Goal: Task Accomplishment & Management: Manage account settings

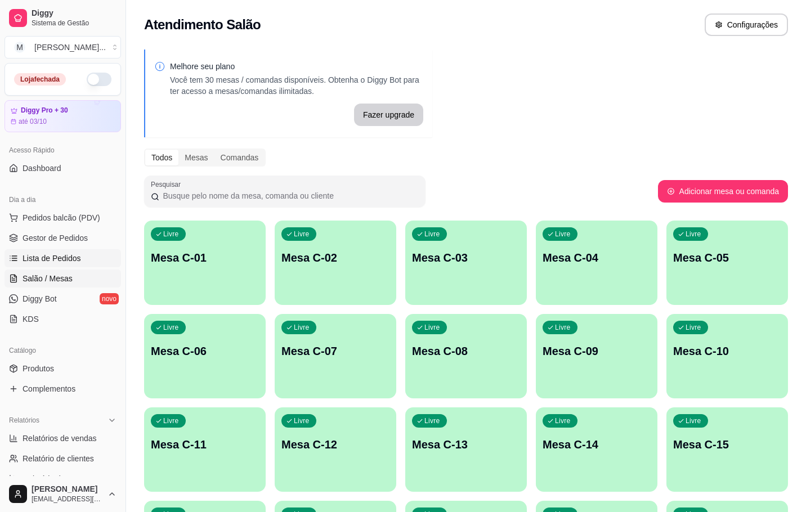
scroll to position [306, 0]
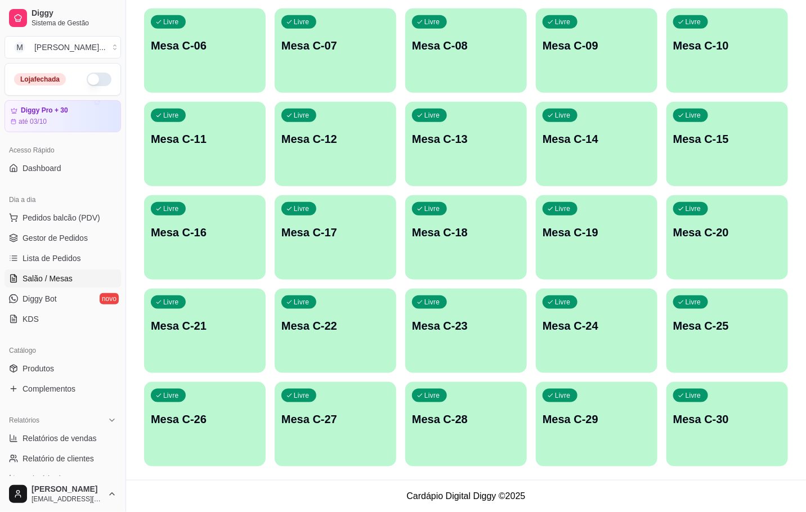
click at [84, 280] on link "Salão / Mesas" at bounding box center [63, 279] width 117 height 18
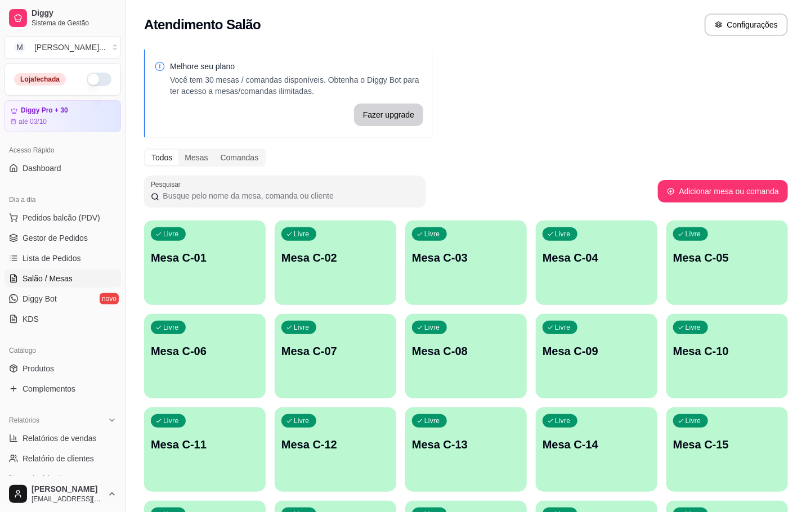
drag, startPoint x: 105, startPoint y: 268, endPoint x: 272, endPoint y: 301, distance: 170.2
click at [109, 268] on div "Dia a dia Pedidos balcão (PDV) Gestor de Pedidos Lista de Pedidos Salão / Mesas…" at bounding box center [63, 259] width 126 height 146
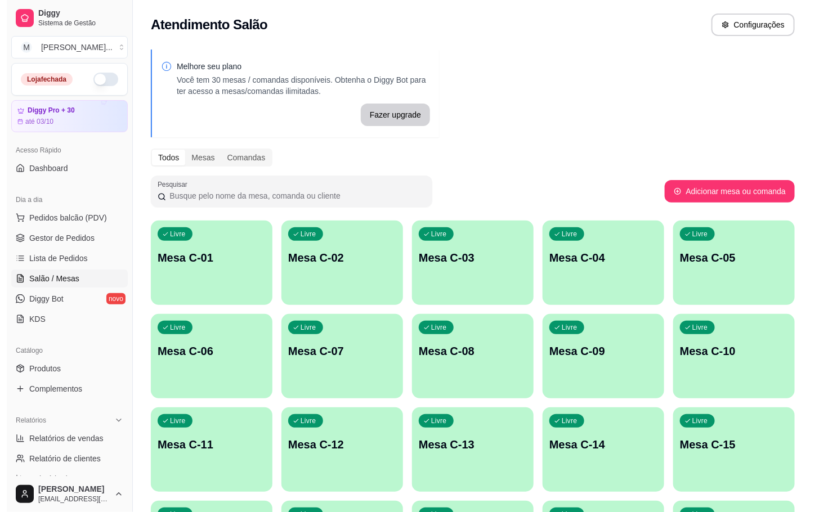
scroll to position [306, 0]
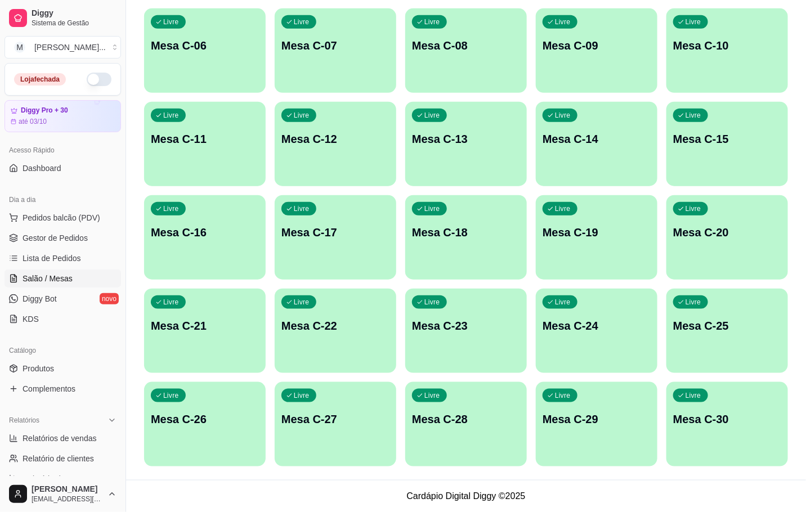
click at [189, 124] on div "Livre Mesa C-11" at bounding box center [205, 137] width 122 height 71
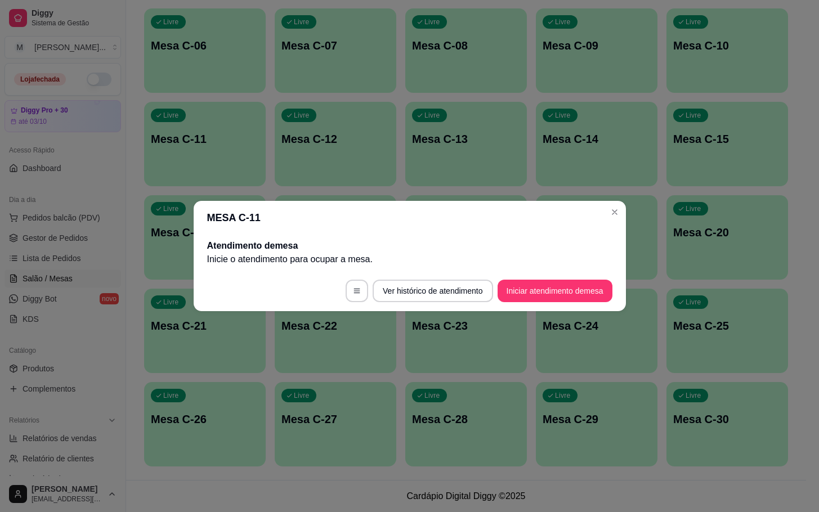
click at [574, 274] on footer "Ver histórico de atendimento Iniciar atendimento de mesa" at bounding box center [410, 291] width 432 height 41
click at [569, 290] on button "Iniciar atendimento de mesa" at bounding box center [554, 291] width 111 height 22
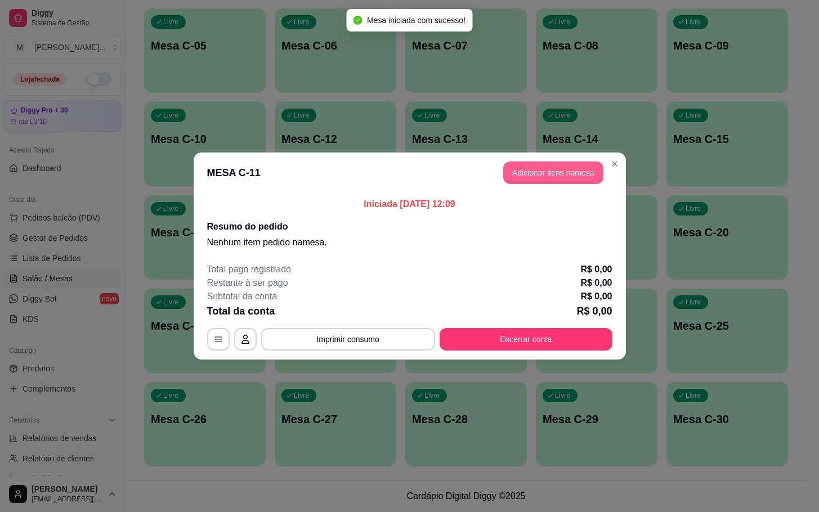
click at [557, 176] on button "Adicionar itens na mesa" at bounding box center [553, 173] width 100 height 23
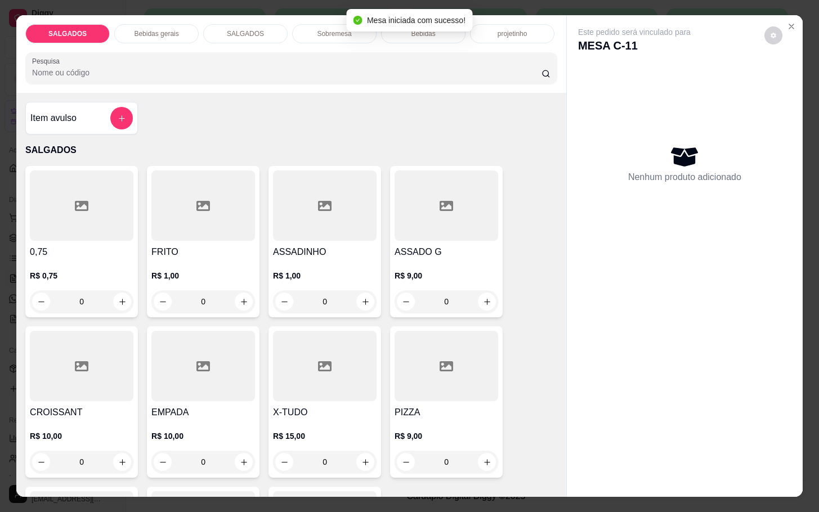
click at [235, 222] on div at bounding box center [203, 206] width 104 height 70
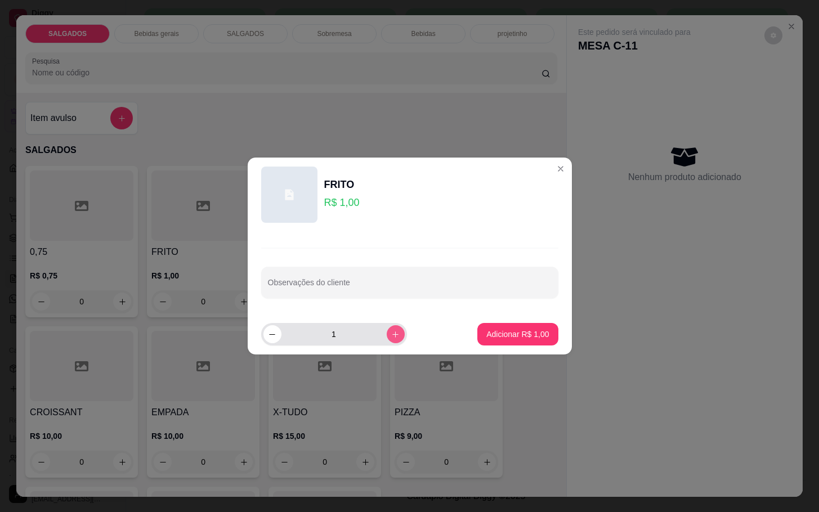
click at [390, 339] on button "increase-product-quantity" at bounding box center [396, 334] width 18 height 18
click at [387, 339] on button "increase-product-quantity" at bounding box center [395, 333] width 17 height 17
click at [387, 339] on button "increase-product-quantity" at bounding box center [396, 334] width 18 height 18
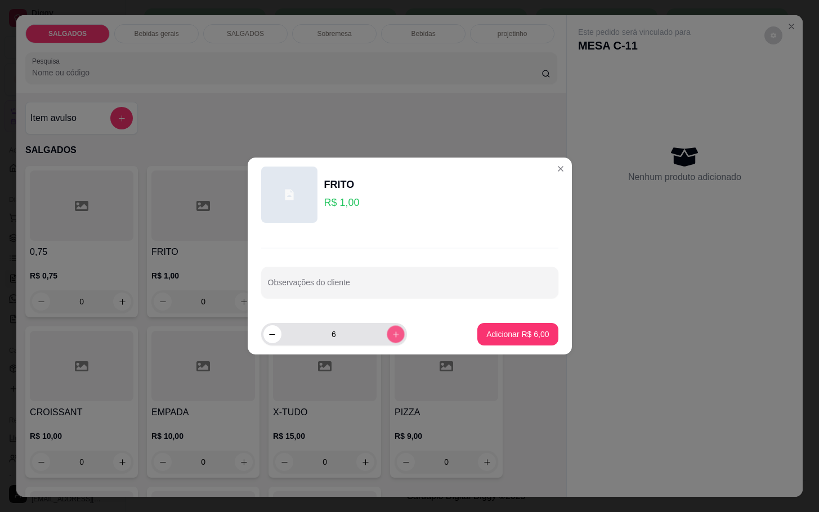
click at [387, 339] on button "increase-product-quantity" at bounding box center [395, 333] width 17 height 17
click at [387, 339] on button "increase-product-quantity" at bounding box center [396, 334] width 18 height 18
click at [387, 339] on button "increase-product-quantity" at bounding box center [395, 333] width 17 height 17
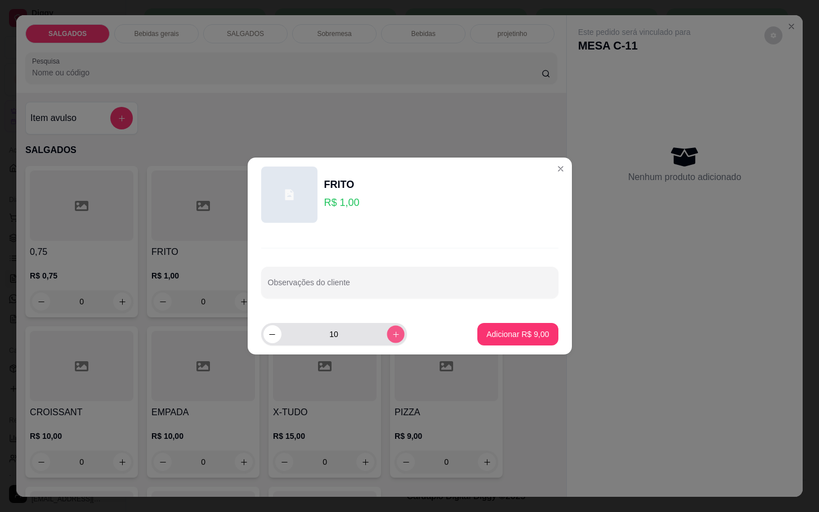
type input "11"
click at [497, 341] on button "Adicionar R$ 11,00" at bounding box center [515, 334] width 85 height 23
type input "11"
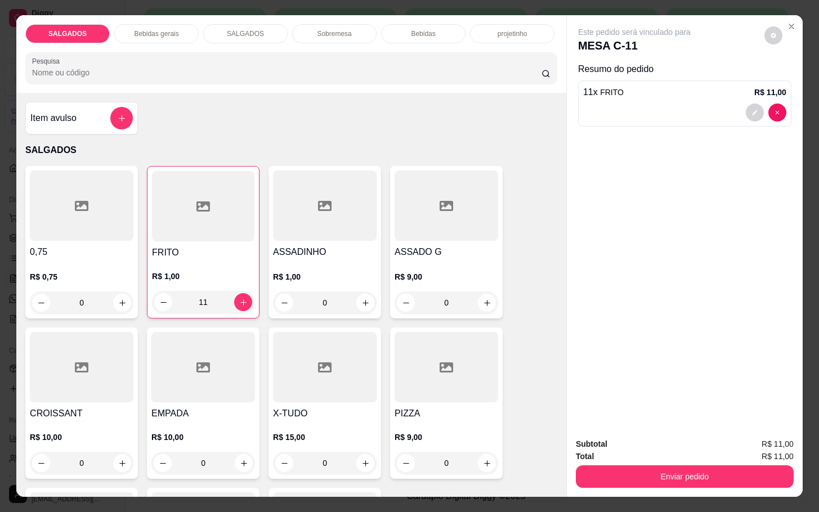
drag, startPoint x: 129, startPoint y: 14, endPoint x: 132, endPoint y: 22, distance: 8.4
click at [130, 15] on div "SALGADOS Bebidas gerais SALGADOS Sobremesa Bebidas projetinho Pesquisa" at bounding box center [291, 54] width 550 height 78
click at [139, 24] on div "Bebidas gerais" at bounding box center [156, 33] width 84 height 19
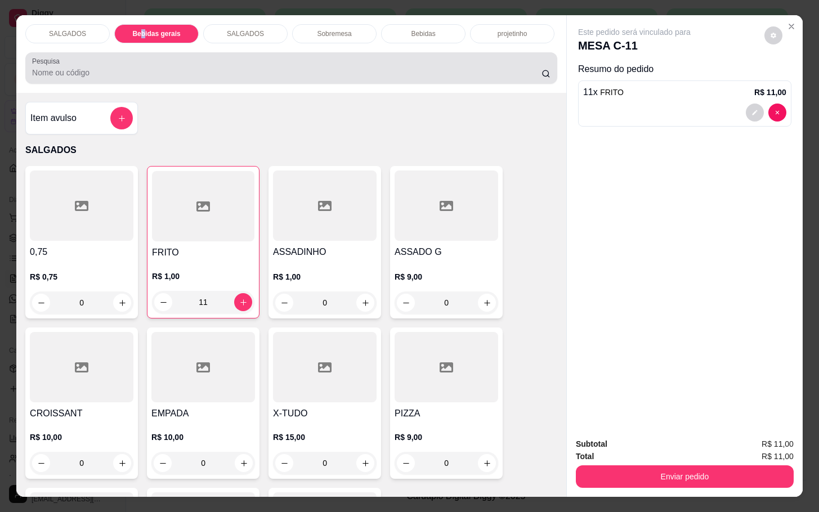
scroll to position [27, 0]
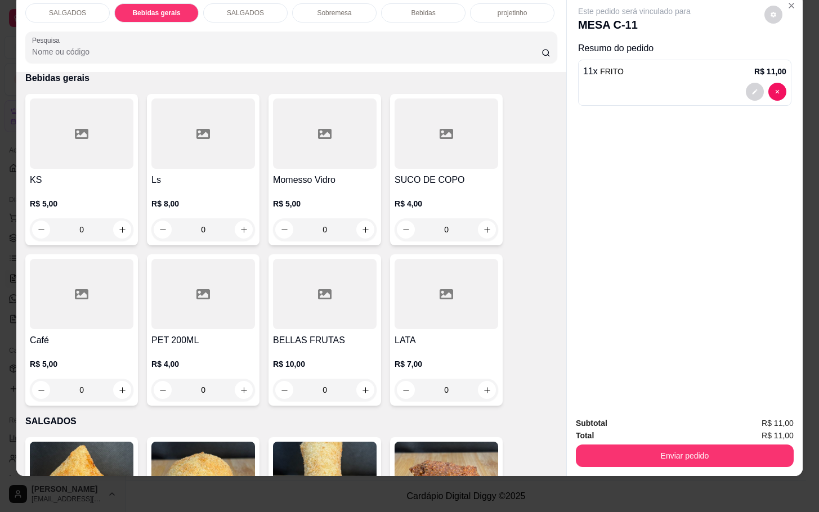
click at [419, 149] on div at bounding box center [447, 133] width 104 height 70
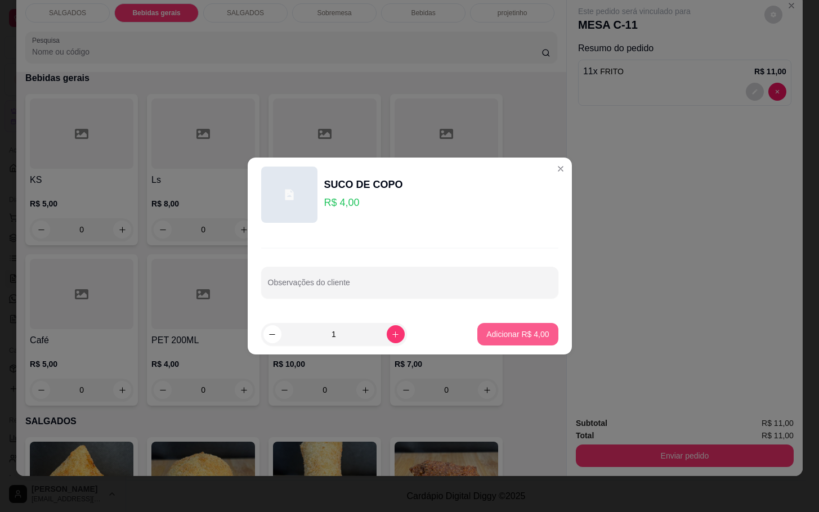
click at [486, 339] on p "Adicionar R$ 4,00" at bounding box center [517, 334] width 62 height 11
type input "1"
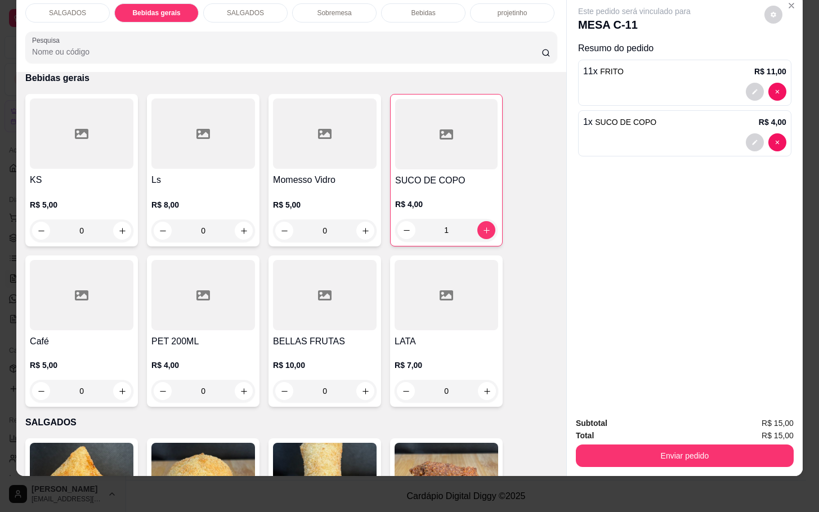
click at [242, 11] on div "SALGADOS Bebidas gerais SALGADOS Sobremesa Bebidas projetinho Pesquisa" at bounding box center [291, 33] width 550 height 78
click at [404, 314] on div at bounding box center [447, 295] width 104 height 70
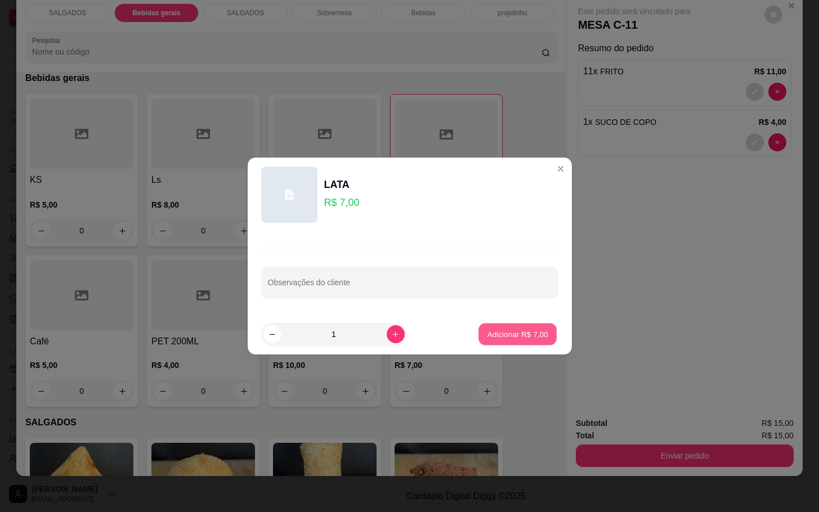
click at [522, 336] on p "Adicionar R$ 7,00" at bounding box center [517, 334] width 61 height 11
type input "1"
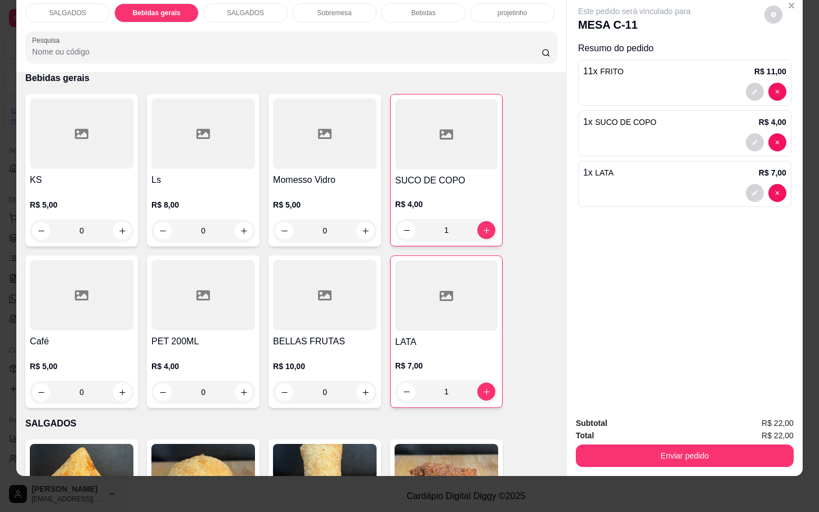
click at [618, 445] on button "Enviar pedido" at bounding box center [685, 456] width 218 height 23
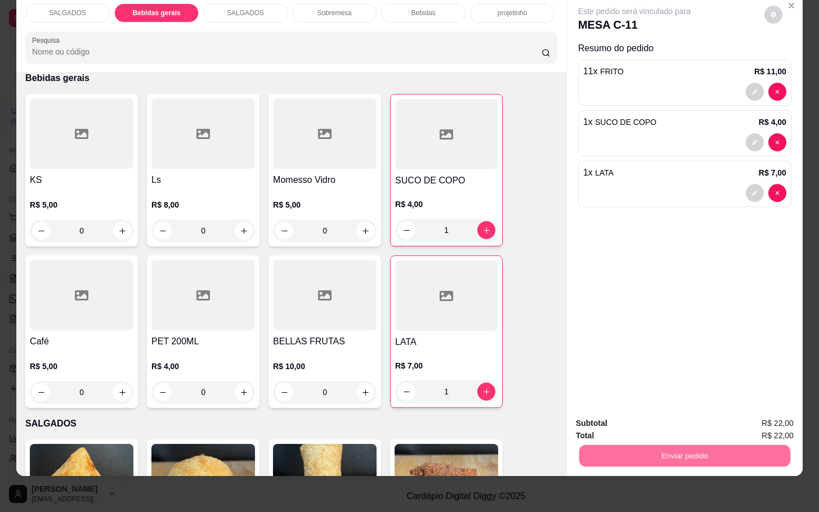
click at [630, 418] on button "Não registrar e enviar pedido" at bounding box center [645, 415] width 117 height 21
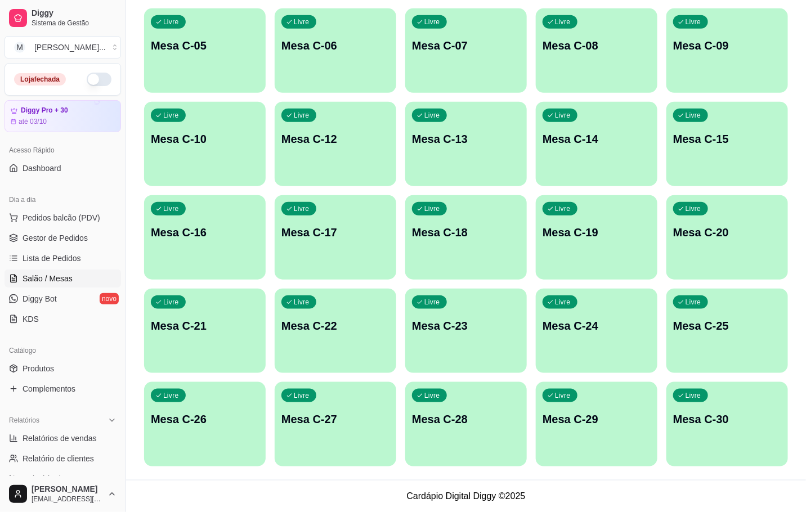
click at [313, 333] on div "Livre Mesa C-22" at bounding box center [336, 324] width 122 height 71
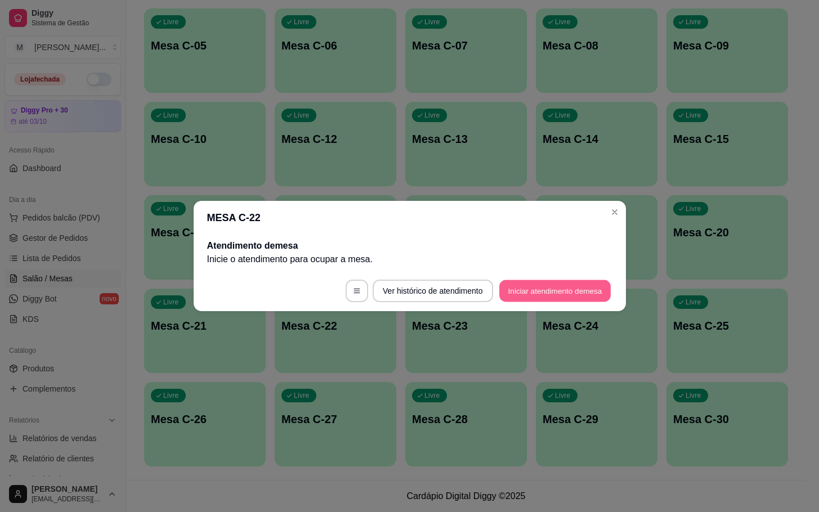
click at [575, 301] on button "Iniciar atendimento de mesa" at bounding box center [554, 291] width 111 height 22
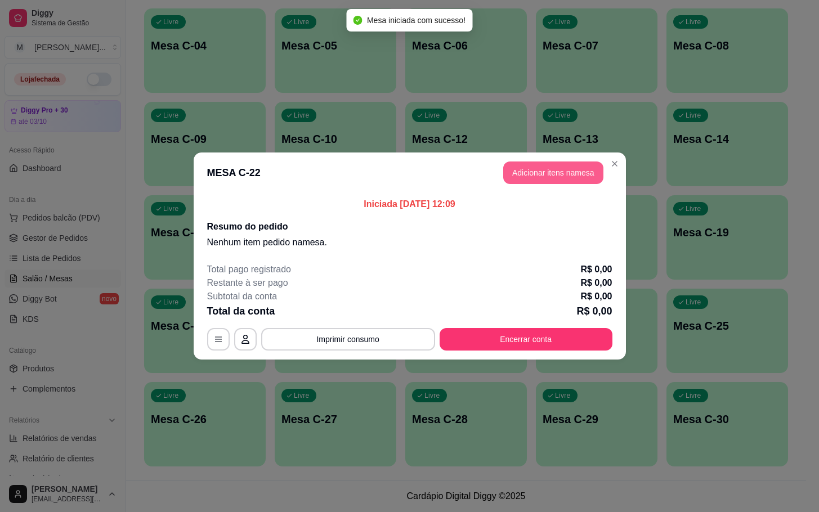
click at [595, 176] on button "Adicionar itens na mesa" at bounding box center [553, 173] width 100 height 23
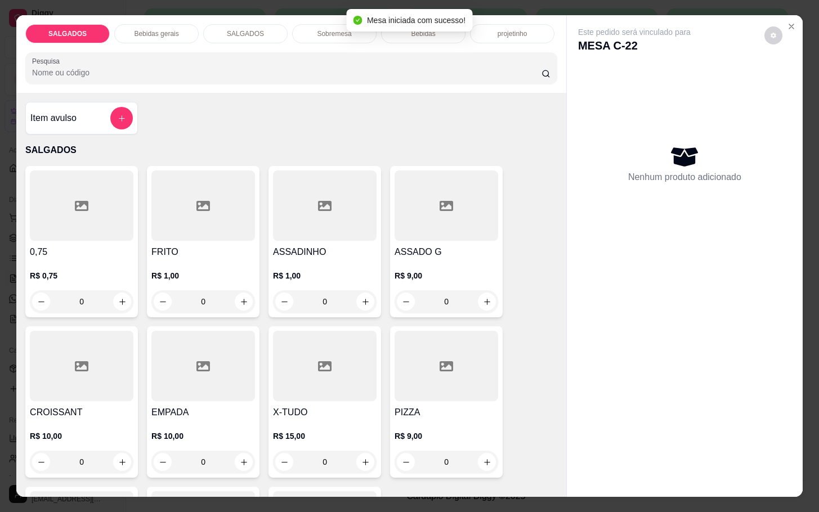
click at [195, 166] on div "FRITO R$ 1,00 0" at bounding box center [203, 241] width 113 height 151
click at [162, 198] on div at bounding box center [203, 206] width 104 height 70
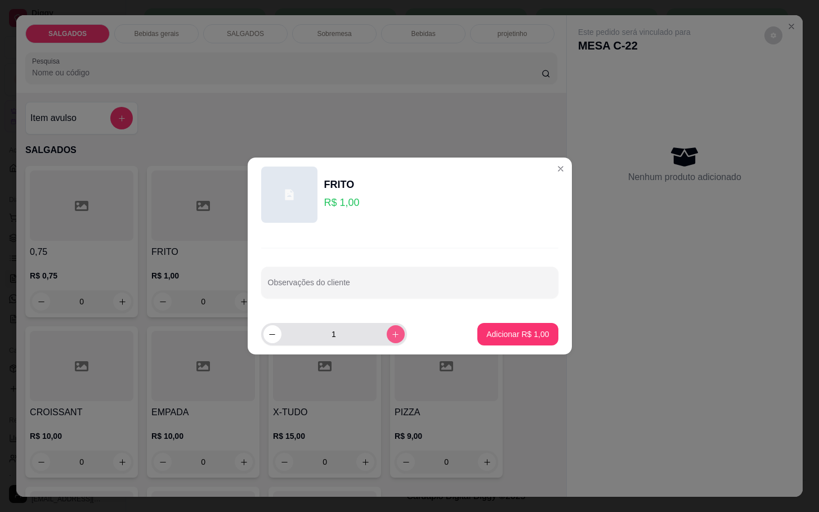
click at [387, 333] on button "increase-product-quantity" at bounding box center [396, 334] width 18 height 18
click at [387, 333] on button "increase-product-quantity" at bounding box center [395, 333] width 17 height 17
click at [391, 333] on icon "increase-product-quantity" at bounding box center [395, 334] width 8 height 8
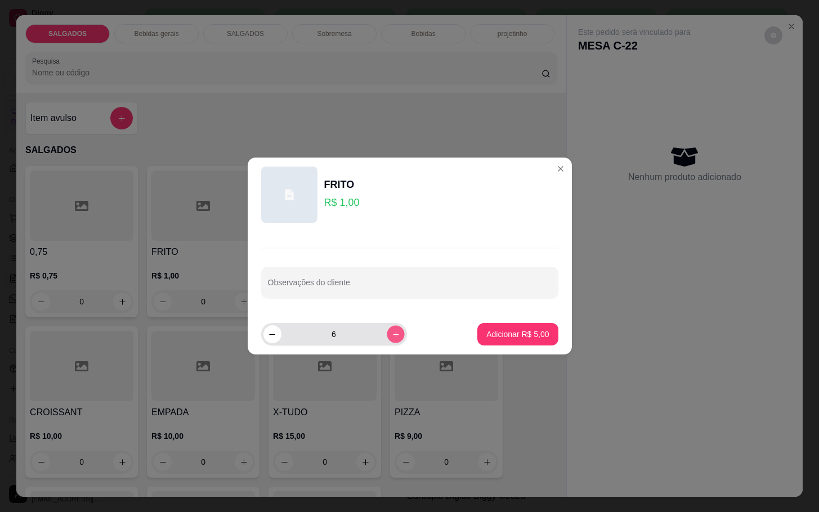
click at [391, 333] on icon "increase-product-quantity" at bounding box center [395, 334] width 8 height 8
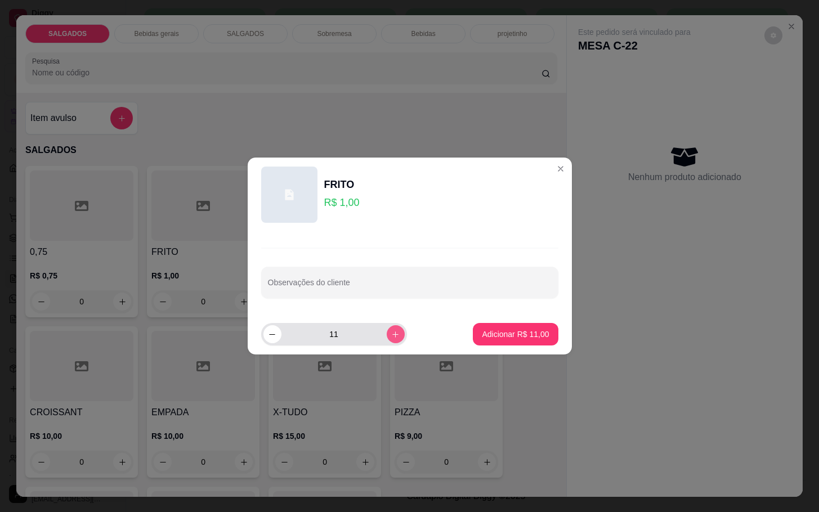
click at [391, 333] on icon "increase-product-quantity" at bounding box center [395, 334] width 8 height 8
click at [391, 337] on icon "increase-product-quantity" at bounding box center [395, 334] width 8 height 8
click at [391, 338] on icon "increase-product-quantity" at bounding box center [395, 334] width 8 height 8
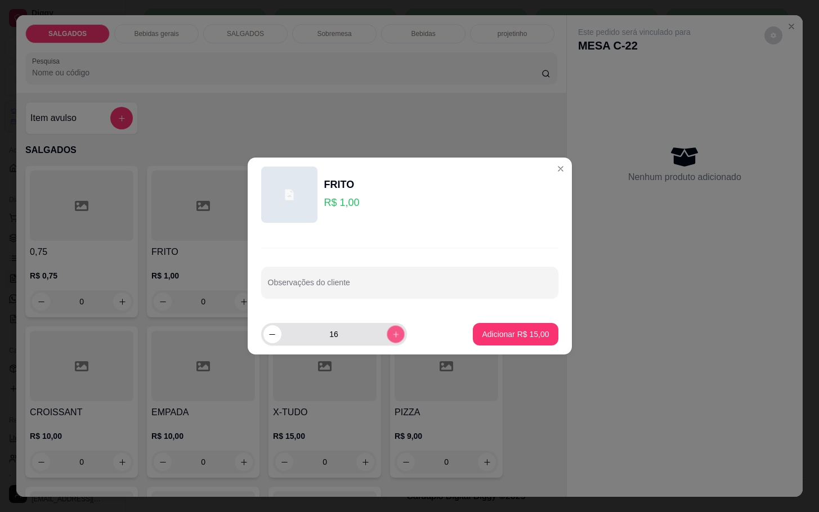
click at [391, 338] on icon "increase-product-quantity" at bounding box center [395, 334] width 8 height 8
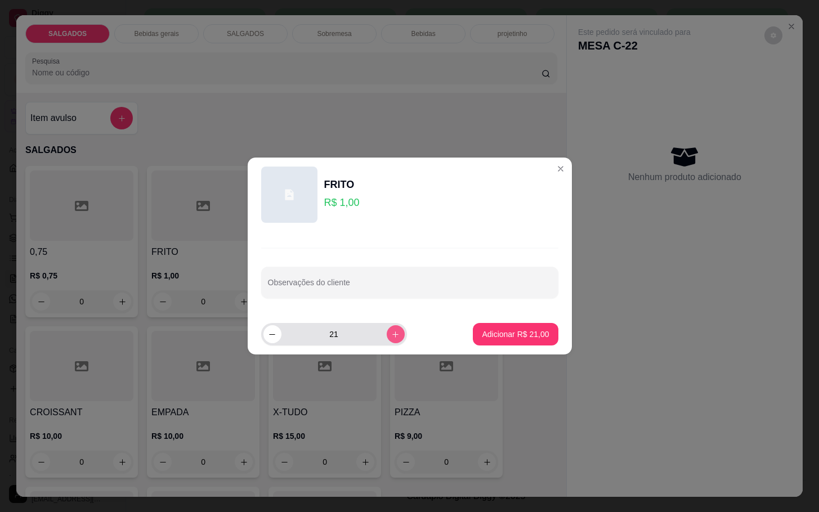
click at [392, 341] on div "21" at bounding box center [333, 334] width 141 height 23
click at [269, 338] on icon "decrease-product-quantity" at bounding box center [272, 334] width 8 height 8
type input "21"
click at [473, 333] on div "Adicionar R$ 21,00" at bounding box center [515, 334] width 85 height 23
click at [495, 333] on p "Adicionar R$ 21,00" at bounding box center [515, 334] width 65 height 11
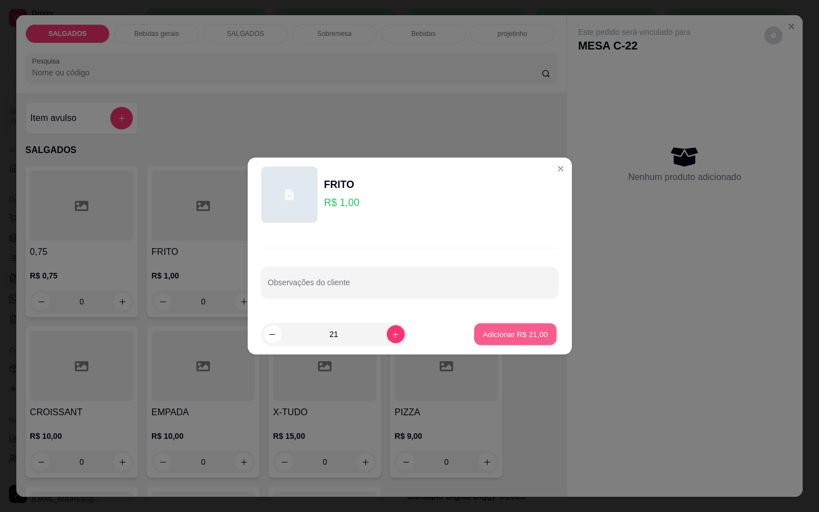
type input "21"
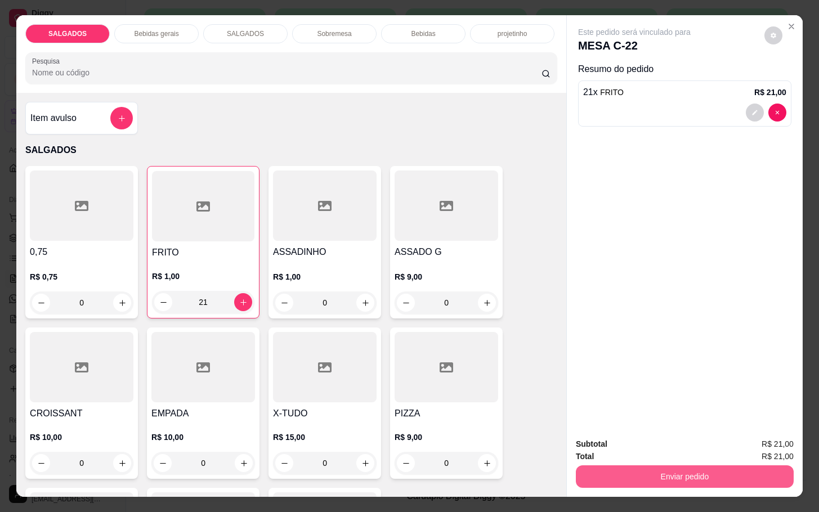
click at [596, 466] on button "Enviar pedido" at bounding box center [685, 476] width 218 height 23
click at [610, 441] on button "Não registrar e enviar pedido" at bounding box center [645, 442] width 117 height 21
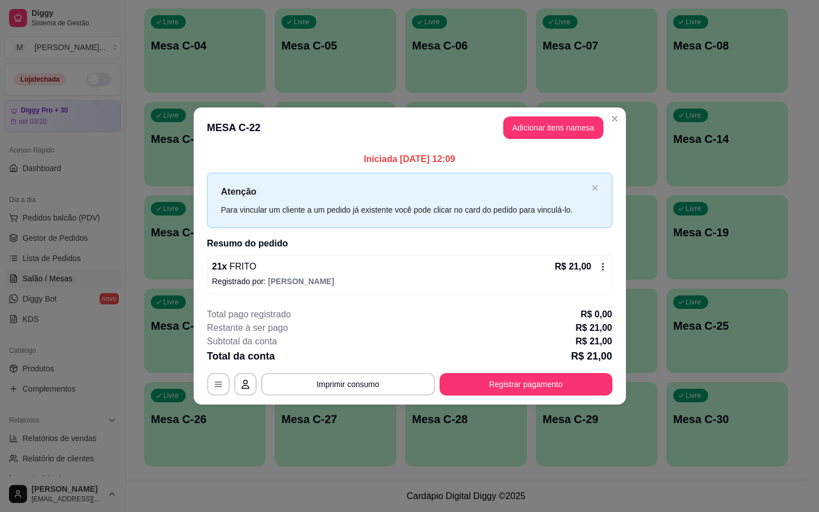
click at [545, 134] on button "Adicionar itens na mesa" at bounding box center [553, 128] width 100 height 23
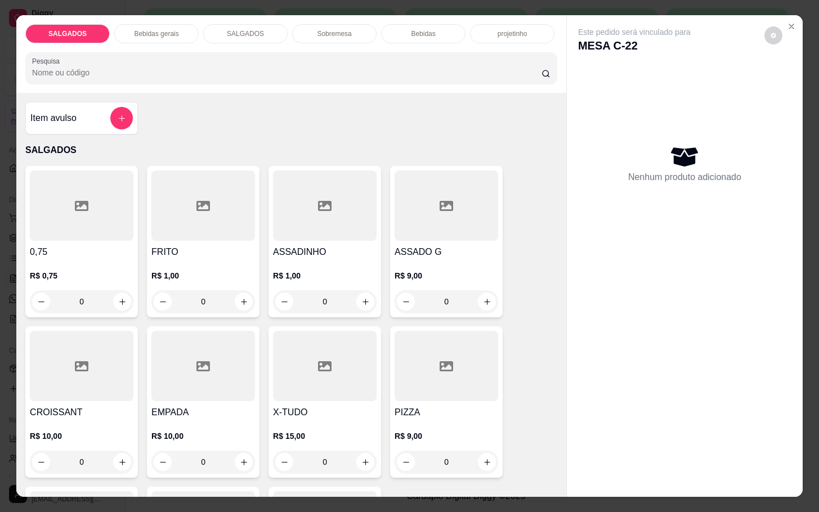
click at [169, 29] on p "Bebidas gerais" at bounding box center [156, 33] width 44 height 9
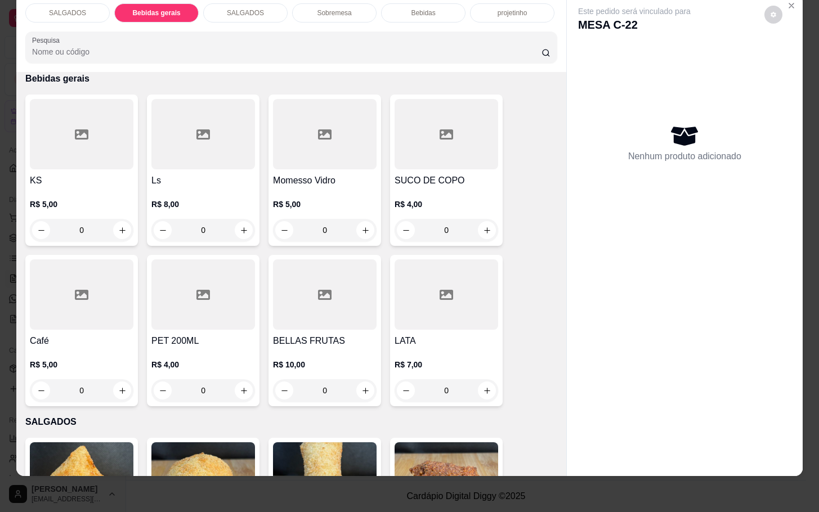
click at [181, 95] on div "Ls R$ 8,00 0" at bounding box center [203, 170] width 113 height 151
click at [211, 151] on div at bounding box center [203, 134] width 104 height 70
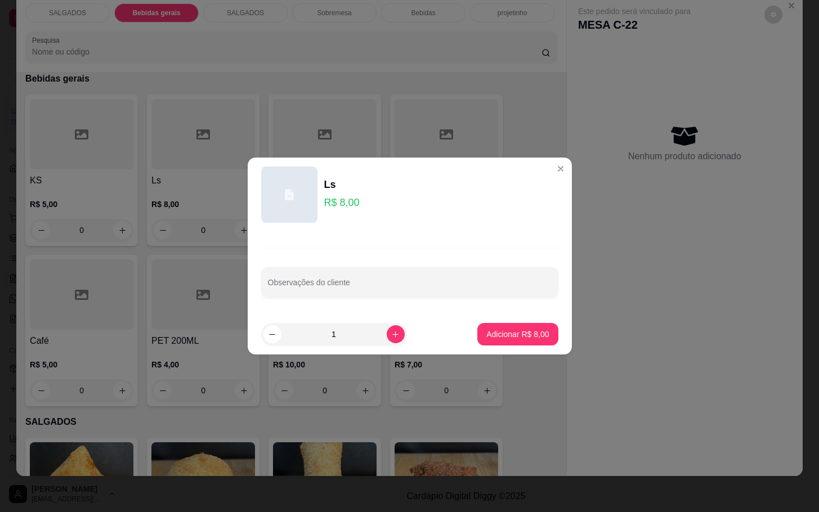
drag, startPoint x: 510, startPoint y: 348, endPoint x: 505, endPoint y: 339, distance: 9.6
click at [508, 348] on footer "1 Adicionar R$ 8,00" at bounding box center [410, 334] width 324 height 41
click at [517, 332] on p "Adicionar R$ 8,00" at bounding box center [517, 334] width 62 height 11
type input "1"
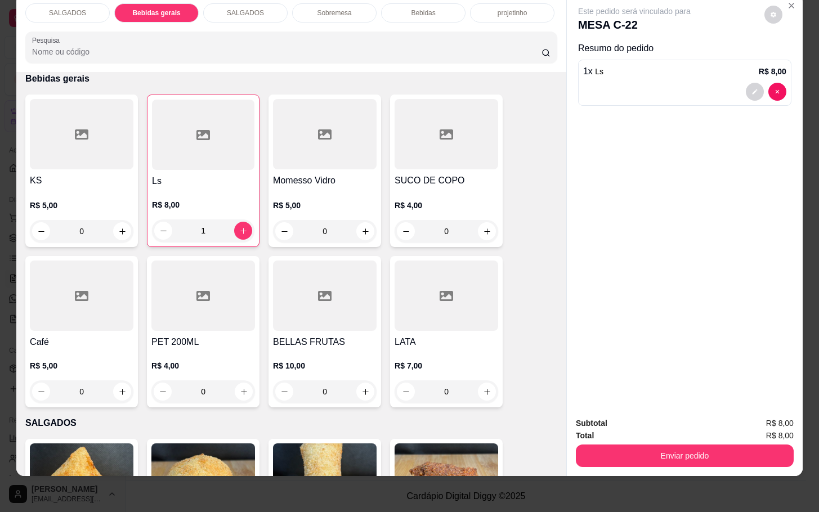
click at [645, 445] on button "Enviar pedido" at bounding box center [685, 456] width 218 height 23
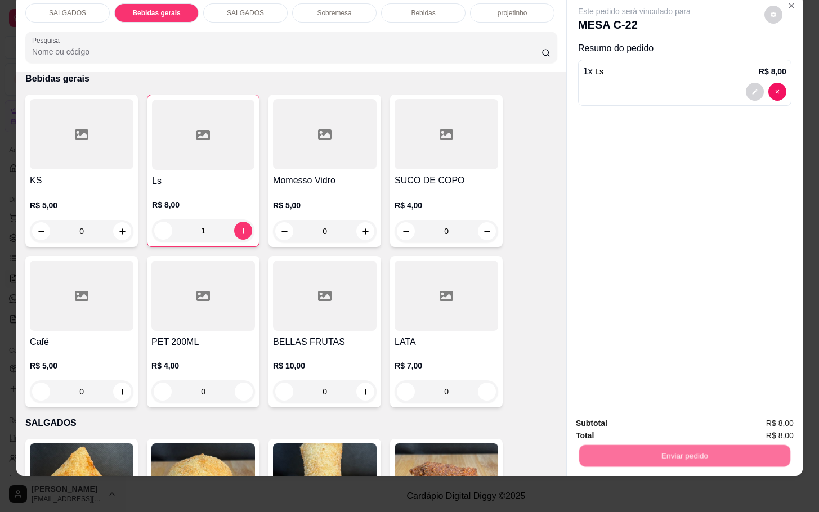
click at [625, 410] on button "Não registrar e enviar pedido" at bounding box center [646, 415] width 114 height 21
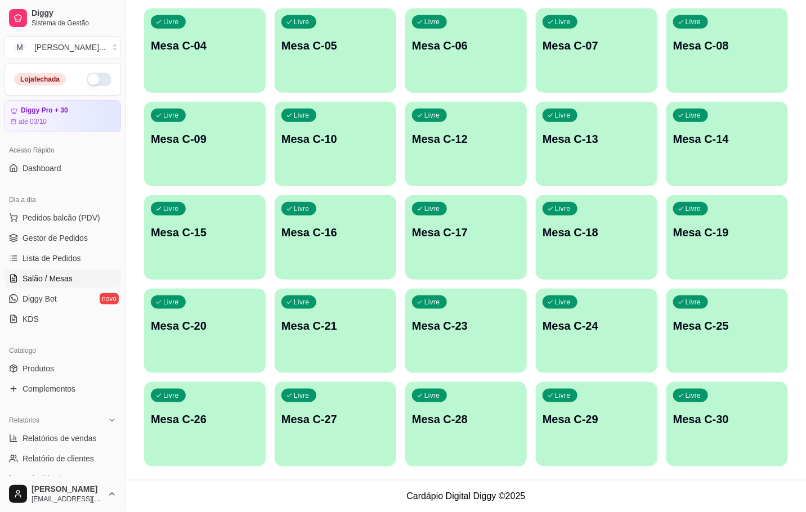
click at [502, 402] on div "Livre Mesa C-28" at bounding box center [466, 417] width 122 height 71
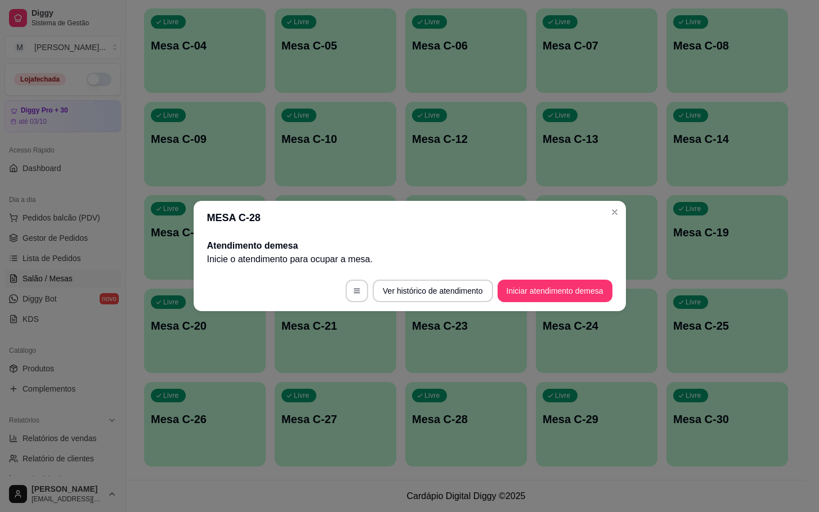
click at [571, 304] on footer "Ver histórico de atendimento Iniciar atendimento de mesa" at bounding box center [410, 291] width 432 height 41
click at [586, 289] on button "Iniciar atendimento de mesa" at bounding box center [555, 291] width 115 height 23
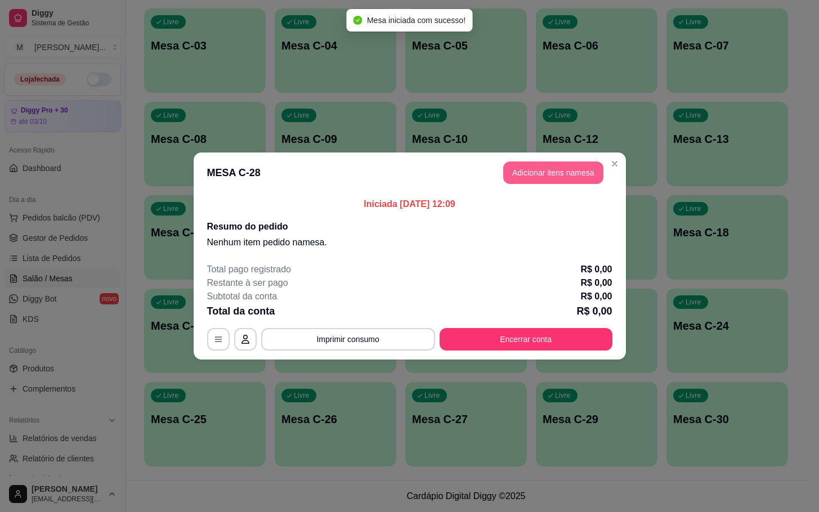
click at [539, 162] on button "Adicionar itens na mesa" at bounding box center [553, 173] width 100 height 23
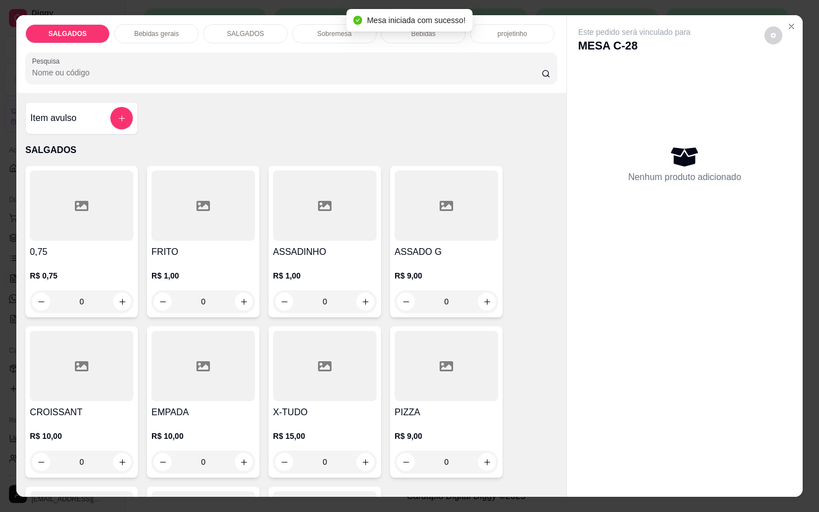
click at [169, 215] on div at bounding box center [203, 206] width 104 height 70
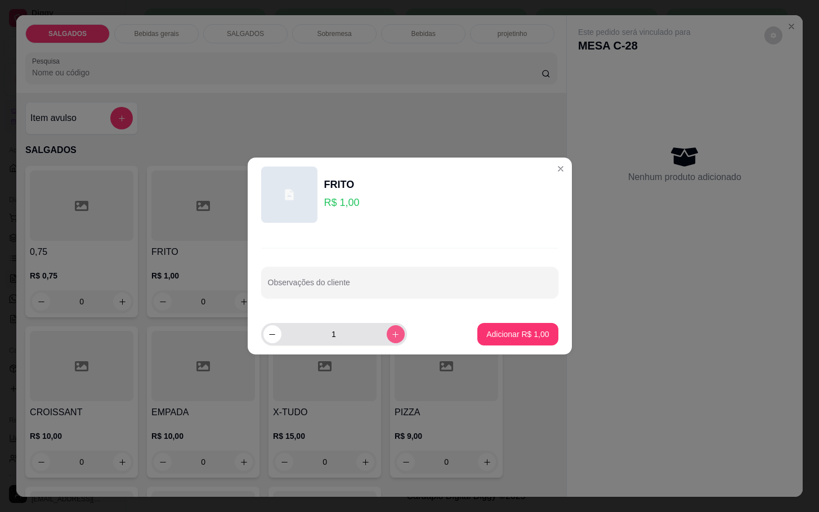
click at [389, 328] on button "increase-product-quantity" at bounding box center [396, 334] width 18 height 18
click at [389, 328] on button "increase-product-quantity" at bounding box center [395, 333] width 17 height 17
click at [389, 328] on button "increase-product-quantity" at bounding box center [396, 334] width 18 height 18
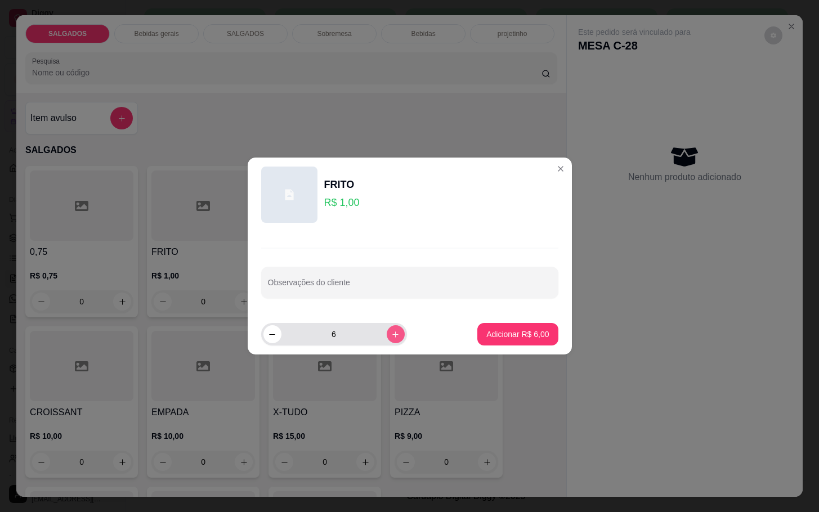
click at [389, 328] on button "increase-product-quantity" at bounding box center [396, 334] width 18 height 18
type input "8"
click at [478, 345] on button "Adicionar R$ 8,00" at bounding box center [517, 335] width 78 height 22
type input "8"
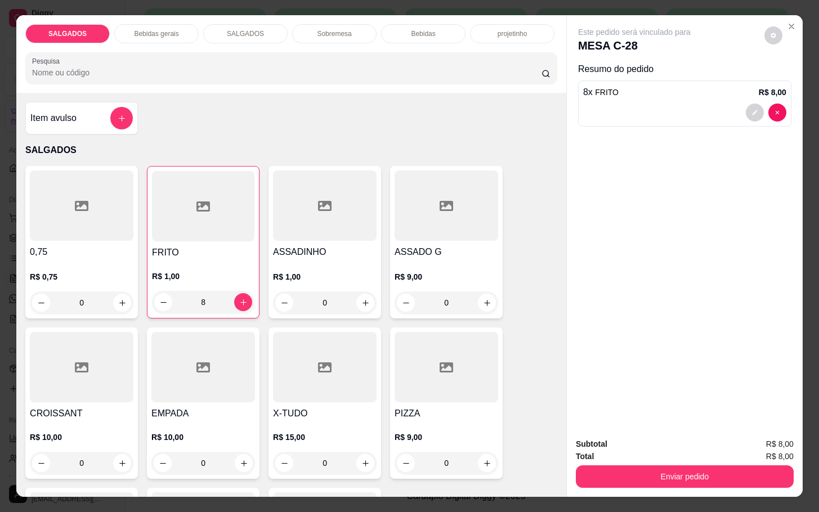
click at [411, 198] on div at bounding box center [447, 206] width 104 height 70
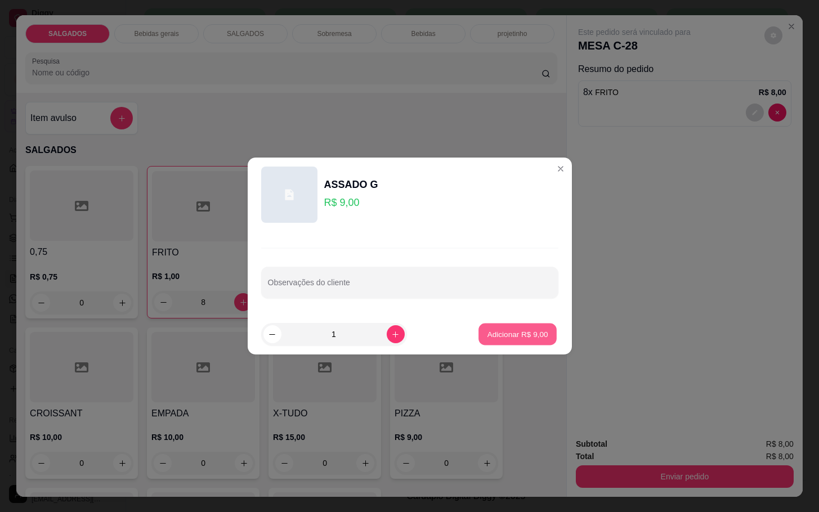
click at [493, 336] on p "Adicionar R$ 9,00" at bounding box center [517, 334] width 61 height 11
type input "1"
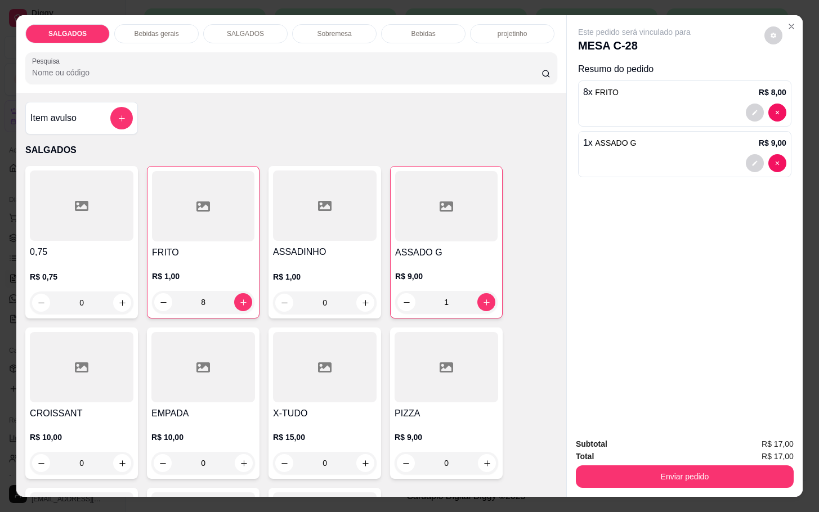
click at [125, 38] on div "SALGADOS Bebidas gerais SALGADOS Sobremesa Bebidas projetinho Pesquisa" at bounding box center [291, 54] width 550 height 78
click at [134, 29] on p "Bebidas gerais" at bounding box center [156, 33] width 44 height 9
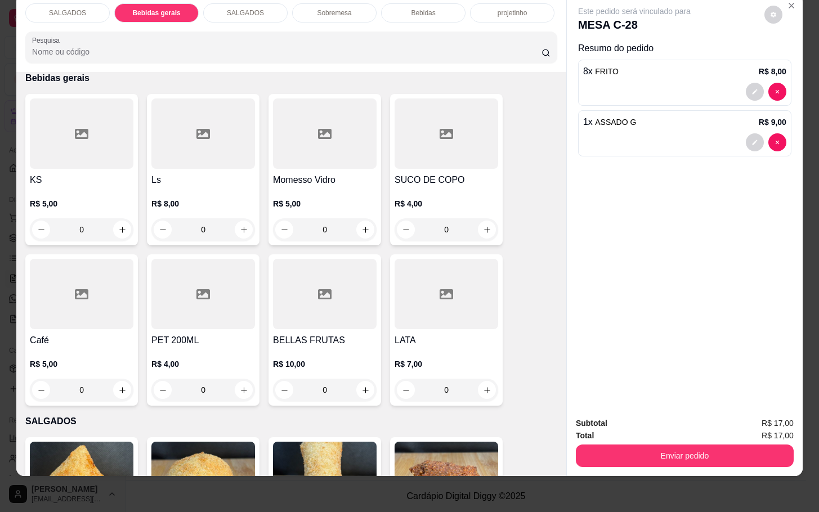
click at [98, 120] on div at bounding box center [82, 133] width 104 height 70
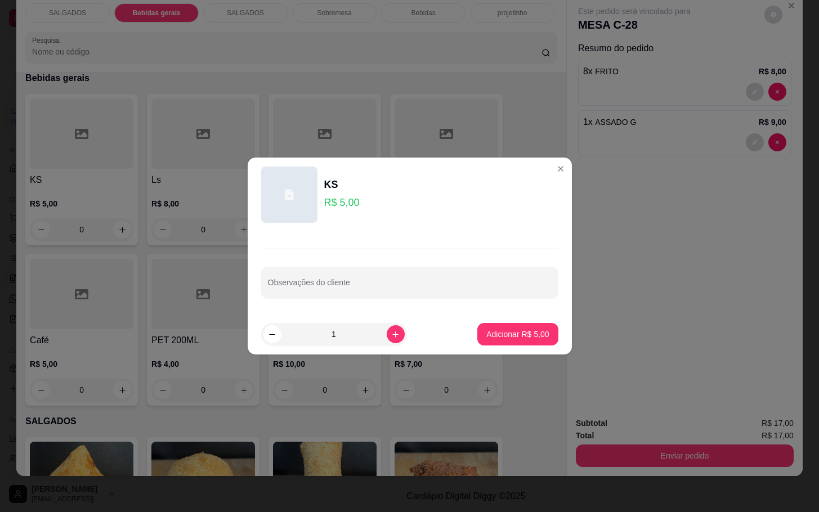
click at [477, 330] on button "Adicionar R$ 5,00" at bounding box center [517, 334] width 80 height 23
type input "1"
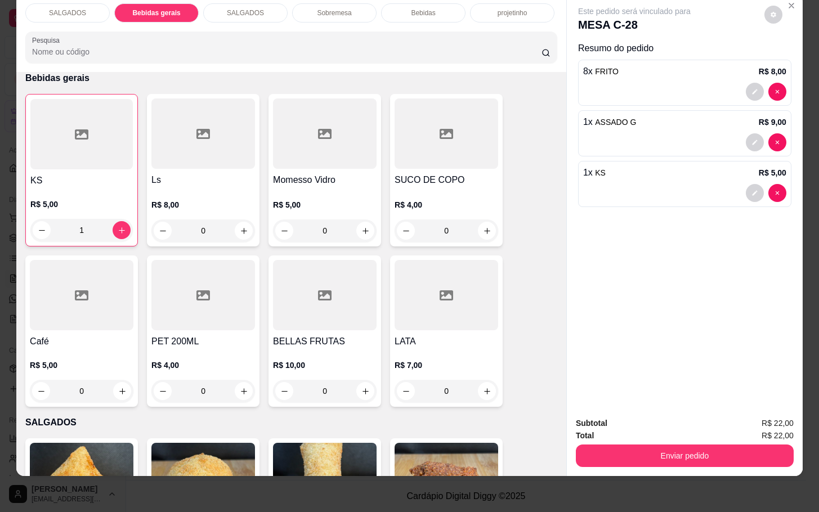
click at [447, 173] on h4 "SUCO DE COPO" at bounding box center [447, 180] width 104 height 14
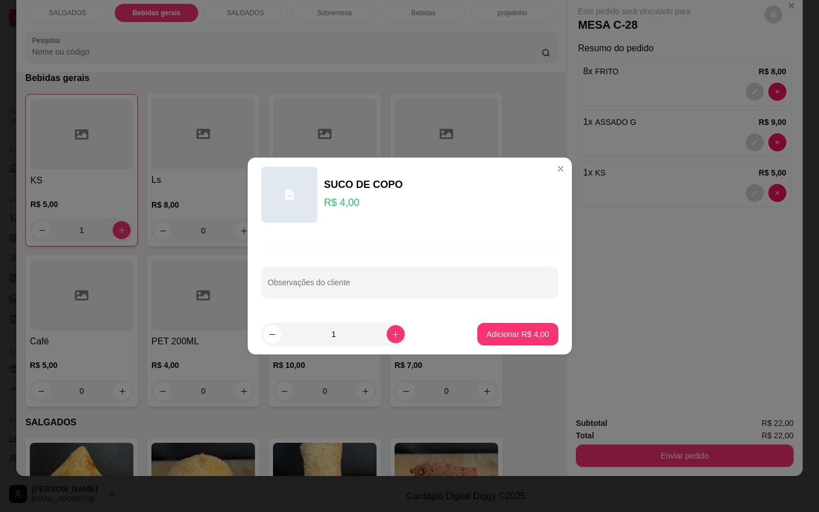
click at [534, 314] on footer "1 Adicionar R$ 4,00" at bounding box center [410, 334] width 324 height 41
click at [520, 323] on footer "1 Adicionar R$ 4,00" at bounding box center [410, 334] width 324 height 41
click at [519, 338] on p "Adicionar R$ 4,00" at bounding box center [517, 334] width 61 height 11
type input "1"
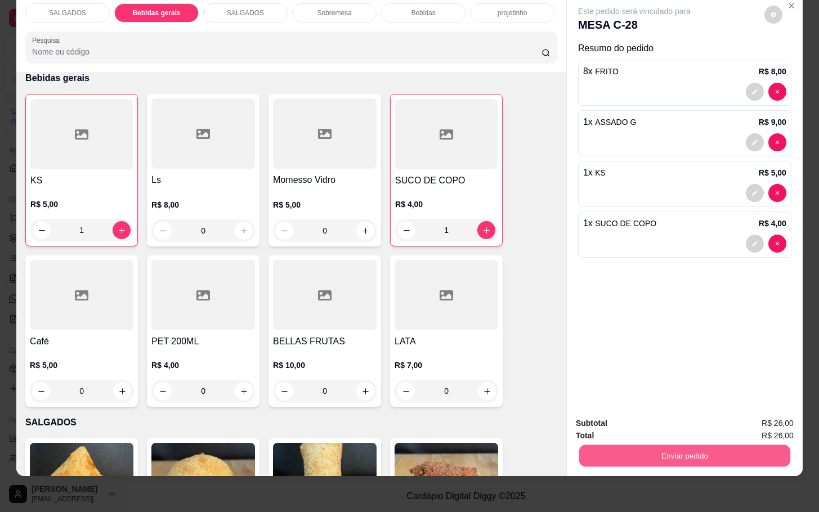
click at [651, 445] on button "Enviar pedido" at bounding box center [684, 456] width 211 height 22
click at [631, 414] on button "Não registrar e enviar pedido" at bounding box center [645, 415] width 117 height 21
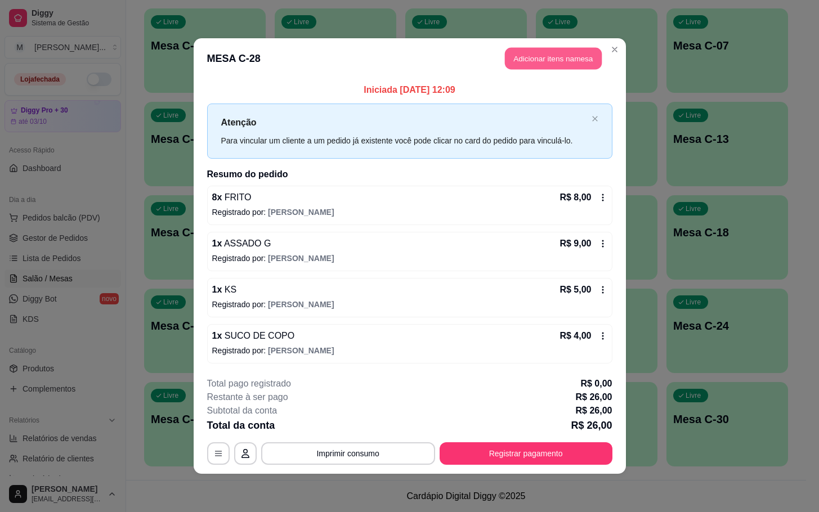
click at [568, 59] on button "Adicionar itens na mesa" at bounding box center [553, 59] width 97 height 22
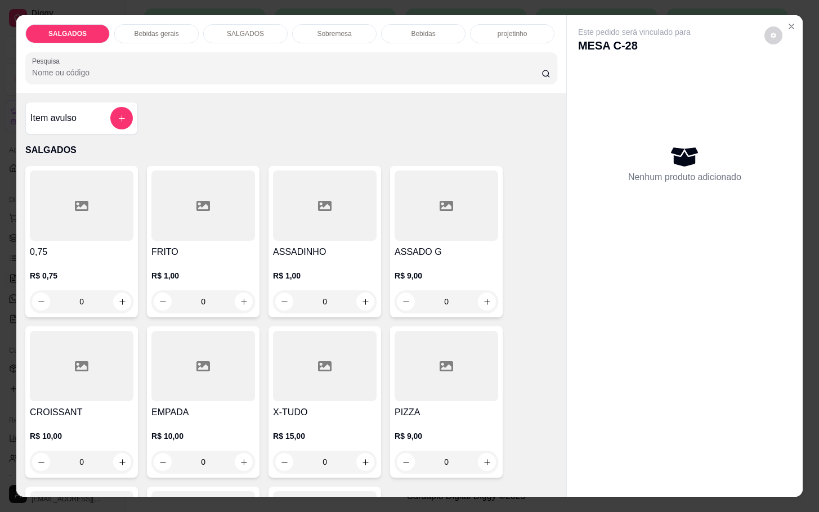
click at [160, 32] on p "Bebidas gerais" at bounding box center [156, 33] width 44 height 9
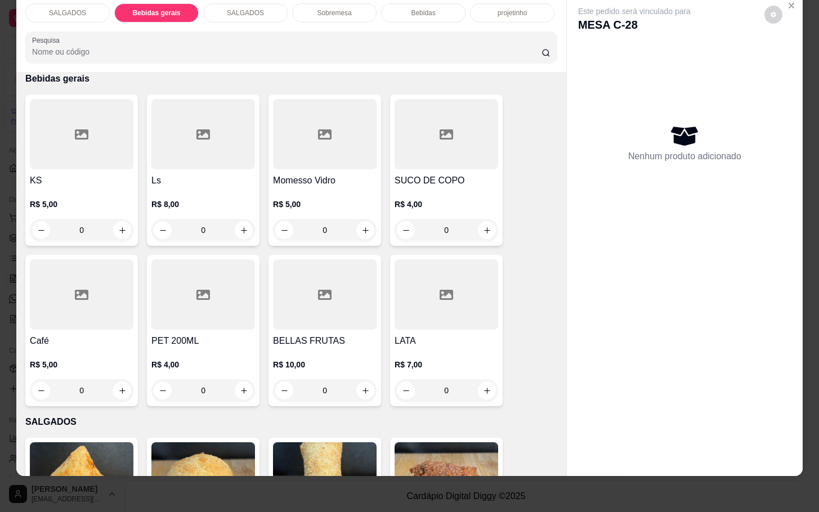
click at [423, 134] on div at bounding box center [447, 134] width 104 height 70
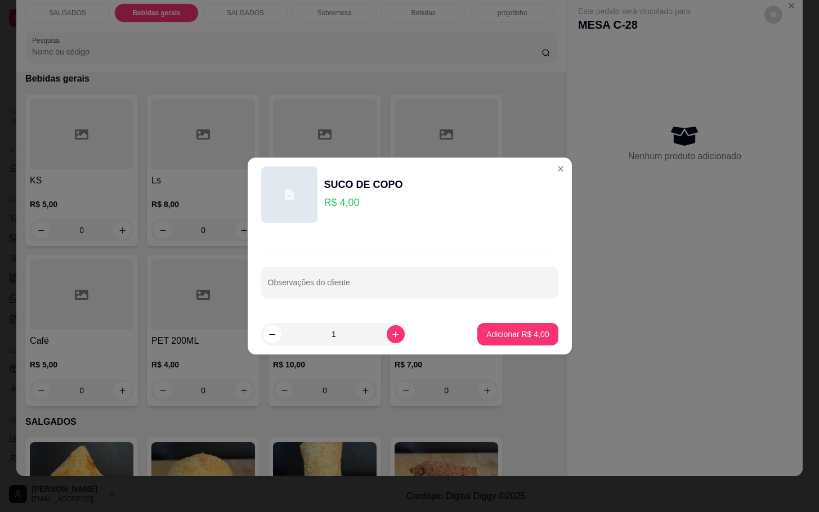
click at [527, 323] on footer "1 Adicionar R$ 4,00" at bounding box center [410, 334] width 324 height 41
click at [504, 348] on footer "1 Adicionar R$ 4,00" at bounding box center [410, 334] width 324 height 41
click at [505, 348] on footer "1 Adicionar R$ 4,00" at bounding box center [410, 334] width 324 height 41
click at [510, 348] on footer "1 Adicionar R$ 4,00" at bounding box center [410, 334] width 324 height 41
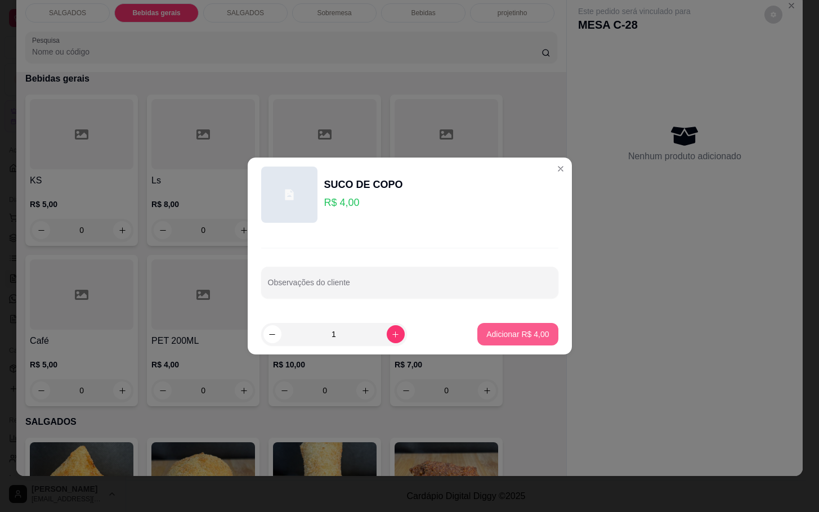
click at [517, 345] on button "Adicionar R$ 4,00" at bounding box center [517, 334] width 80 height 23
type input "1"
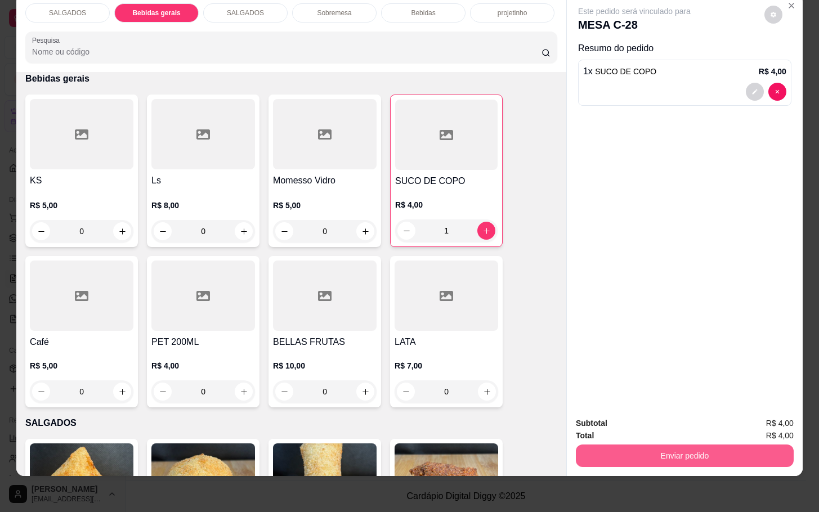
click at [701, 445] on button "Enviar pedido" at bounding box center [685, 456] width 218 height 23
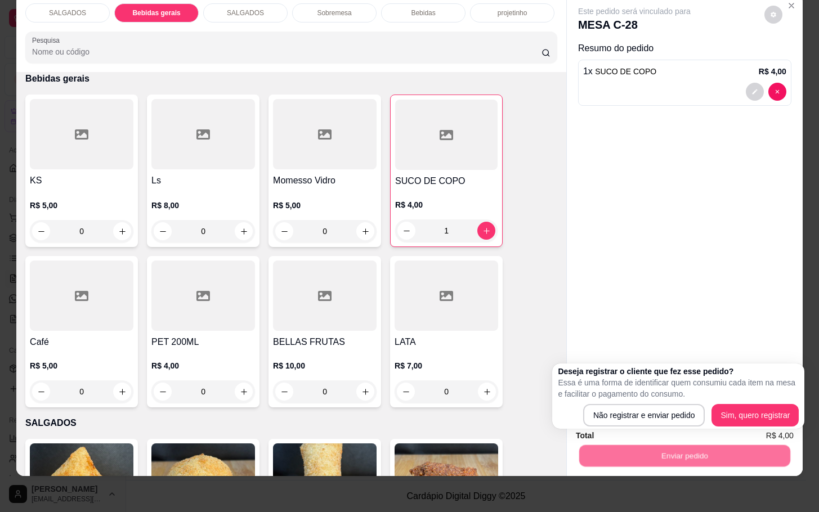
click at [578, 419] on div "Não registrar e enviar pedido Sim, quero registrar" at bounding box center [678, 415] width 241 height 23
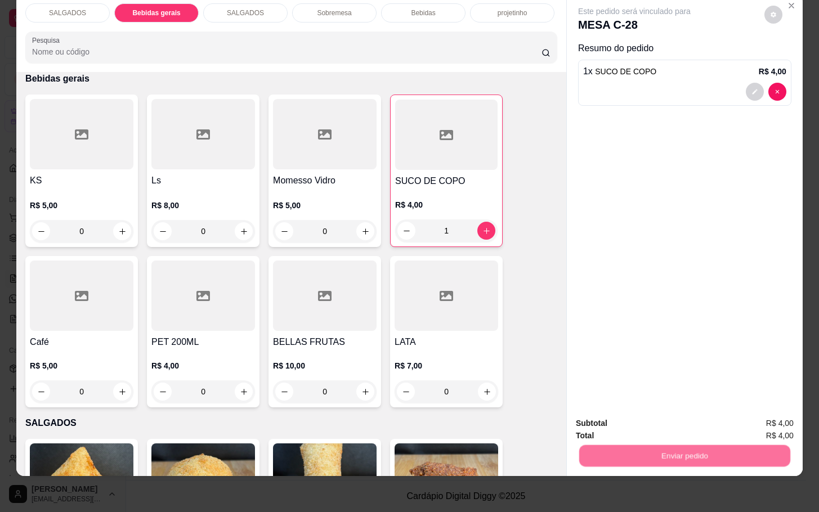
click at [668, 419] on button "Não registrar e enviar pedido" at bounding box center [645, 415] width 117 height 21
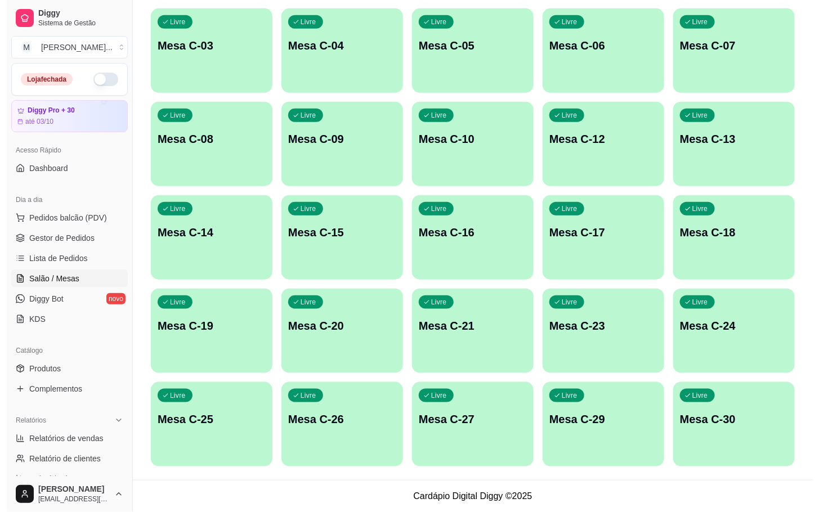
scroll to position [0, 0]
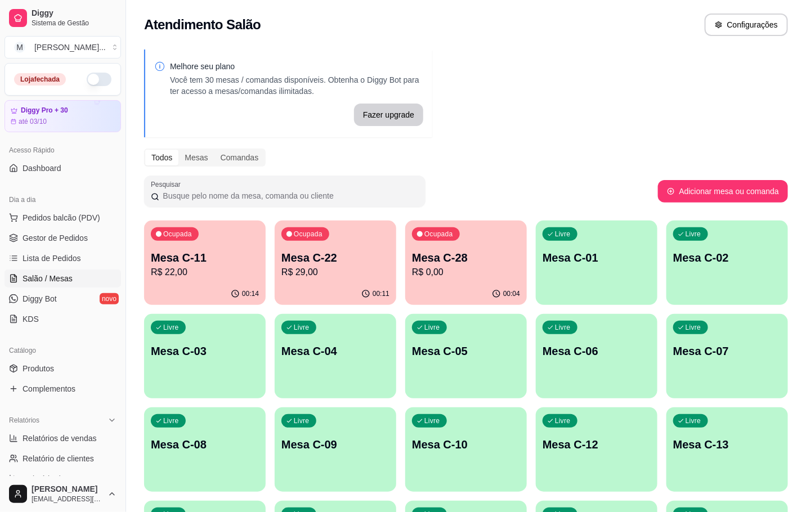
click at [230, 293] on div "00:14" at bounding box center [205, 294] width 122 height 22
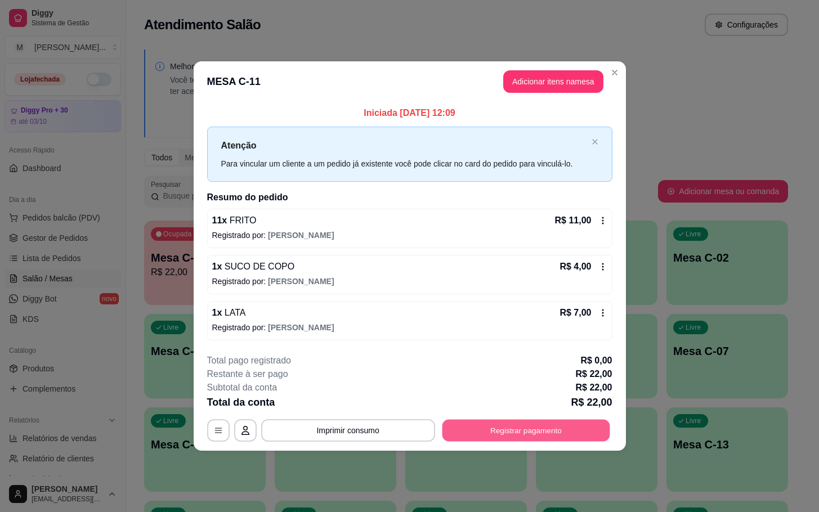
click at [562, 431] on button "Registrar pagamento" at bounding box center [526, 430] width 168 height 22
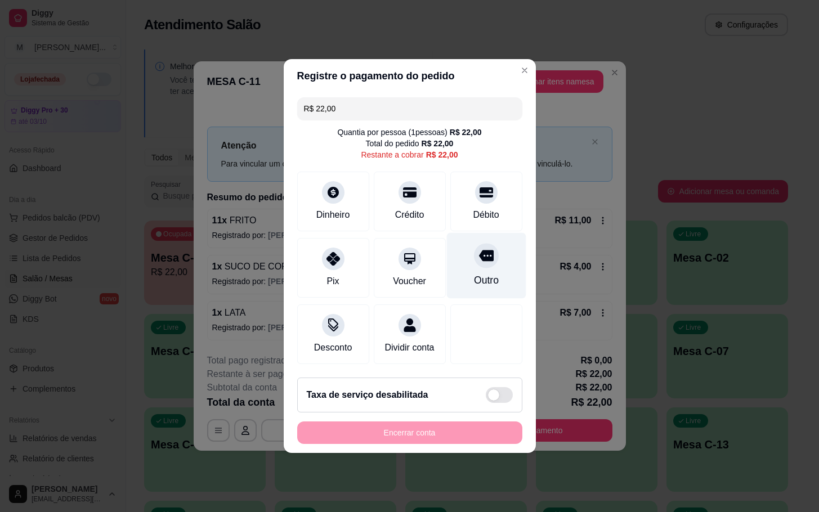
click at [480, 250] on icon at bounding box center [485, 255] width 15 height 15
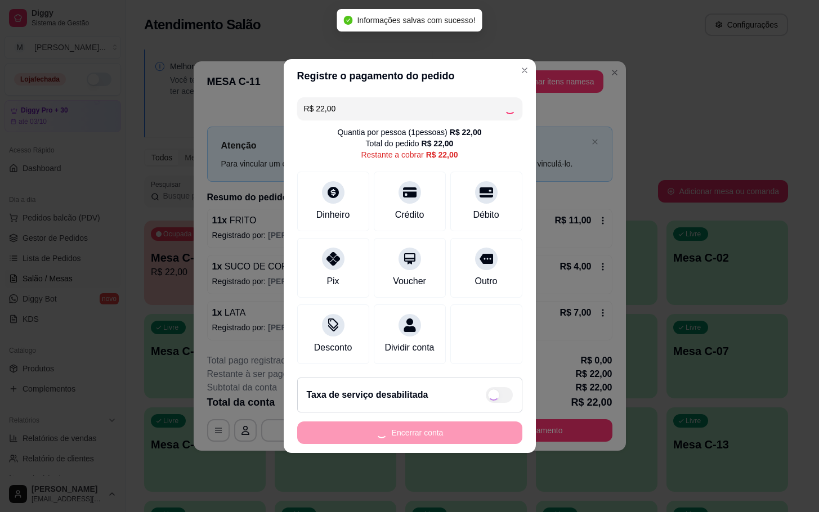
type input "R$ 0,00"
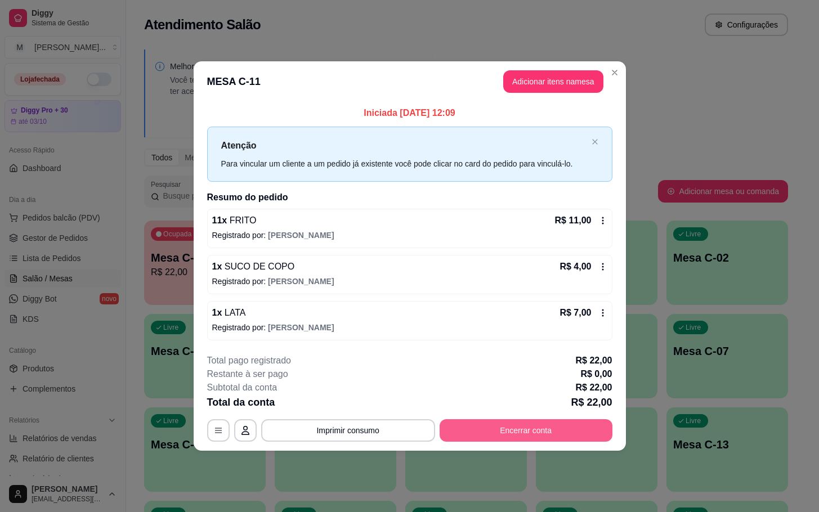
click at [489, 441] on button "Encerrar conta" at bounding box center [526, 430] width 173 height 23
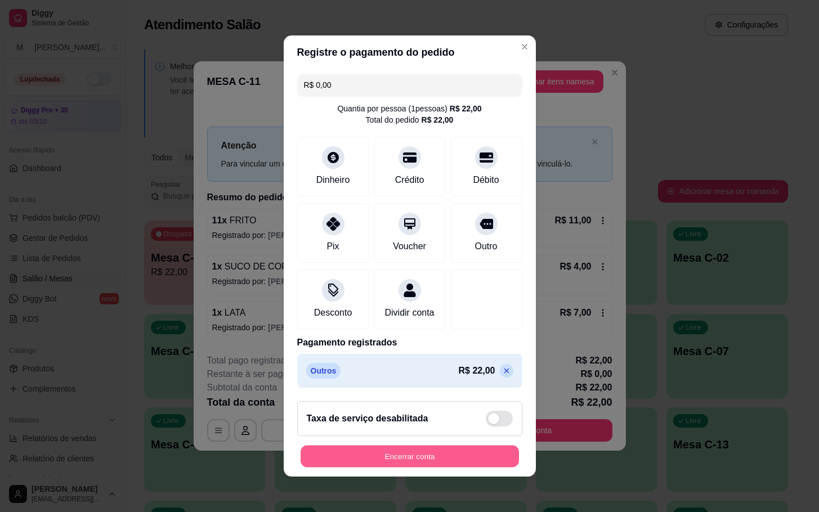
click at [433, 466] on button "Encerrar conta" at bounding box center [410, 457] width 218 height 22
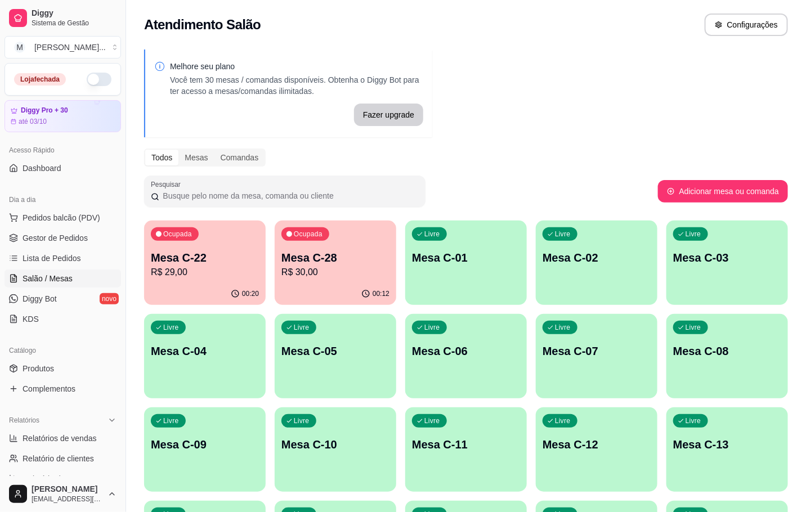
click at [304, 267] on p "R$ 30,00" at bounding box center [335, 273] width 108 height 14
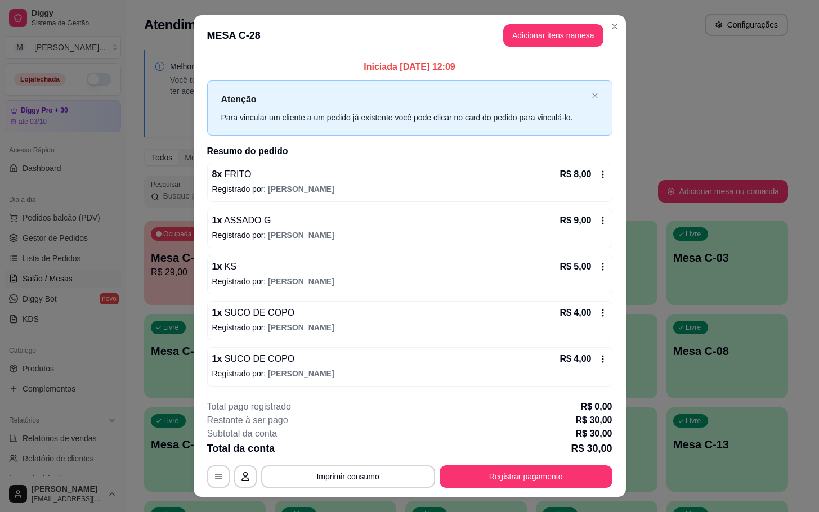
click at [495, 51] on header "MESA C-28 Adicionar itens na mesa" at bounding box center [410, 35] width 432 height 41
click at [503, 49] on header "MESA C-28 Adicionar itens na mesa" at bounding box center [410, 35] width 432 height 41
click at [576, 486] on button "Registrar pagamento" at bounding box center [526, 476] width 173 height 23
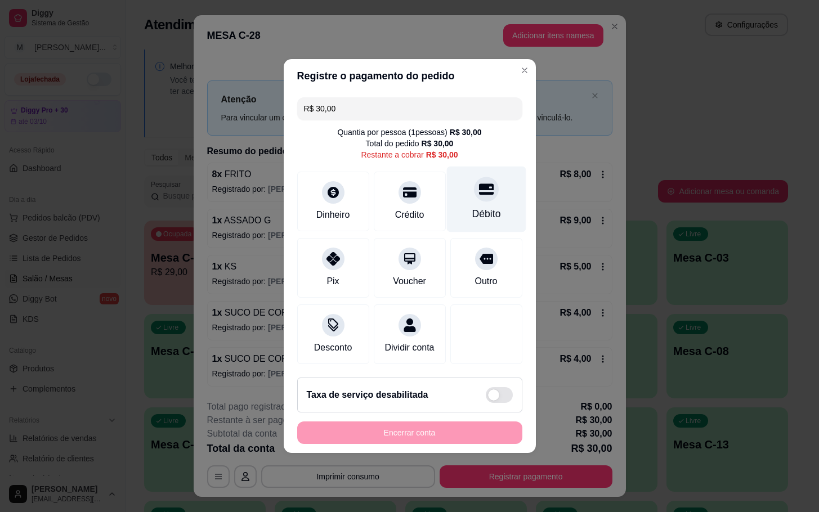
click at [474, 177] on div at bounding box center [486, 189] width 25 height 25
type input "R$ 0,00"
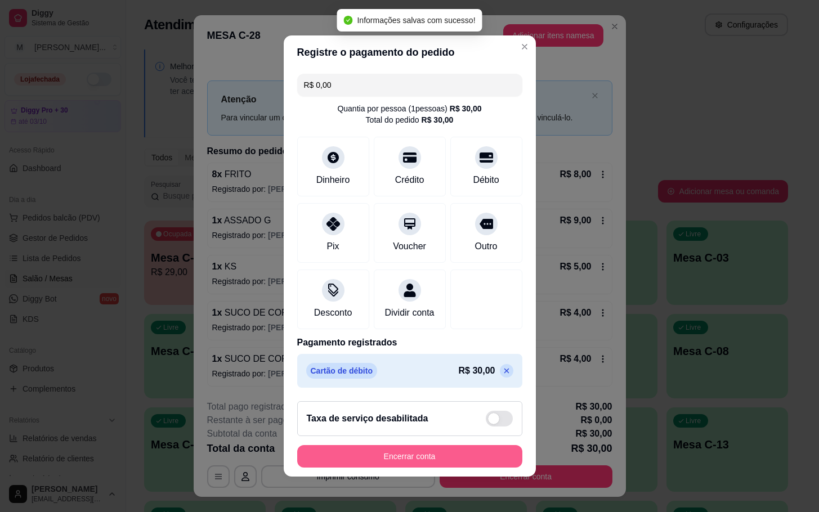
click at [455, 459] on button "Encerrar conta" at bounding box center [409, 456] width 225 height 23
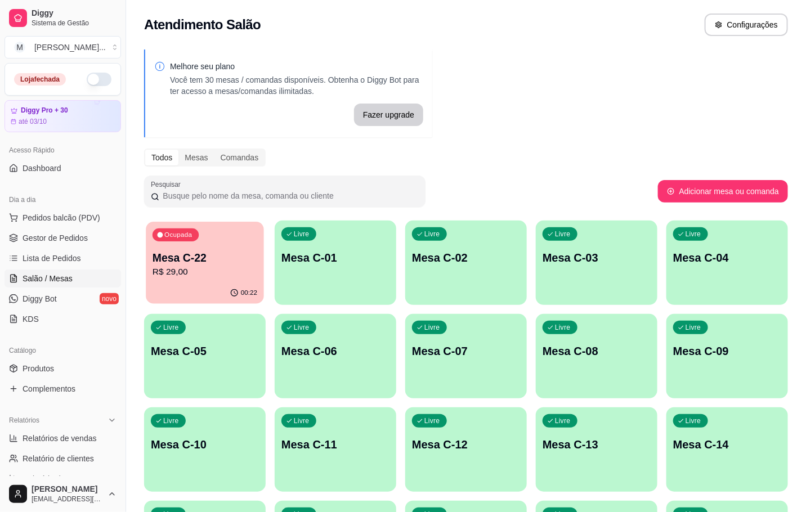
click at [264, 257] on div "Ocupada Mesa C-22 R$ 29,00 00:22 Livre Mesa C-01 Livre Mesa C-02 Livre Mesa C-0…" at bounding box center [466, 497] width 644 height 552
click at [240, 260] on p "Mesa C-22" at bounding box center [205, 257] width 105 height 15
click at [51, 258] on span "Lista de Pedidos" at bounding box center [52, 258] width 59 height 11
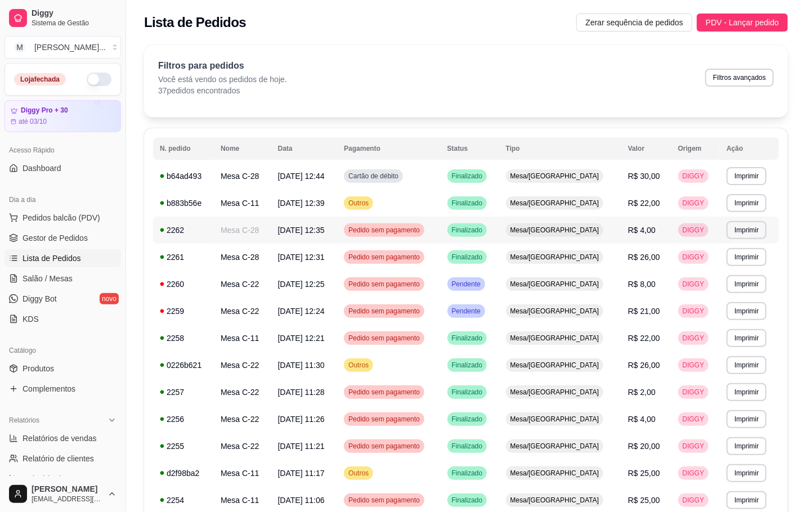
click at [263, 240] on td "Mesa C-28" at bounding box center [242, 230] width 57 height 27
click at [262, 173] on td "Mesa C-28" at bounding box center [242, 176] width 57 height 27
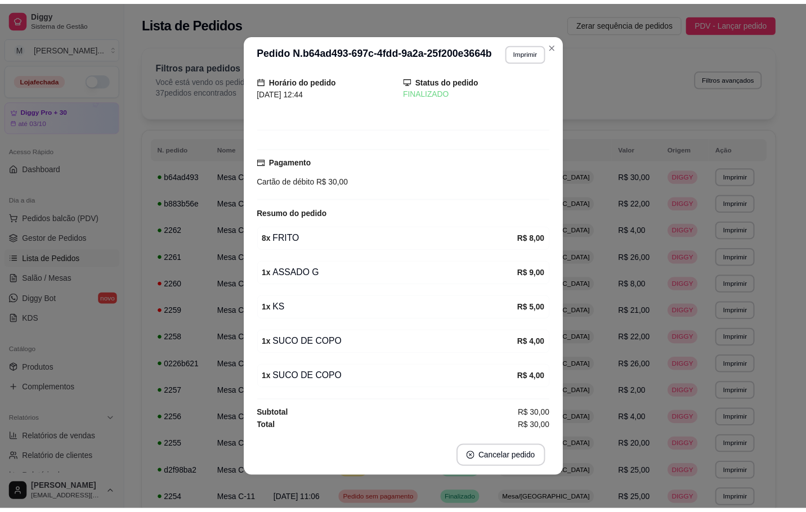
scroll to position [2, 0]
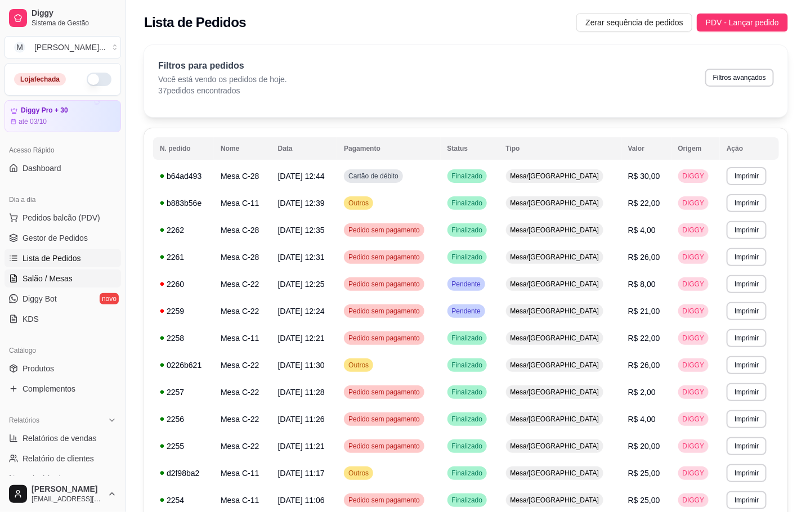
click at [12, 283] on icon at bounding box center [13, 278] width 9 height 9
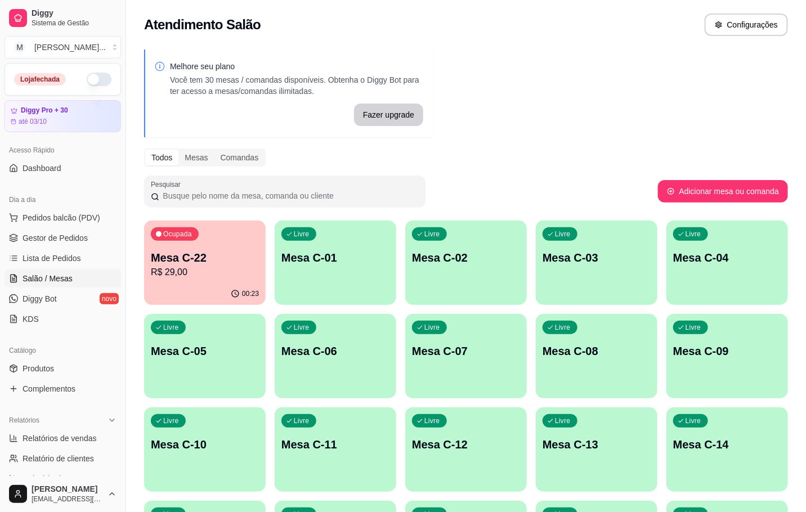
click at [163, 284] on div "00:23" at bounding box center [205, 294] width 122 height 22
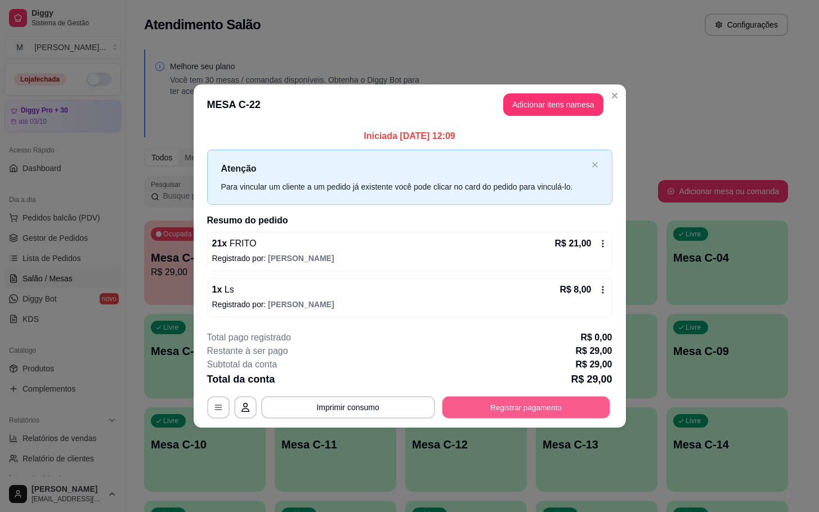
click at [492, 411] on button "Registrar pagamento" at bounding box center [526, 407] width 168 height 22
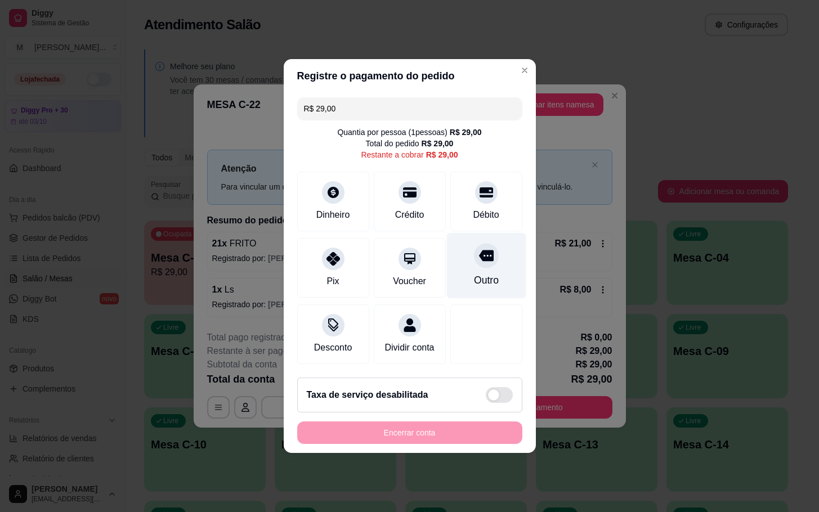
click at [485, 244] on div "Outro" at bounding box center [485, 266] width 79 height 66
type input "R$ 0,00"
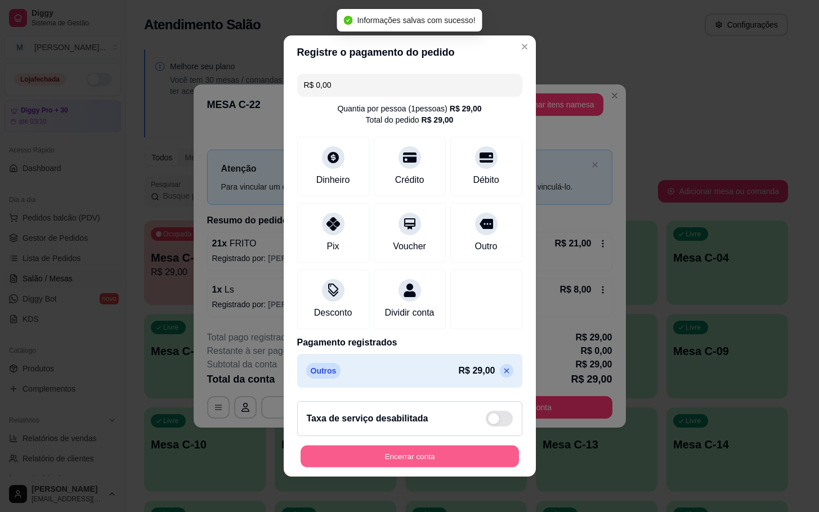
click at [423, 465] on button "Encerrar conta" at bounding box center [410, 457] width 218 height 22
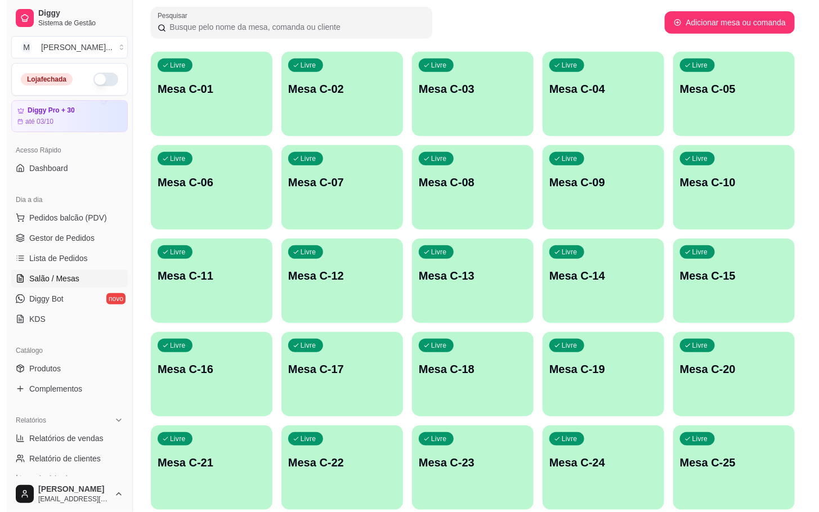
scroll to position [306, 0]
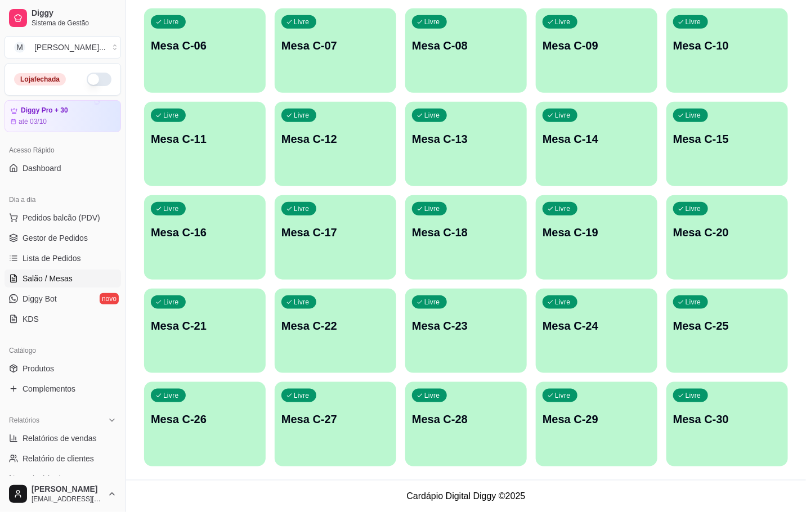
click at [521, 410] on div "Livre Mesa C-28" at bounding box center [466, 417] width 122 height 71
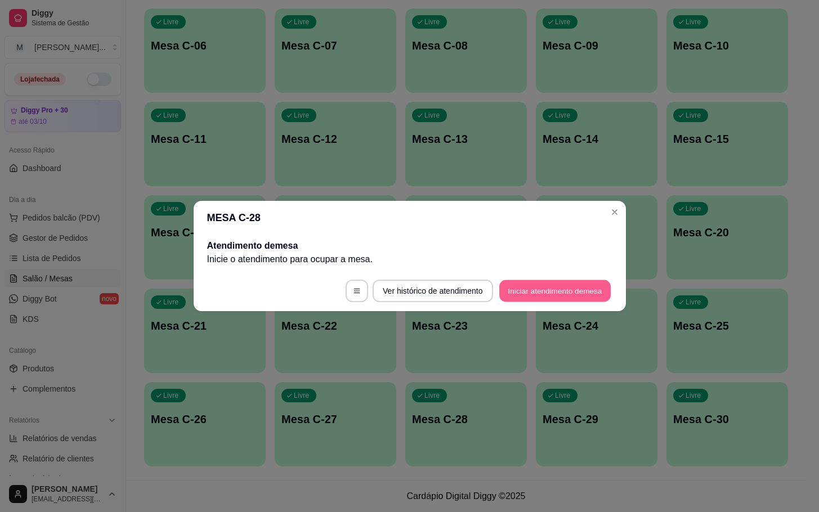
click at [602, 290] on button "Iniciar atendimento de mesa" at bounding box center [554, 291] width 111 height 22
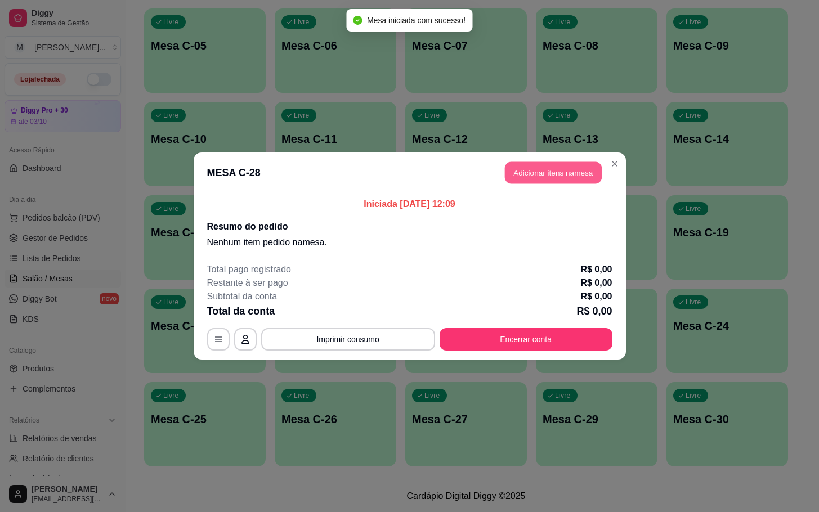
click at [551, 174] on button "Adicionar itens na mesa" at bounding box center [553, 173] width 97 height 22
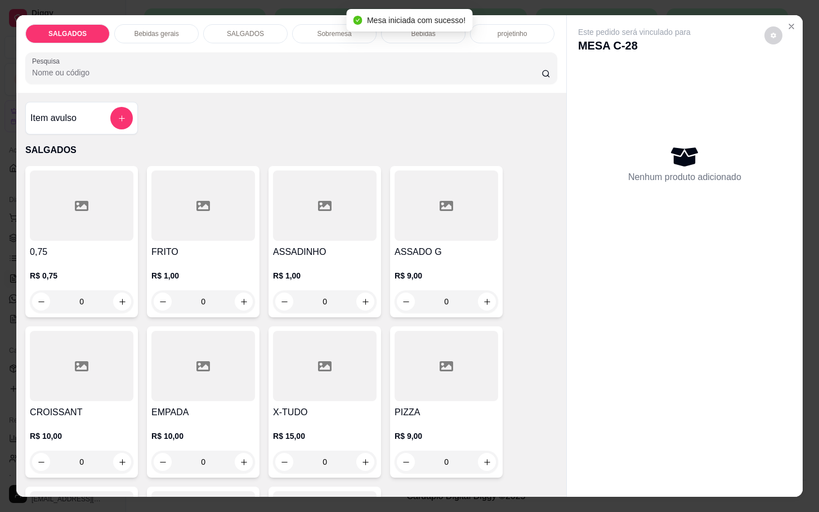
drag, startPoint x: 201, startPoint y: 238, endPoint x: 209, endPoint y: 240, distance: 8.1
click at [209, 240] on div "FRITO R$ 1,00 0" at bounding box center [203, 241] width 113 height 151
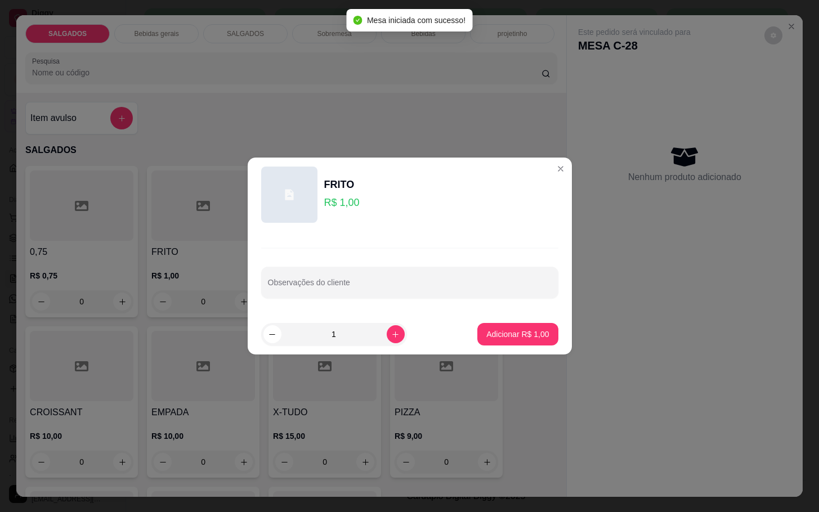
click at [382, 346] on footer "1 Adicionar R$ 1,00" at bounding box center [410, 334] width 324 height 41
click at [383, 343] on div "1" at bounding box center [333, 334] width 141 height 23
click at [396, 337] on div "1" at bounding box center [334, 334] width 146 height 23
click at [391, 337] on icon "increase-product-quantity" at bounding box center [395, 334] width 8 height 8
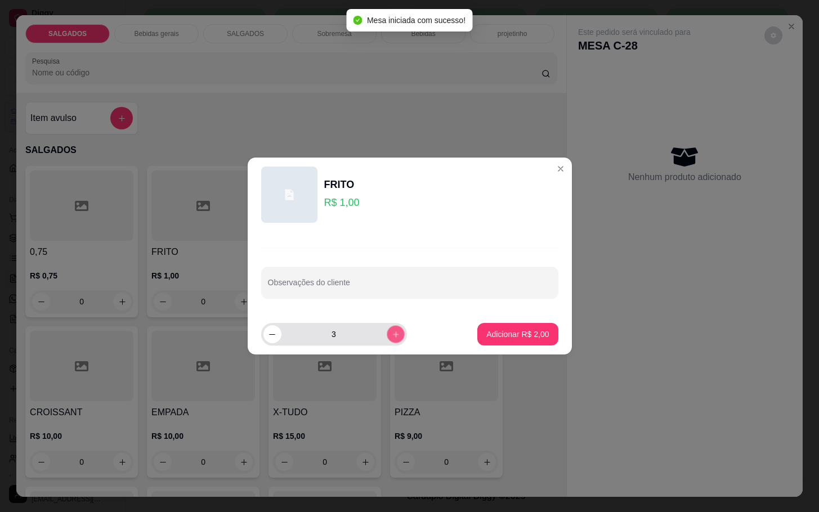
click at [391, 336] on icon "increase-product-quantity" at bounding box center [395, 334] width 8 height 8
click at [391, 335] on icon "increase-product-quantity" at bounding box center [395, 334] width 8 height 8
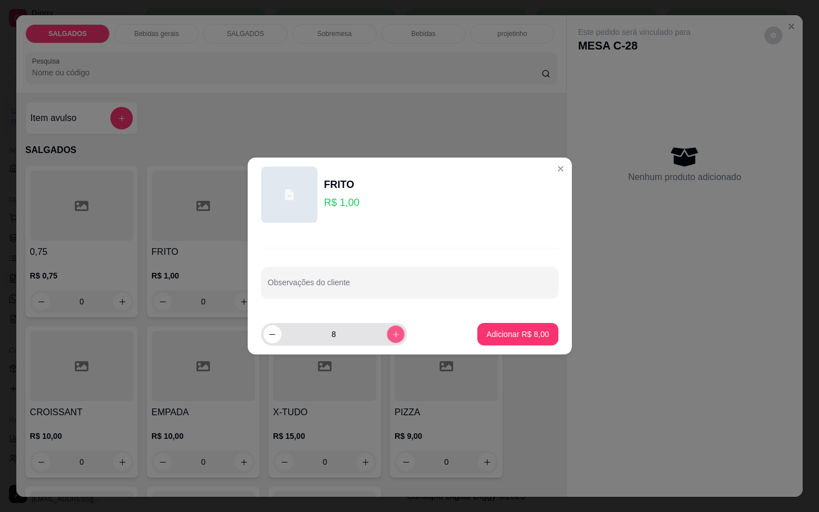
click at [391, 335] on icon "increase-product-quantity" at bounding box center [395, 334] width 8 height 8
type input "10"
click at [526, 335] on p "Adicionar R$ 10,00" at bounding box center [515, 334] width 67 height 11
type input "10"
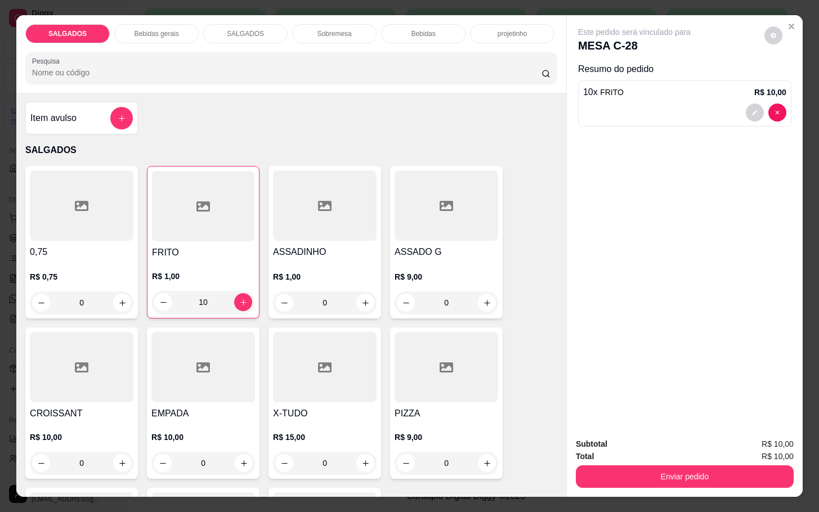
click at [159, 29] on p "Bebidas gerais" at bounding box center [156, 33] width 44 height 9
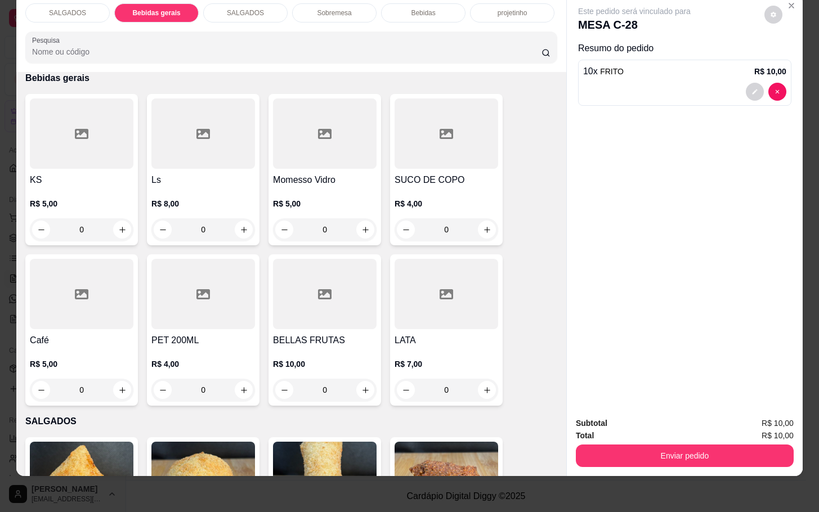
click at [75, 129] on icon at bounding box center [82, 134] width 14 height 10
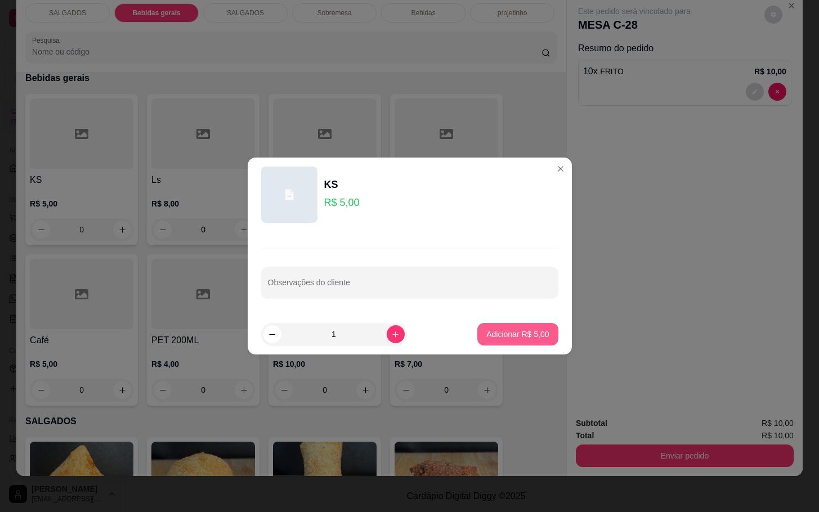
click at [488, 345] on button "Adicionar R$ 5,00" at bounding box center [517, 334] width 80 height 23
type input "1"
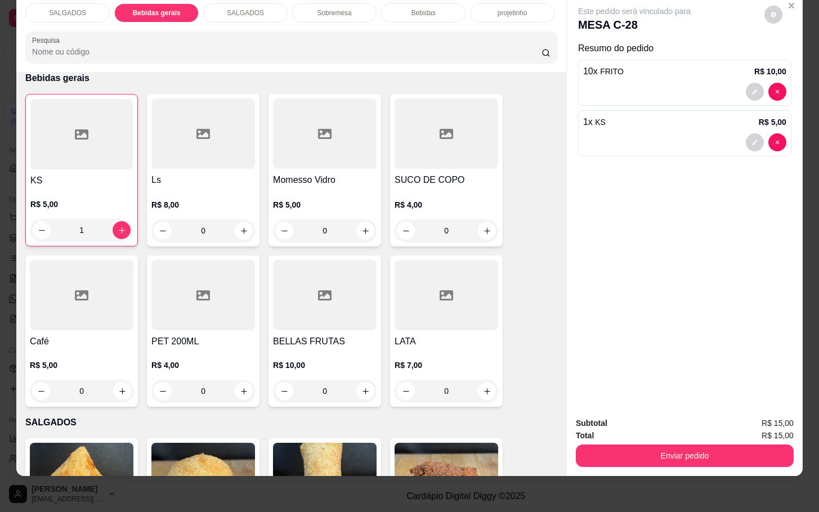
click at [620, 455] on div "Subtotal R$ 15,00 Total R$ 15,00 Enviar pedido" at bounding box center [685, 442] width 236 height 68
click at [645, 445] on button "Enviar pedido" at bounding box center [685, 456] width 218 height 23
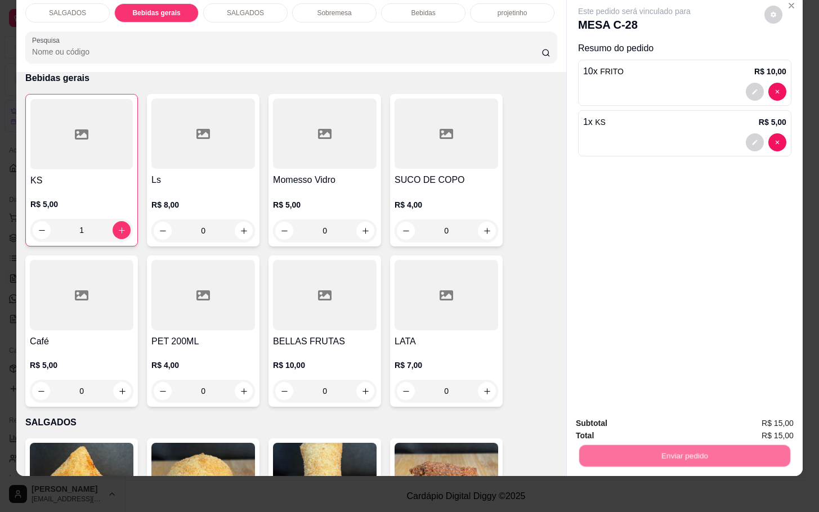
click at [643, 421] on button "Não registrar e enviar pedido" at bounding box center [645, 415] width 117 height 21
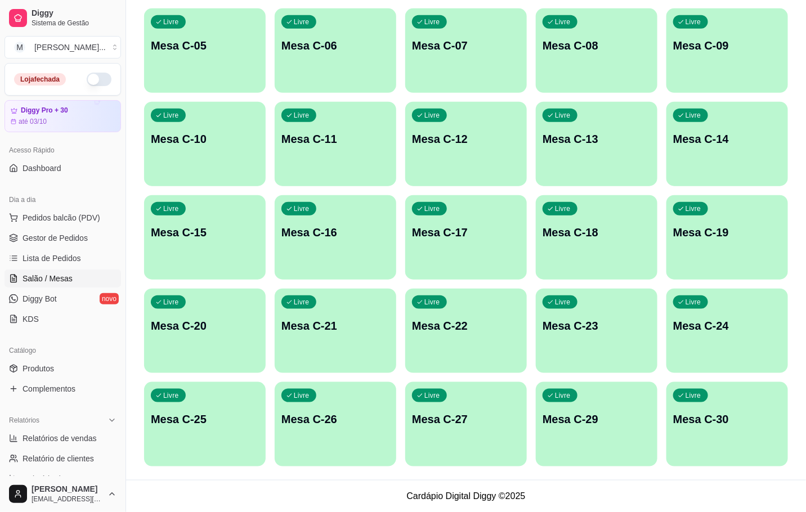
click at [439, 348] on div "Livre Mesa C-22" at bounding box center [466, 324] width 122 height 71
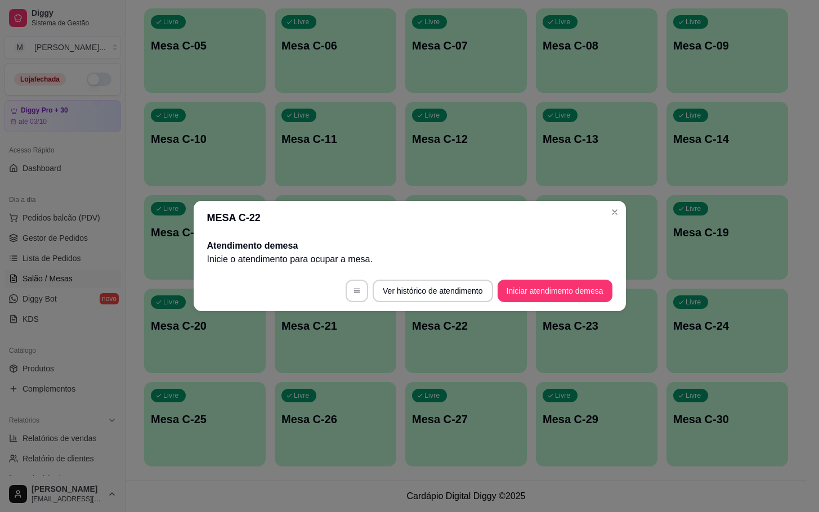
click at [583, 297] on button "Iniciar atendimento de mesa" at bounding box center [555, 291] width 115 height 23
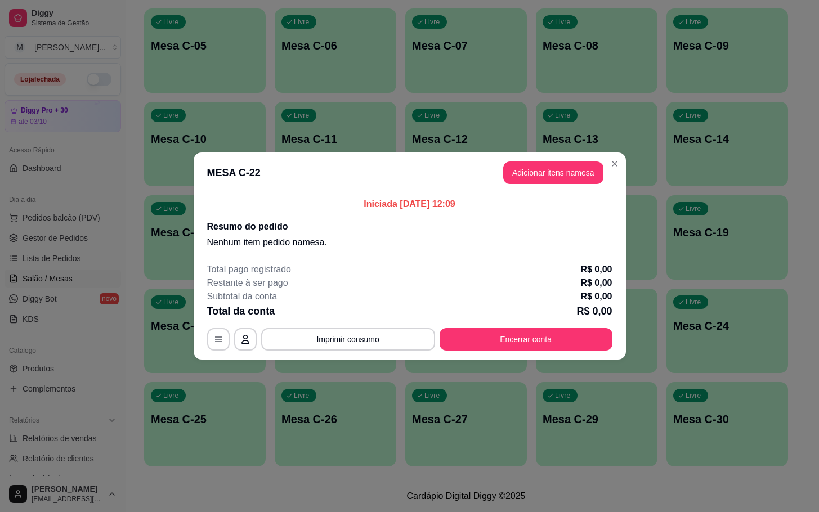
click at [563, 184] on button "Adicionar itens na mesa" at bounding box center [553, 173] width 100 height 23
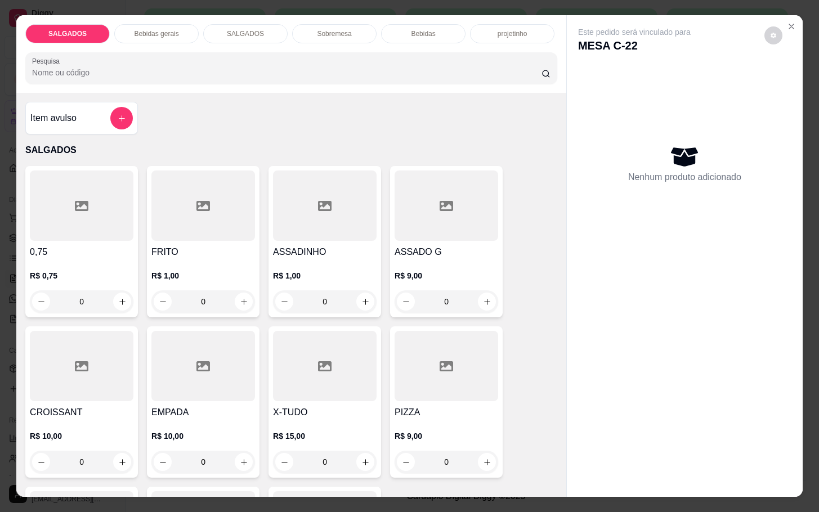
click at [133, 106] on div "Item avulso SALGADOS 0,75 R$ 0,75 0 FRITO R$ 1,00 0 ASSADINHO R$ 1,00 0 ASSADO …" at bounding box center [291, 295] width 550 height 404
click at [74, 119] on div "Item avulso" at bounding box center [81, 118] width 102 height 23
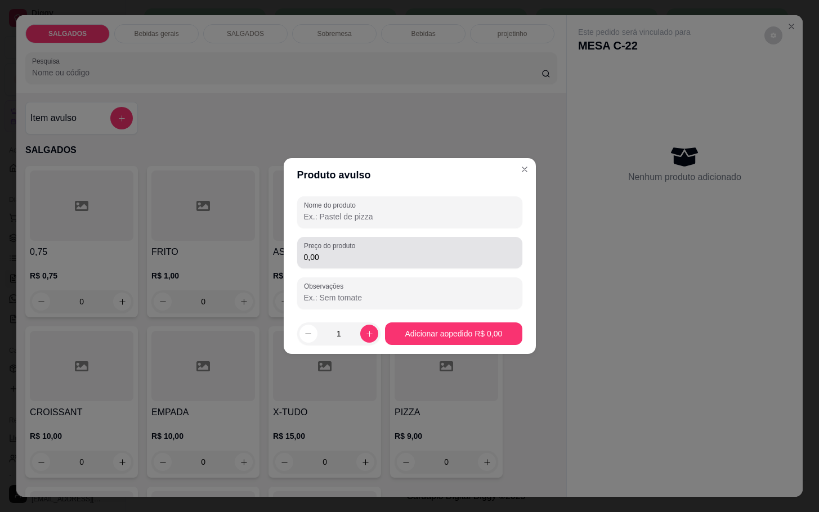
click at [422, 241] on div "0,00" at bounding box center [410, 252] width 212 height 23
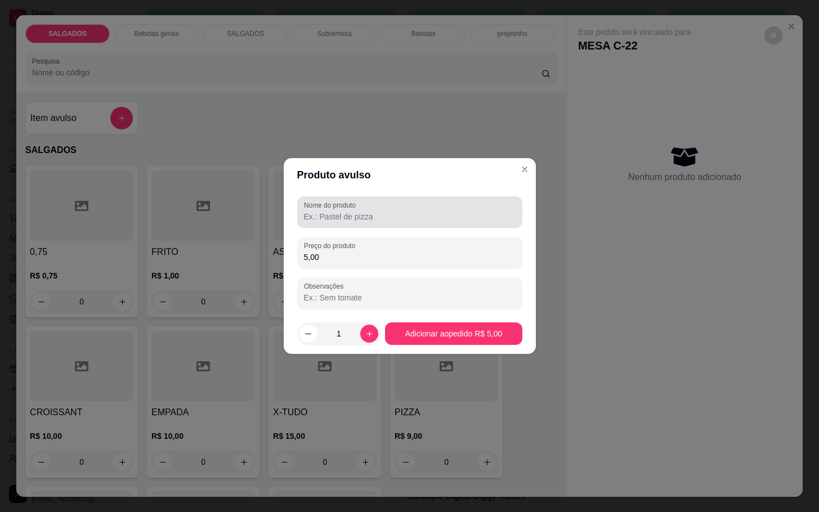
type input "5,00"
click at [470, 201] on div at bounding box center [410, 212] width 212 height 23
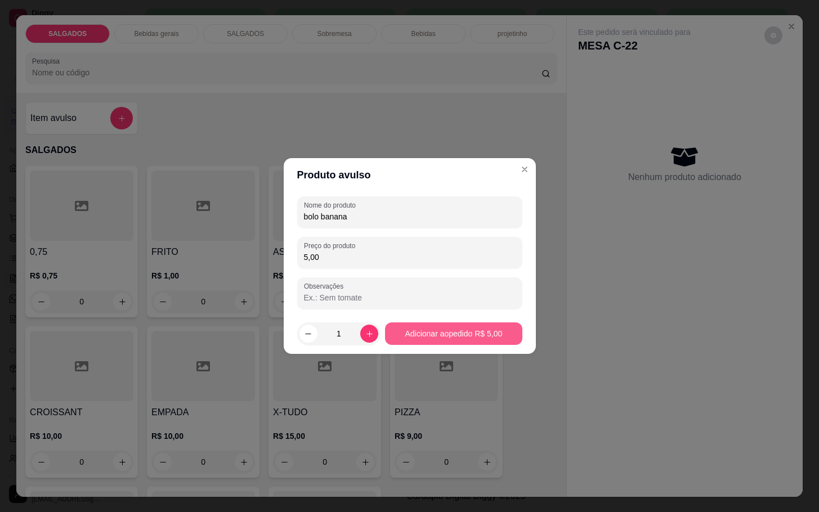
type input "bolo banana"
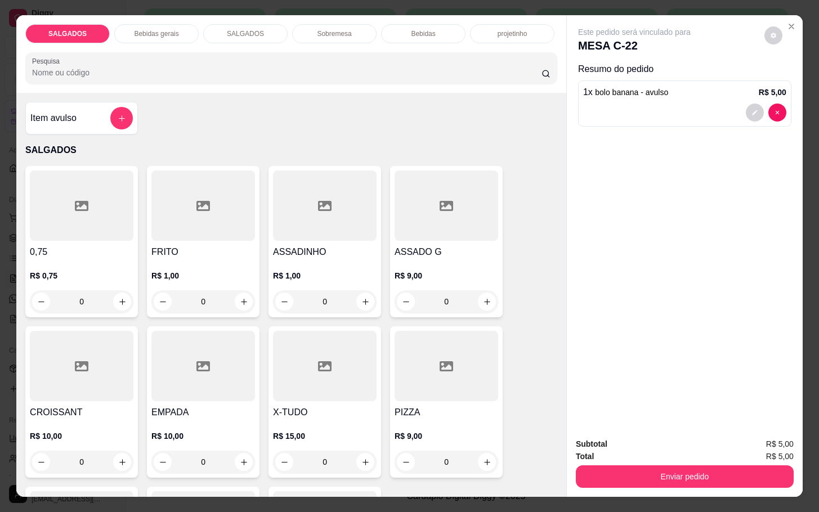
click at [167, 35] on div "Bebidas gerais" at bounding box center [156, 33] width 84 height 19
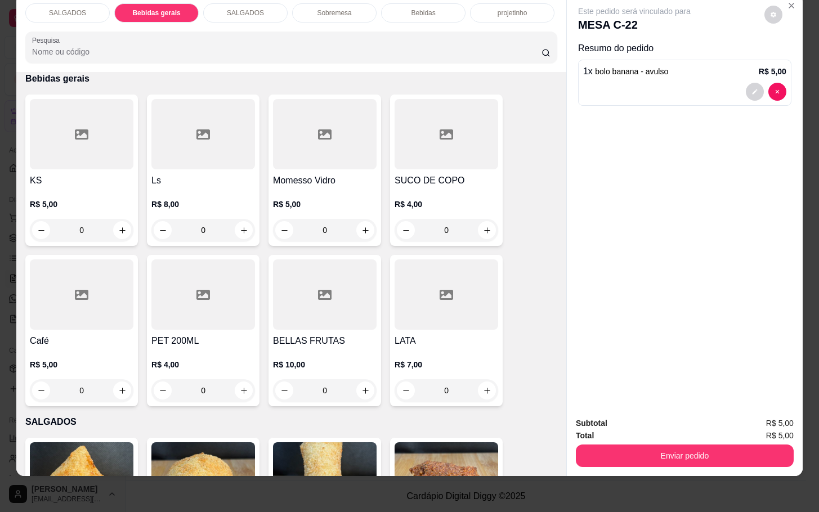
click at [458, 174] on h4 "SUCO DE COPO" at bounding box center [447, 181] width 104 height 14
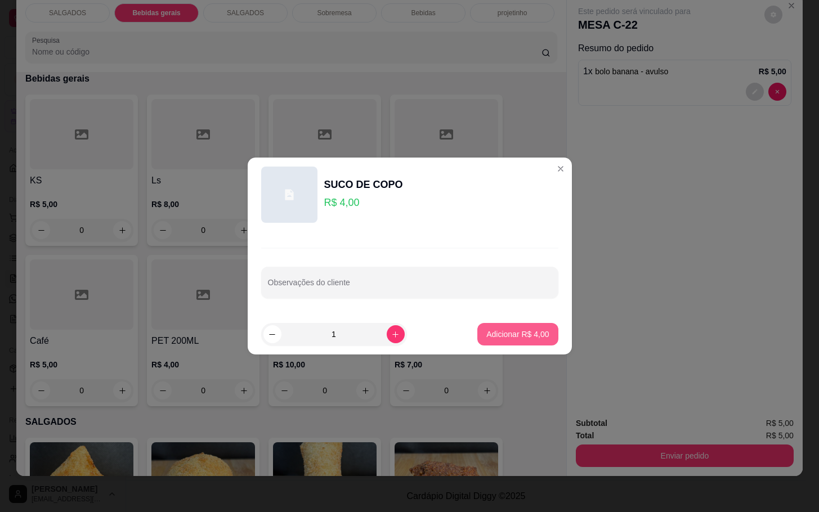
click at [529, 346] on footer "1 Adicionar R$ 4,00" at bounding box center [410, 334] width 324 height 41
click at [518, 339] on p "Adicionar R$ 4,00" at bounding box center [517, 334] width 62 height 11
type input "1"
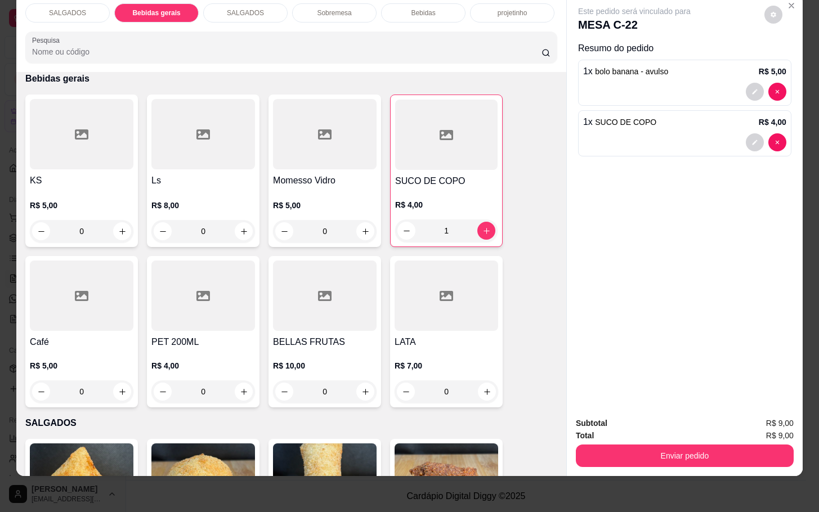
click at [659, 456] on div "Subtotal R$ 9,00 Total R$ 9,00 Enviar pedido" at bounding box center [685, 442] width 236 height 68
click at [665, 445] on button "Enviar pedido" at bounding box center [684, 456] width 211 height 22
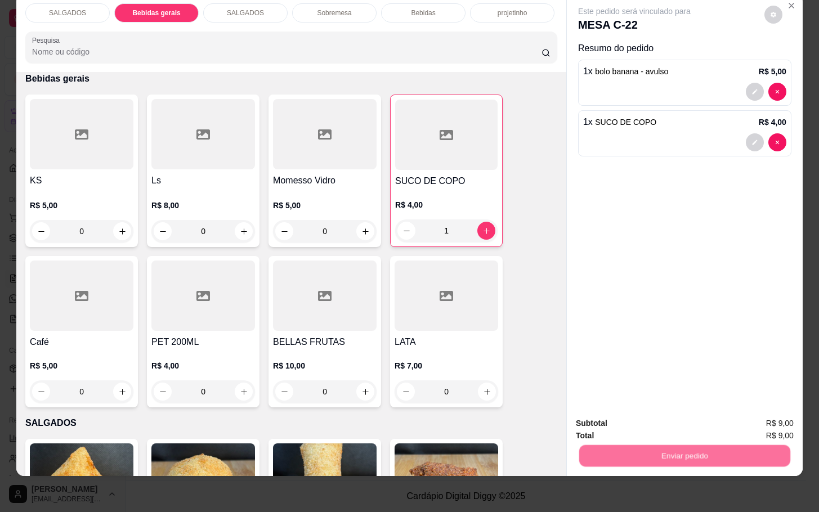
click at [662, 424] on button "Não registrar e enviar pedido" at bounding box center [645, 415] width 117 height 21
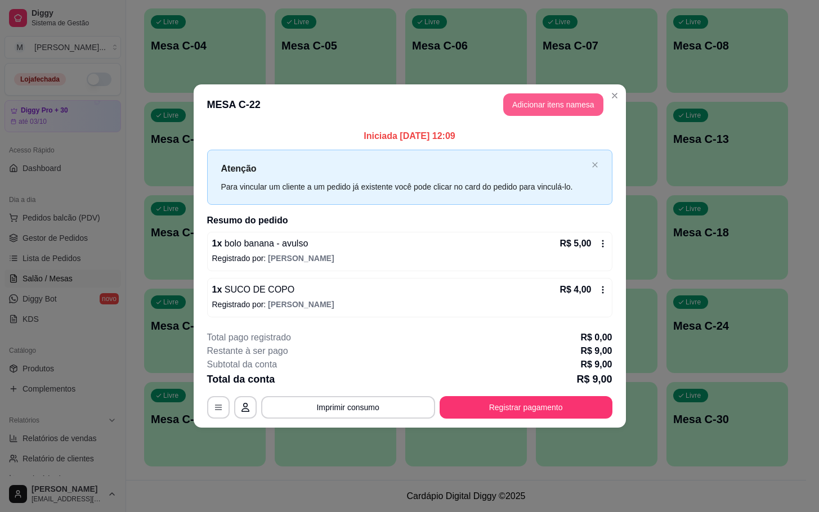
click at [523, 106] on button "Adicionar itens na mesa" at bounding box center [553, 104] width 100 height 23
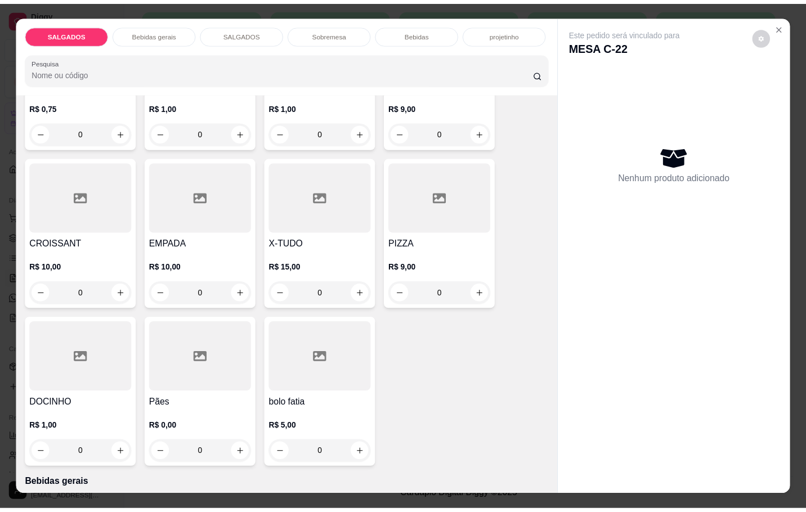
scroll to position [84, 0]
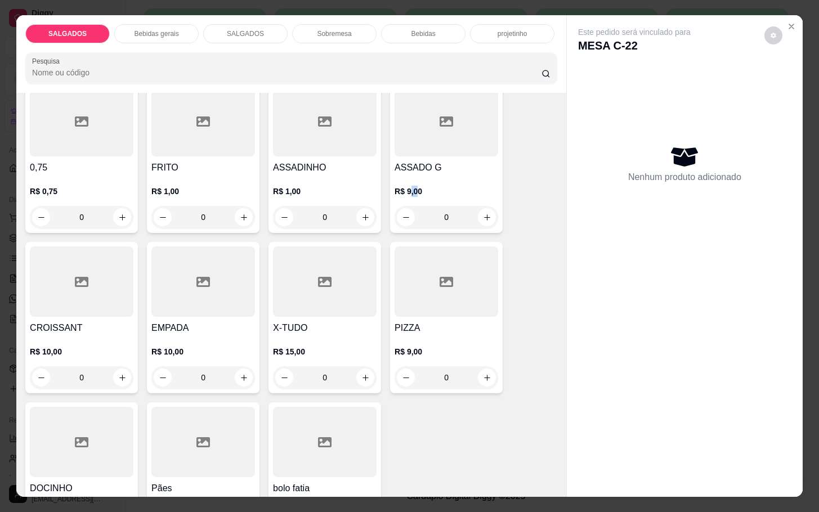
click at [412, 174] on div "R$ 9,00 0" at bounding box center [447, 201] width 104 height 54
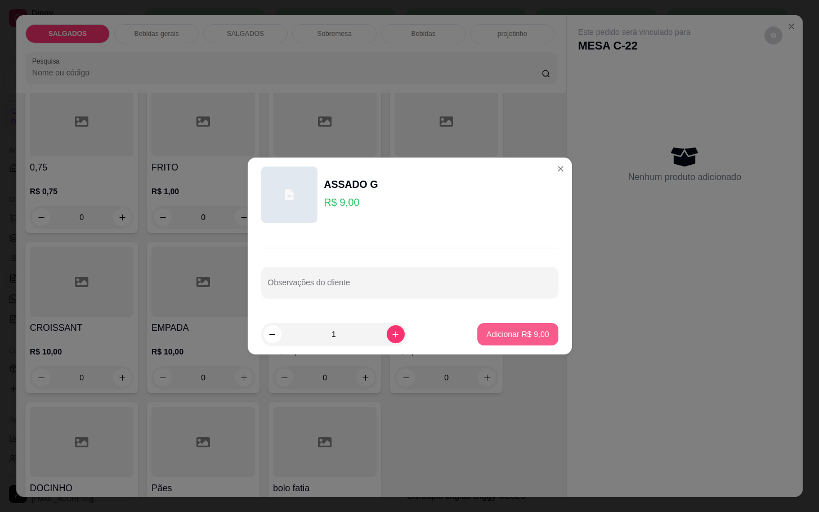
click at [495, 339] on p "Adicionar R$ 9,00" at bounding box center [517, 334] width 62 height 11
type input "1"
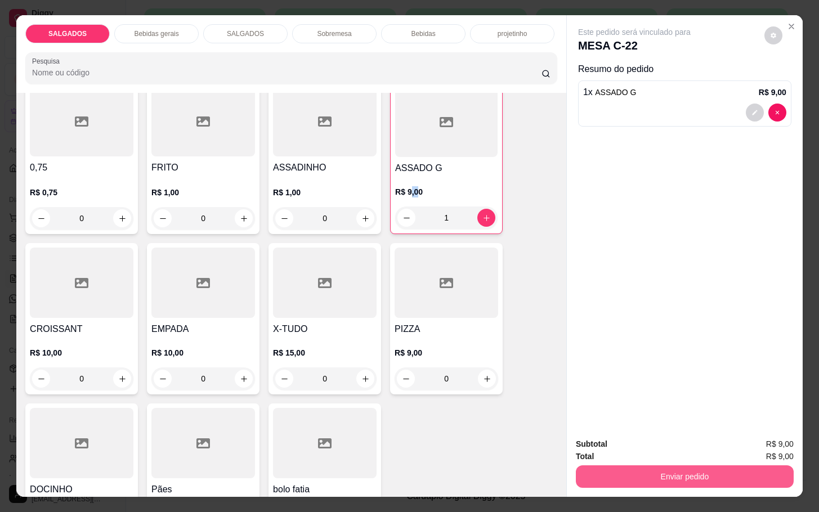
click at [598, 478] on button "Enviar pedido" at bounding box center [685, 476] width 218 height 23
click at [598, 441] on button "Não registrar e enviar pedido" at bounding box center [645, 442] width 117 height 21
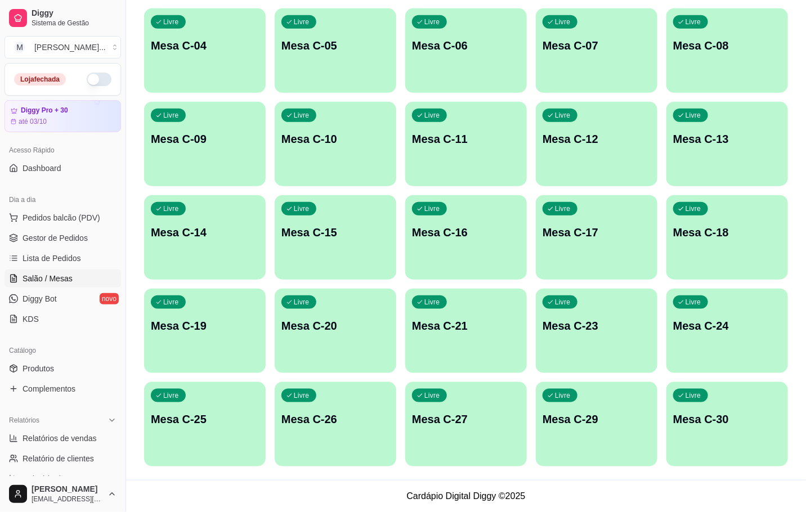
scroll to position [0, 0]
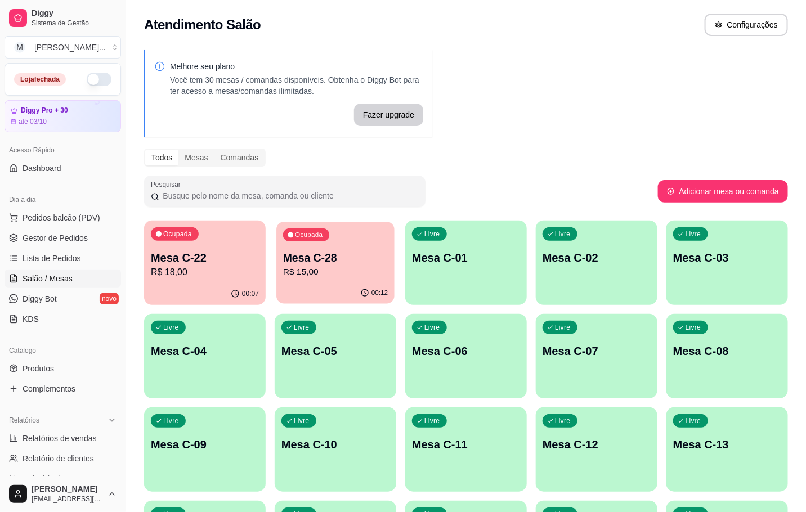
click at [347, 289] on div "00:12" at bounding box center [335, 293] width 118 height 21
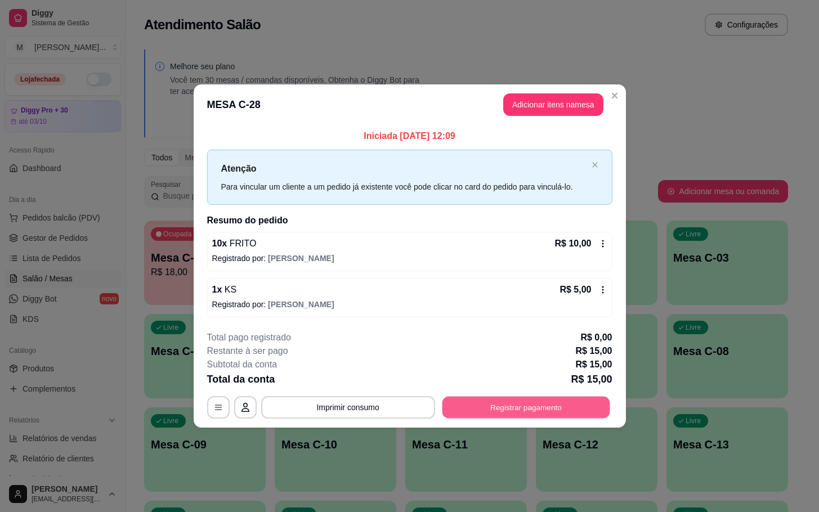
click at [512, 415] on button "Registrar pagamento" at bounding box center [526, 407] width 168 height 22
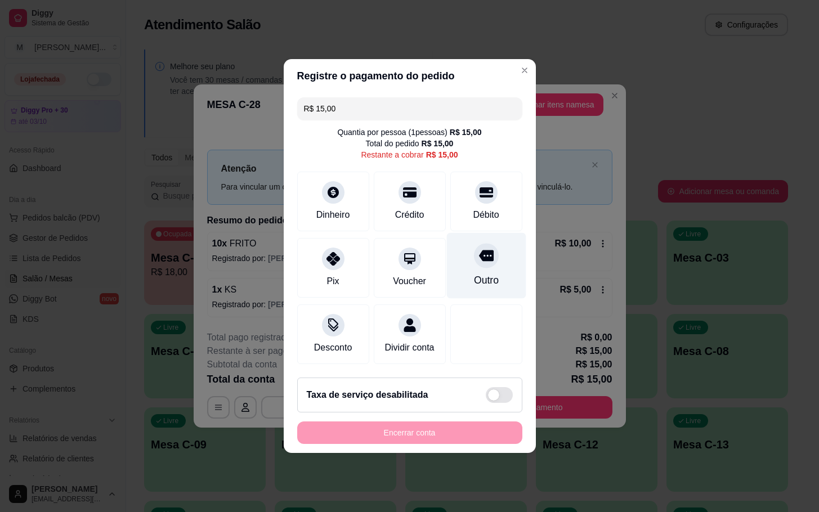
click at [483, 273] on div "Outro" at bounding box center [485, 280] width 25 height 15
type input "R$ 0,00"
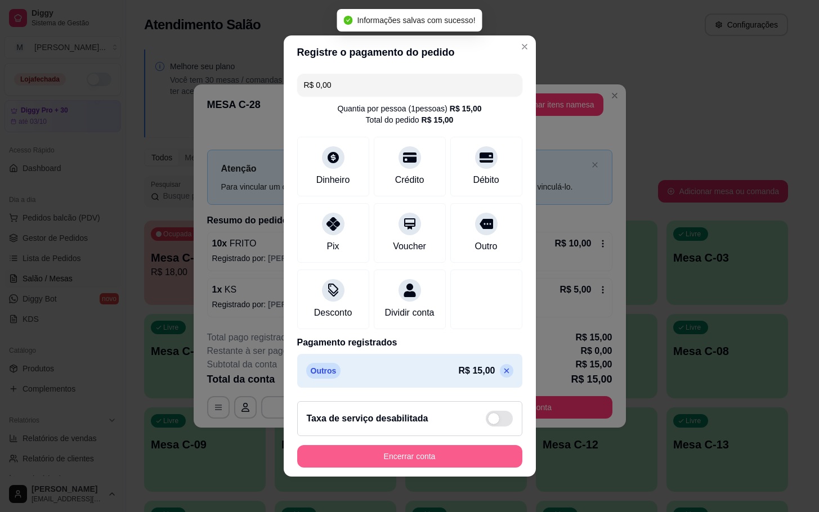
click at [422, 458] on button "Encerrar conta" at bounding box center [409, 456] width 225 height 23
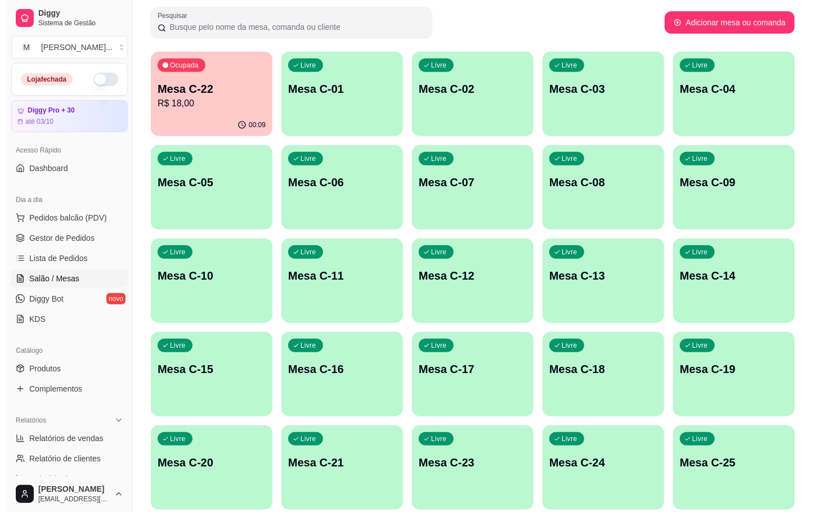
scroll to position [306, 0]
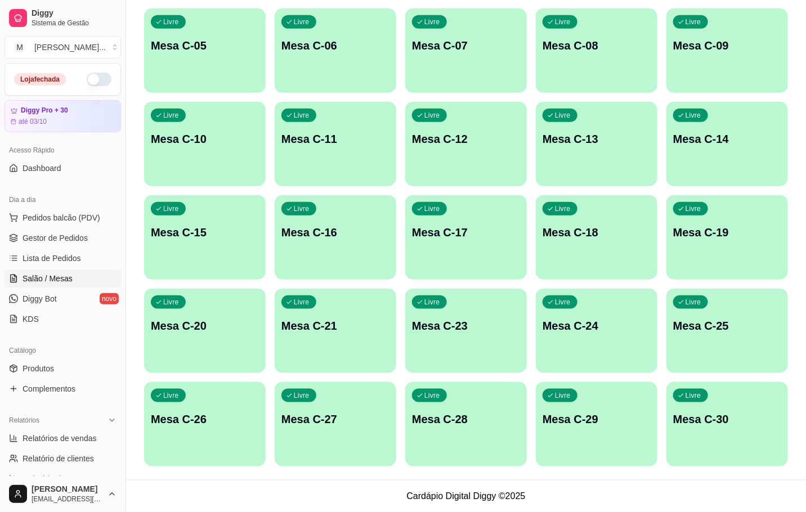
click at [504, 393] on div "Livre Mesa C-28" at bounding box center [466, 417] width 122 height 71
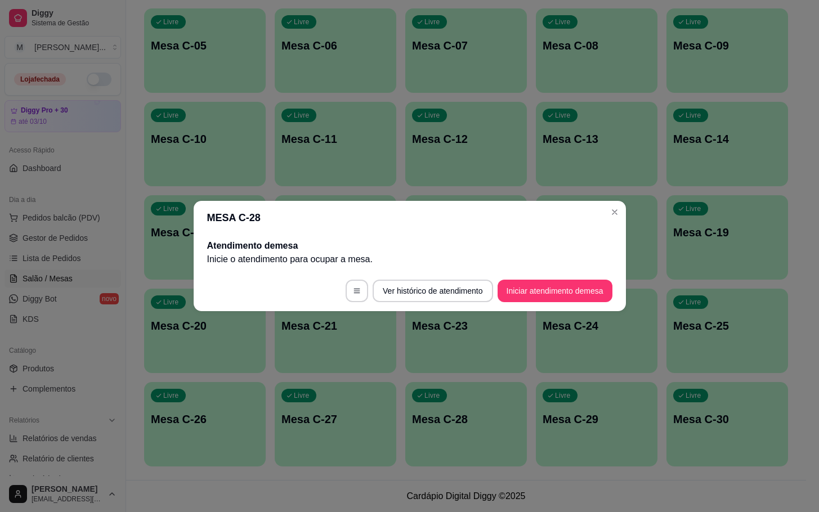
drag, startPoint x: 563, startPoint y: 235, endPoint x: 575, endPoint y: 226, distance: 14.5
click at [575, 226] on section "MESA C-28 Atendimento de mesa Inicie o atendimento para ocupar a mesa . Ver his…" at bounding box center [410, 256] width 432 height 110
click at [571, 284] on button "Iniciar atendimento de mesa" at bounding box center [555, 291] width 115 height 23
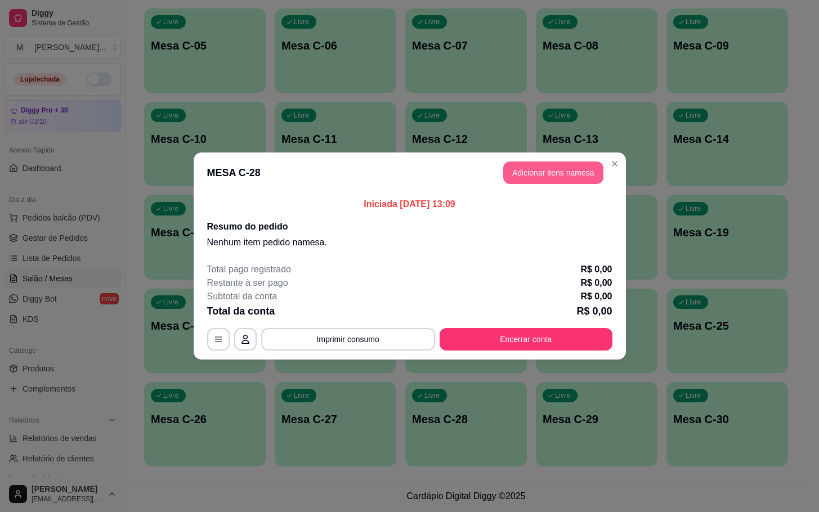
click at [569, 164] on button "Adicionar itens na mesa" at bounding box center [553, 173] width 100 height 23
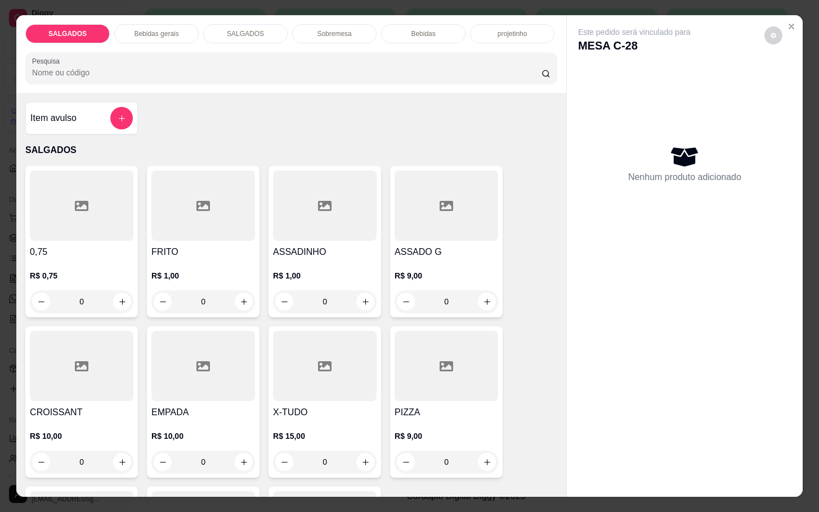
click at [199, 190] on div at bounding box center [203, 206] width 104 height 70
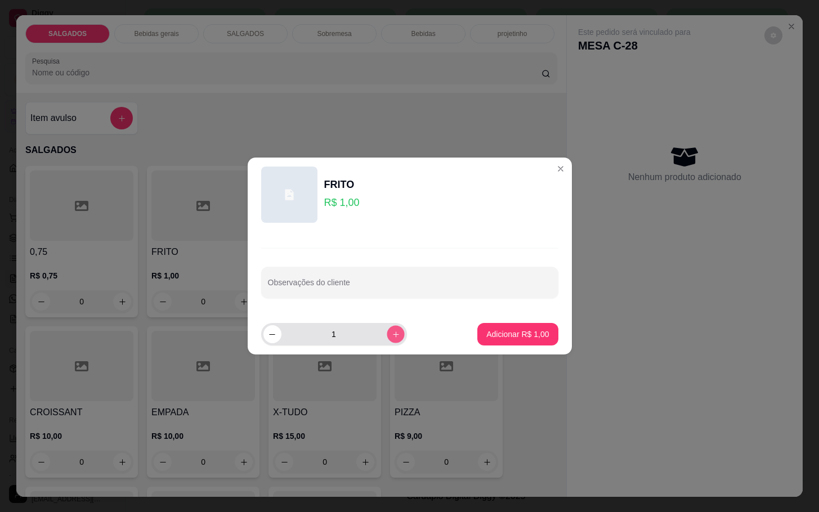
click at [391, 341] on button "increase-product-quantity" at bounding box center [395, 333] width 17 height 17
click at [390, 341] on button "increase-product-quantity" at bounding box center [395, 333] width 17 height 17
click at [387, 340] on button "increase-product-quantity" at bounding box center [396, 334] width 18 height 18
click at [387, 338] on button "increase-product-quantity" at bounding box center [395, 333] width 17 height 17
click at [391, 338] on icon "increase-product-quantity" at bounding box center [395, 334] width 8 height 8
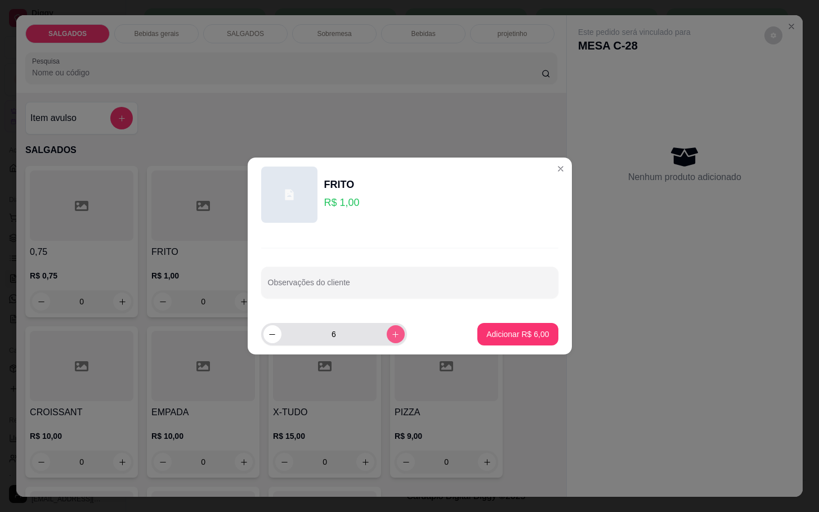
click at [391, 338] on icon "increase-product-quantity" at bounding box center [395, 334] width 8 height 8
type input "8"
click at [489, 343] on button "Adicionar R$ 8,00" at bounding box center [517, 334] width 80 height 23
type input "8"
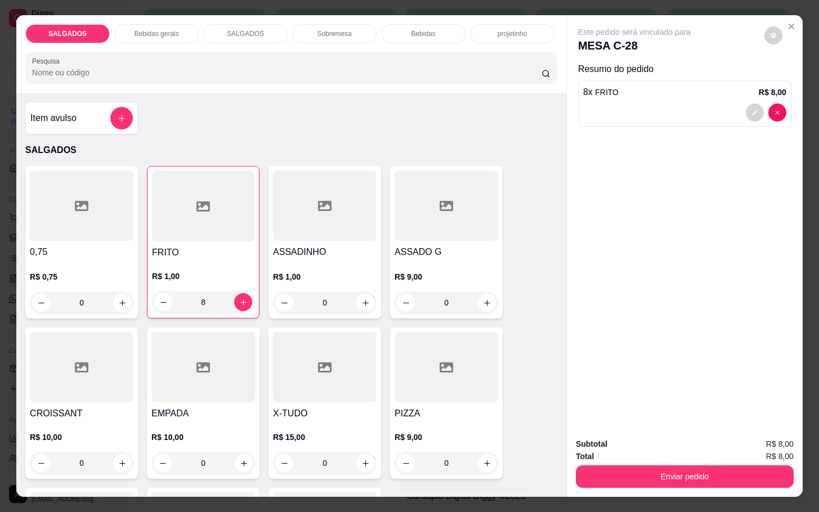
scroll to position [253, 0]
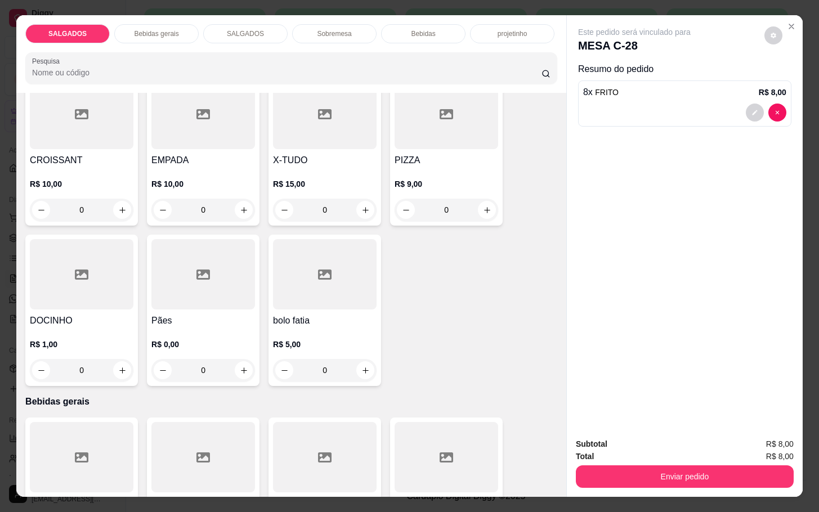
click at [95, 316] on h4 "DOCINHO" at bounding box center [82, 321] width 104 height 14
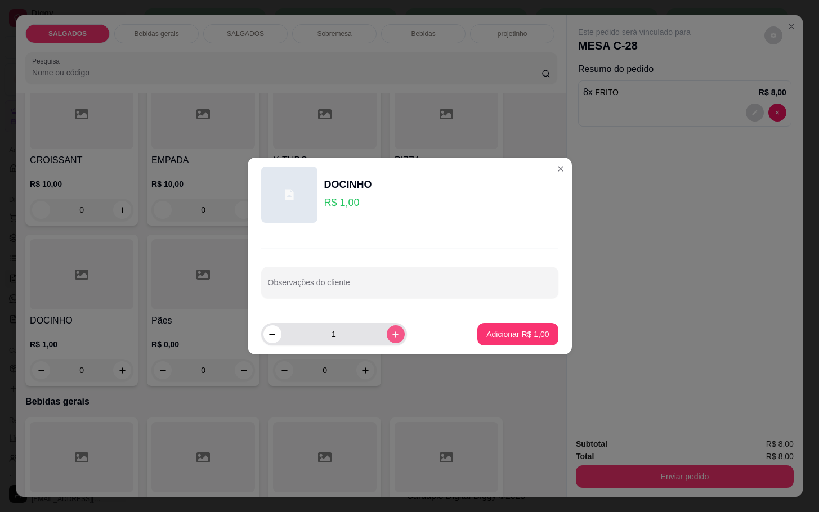
click at [391, 337] on icon "increase-product-quantity" at bounding box center [395, 334] width 8 height 8
type input "4"
click at [492, 348] on footer "4 Adicionar R$ 4,00" at bounding box center [410, 334] width 324 height 41
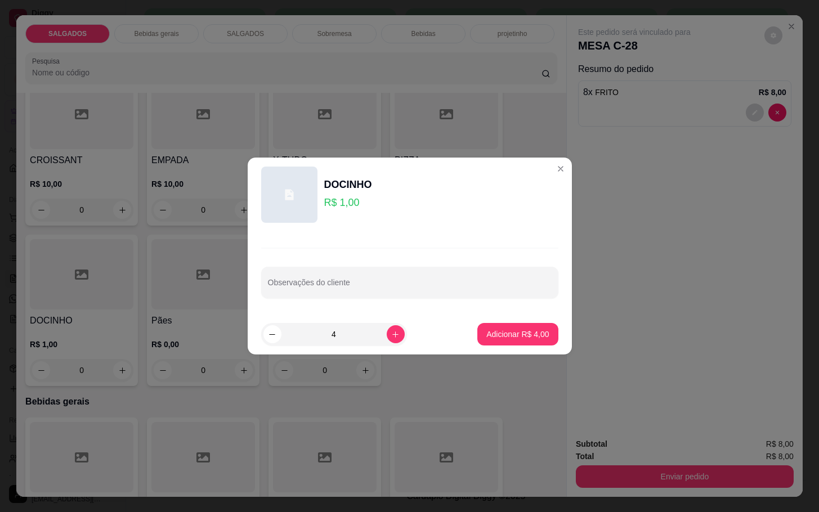
click at [464, 328] on footer "4 Adicionar R$ 4,00" at bounding box center [410, 334] width 324 height 41
click at [477, 333] on button "Adicionar R$ 4,00" at bounding box center [517, 334] width 80 height 23
type input "4"
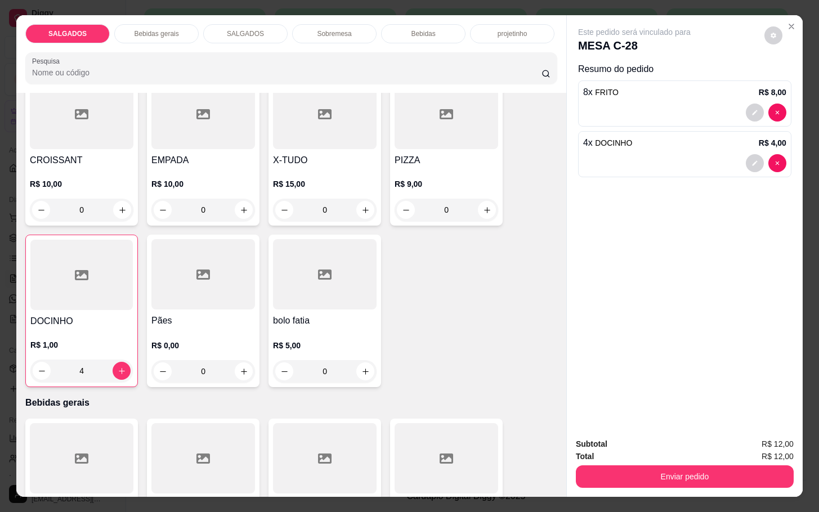
click at [157, 30] on p "Bebidas gerais" at bounding box center [156, 33] width 44 height 9
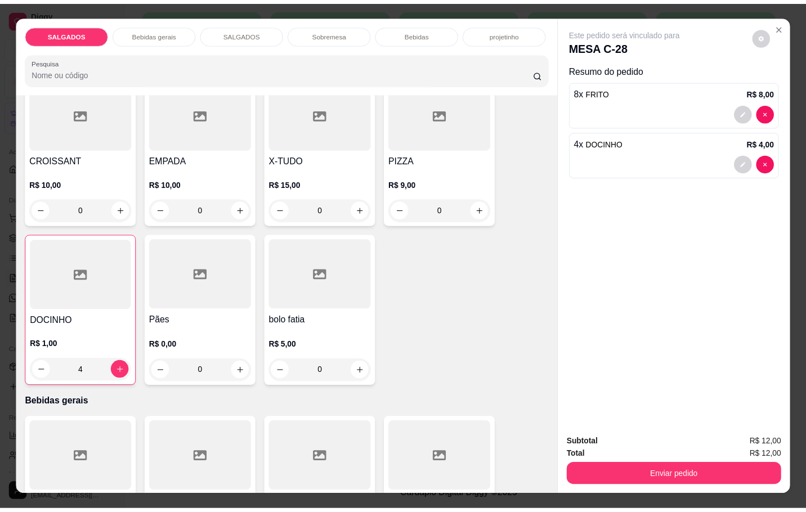
scroll to position [27, 0]
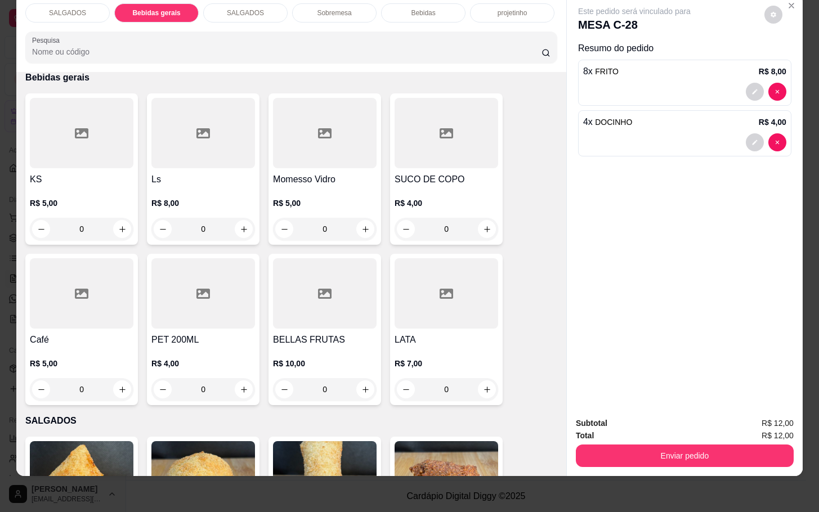
click at [440, 173] on h4 "SUCO DE COPO" at bounding box center [447, 180] width 104 height 14
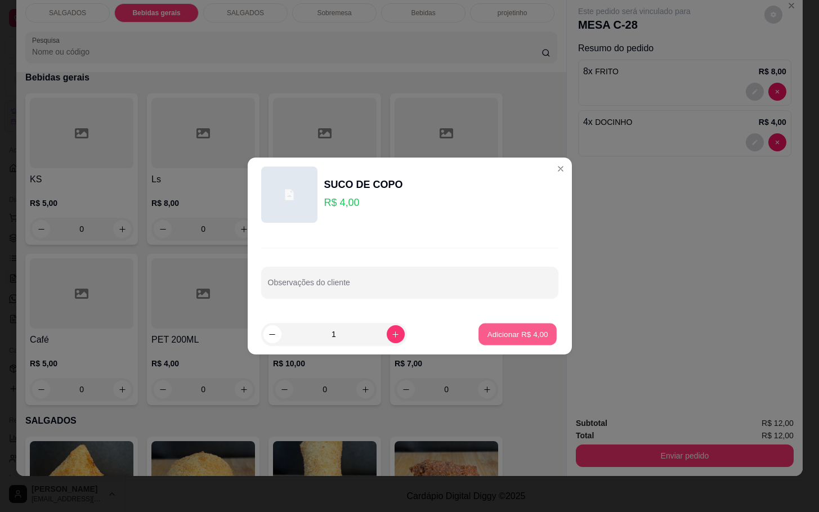
click at [517, 336] on p "Adicionar R$ 4,00" at bounding box center [517, 334] width 61 height 11
type input "1"
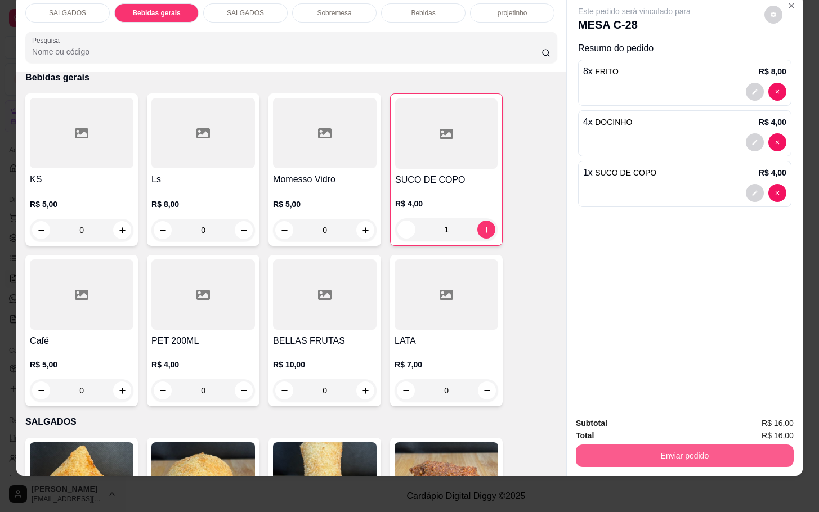
click at [645, 451] on button "Enviar pedido" at bounding box center [685, 456] width 218 height 23
click at [641, 445] on button "Enviar pedido" at bounding box center [684, 456] width 211 height 22
click at [622, 445] on button "Enviar pedido" at bounding box center [685, 456] width 218 height 23
click at [628, 407] on button "Não registrar e enviar pedido" at bounding box center [645, 415] width 117 height 21
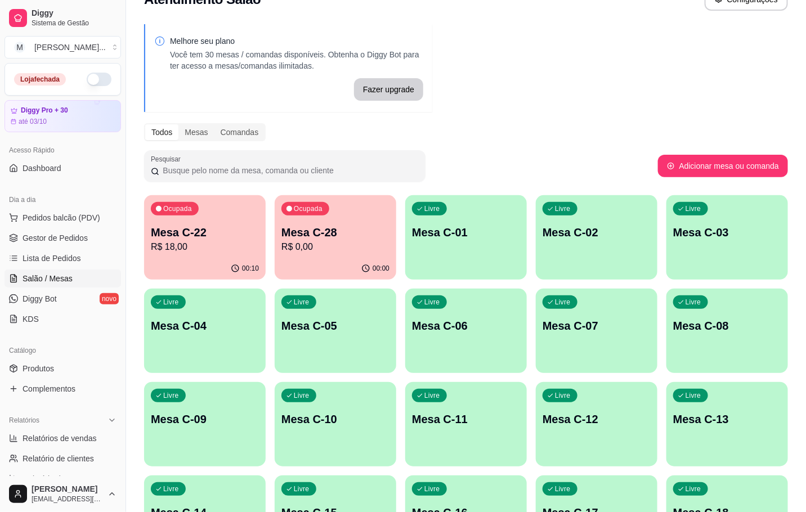
scroll to position [0, 0]
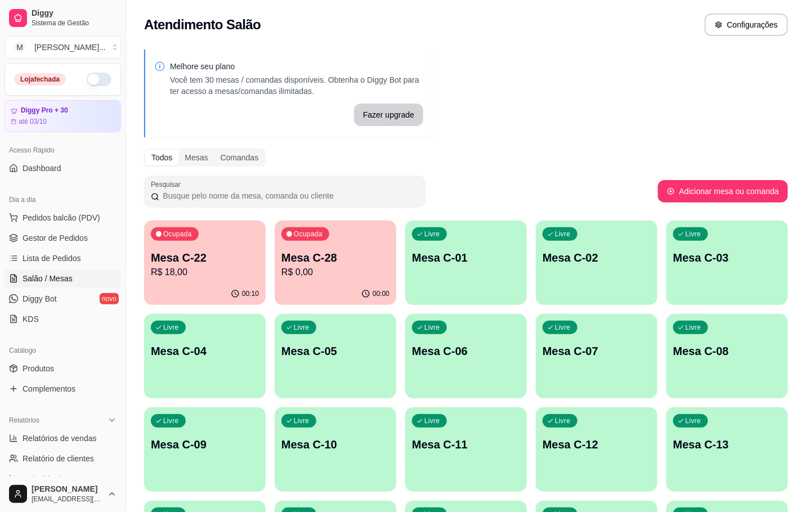
click at [355, 272] on p "R$ 0,00" at bounding box center [335, 273] width 108 height 14
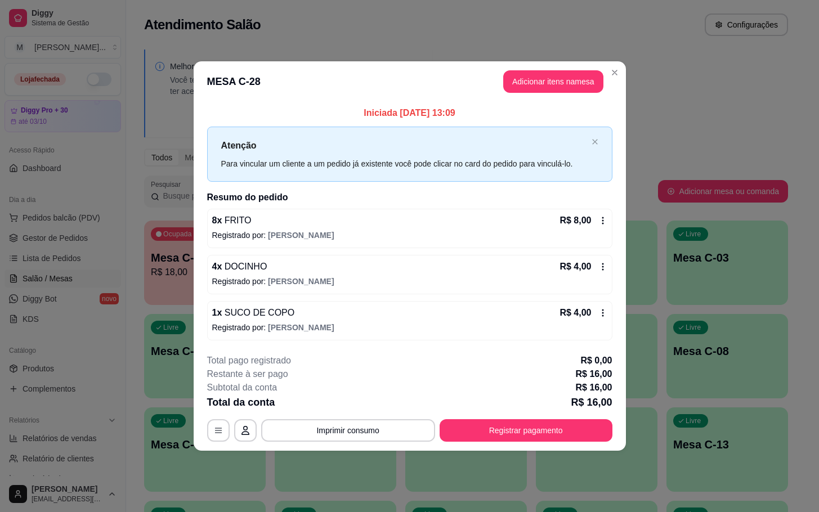
click at [220, 211] on div "8 x FRITO R$ 8,00 Registrado por: [PERSON_NAME]" at bounding box center [409, 228] width 405 height 39
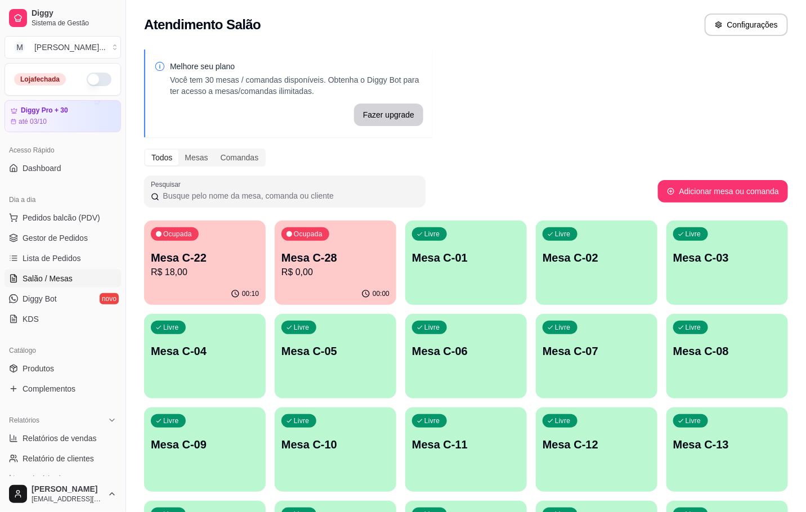
click at [176, 240] on div "Ocupada" at bounding box center [175, 234] width 48 height 14
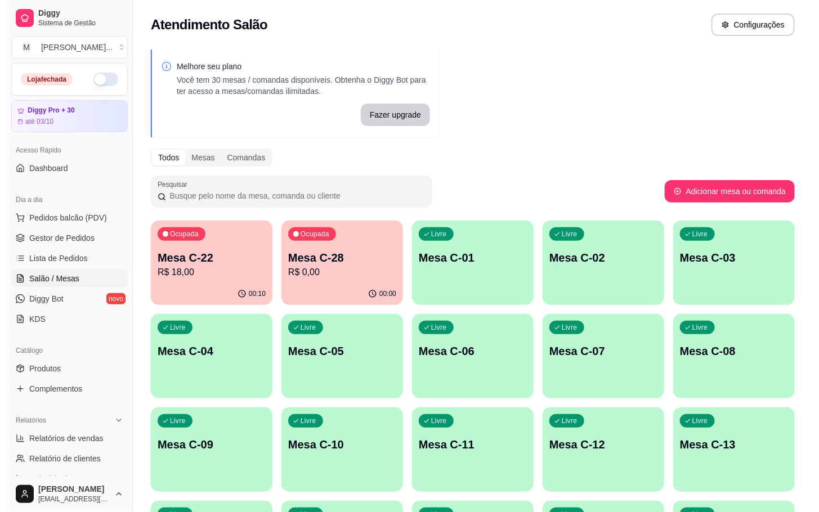
scroll to position [306, 0]
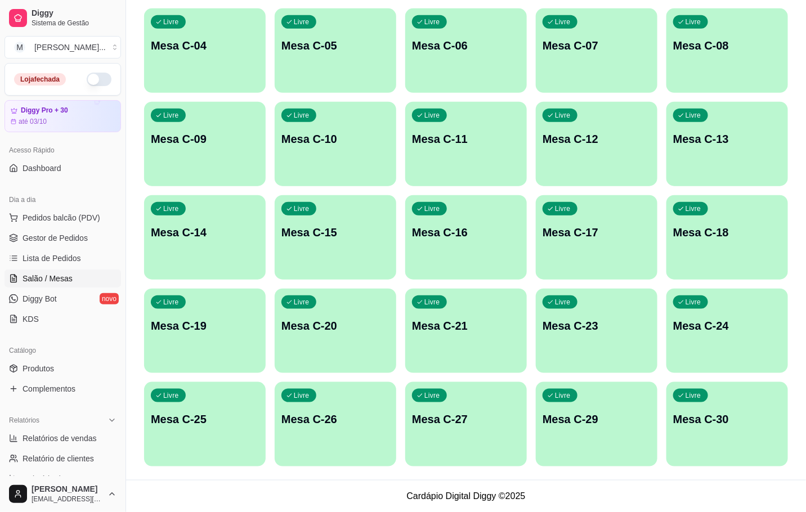
click at [616, 402] on div "Livre Mesa C-29" at bounding box center [597, 417] width 122 height 71
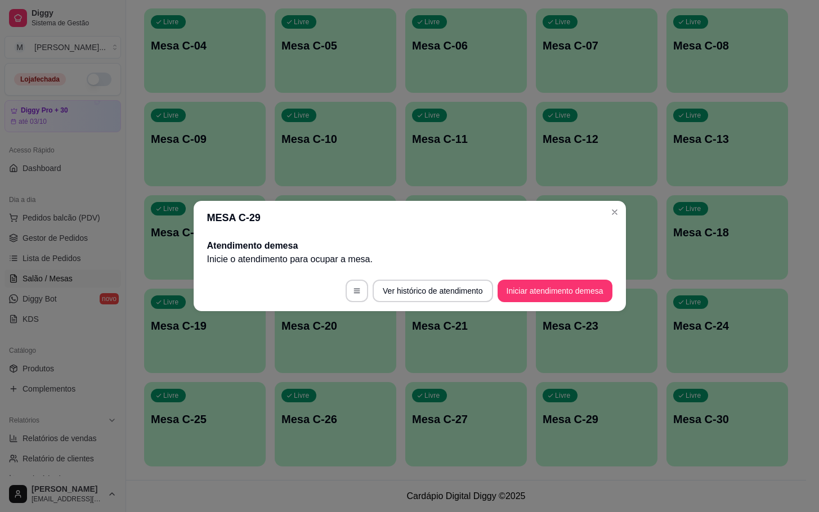
click at [562, 294] on button "Iniciar atendimento de mesa" at bounding box center [555, 291] width 115 height 23
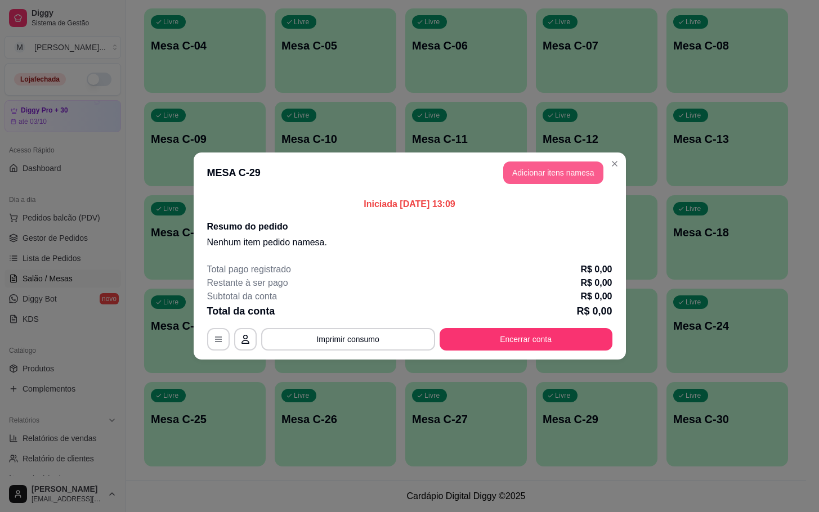
click at [553, 166] on button "Adicionar itens na mesa" at bounding box center [553, 173] width 100 height 23
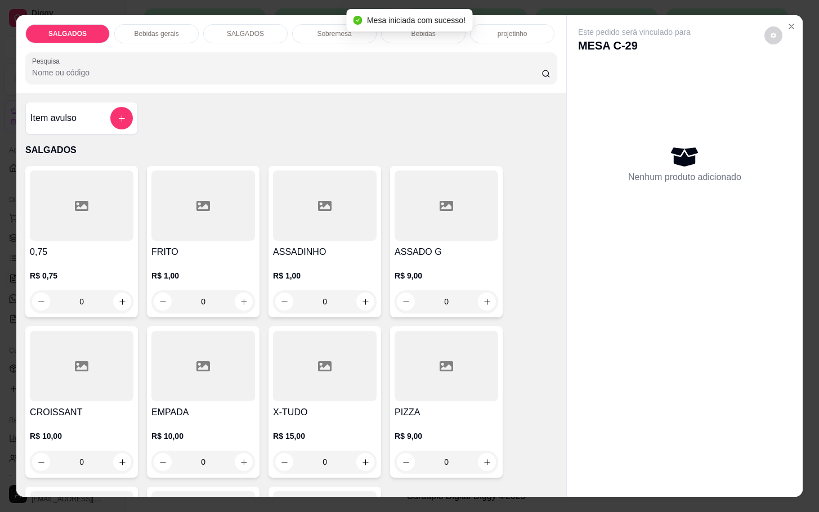
scroll to position [169, 0]
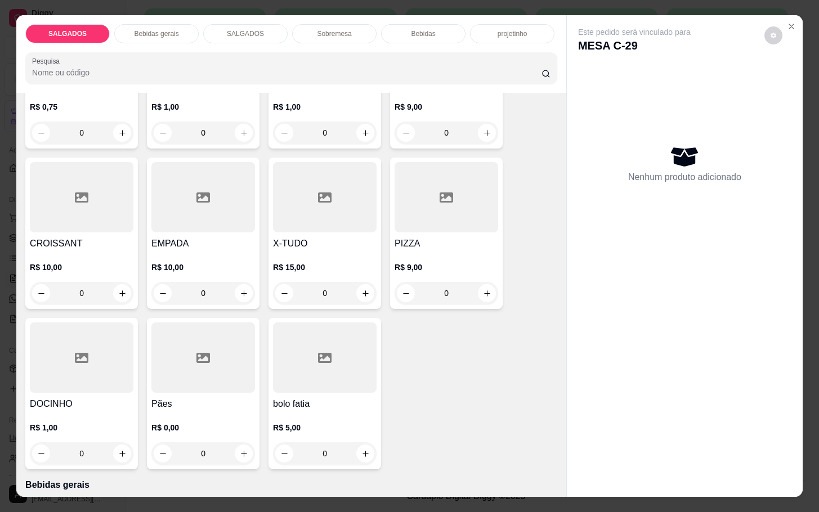
click at [92, 397] on h4 "DOCINHO" at bounding box center [82, 404] width 104 height 14
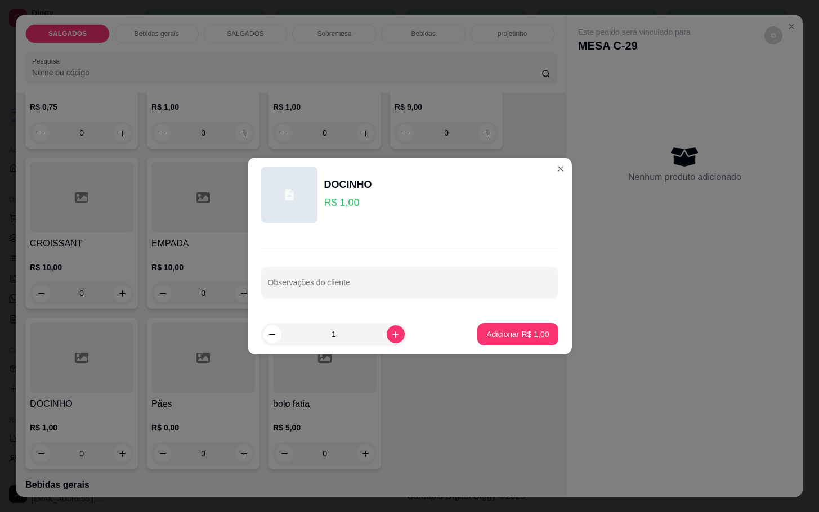
click at [387, 340] on button "increase-product-quantity" at bounding box center [396, 334] width 18 height 18
type input "2"
click at [521, 344] on button "Adicionar R$ 2,00" at bounding box center [517, 334] width 80 height 23
type input "2"
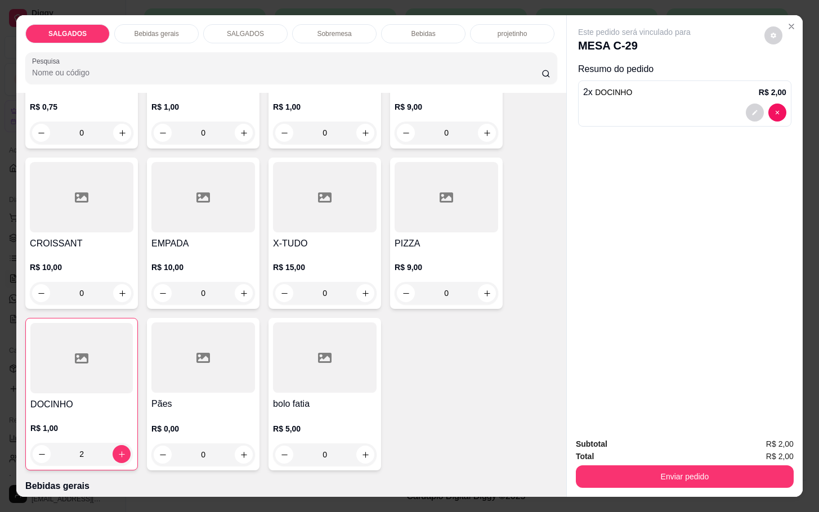
click at [155, 37] on div "Bebidas gerais" at bounding box center [156, 33] width 84 height 19
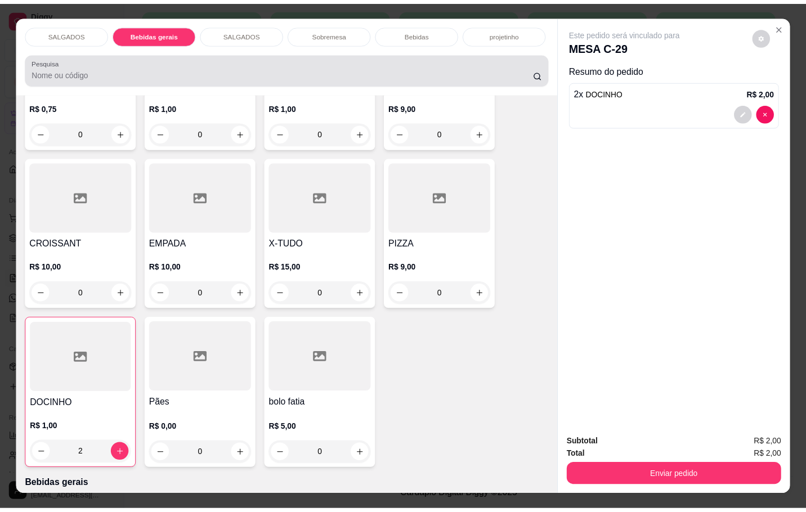
scroll to position [27, 0]
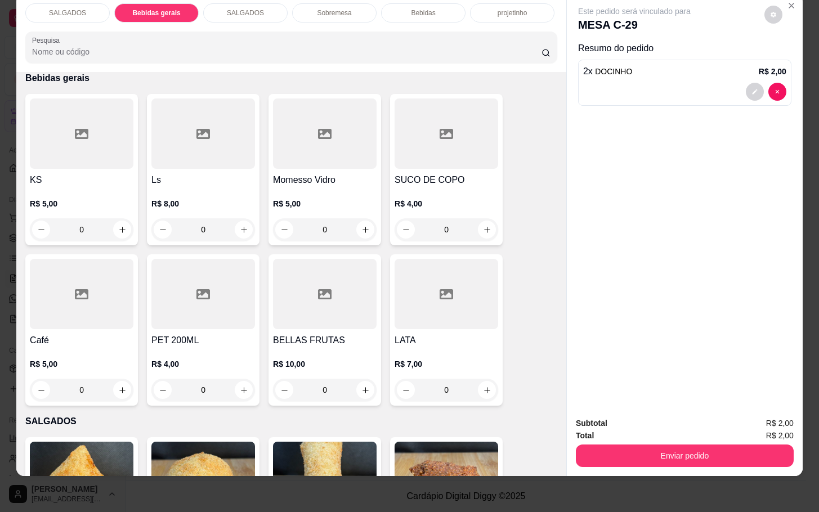
click at [414, 187] on div "R$ 4,00 0" at bounding box center [447, 214] width 104 height 54
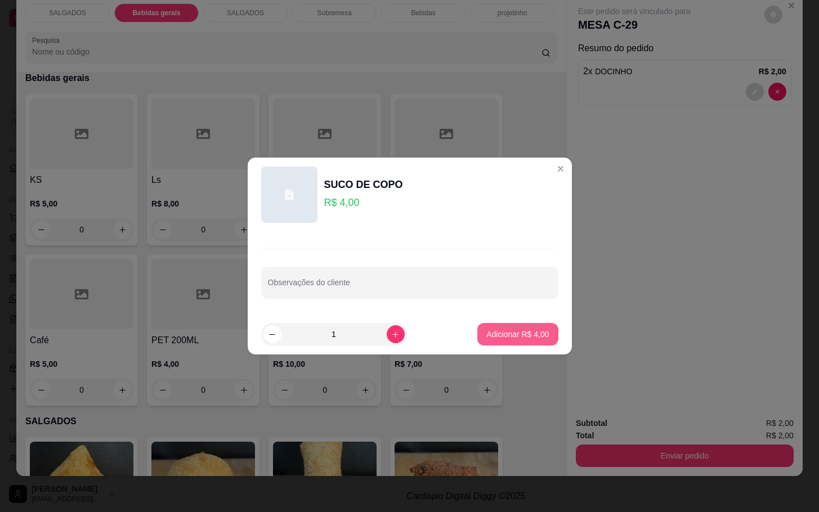
click at [493, 323] on button "Adicionar R$ 4,00" at bounding box center [517, 334] width 80 height 23
type input "1"
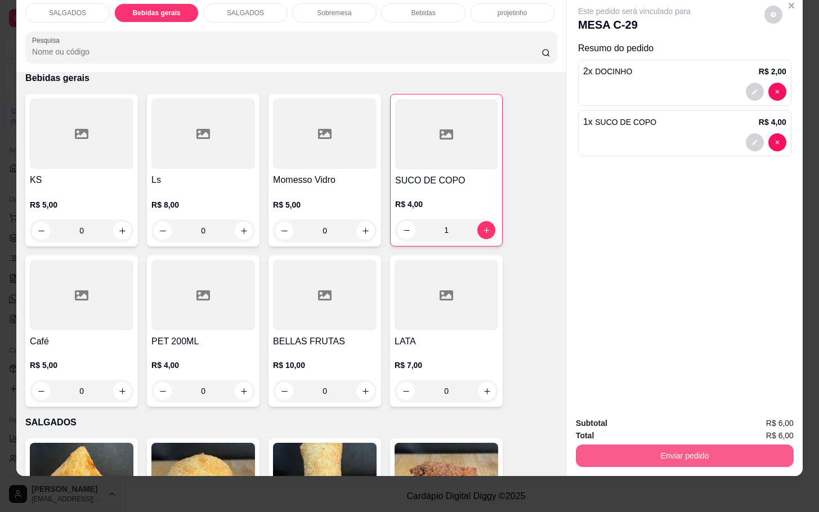
click at [628, 445] on button "Enviar pedido" at bounding box center [685, 456] width 218 height 23
click at [620, 420] on button "Não registrar e enviar pedido" at bounding box center [646, 415] width 114 height 21
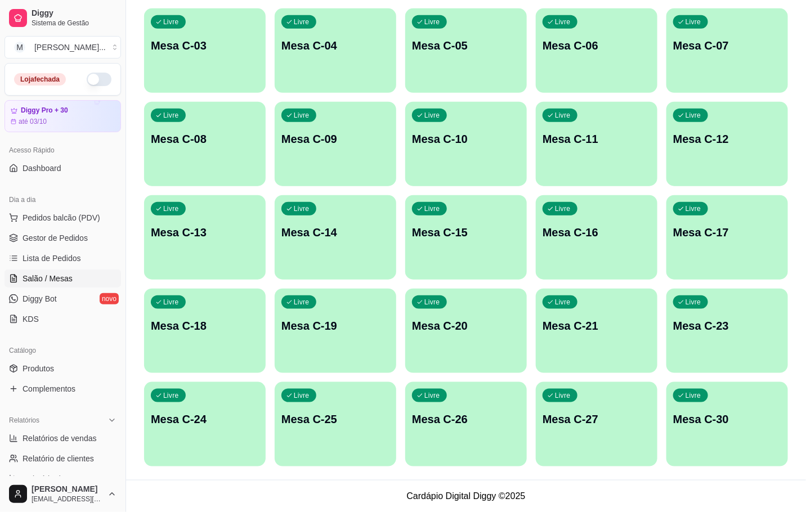
scroll to position [52, 0]
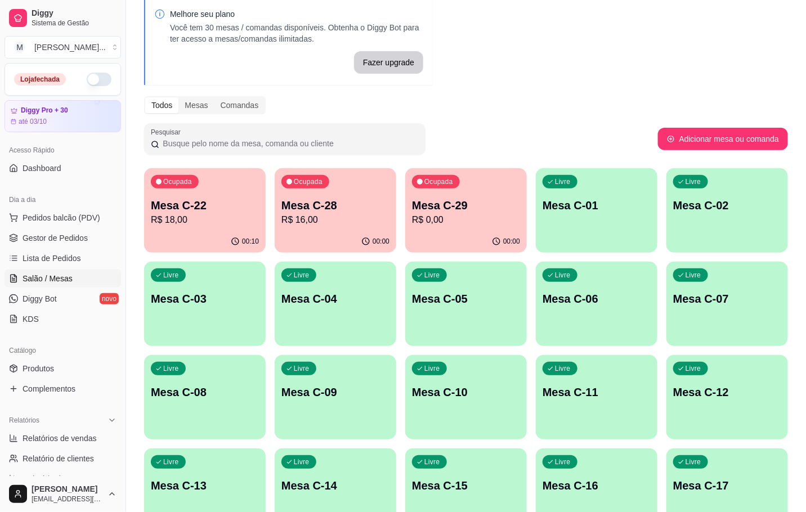
click at [176, 213] on p "R$ 18,00" at bounding box center [205, 220] width 108 height 14
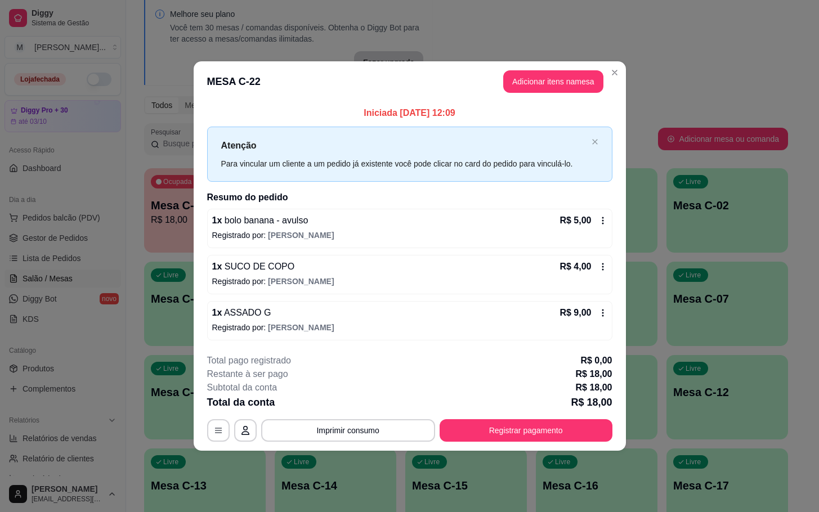
click at [584, 433] on button "Registrar pagamento" at bounding box center [526, 430] width 173 height 23
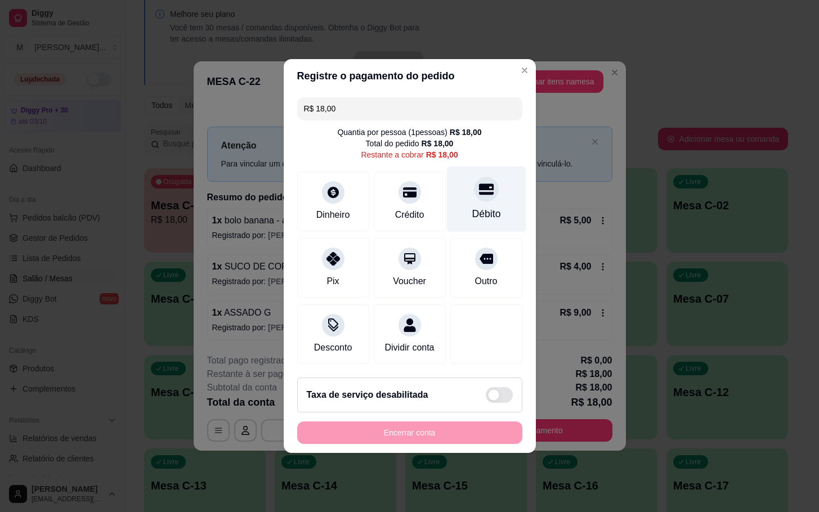
click at [451, 167] on div "Débito" at bounding box center [485, 200] width 79 height 66
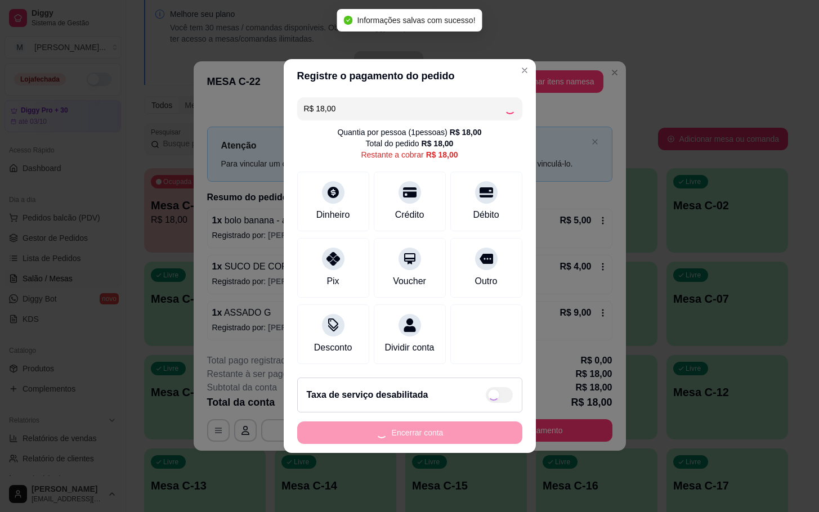
type input "R$ 0,00"
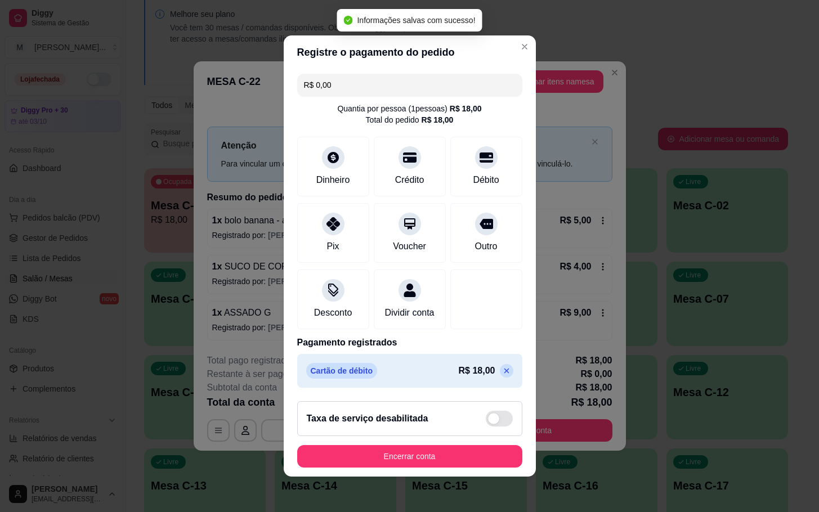
click at [442, 476] on footer "Taxa de serviço desabilitada Encerrar conta" at bounding box center [410, 434] width 252 height 84
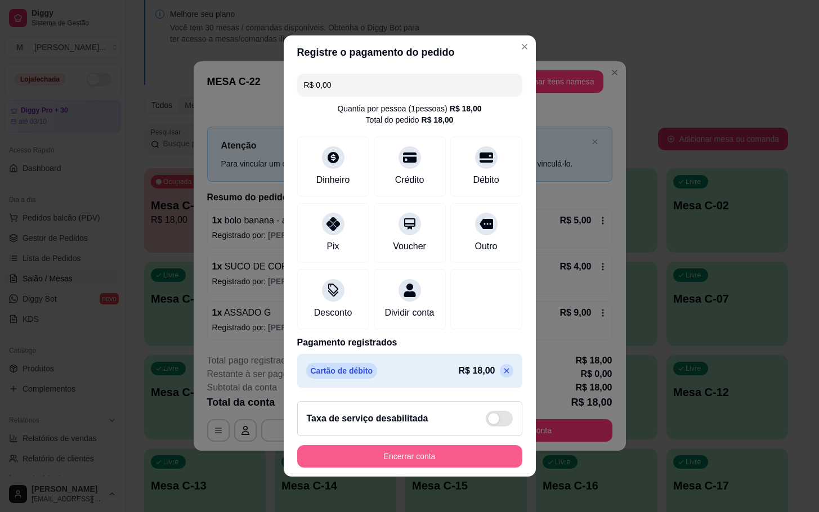
click at [471, 459] on button "Encerrar conta" at bounding box center [409, 456] width 225 height 23
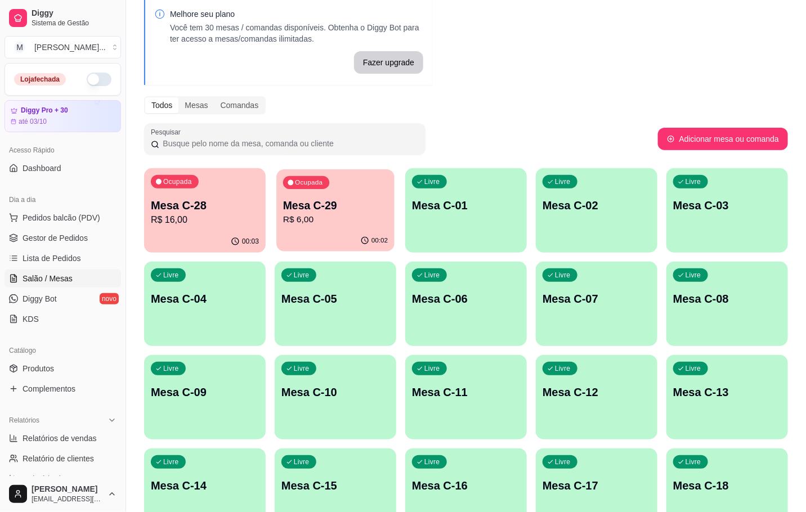
click at [315, 187] on div "Ocupada" at bounding box center [306, 182] width 46 height 13
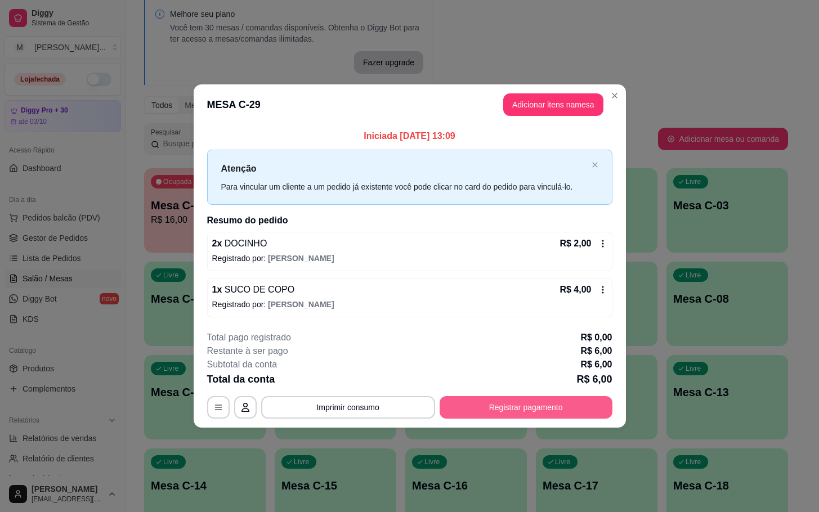
click at [492, 416] on button "Registrar pagamento" at bounding box center [526, 407] width 173 height 23
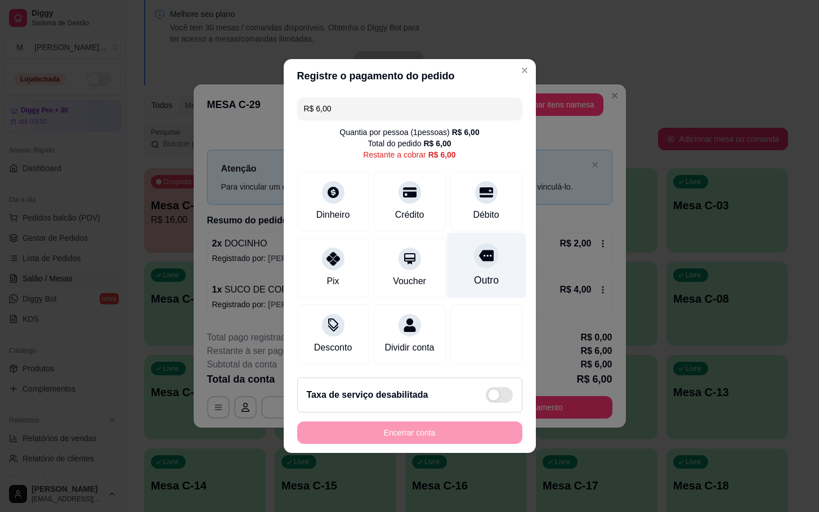
click at [476, 243] on div at bounding box center [486, 255] width 25 height 25
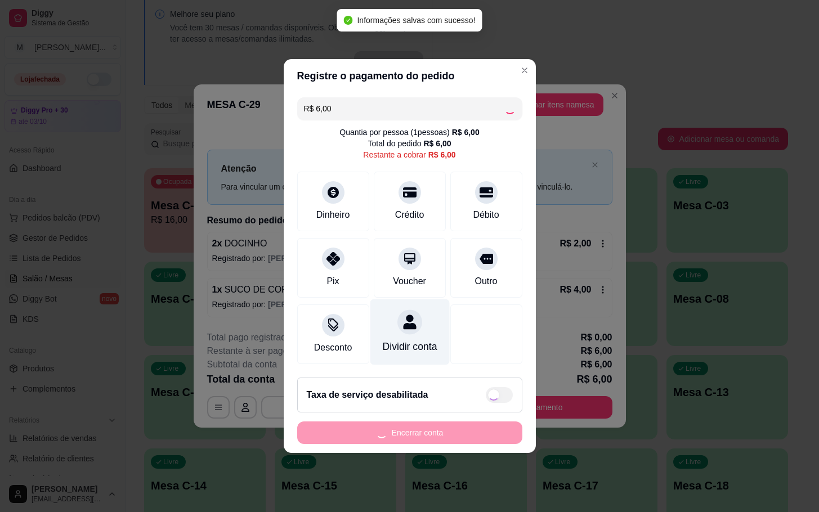
type input "R$ 0,00"
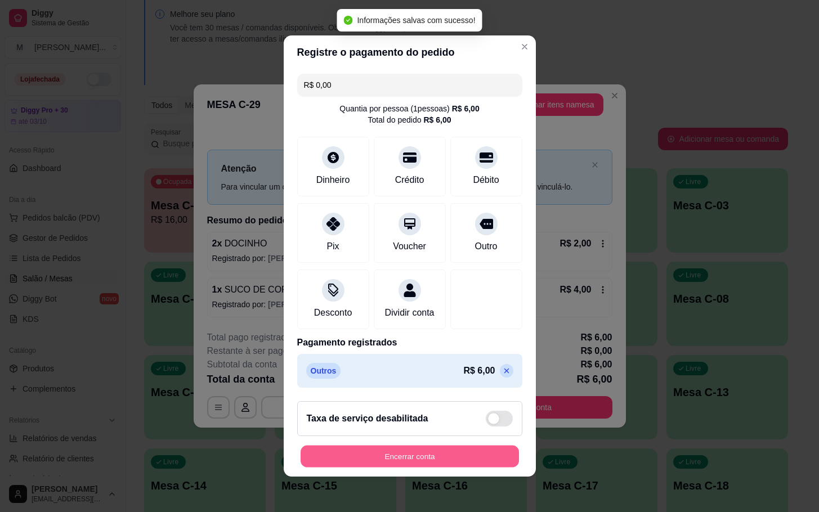
click at [418, 462] on button "Encerrar conta" at bounding box center [410, 457] width 218 height 22
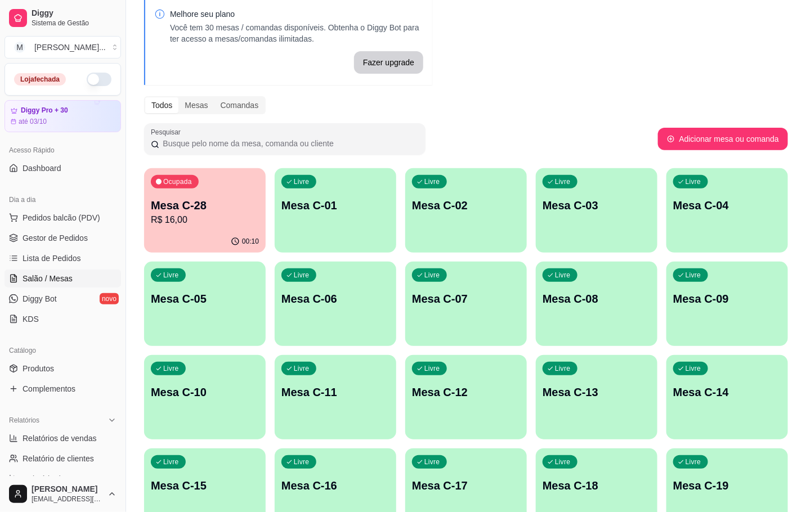
click at [241, 198] on p "Mesa C-28" at bounding box center [205, 206] width 108 height 16
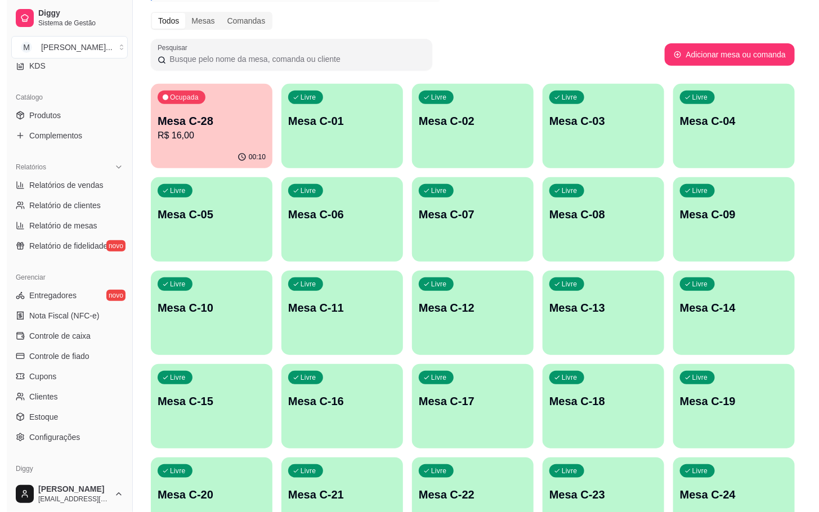
scroll to position [306, 0]
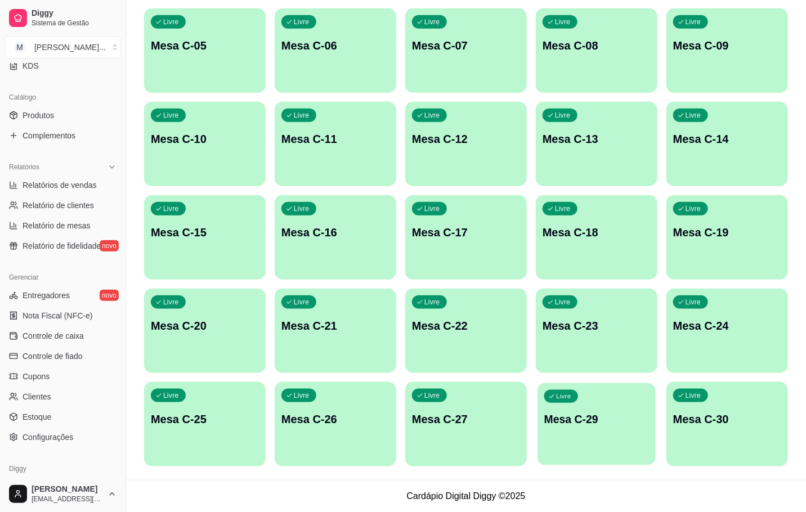
click at [599, 446] on div "Livre Mesa C-29" at bounding box center [597, 417] width 118 height 69
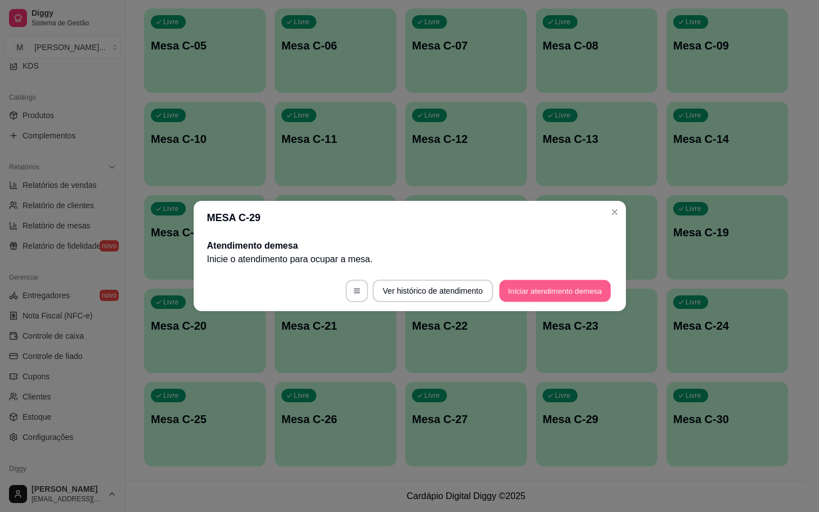
click at [524, 295] on button "Iniciar atendimento de mesa" at bounding box center [554, 291] width 111 height 22
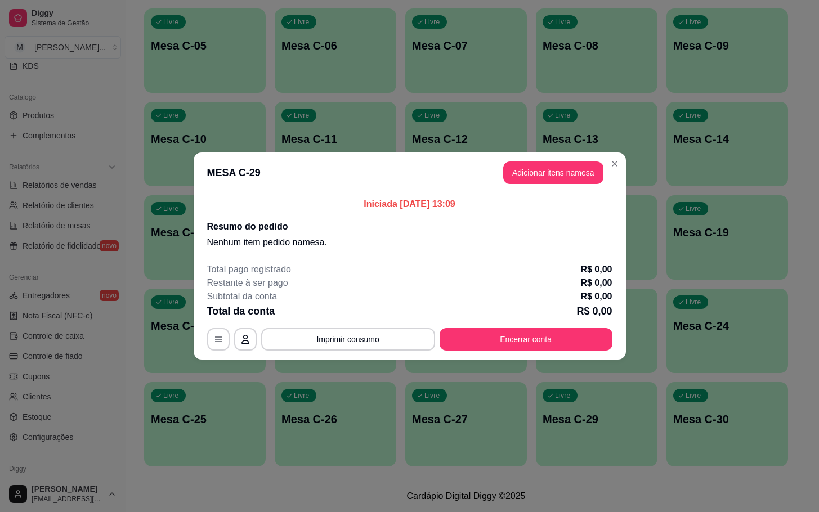
click at [538, 186] on header "MESA C-29 Adicionar itens na mesa" at bounding box center [410, 173] width 432 height 41
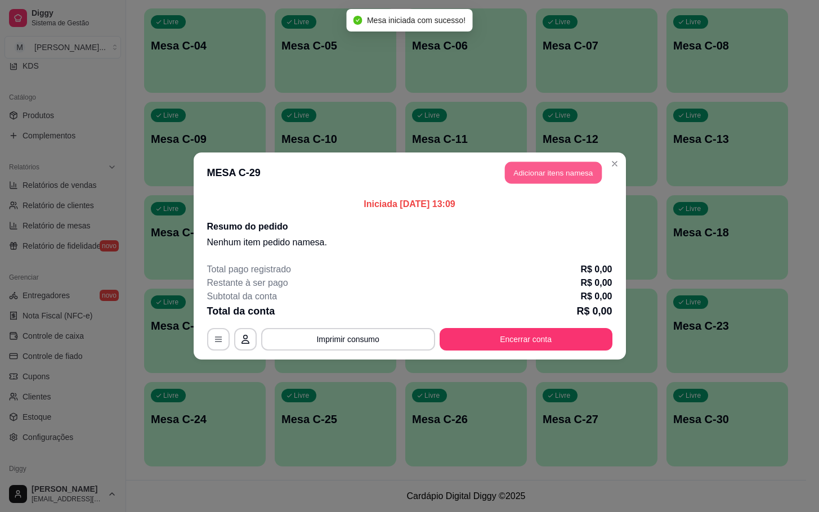
click at [548, 171] on button "Adicionar itens na mesa" at bounding box center [553, 173] width 97 height 22
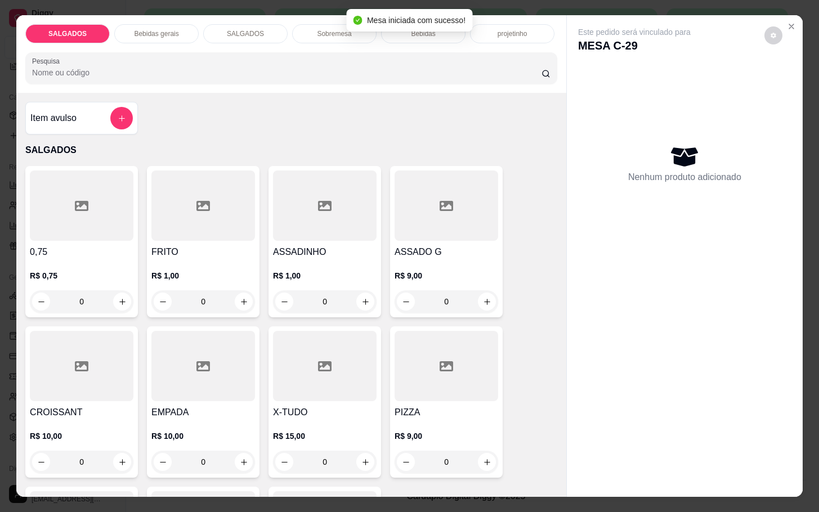
click at [220, 211] on div at bounding box center [203, 206] width 104 height 70
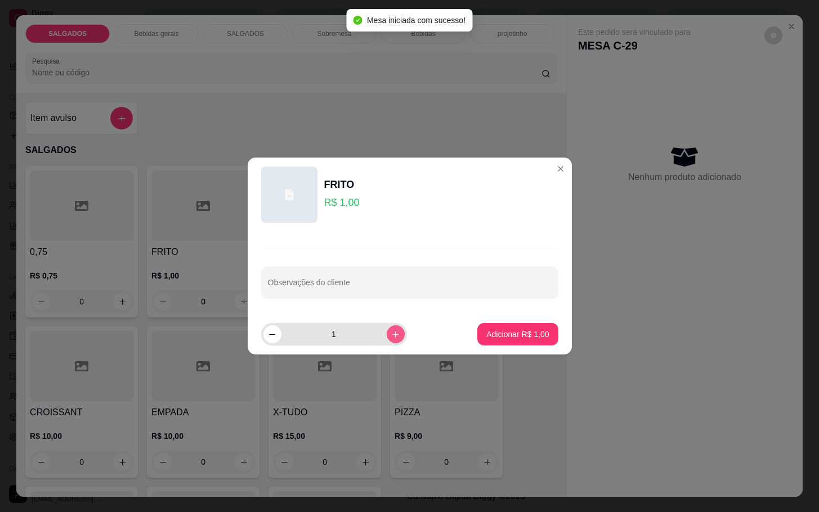
click at [391, 330] on icon "increase-product-quantity" at bounding box center [395, 334] width 8 height 8
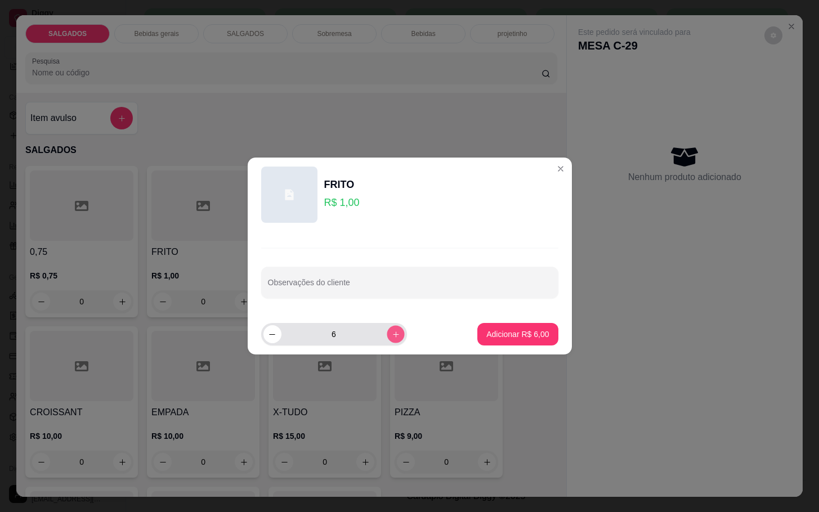
click at [391, 330] on icon "increase-product-quantity" at bounding box center [395, 334] width 8 height 8
type input "7"
click at [543, 340] on button "Adicionar R$ 7,00" at bounding box center [517, 335] width 78 height 22
type input "7"
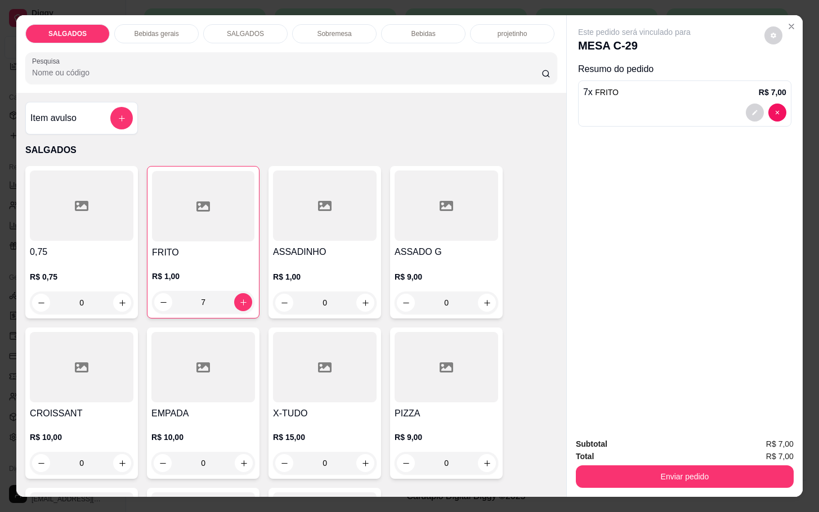
click at [144, 29] on p "Bebidas gerais" at bounding box center [156, 33] width 44 height 9
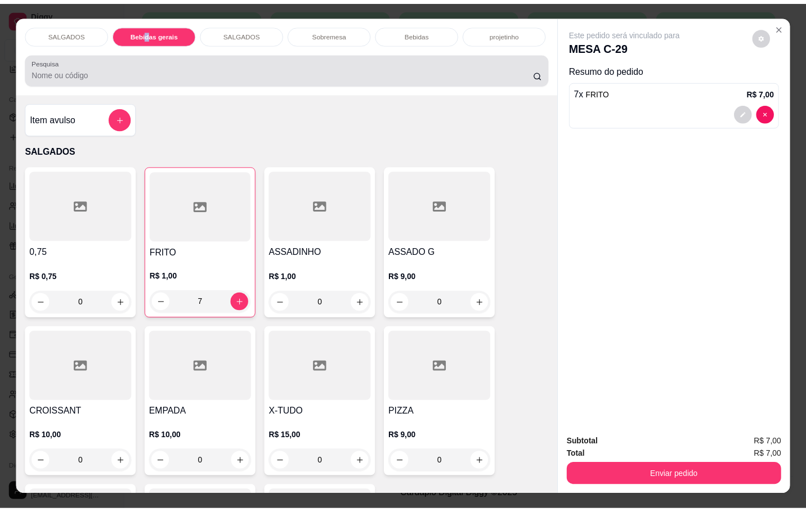
scroll to position [27, 0]
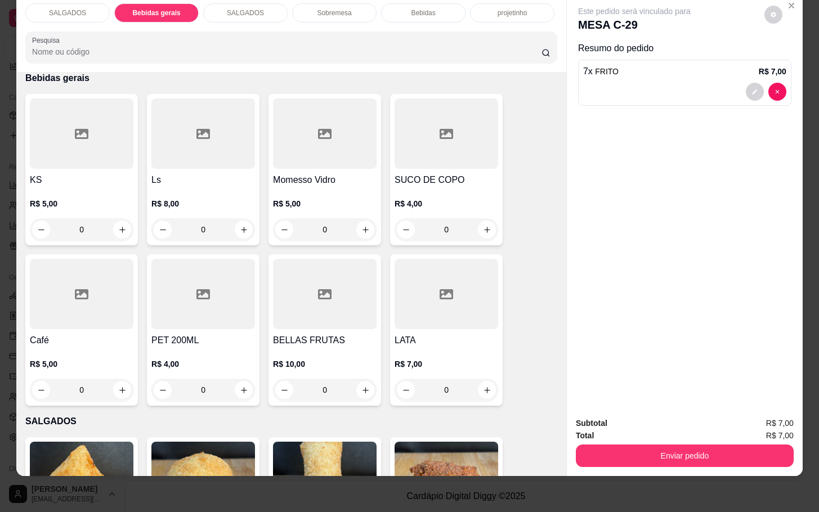
click at [298, 198] on p "R$ 5,00" at bounding box center [325, 203] width 104 height 11
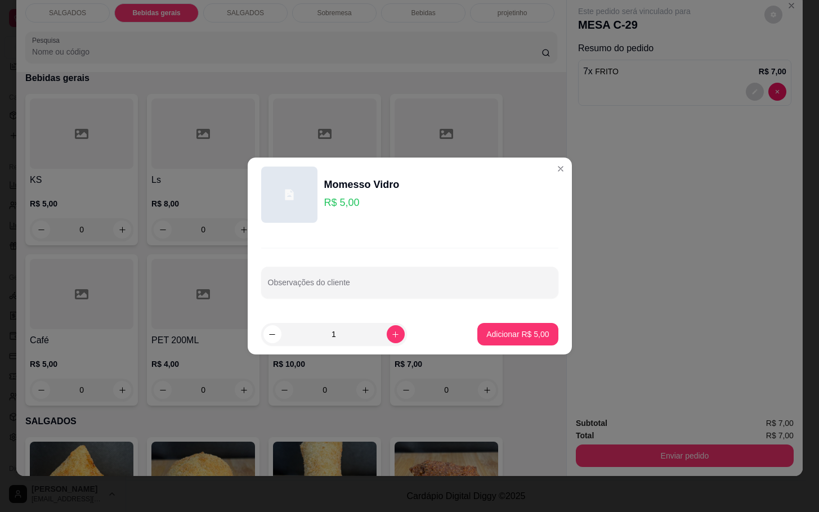
click at [531, 341] on button "Adicionar R$ 5,00" at bounding box center [517, 334] width 80 height 23
type input "1"
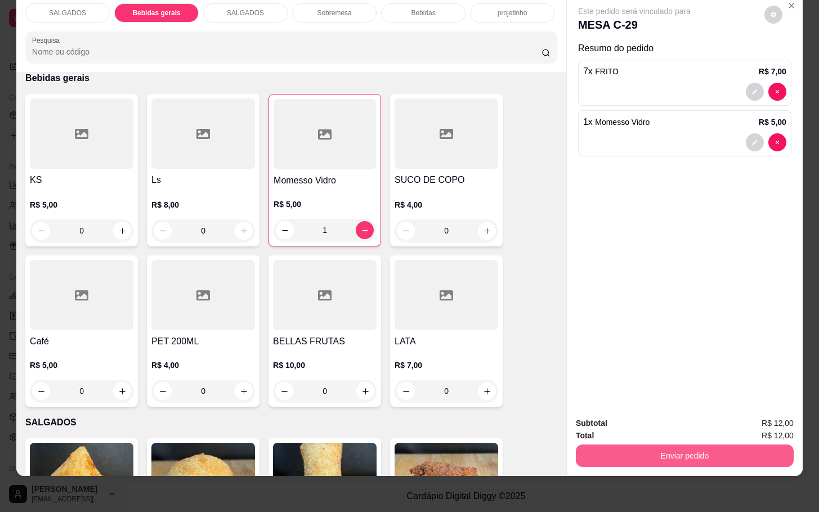
click at [680, 454] on button "Enviar pedido" at bounding box center [685, 456] width 218 height 23
click at [643, 411] on button "Não registrar e enviar pedido" at bounding box center [645, 415] width 117 height 21
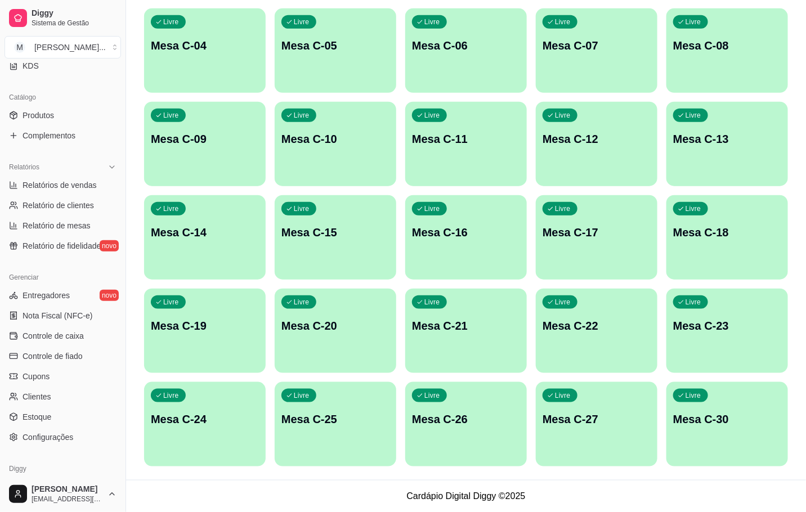
scroll to position [221, 0]
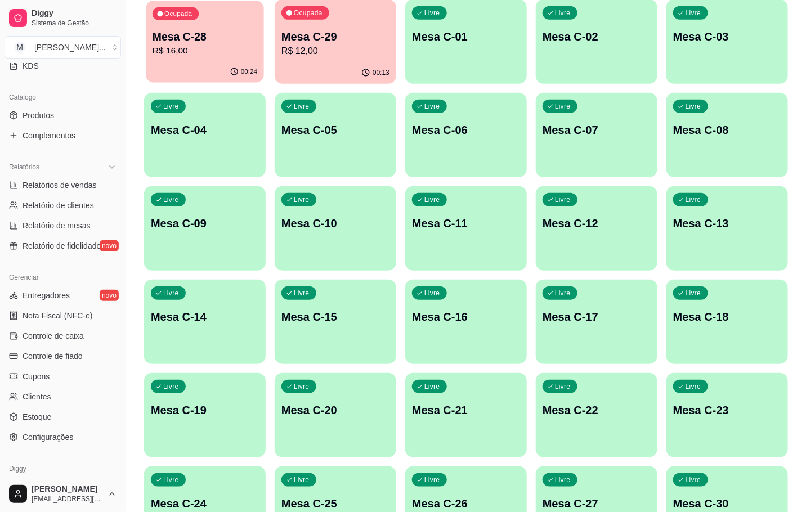
click at [233, 39] on p "Mesa C-28" at bounding box center [205, 36] width 105 height 15
click at [365, 96] on div "Livre Mesa C-05" at bounding box center [336, 128] width 122 height 71
click at [330, 48] on p "R$ 12,00" at bounding box center [335, 50] width 105 height 13
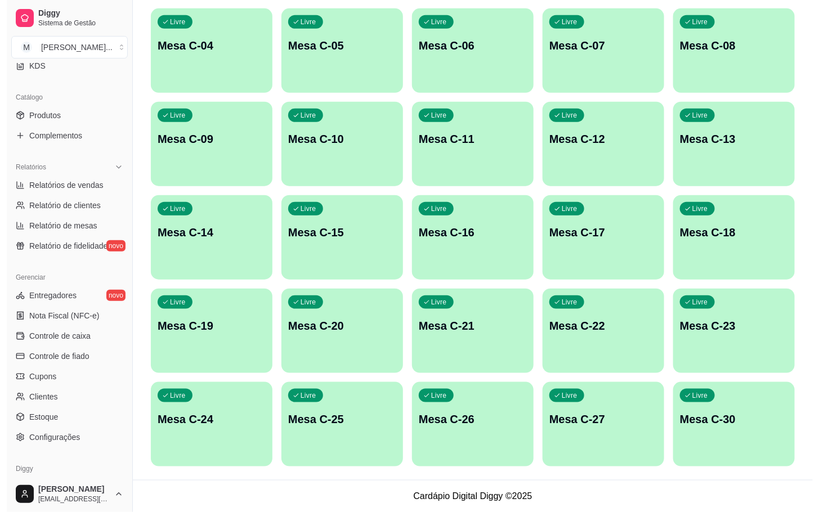
scroll to position [137, 0]
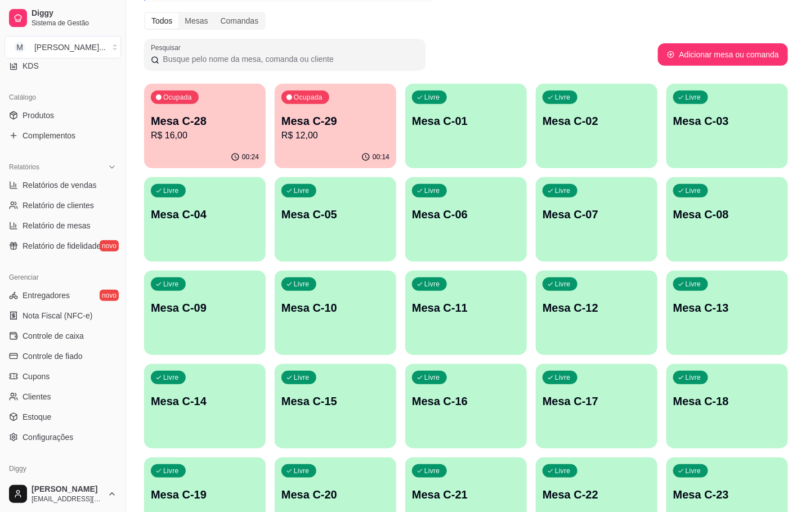
click at [468, 309] on p "Mesa C-11" at bounding box center [466, 308] width 108 height 16
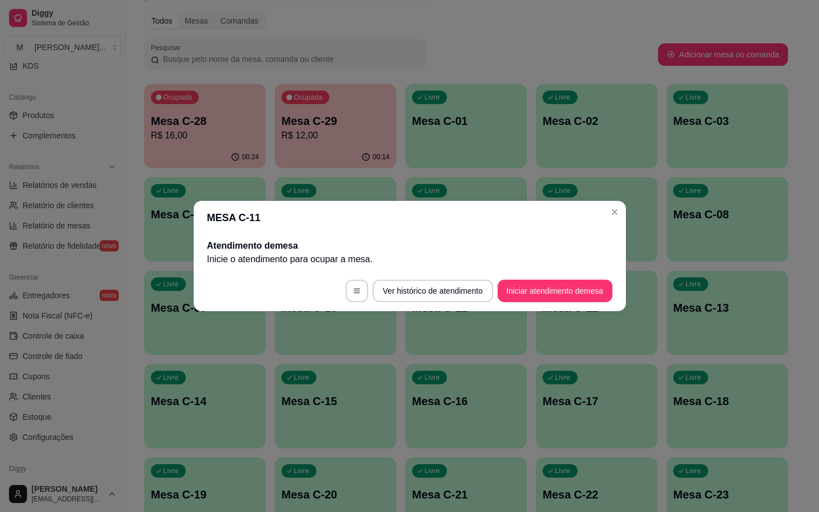
click at [537, 306] on footer "Ver histórico de atendimento Iniciar atendimento de mesa" at bounding box center [410, 291] width 432 height 41
click at [538, 299] on button "Iniciar atendimento de mesa" at bounding box center [555, 291] width 115 height 23
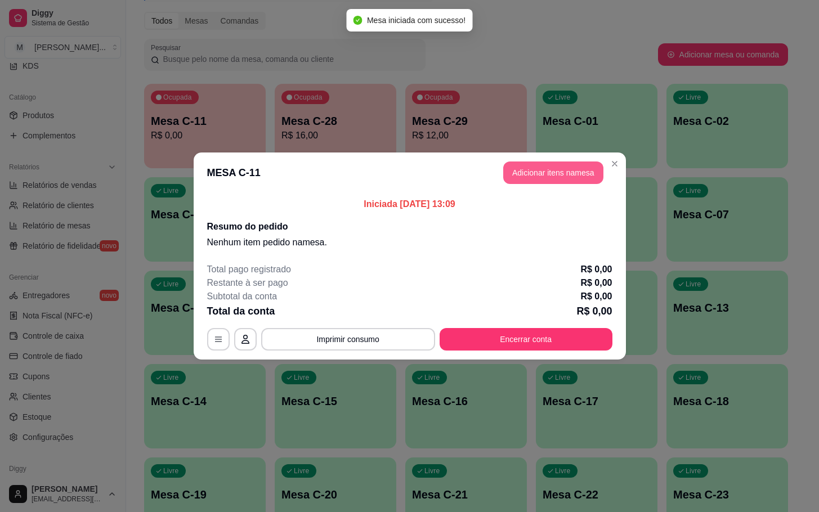
click at [534, 178] on button "Adicionar itens na mesa" at bounding box center [553, 173] width 100 height 23
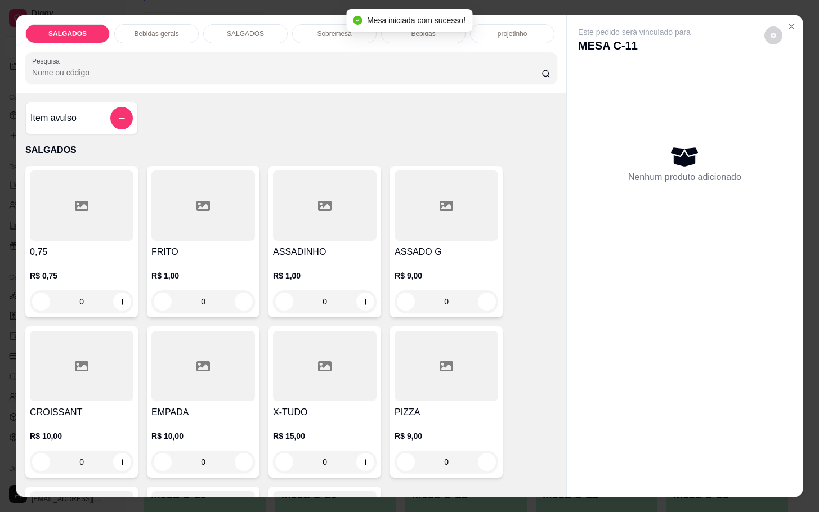
click at [301, 228] on div at bounding box center [325, 206] width 104 height 70
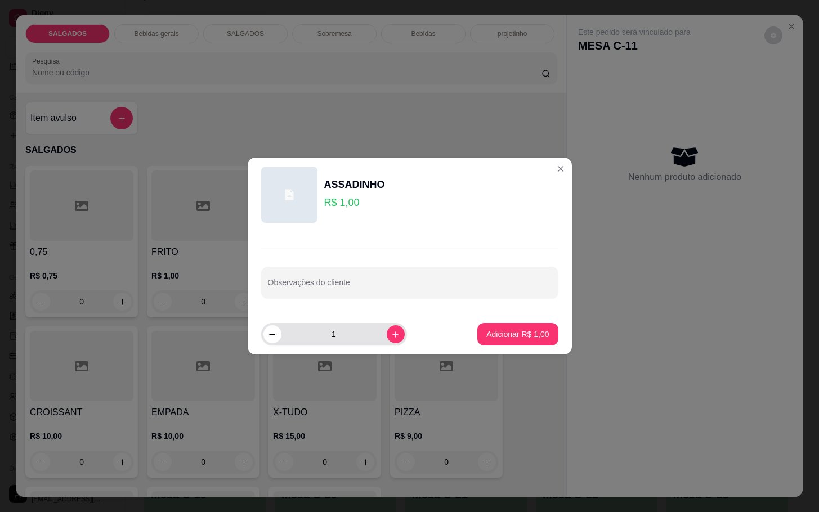
click at [373, 332] on input "1" at bounding box center [333, 334] width 105 height 23
click at [391, 338] on icon "increase-product-quantity" at bounding box center [395, 334] width 8 height 8
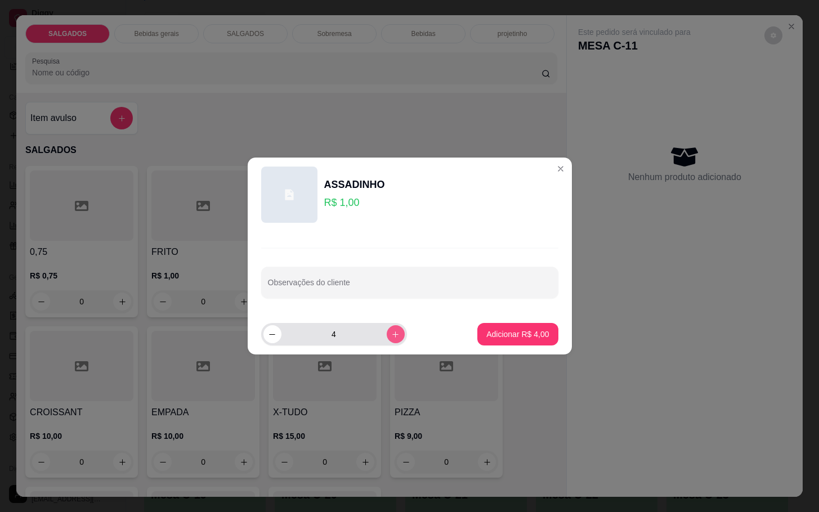
type input "5"
click at [487, 338] on p "Adicionar R$ 5,00" at bounding box center [517, 334] width 62 height 11
type input "5"
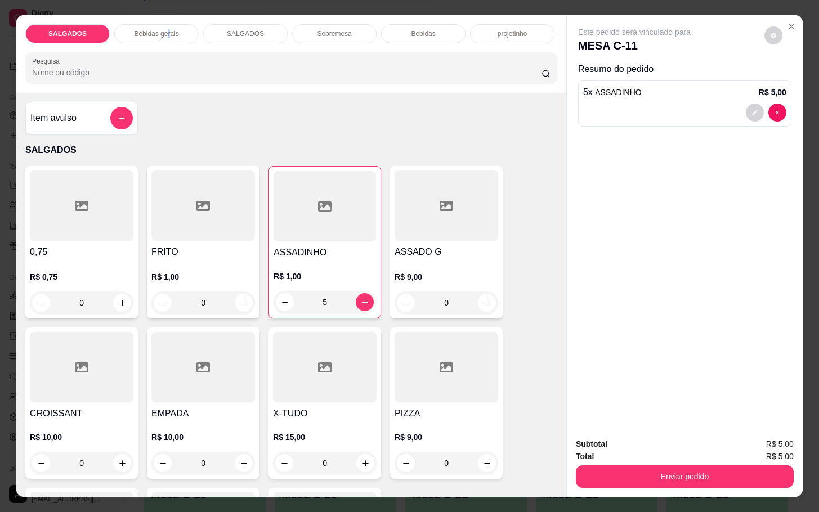
drag, startPoint x: 162, startPoint y: 32, endPoint x: 221, endPoint y: 105, distance: 94.1
click at [165, 30] on p "Bebidas gerais" at bounding box center [156, 33] width 44 height 9
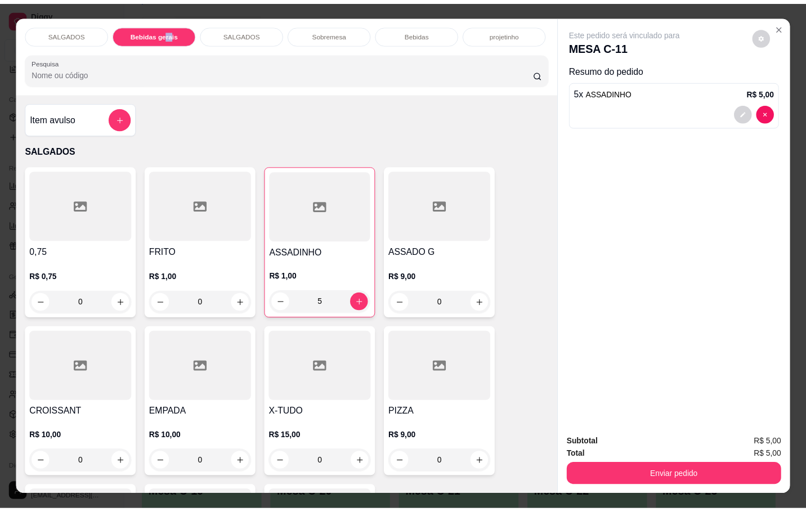
scroll to position [27, 0]
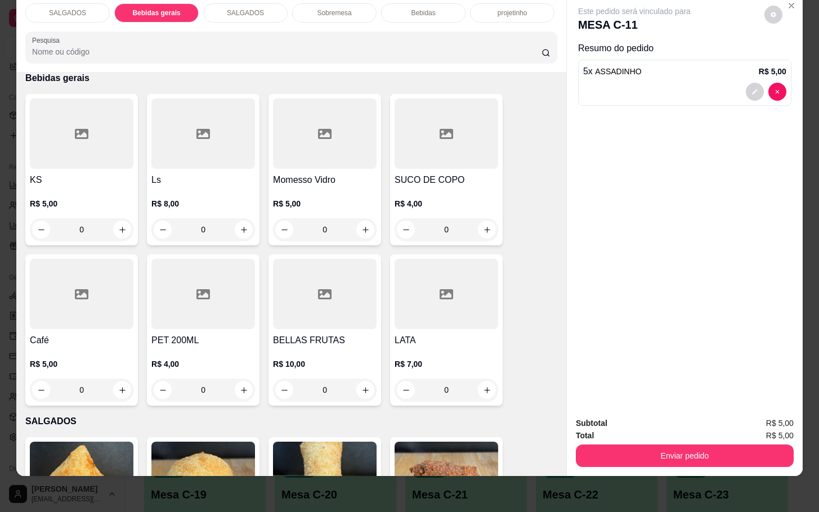
click at [294, 147] on div at bounding box center [325, 133] width 104 height 70
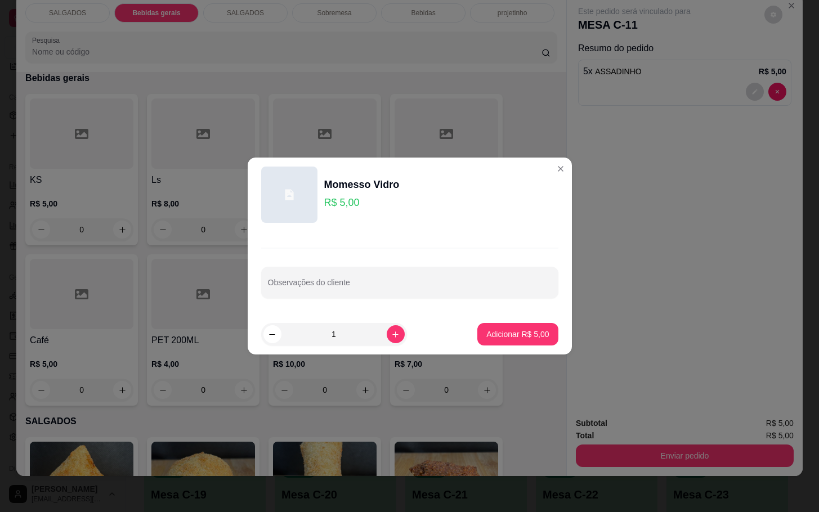
click at [490, 319] on footer "1 Adicionar R$ 5,00" at bounding box center [410, 334] width 324 height 41
click at [530, 351] on footer "1 Adicionar R$ 5,00" at bounding box center [410, 334] width 324 height 41
click at [522, 336] on p "Adicionar R$ 5,00" at bounding box center [517, 334] width 62 height 11
type input "1"
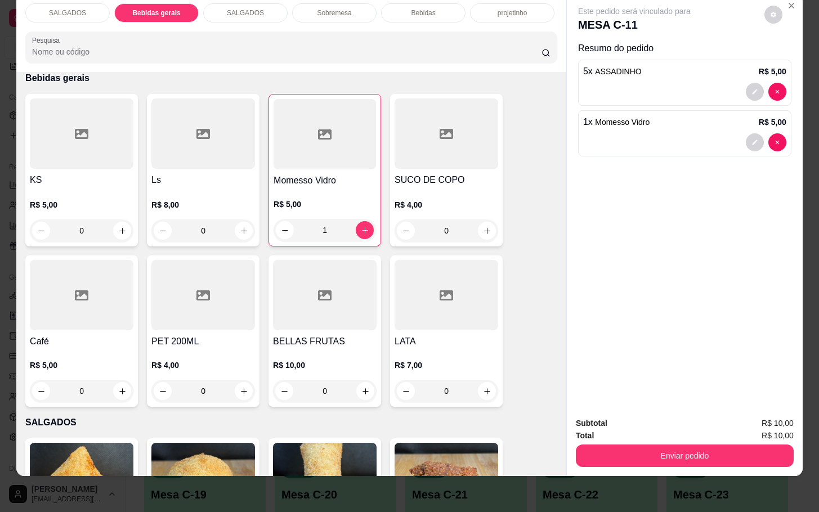
click at [596, 445] on button "Enviar pedido" at bounding box center [685, 456] width 218 height 23
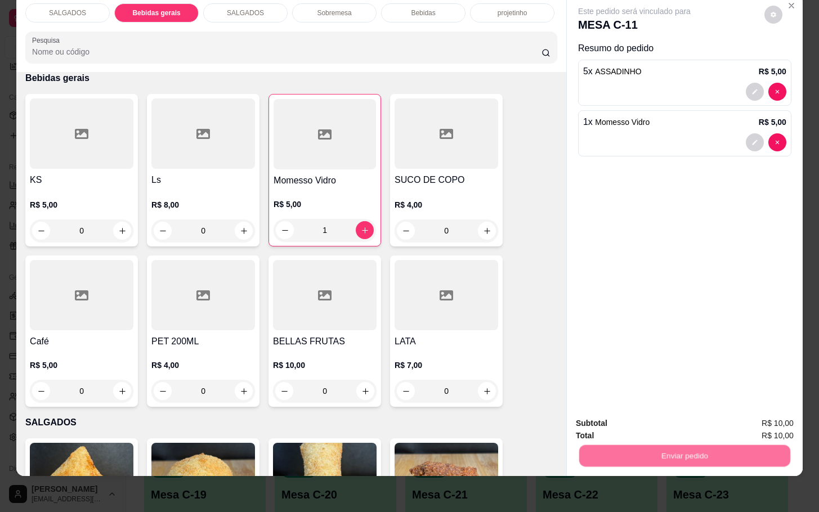
click at [608, 409] on button "Não registrar e enviar pedido" at bounding box center [645, 415] width 117 height 21
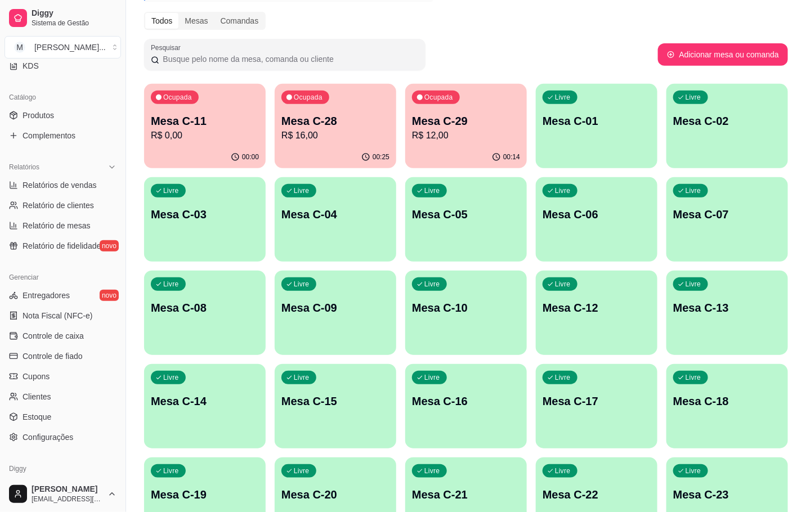
click at [309, 132] on p "R$ 16,00" at bounding box center [335, 136] width 108 height 14
click at [193, 153] on div "00:00" at bounding box center [205, 157] width 122 height 22
click at [480, 146] on div "00:14" at bounding box center [466, 157] width 122 height 22
click at [321, 136] on p "R$ 16,00" at bounding box center [335, 136] width 108 height 14
click at [296, 149] on div "00:25" at bounding box center [336, 157] width 122 height 22
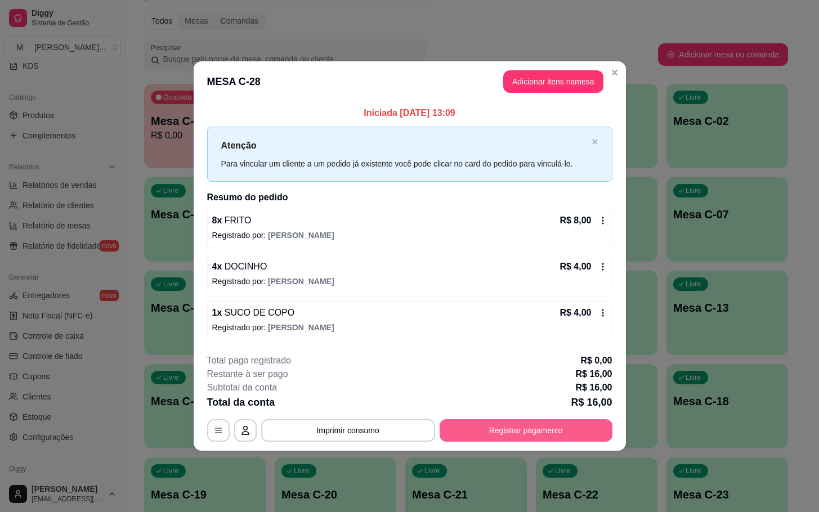
click at [480, 434] on button "Registrar pagamento" at bounding box center [526, 430] width 173 height 23
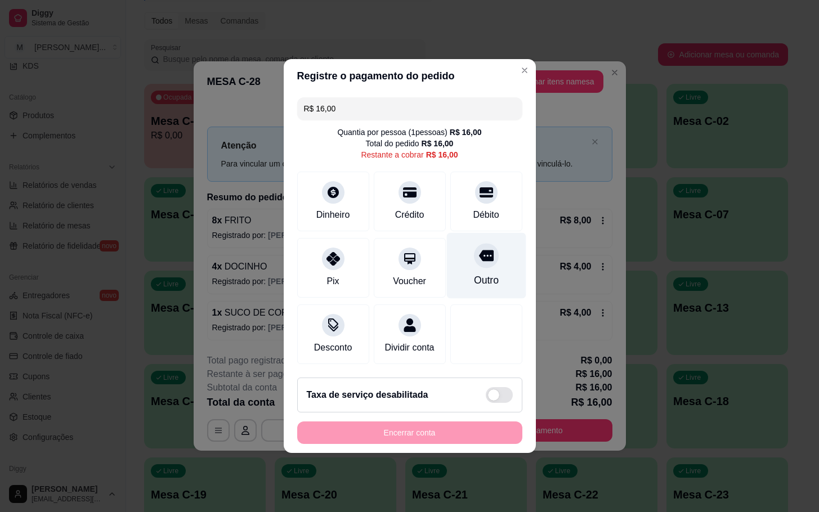
click at [485, 284] on div "Outro" at bounding box center [485, 266] width 79 height 66
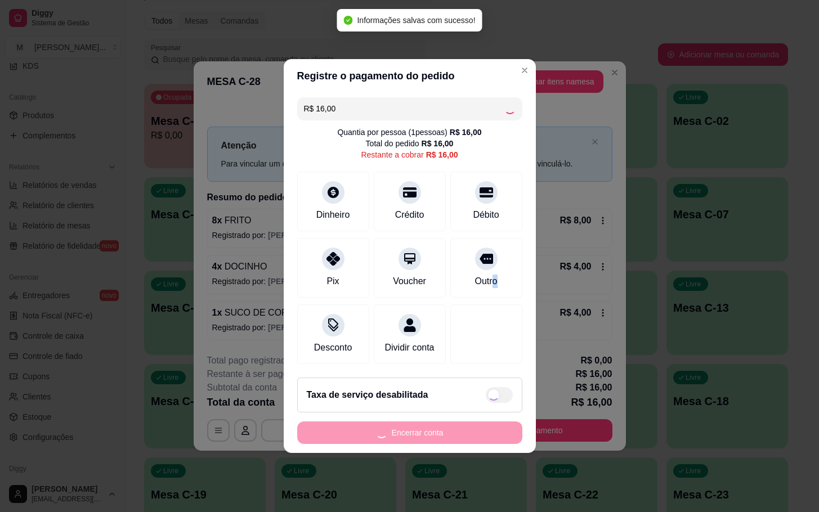
type input "R$ 0,00"
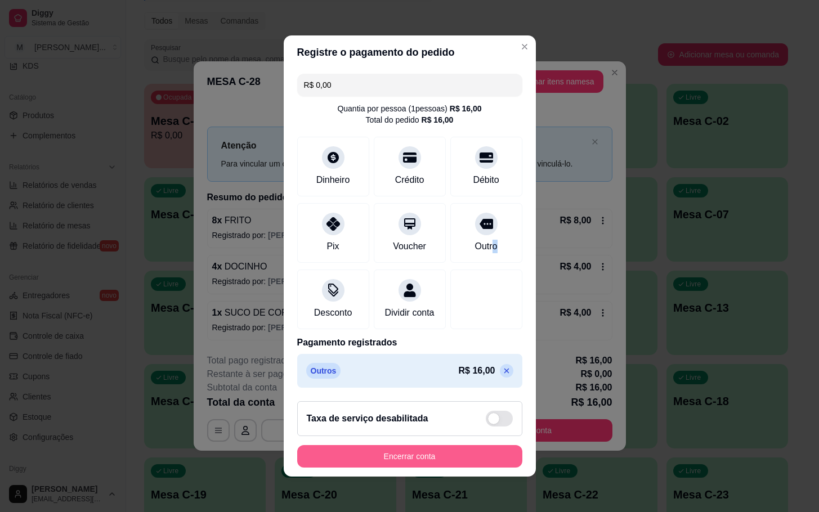
click at [463, 468] on button "Encerrar conta" at bounding box center [409, 456] width 225 height 23
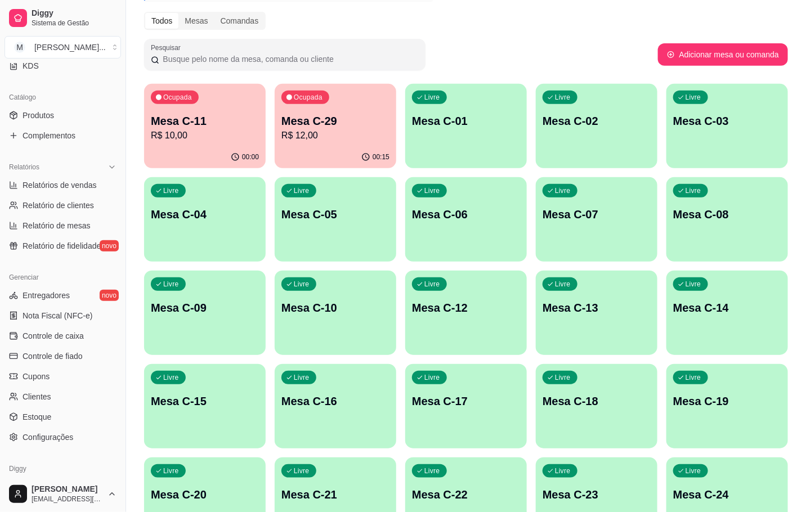
click at [295, 124] on p "Mesa C-29" at bounding box center [335, 121] width 108 height 16
click at [340, 103] on div "Ocupada Mesa C-29 R$ 12,00" at bounding box center [336, 115] width 122 height 62
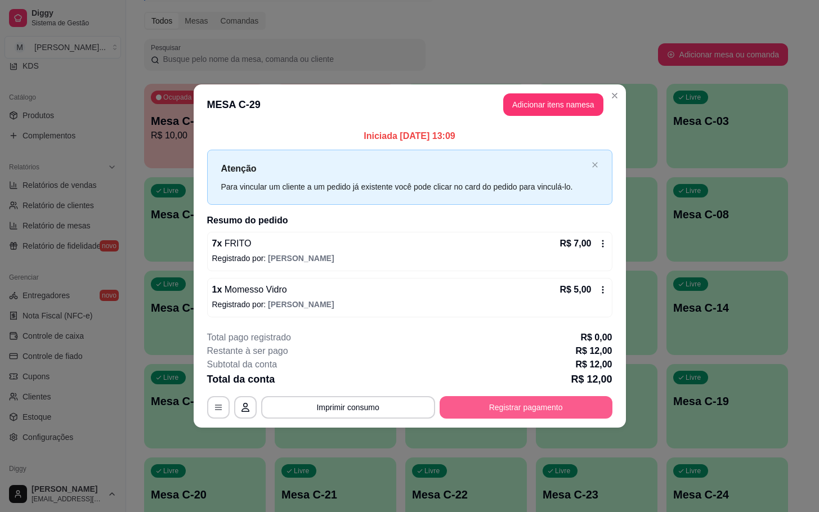
click at [537, 414] on button "Registrar pagamento" at bounding box center [526, 407] width 173 height 23
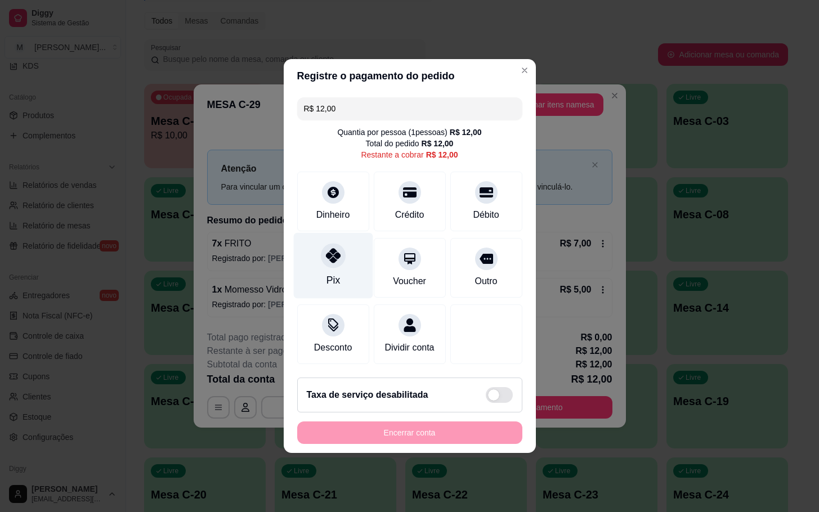
click at [360, 259] on div "Pix" at bounding box center [332, 266] width 79 height 66
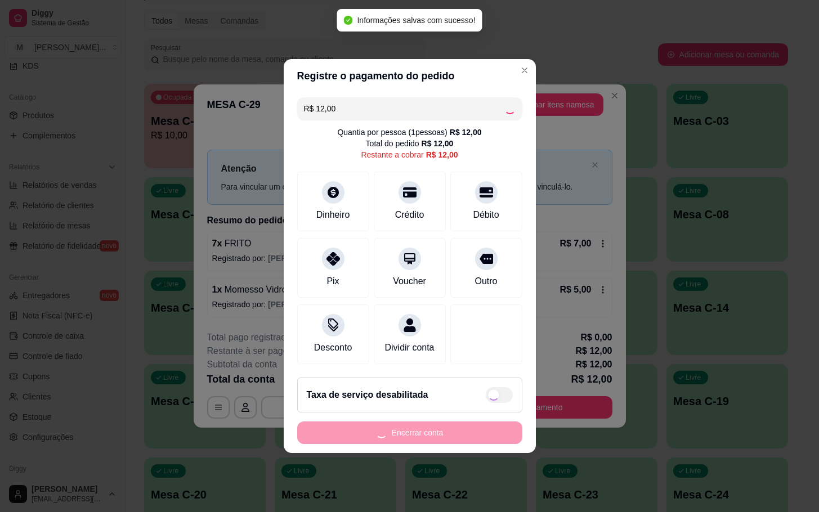
type input "R$ 0,00"
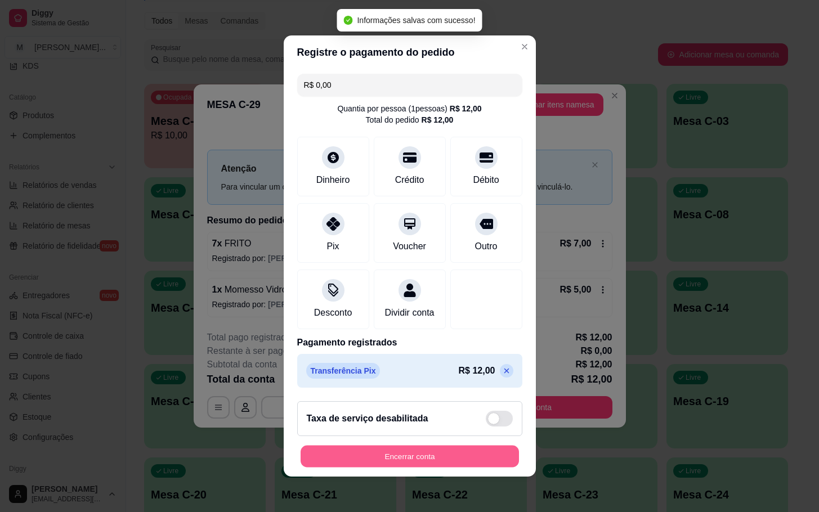
click at [435, 459] on button "Encerrar conta" at bounding box center [410, 457] width 218 height 22
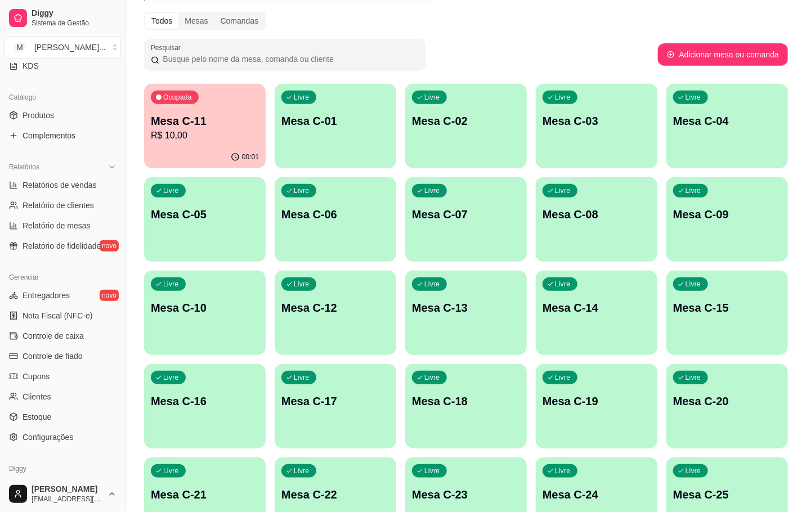
click at [407, 75] on div "Melhore seu plano Você tem 30 mesas / comandas disponíveis. Obtenha o Diggy Bot…" at bounding box center [466, 277] width 680 height 743
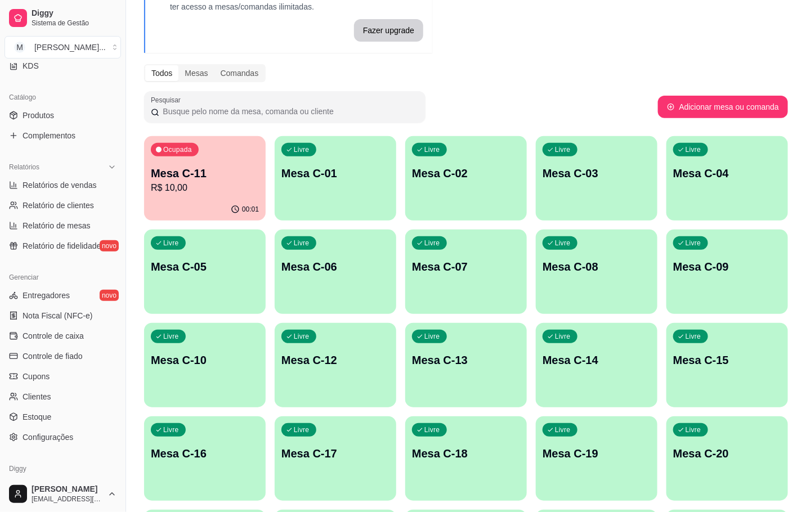
scroll to position [253, 0]
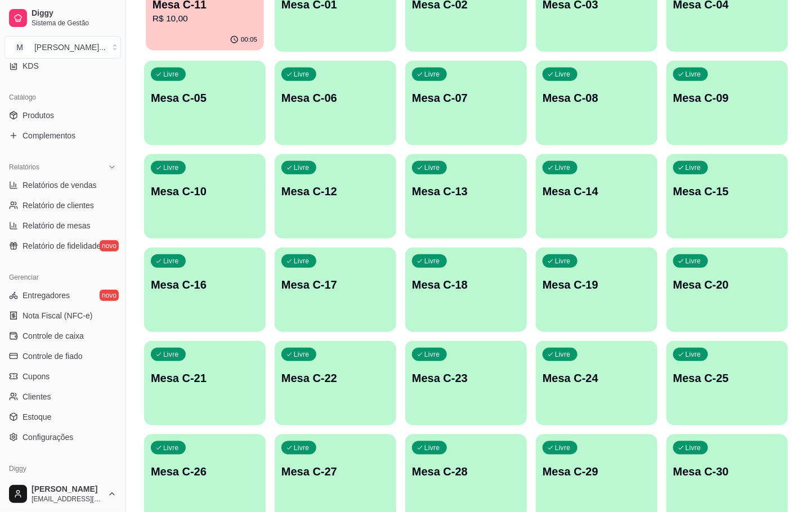
click at [201, 36] on div "00:05" at bounding box center [205, 39] width 118 height 21
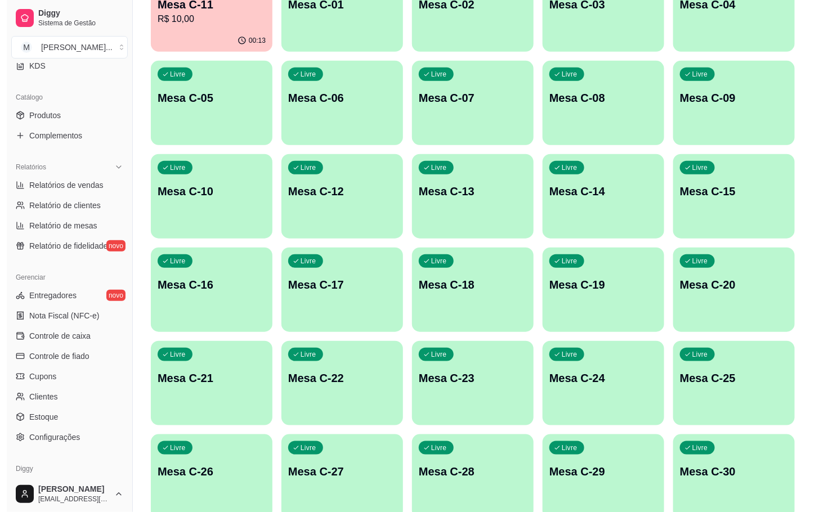
scroll to position [84, 0]
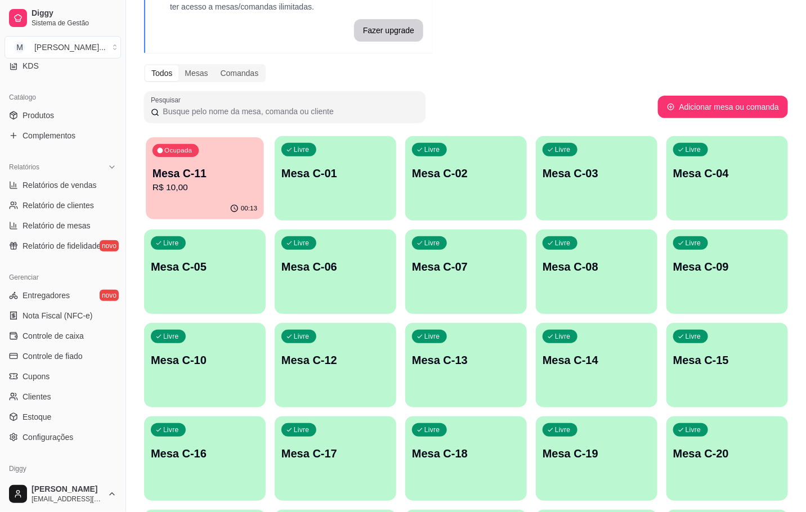
click at [168, 201] on div "00:13" at bounding box center [205, 208] width 118 height 21
click at [218, 172] on p "Mesa C-11" at bounding box center [205, 173] width 108 height 16
click at [508, 68] on div "Todos Mesas Comandas" at bounding box center [466, 73] width 644 height 18
click at [250, 171] on p "Mesa C-11" at bounding box center [205, 173] width 105 height 15
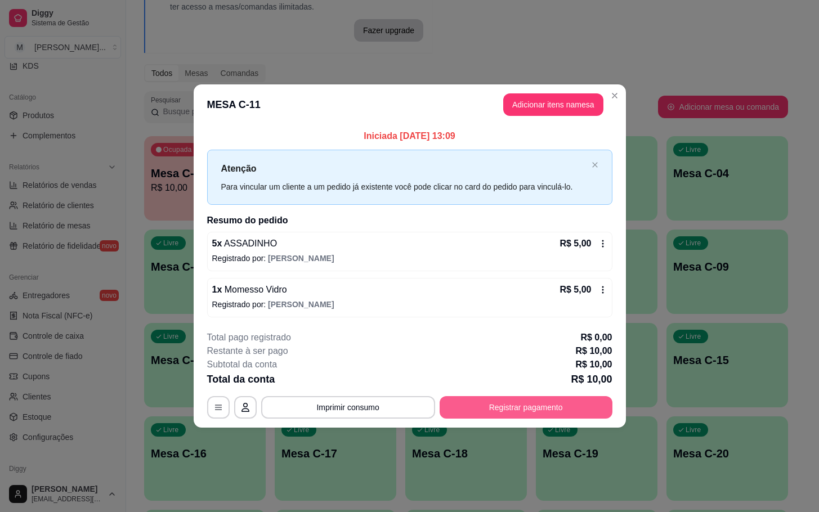
click at [517, 404] on button "Registrar pagamento" at bounding box center [526, 407] width 173 height 23
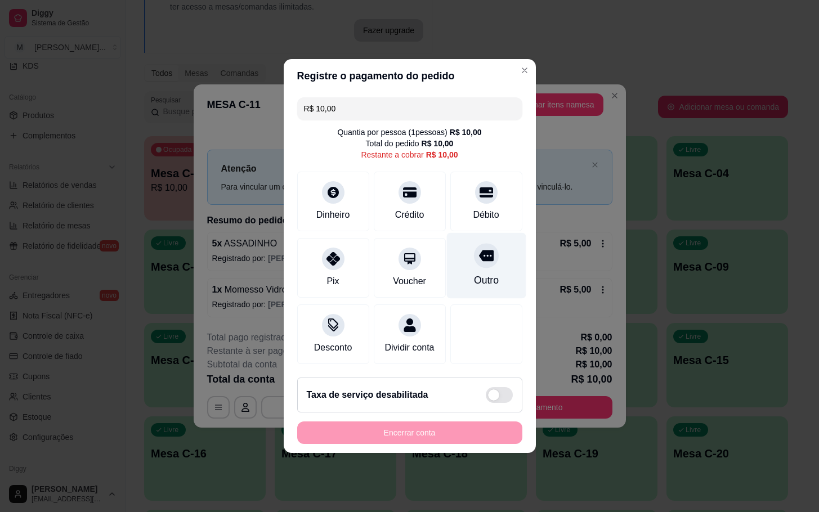
click at [495, 236] on div "Outro" at bounding box center [485, 266] width 79 height 66
type input "R$ 0,00"
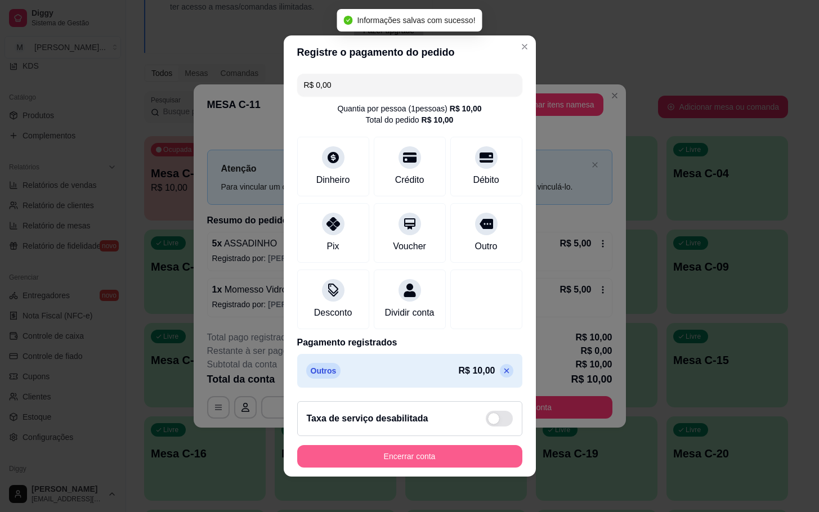
click at [446, 467] on button "Encerrar conta" at bounding box center [409, 456] width 225 height 23
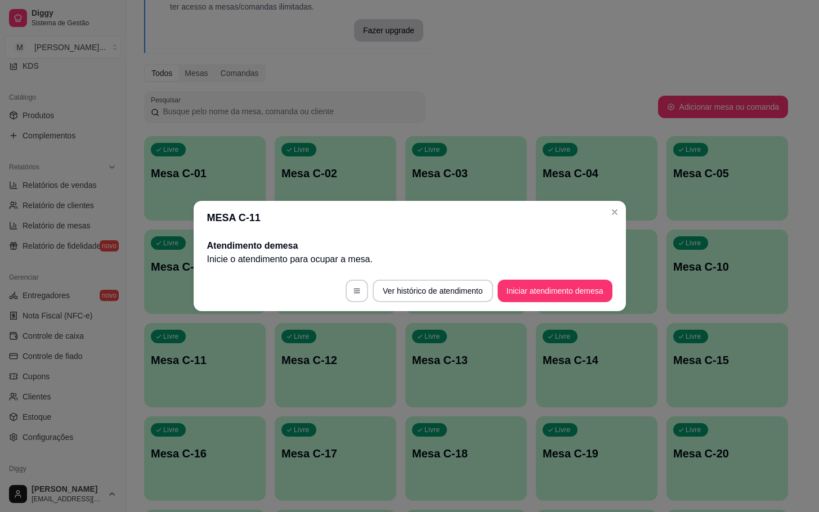
click at [547, 289] on button "Iniciar atendimento de mesa" at bounding box center [555, 291] width 115 height 23
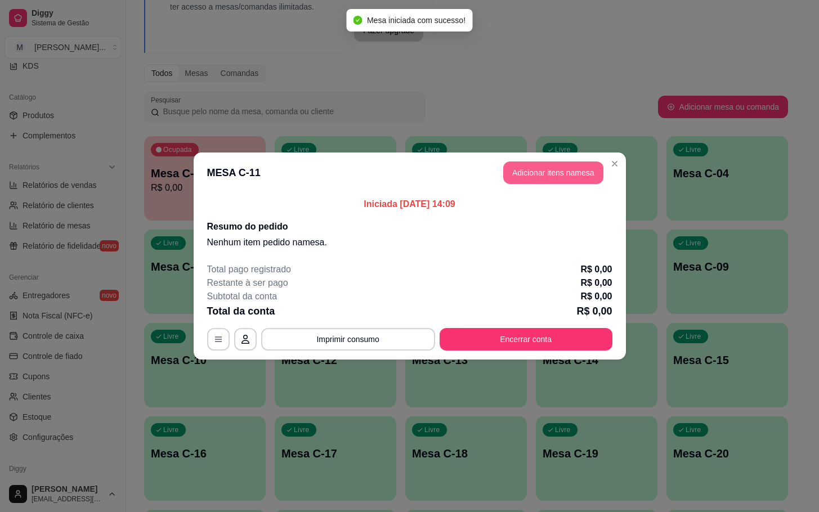
click at [552, 176] on button "Adicionar itens na mesa" at bounding box center [553, 173] width 100 height 23
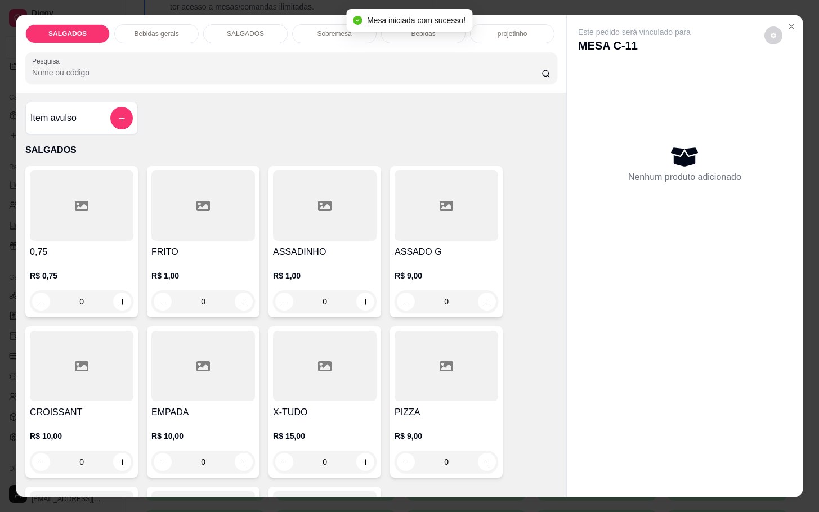
click at [203, 207] on icon at bounding box center [203, 206] width 14 height 14
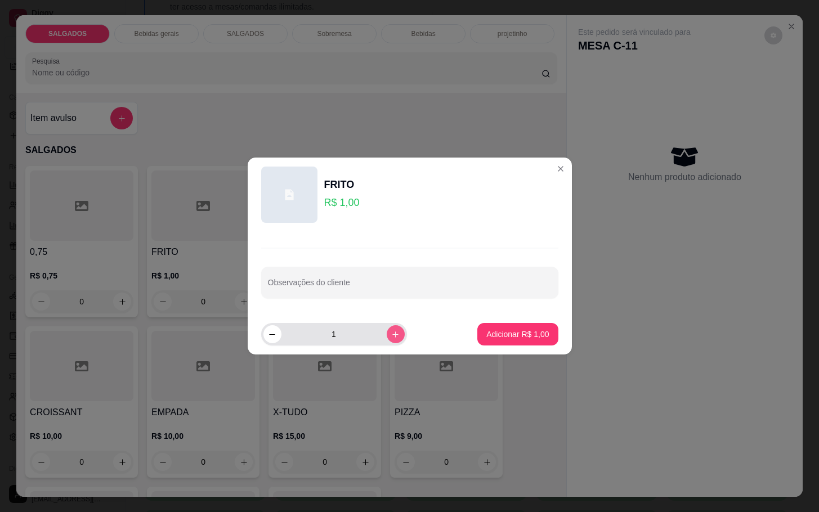
click at [387, 341] on button "increase-product-quantity" at bounding box center [396, 334] width 18 height 18
click at [390, 340] on button "increase-product-quantity" at bounding box center [395, 333] width 17 height 17
click at [388, 340] on button "increase-product-quantity" at bounding box center [395, 333] width 17 height 17
click at [388, 340] on button "increase-product-quantity" at bounding box center [396, 334] width 18 height 18
click at [388, 340] on button "increase-product-quantity" at bounding box center [395, 333] width 17 height 17
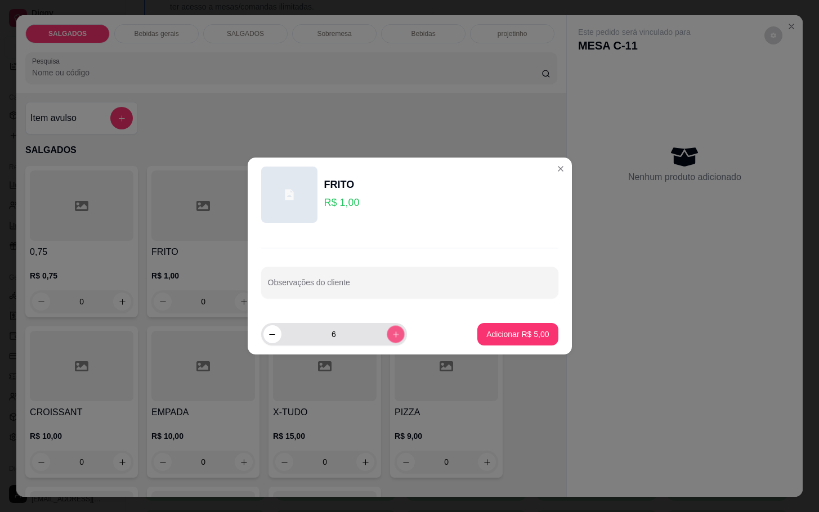
click at [387, 340] on button "increase-product-quantity" at bounding box center [395, 333] width 17 height 17
click at [392, 339] on button "increase-product-quantity" at bounding box center [396, 334] width 18 height 18
click at [391, 339] on button "increase-product-quantity" at bounding box center [395, 333] width 17 height 17
click at [387, 339] on button "increase-product-quantity" at bounding box center [395, 333] width 17 height 17
click at [387, 339] on button "increase-product-quantity" at bounding box center [396, 334] width 18 height 18
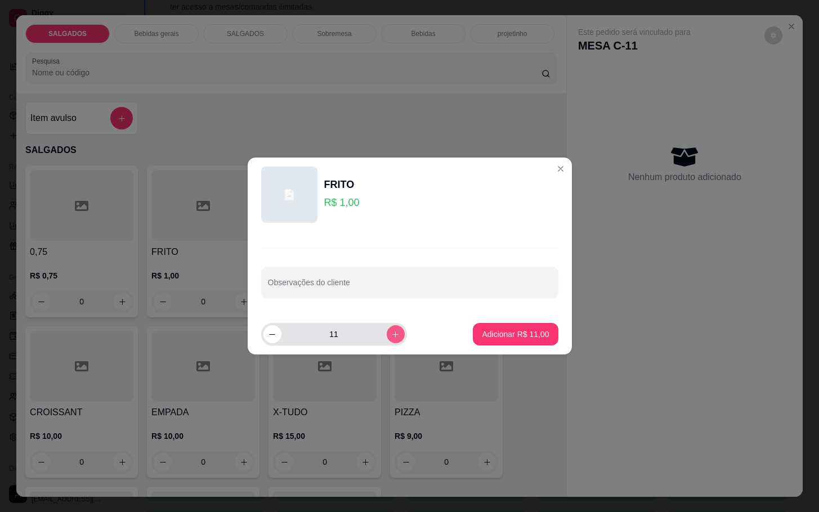
click at [387, 339] on button "increase-product-quantity" at bounding box center [396, 334] width 18 height 18
click at [387, 339] on button "increase-product-quantity" at bounding box center [395, 333] width 17 height 17
click at [387, 339] on button "increase-product-quantity" at bounding box center [396, 334] width 18 height 18
click at [387, 339] on button "increase-product-quantity" at bounding box center [395, 333] width 17 height 17
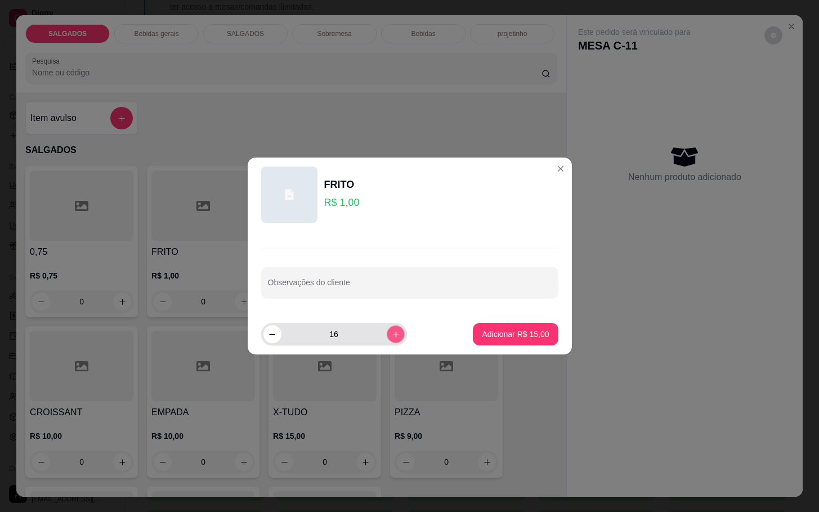
click at [387, 339] on button "increase-product-quantity" at bounding box center [395, 333] width 17 height 17
click at [387, 339] on button "increase-product-quantity" at bounding box center [396, 334] width 18 height 18
click at [391, 338] on icon "increase-product-quantity" at bounding box center [395, 334] width 8 height 8
type input "20"
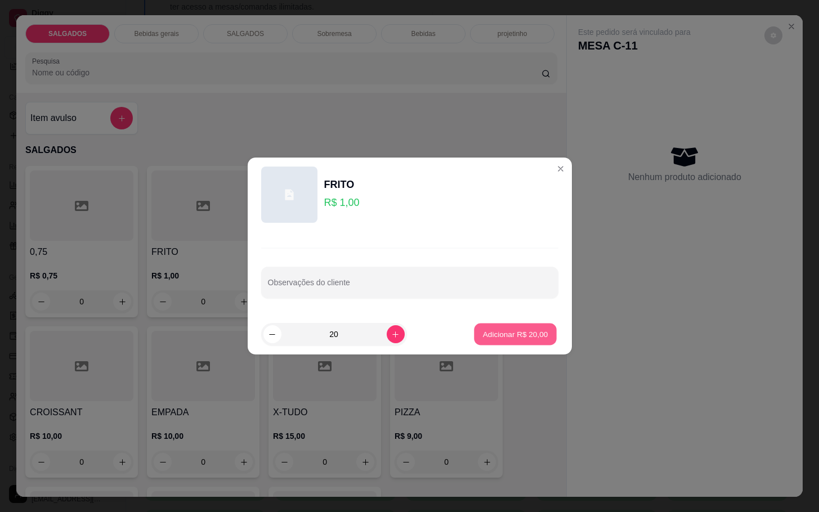
click at [474, 345] on button "Adicionar R$ 20,00" at bounding box center [515, 335] width 83 height 22
type input "20"
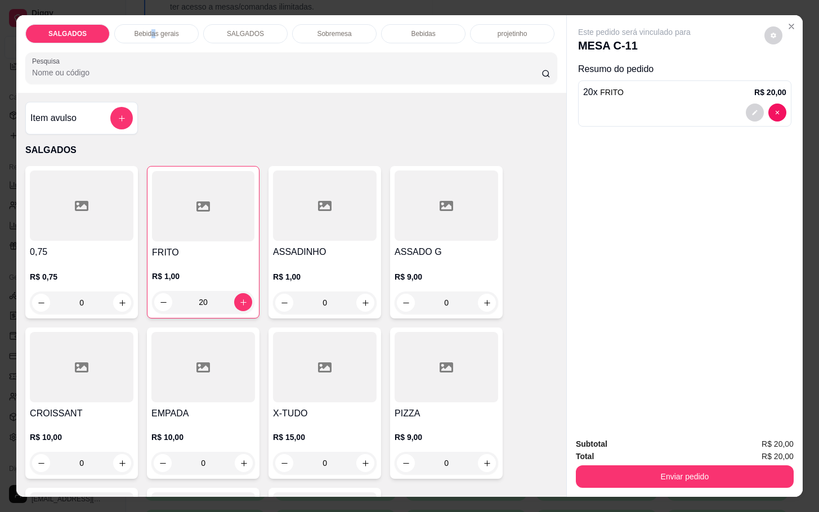
drag, startPoint x: 144, startPoint y: 20, endPoint x: 153, endPoint y: 23, distance: 8.7
click at [153, 24] on div "Bebidas gerais" at bounding box center [156, 33] width 84 height 19
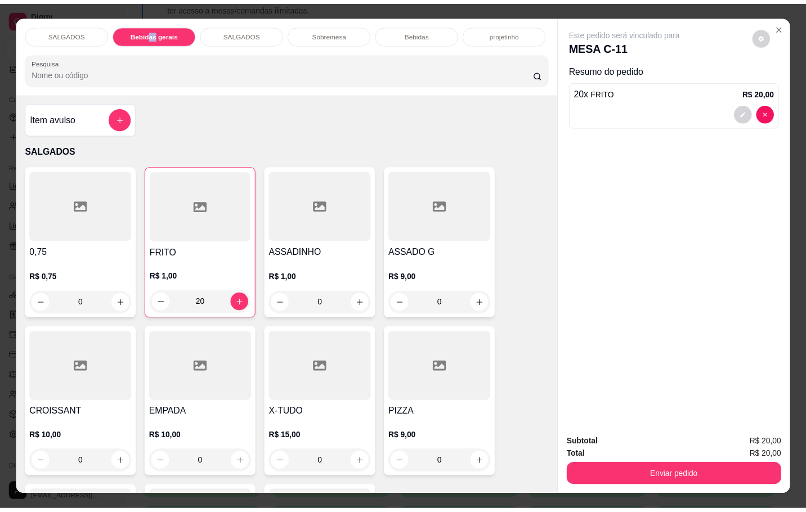
scroll to position [27, 0]
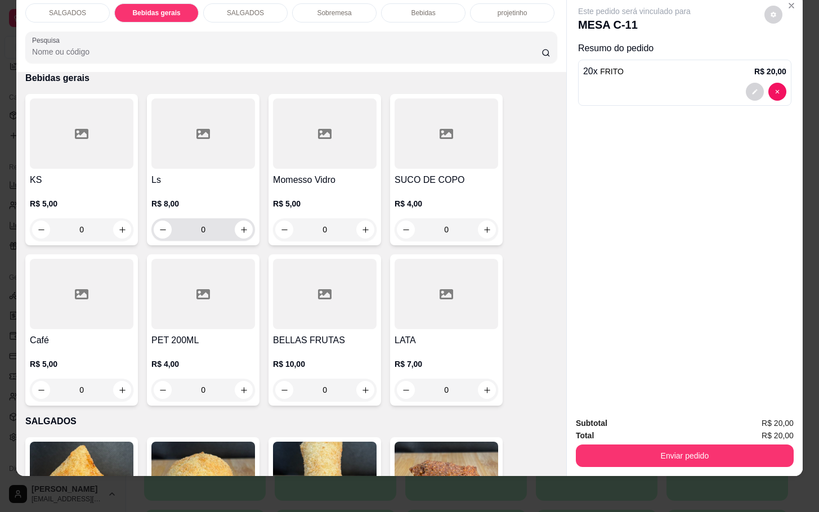
click at [248, 118] on div at bounding box center [203, 133] width 104 height 70
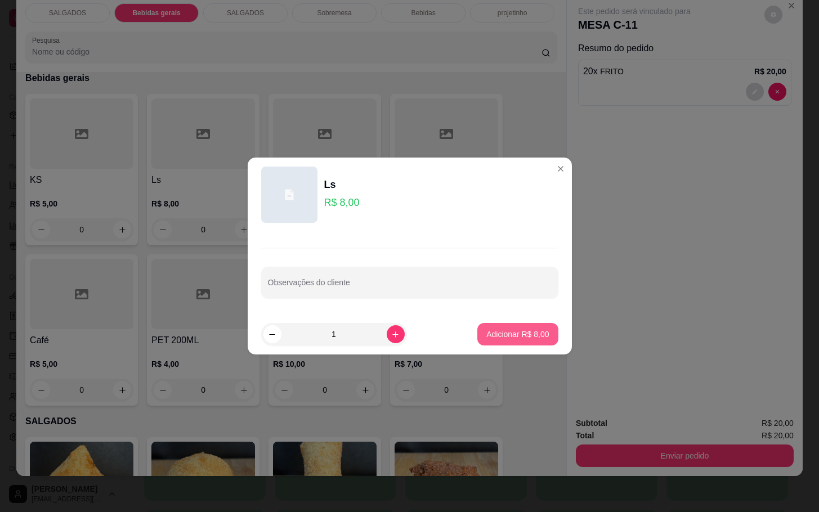
click at [498, 333] on p "Adicionar R$ 8,00" at bounding box center [517, 334] width 62 height 11
type input "1"
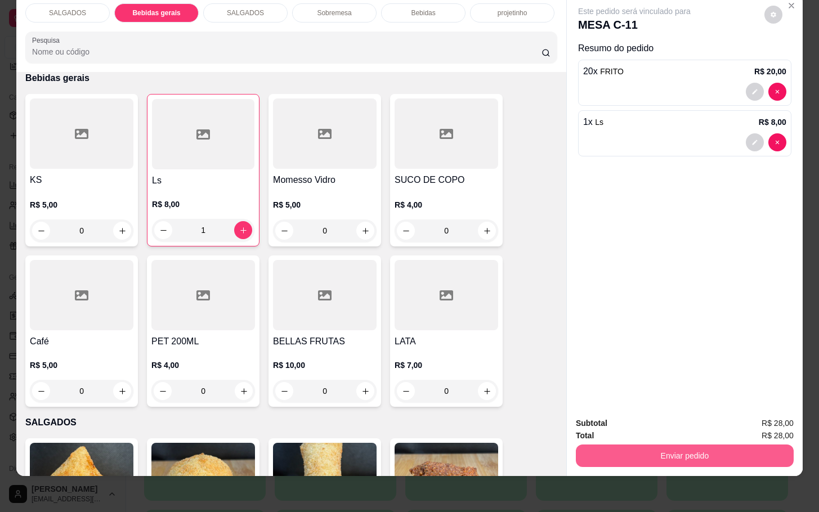
click at [652, 445] on button "Enviar pedido" at bounding box center [685, 456] width 218 height 23
click at [652, 410] on button "Não registrar e enviar pedido" at bounding box center [646, 415] width 114 height 21
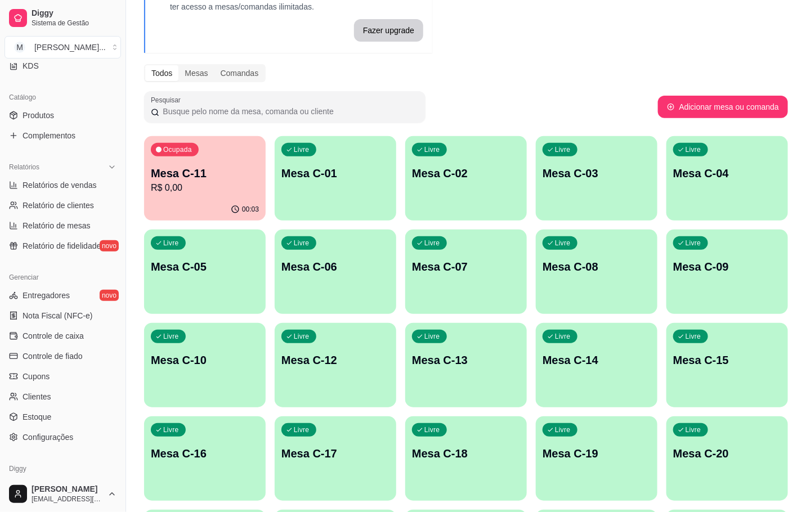
scroll to position [306, 0]
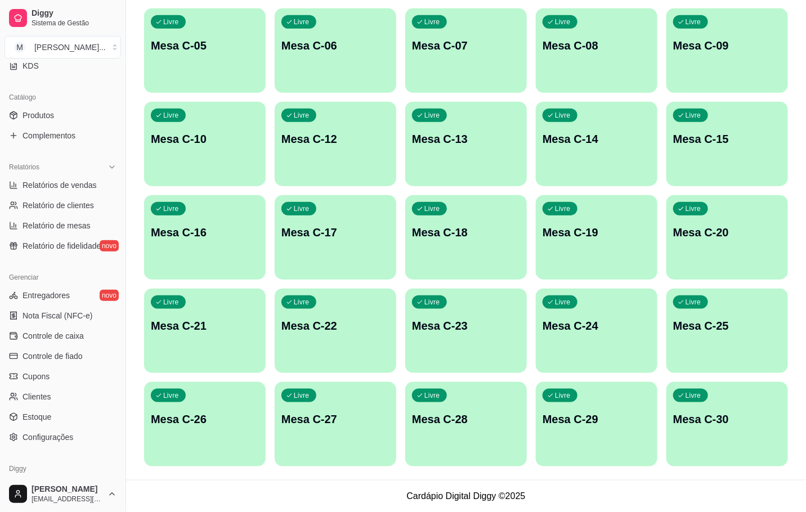
click at [577, 399] on div "Livre Mesa C-29" at bounding box center [597, 417] width 122 height 71
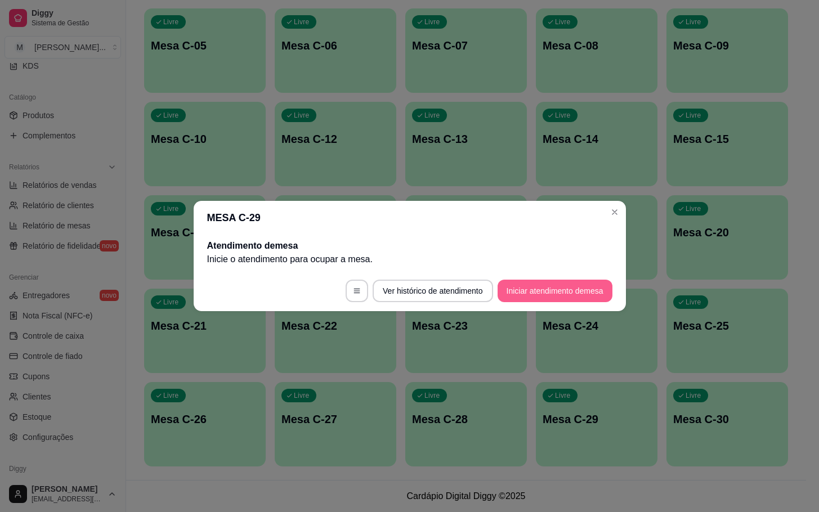
click at [547, 288] on button "Iniciar atendimento de mesa" at bounding box center [555, 291] width 115 height 23
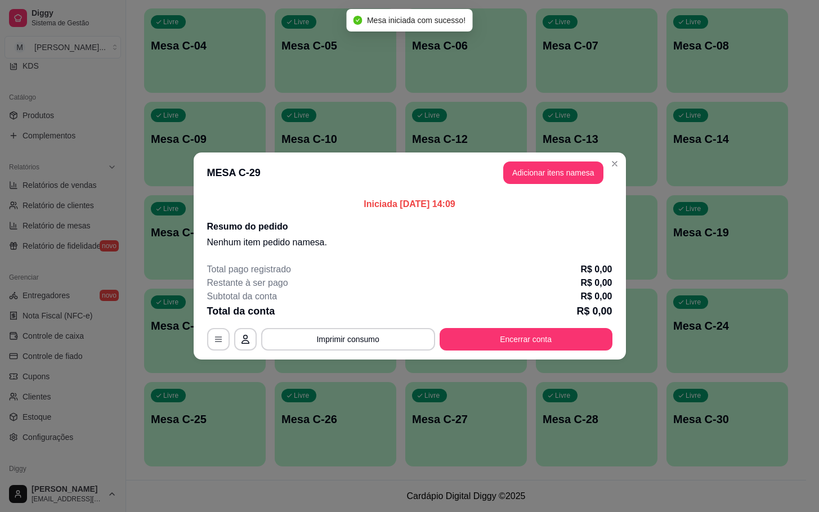
click at [606, 176] on header "MESA C-29 Adicionar itens na mesa" at bounding box center [410, 173] width 432 height 41
click at [580, 174] on button "Adicionar itens na mesa" at bounding box center [553, 173] width 100 height 23
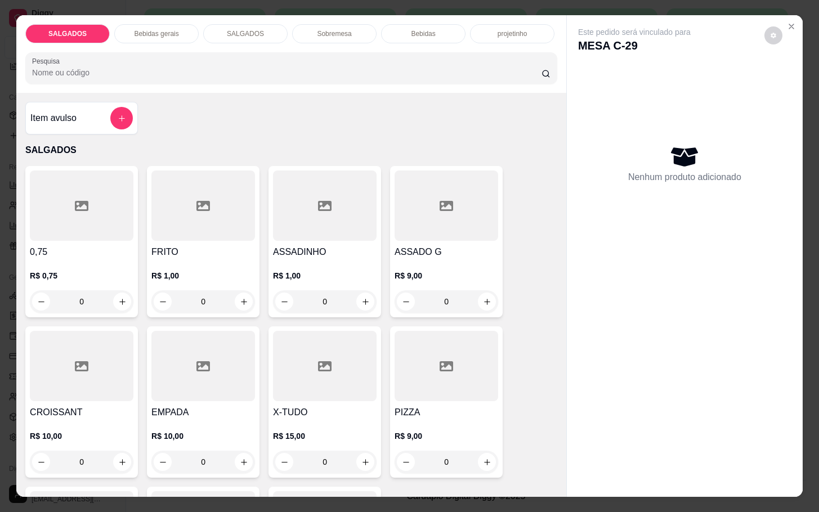
click at [110, 107] on div at bounding box center [121, 118] width 23 height 23
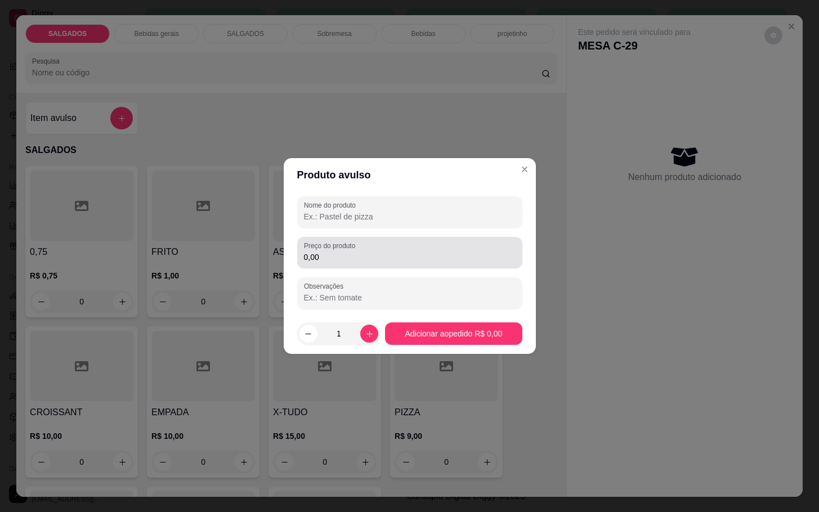
click at [360, 247] on div "0,00" at bounding box center [410, 252] width 212 height 23
type input "37,50"
click at [377, 215] on input "Nome do produto" at bounding box center [410, 216] width 212 height 11
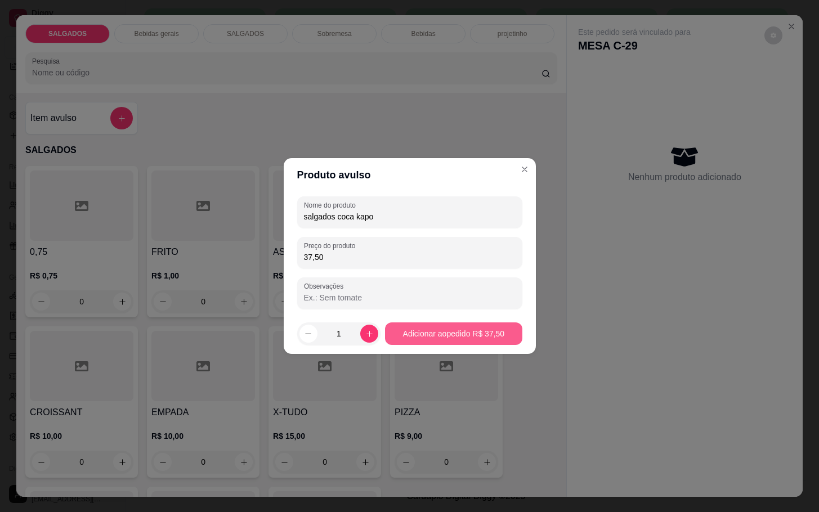
type input "salgados coca kapo"
click at [433, 321] on footer "1 Adicionar ao pedido R$ 37,50" at bounding box center [410, 333] width 252 height 41
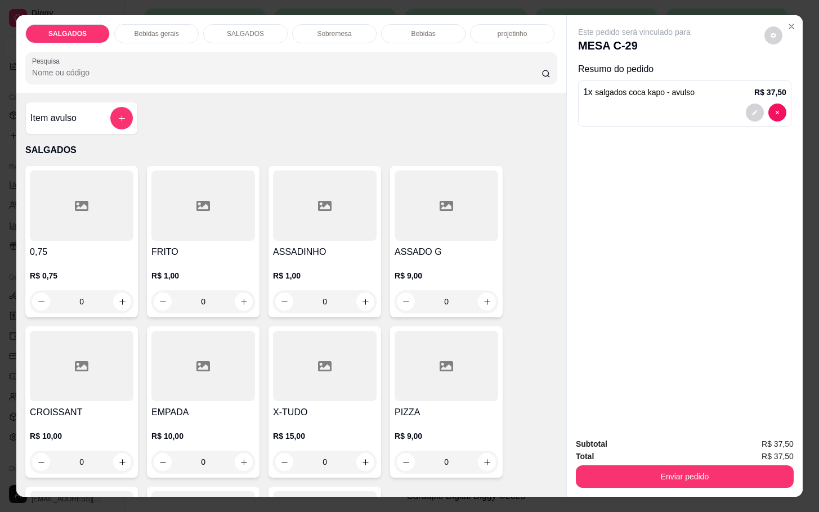
click at [652, 465] on button "Enviar pedido" at bounding box center [685, 476] width 218 height 23
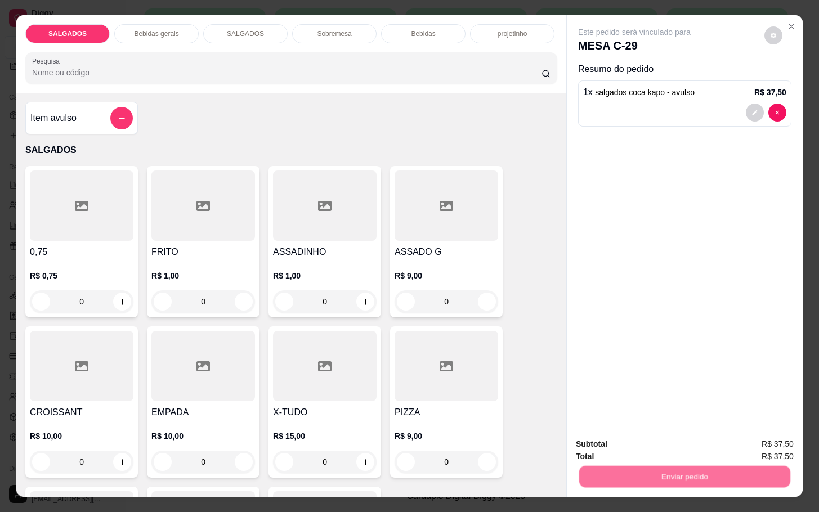
click at [654, 451] on button "Não registrar e enviar pedido" at bounding box center [645, 442] width 117 height 21
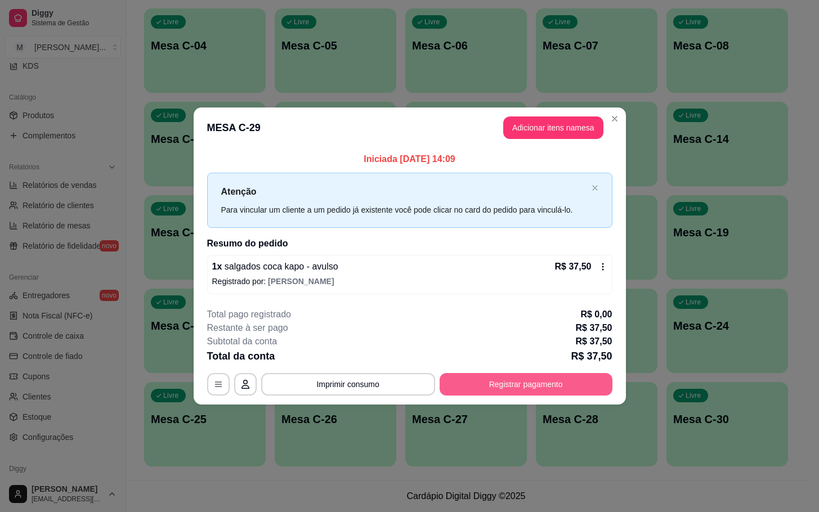
click at [499, 366] on div "**********" at bounding box center [409, 352] width 405 height 88
drag, startPoint x: 492, startPoint y: 367, endPoint x: 500, endPoint y: 367, distance: 8.4
click at [500, 367] on div "**********" at bounding box center [409, 352] width 405 height 88
click at [500, 378] on button "Registrar pagamento" at bounding box center [526, 384] width 173 height 23
drag, startPoint x: 470, startPoint y: 282, endPoint x: 488, endPoint y: 277, distance: 18.6
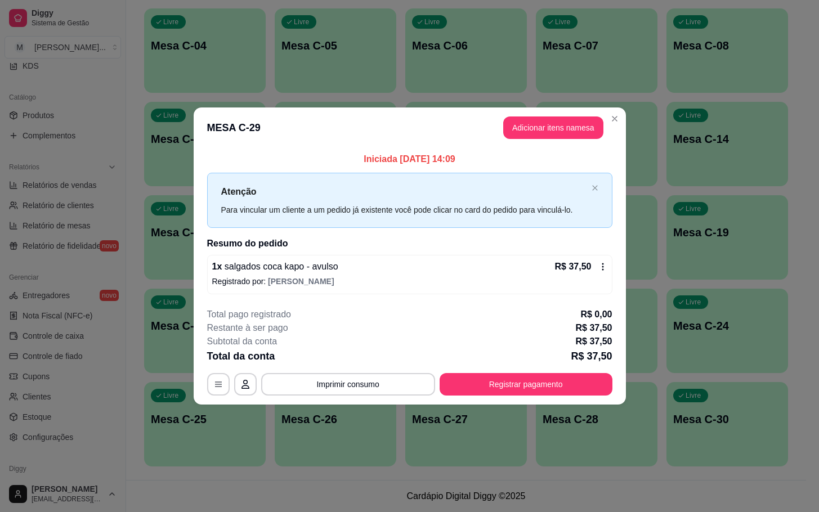
click at [488, 277] on div "Outro" at bounding box center [485, 266] width 79 height 66
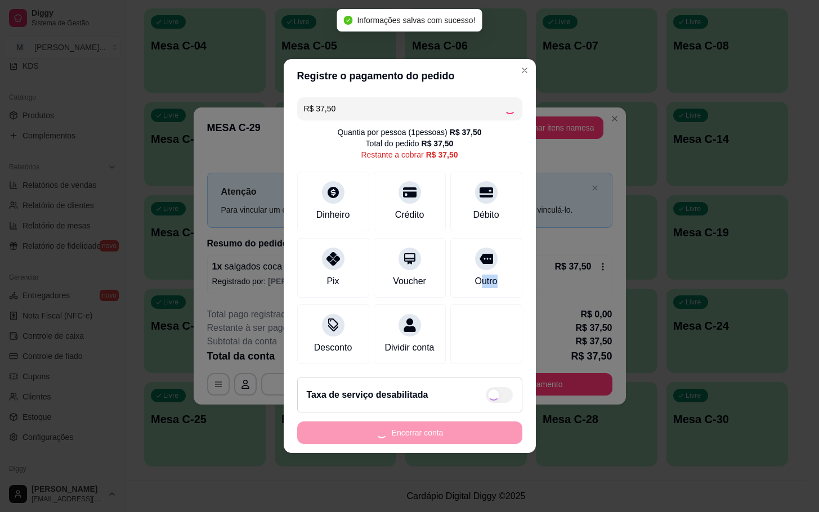
type input "R$ 0,00"
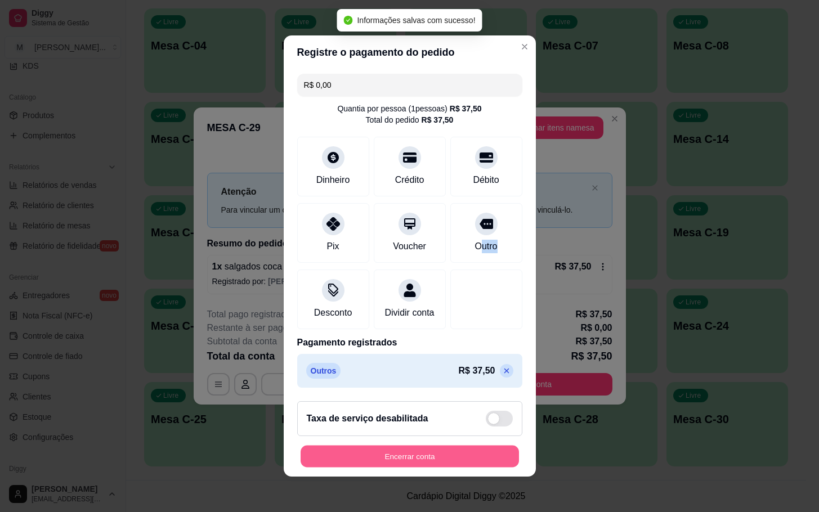
click at [410, 465] on button "Encerrar conta" at bounding box center [410, 457] width 218 height 22
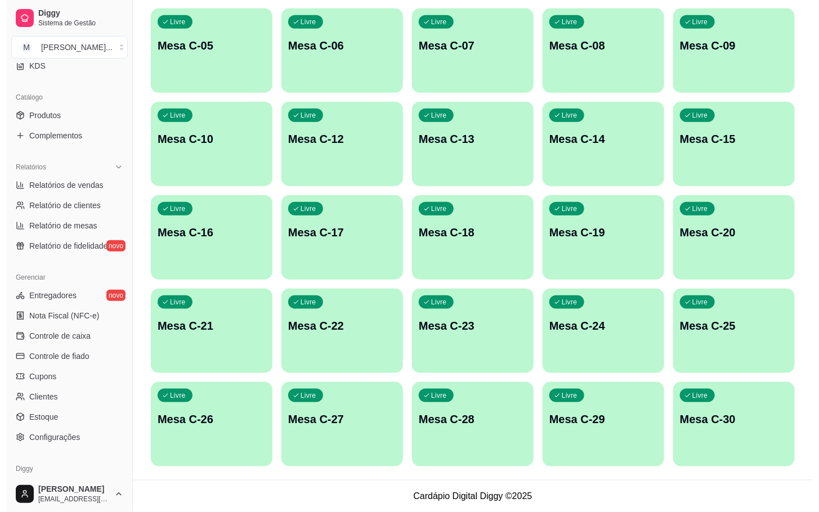
scroll to position [52, 0]
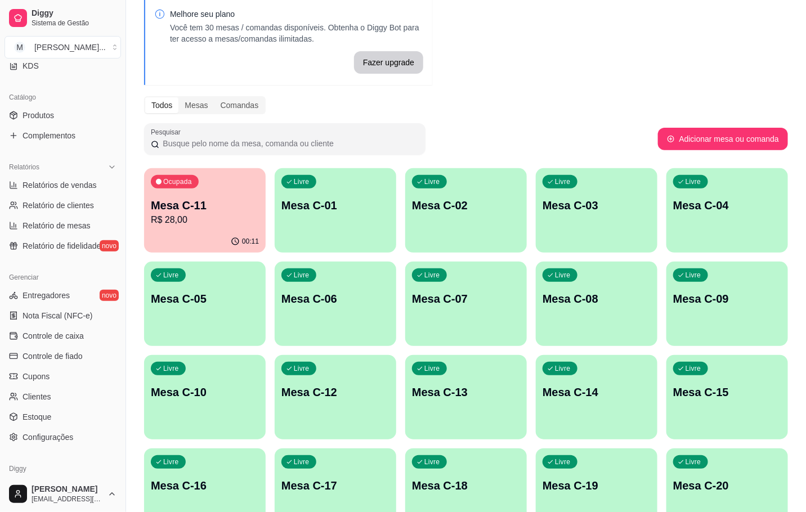
click at [196, 245] on div "00:11" at bounding box center [205, 242] width 122 height 22
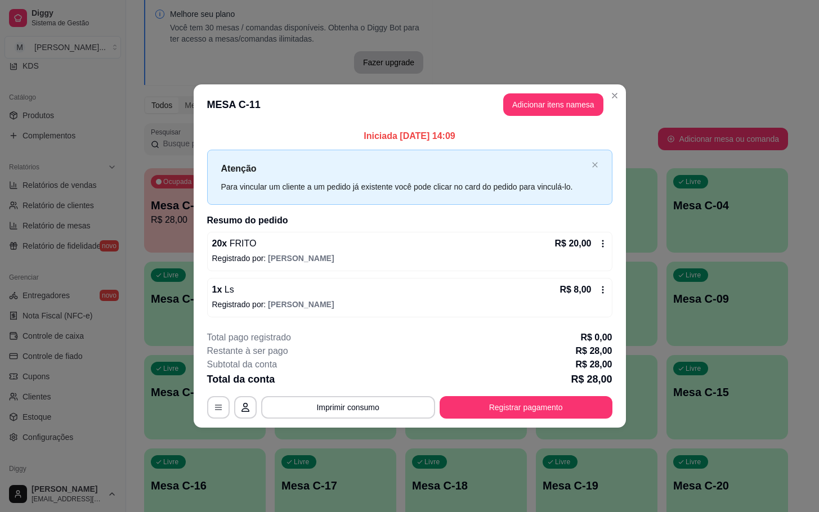
click at [566, 394] on div "**********" at bounding box center [409, 375] width 405 height 88
click at [567, 395] on div "**********" at bounding box center [409, 375] width 405 height 88
click at [581, 405] on button "Registrar pagamento" at bounding box center [526, 407] width 168 height 22
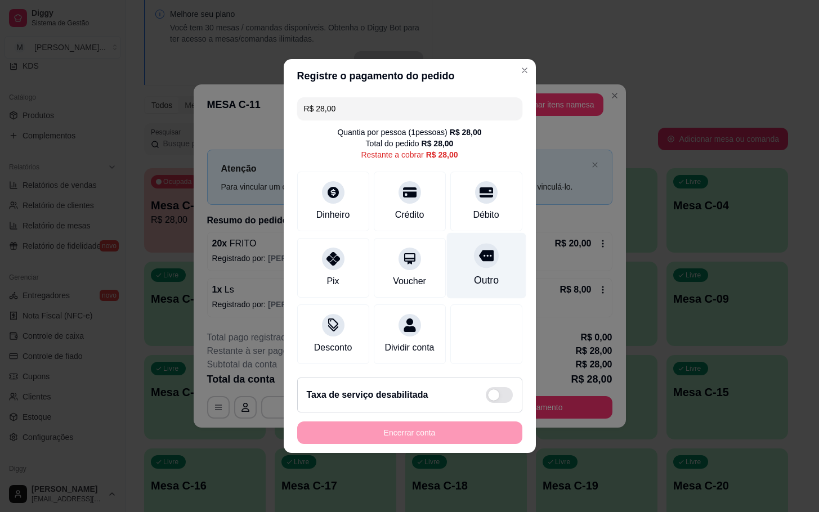
click at [507, 271] on div "Outro" at bounding box center [485, 266] width 79 height 66
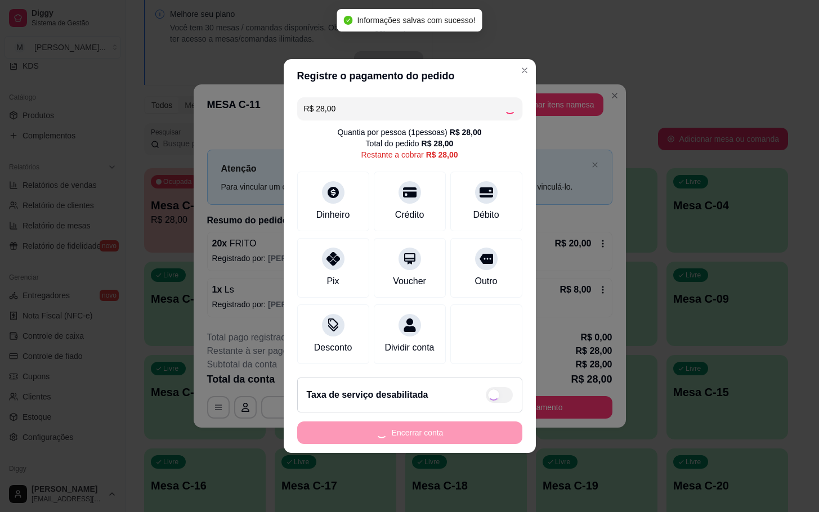
type input "R$ 0,00"
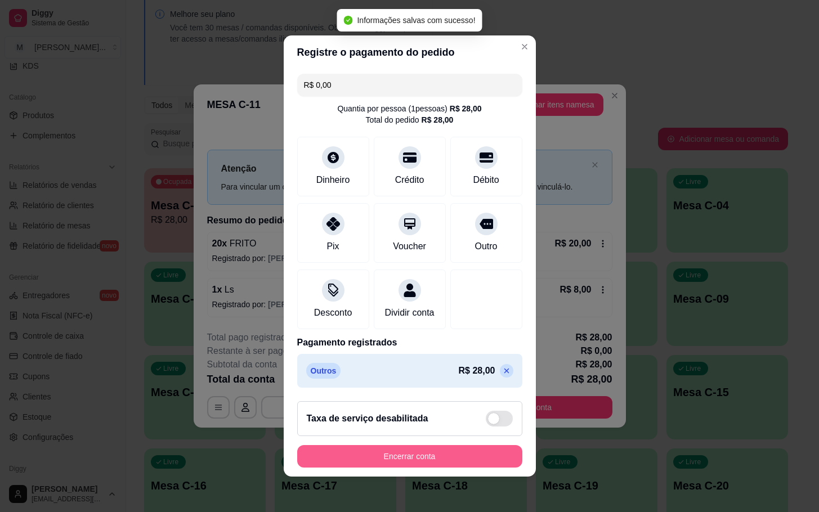
click at [357, 463] on button "Encerrar conta" at bounding box center [409, 456] width 225 height 23
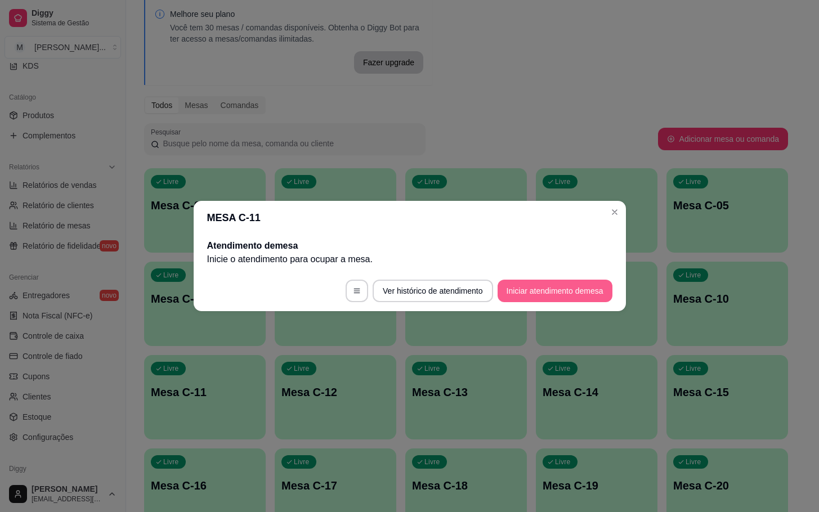
click at [586, 301] on button "Iniciar atendimento de mesa" at bounding box center [555, 291] width 115 height 23
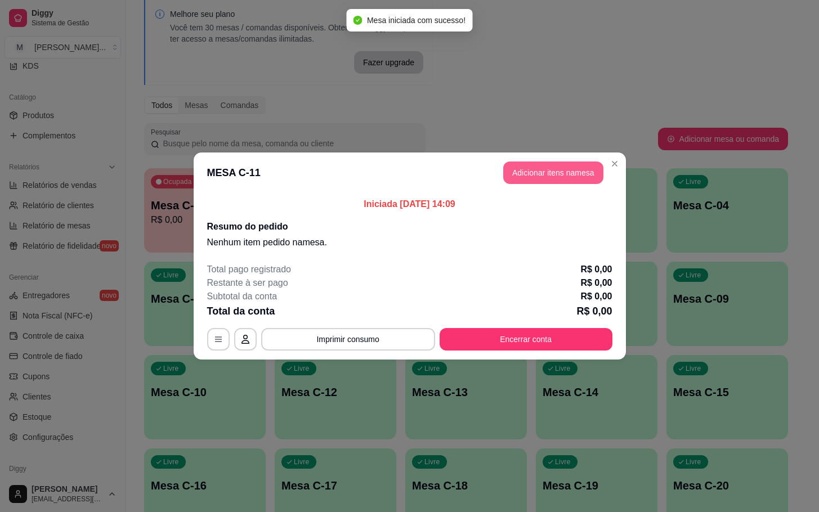
click at [513, 169] on button "Adicionar itens na mesa" at bounding box center [553, 173] width 100 height 23
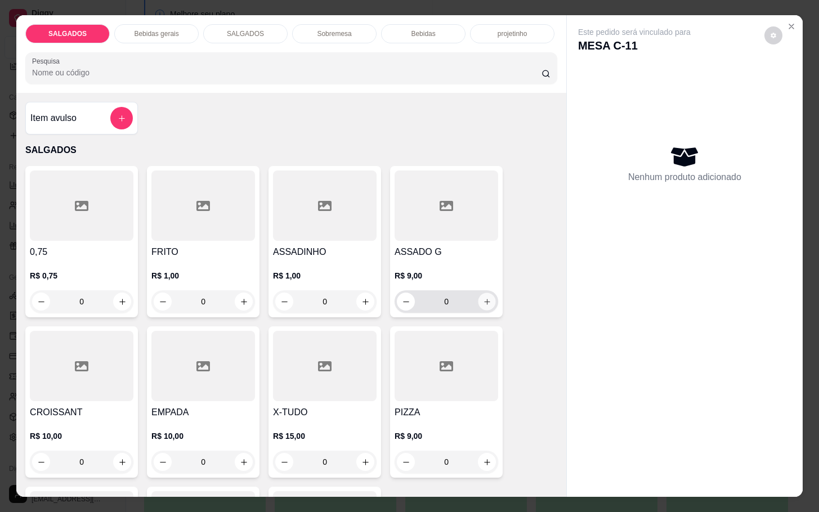
click at [481, 293] on button "increase-product-quantity" at bounding box center [486, 301] width 17 height 17
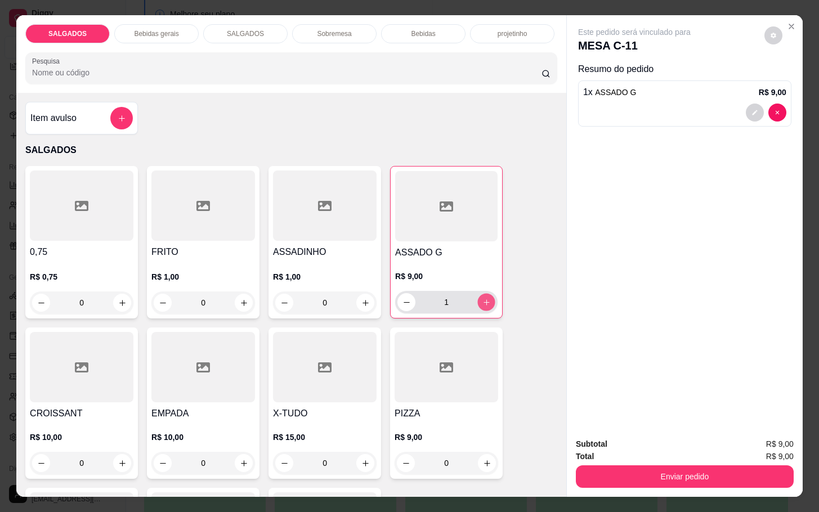
click at [481, 294] on button "increase-product-quantity" at bounding box center [486, 302] width 17 height 17
type input "2"
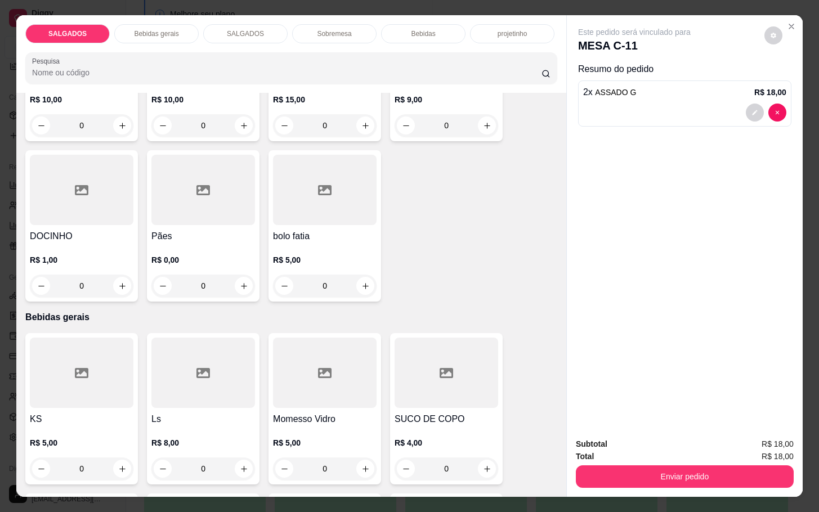
scroll to position [422, 0]
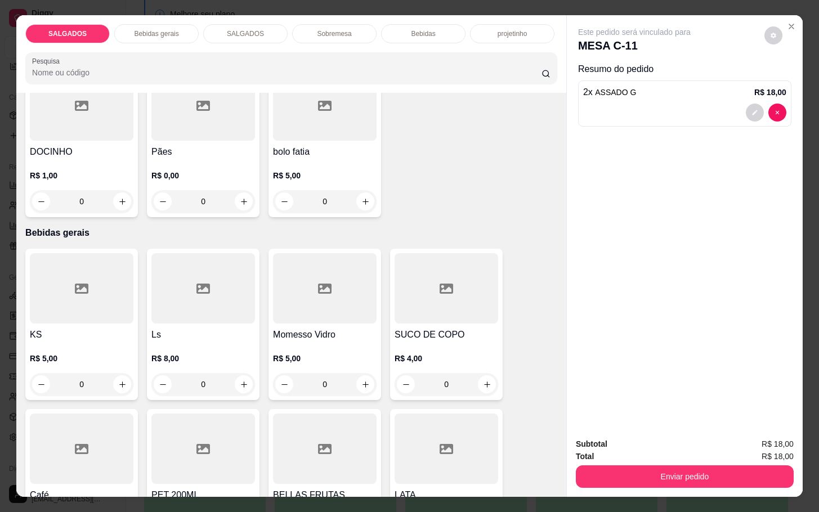
click at [294, 313] on div at bounding box center [325, 288] width 104 height 70
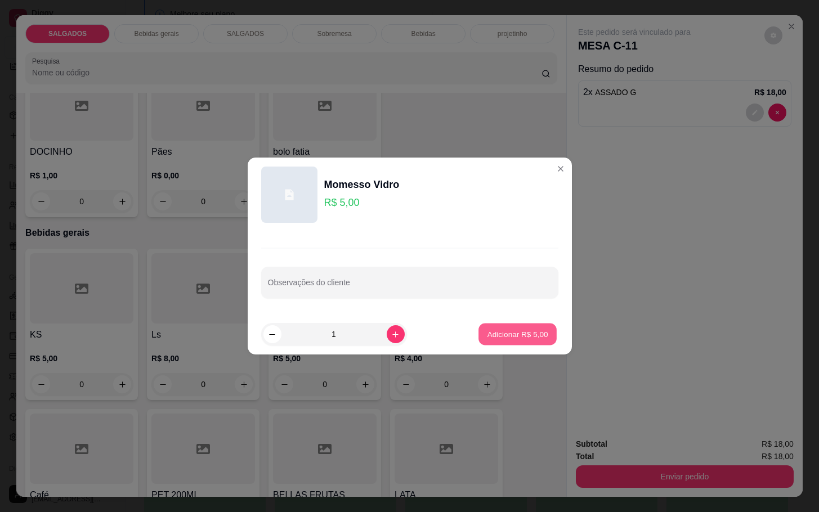
click at [517, 333] on p "Adicionar R$ 5,00" at bounding box center [517, 334] width 61 height 11
type input "1"
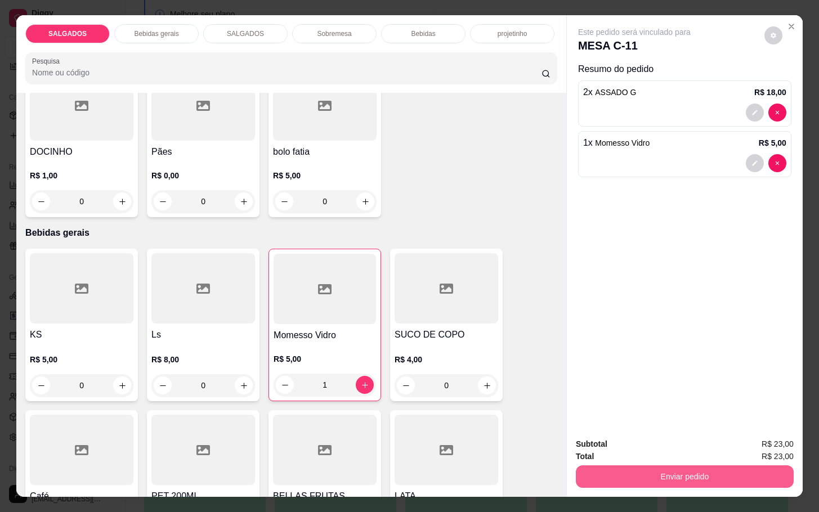
click at [625, 472] on button "Enviar pedido" at bounding box center [685, 476] width 218 height 23
click at [640, 438] on button "Não registrar e enviar pedido" at bounding box center [646, 442] width 114 height 21
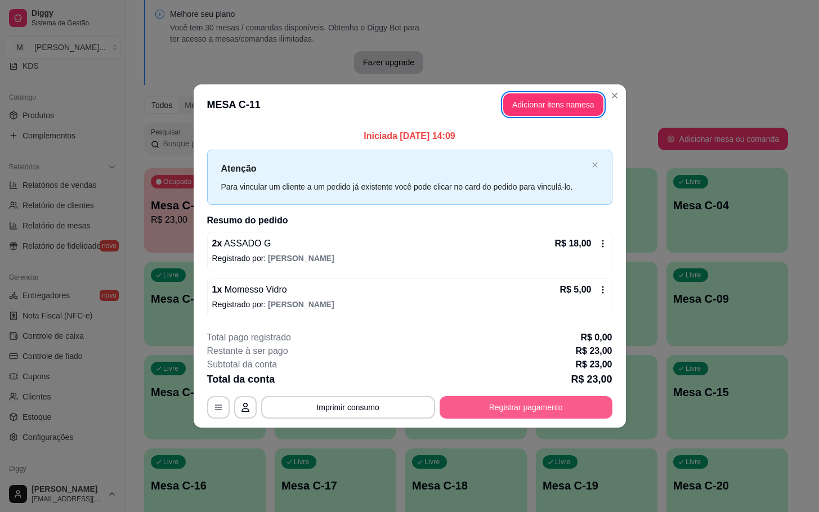
click at [527, 398] on button "Registrar pagamento" at bounding box center [526, 407] width 173 height 23
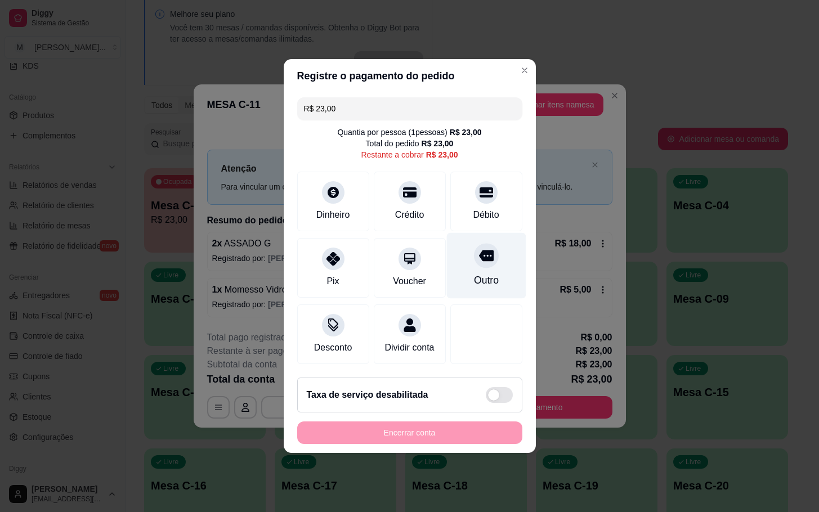
click at [483, 274] on div "Outro" at bounding box center [485, 280] width 25 height 15
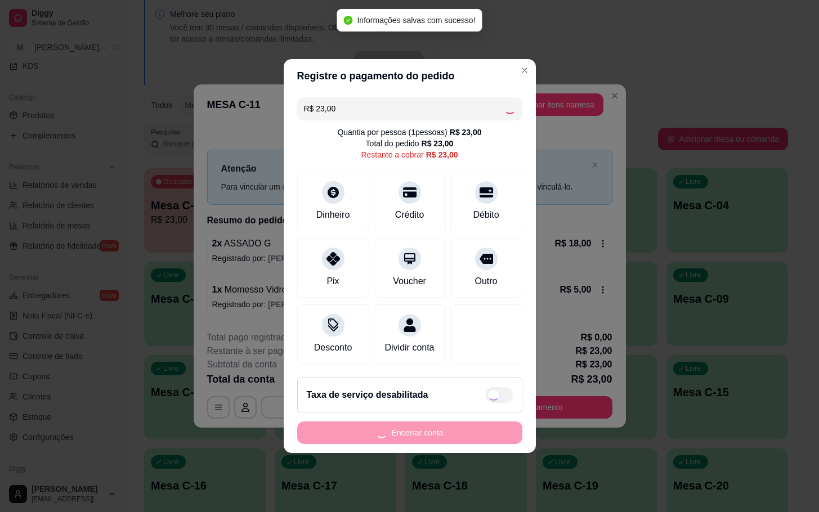
type input "R$ 0,00"
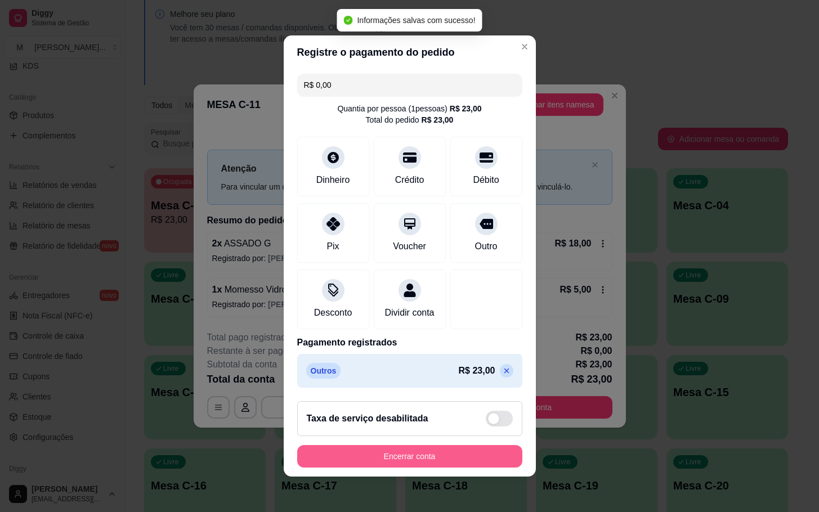
click at [450, 468] on button "Encerrar conta" at bounding box center [409, 456] width 225 height 23
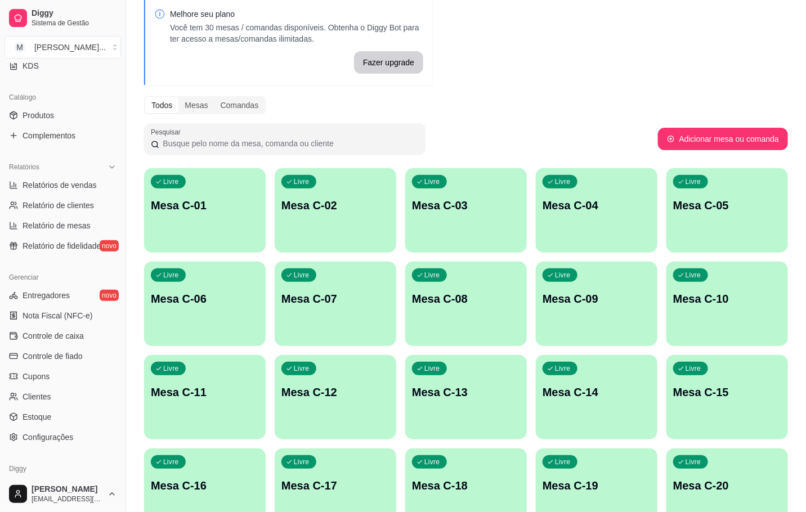
click at [250, 377] on div "Livre Mesa C-11" at bounding box center [205, 390] width 122 height 71
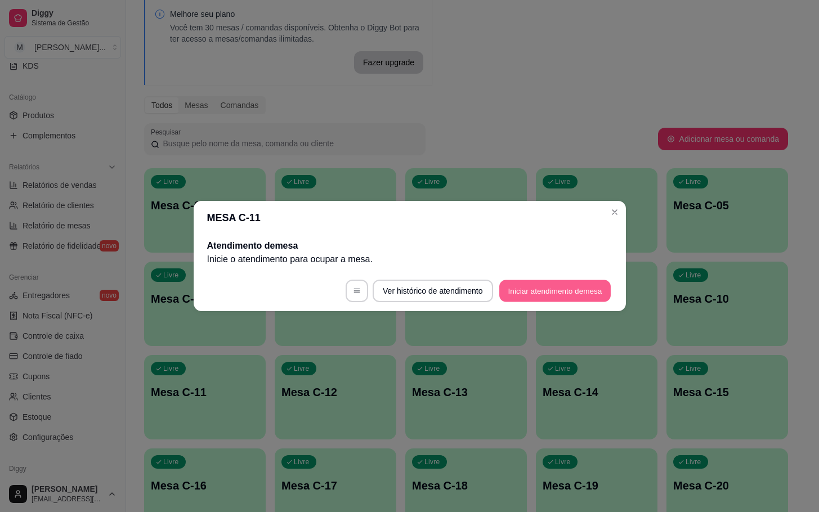
click at [559, 281] on button "Iniciar atendimento de mesa" at bounding box center [554, 291] width 111 height 22
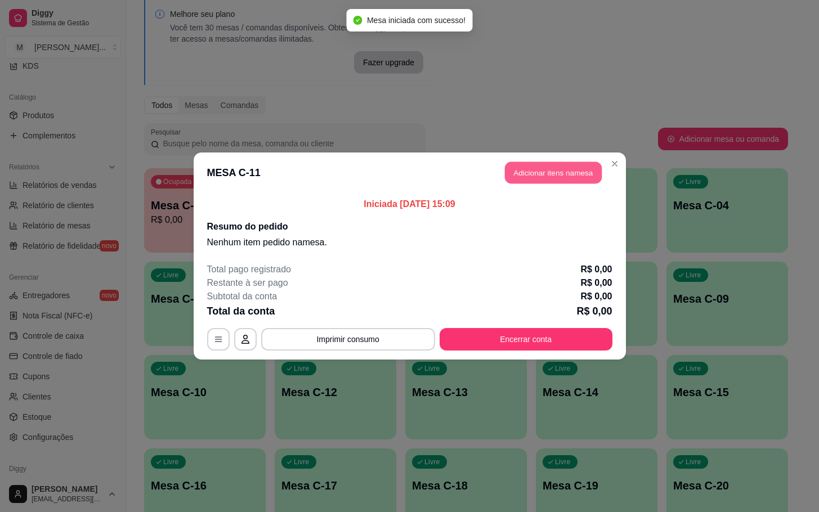
click at [542, 183] on button "Adicionar itens na mesa" at bounding box center [553, 173] width 97 height 22
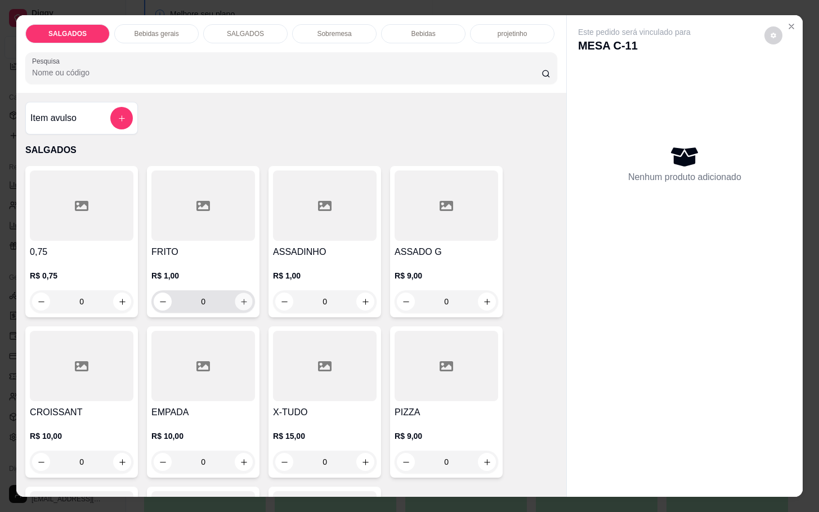
click at [240, 299] on icon "increase-product-quantity" at bounding box center [244, 302] width 8 height 8
click at [241, 299] on button "increase-product-quantity" at bounding box center [243, 301] width 17 height 17
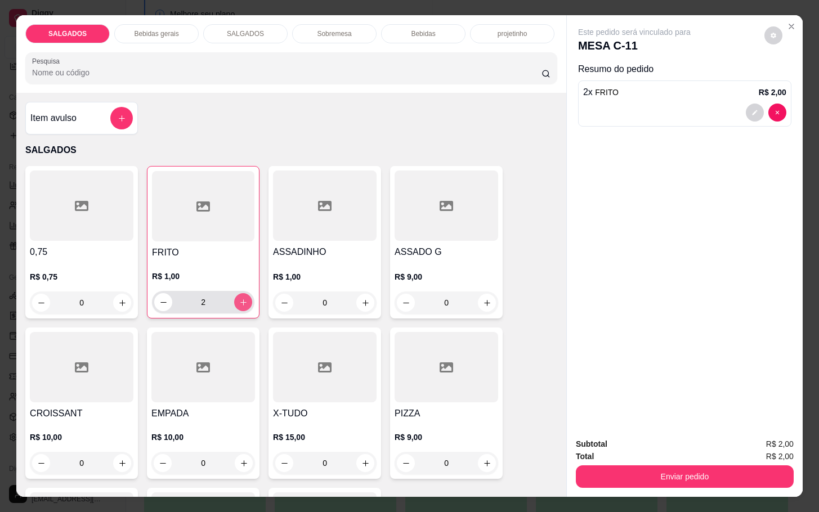
click at [241, 299] on button "increase-product-quantity" at bounding box center [243, 302] width 18 height 18
click at [241, 299] on button "increase-product-quantity" at bounding box center [243, 302] width 17 height 17
click at [241, 299] on button "increase-product-quantity" at bounding box center [243, 302] width 18 height 18
type input "6"
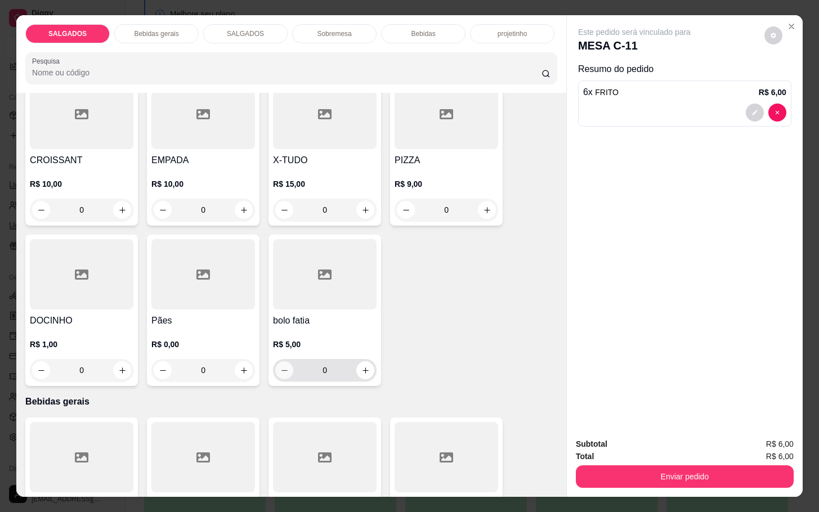
scroll to position [338, 0]
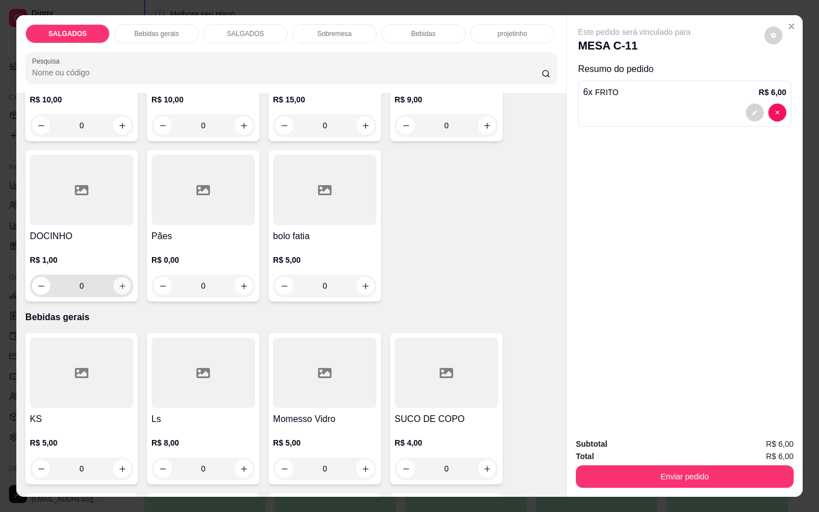
click at [114, 277] on button "increase-product-quantity" at bounding box center [122, 285] width 17 height 17
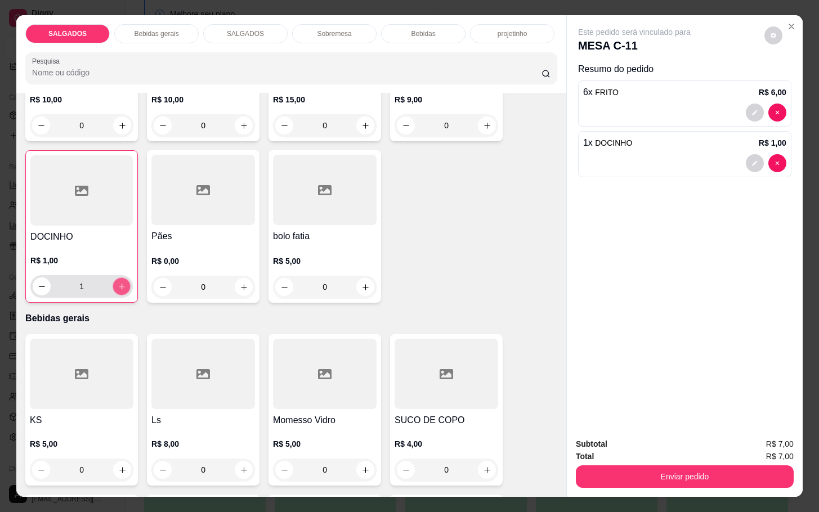
click at [114, 278] on button "increase-product-quantity" at bounding box center [121, 286] width 17 height 17
click at [114, 277] on button "increase-product-quantity" at bounding box center [122, 286] width 18 height 18
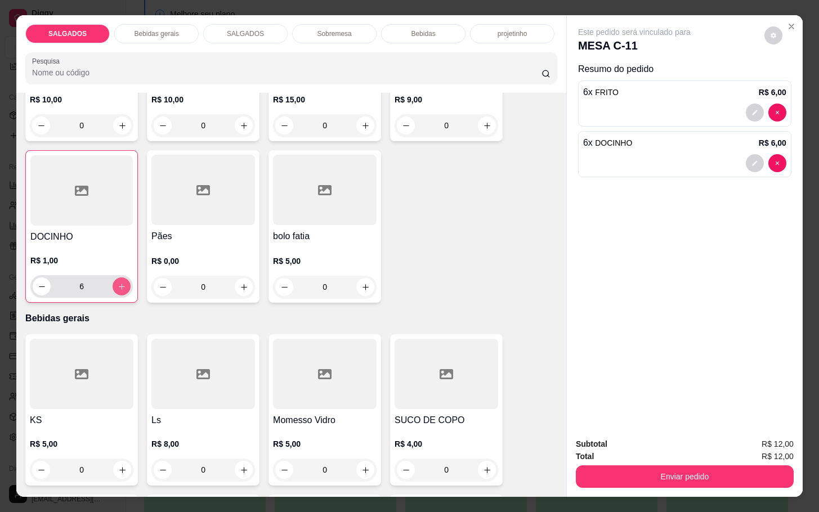
click at [120, 285] on button "increase-product-quantity" at bounding box center [122, 286] width 18 height 18
type input "7"
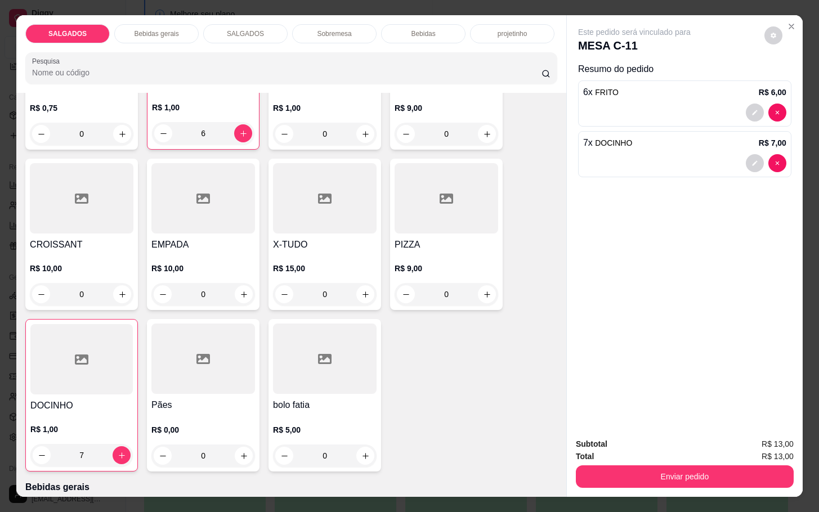
scroll to position [84, 0]
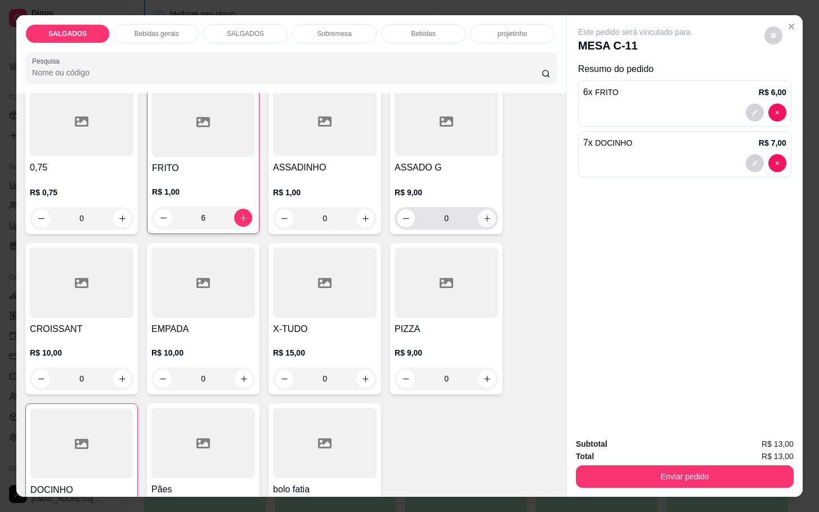
click at [483, 217] on icon "increase-product-quantity" at bounding box center [487, 218] width 8 height 8
type input "1"
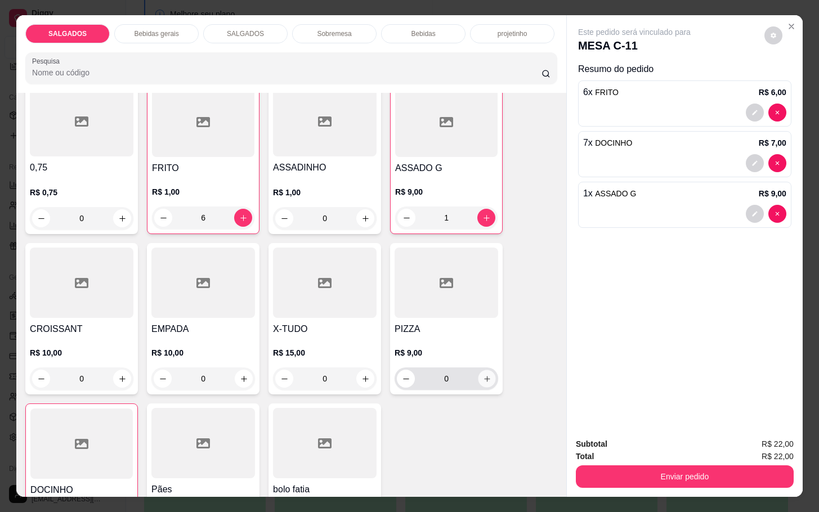
click at [483, 377] on icon "increase-product-quantity" at bounding box center [487, 379] width 8 height 8
type input "1"
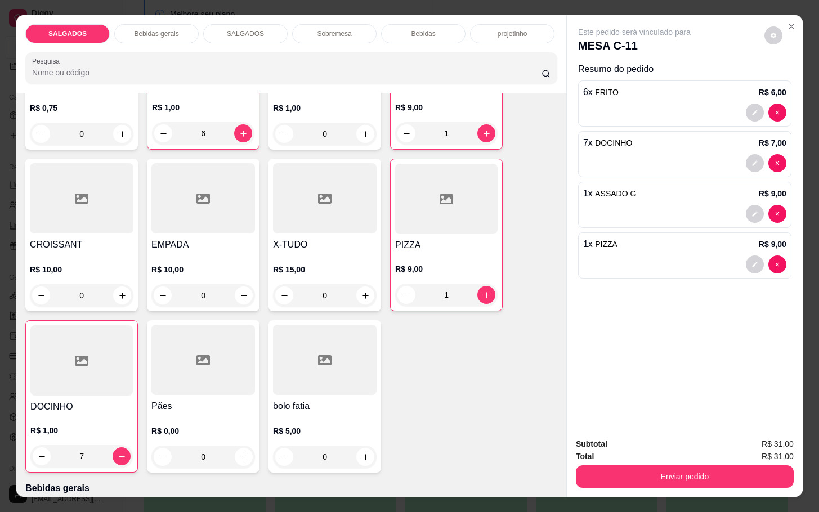
scroll to position [507, 0]
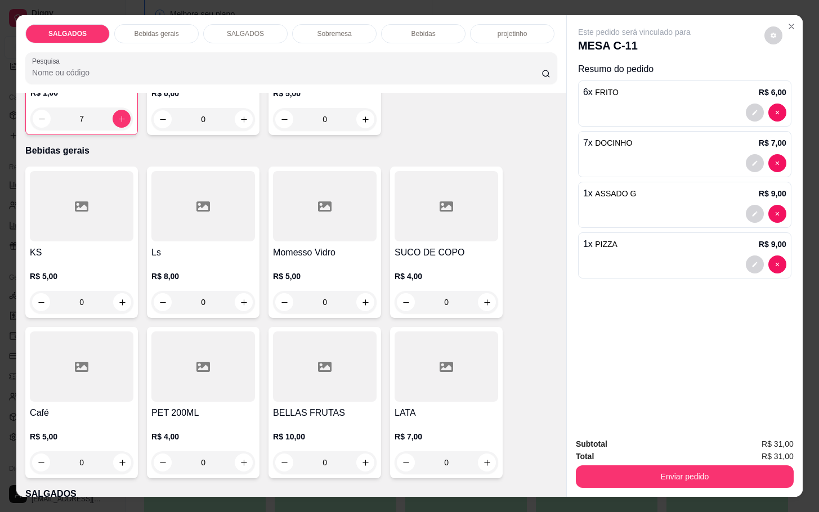
click at [240, 285] on div "R$ 8,00 0" at bounding box center [203, 292] width 104 height 43
click at [240, 298] on icon "increase-product-quantity" at bounding box center [244, 302] width 8 height 8
type input "1"
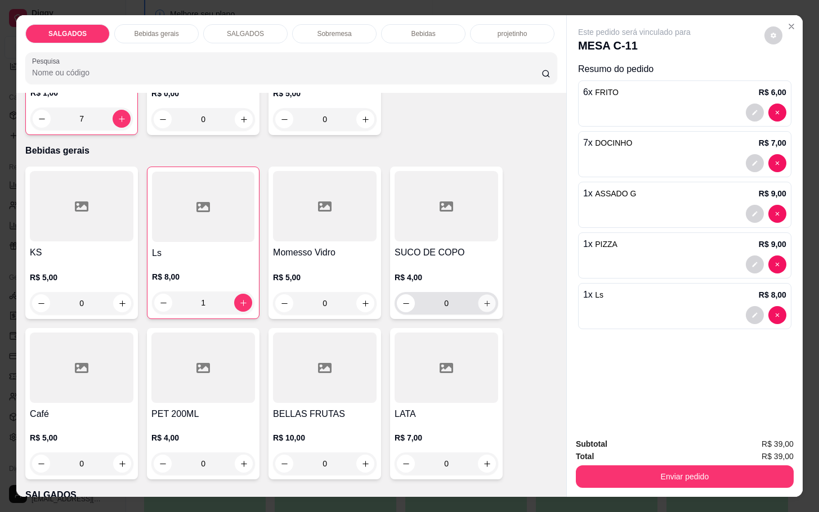
click at [483, 301] on icon "increase-product-quantity" at bounding box center [487, 303] width 8 height 8
type input "1"
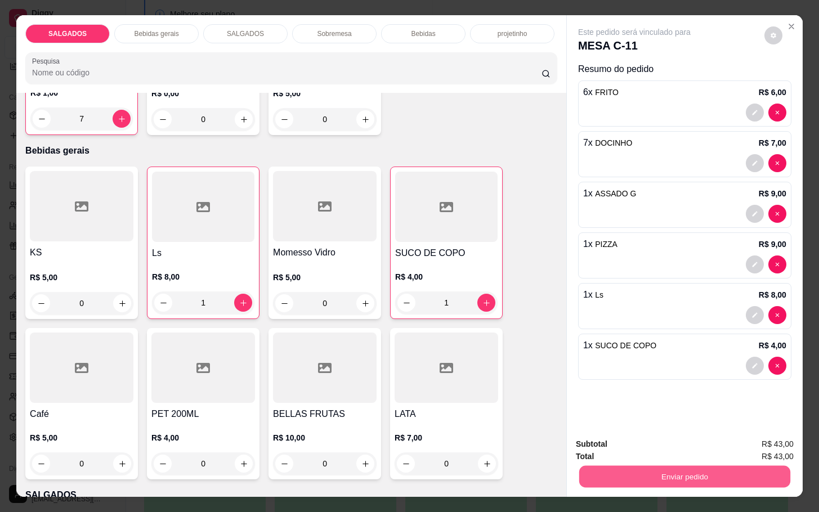
click at [643, 465] on button "Enviar pedido" at bounding box center [684, 476] width 211 height 22
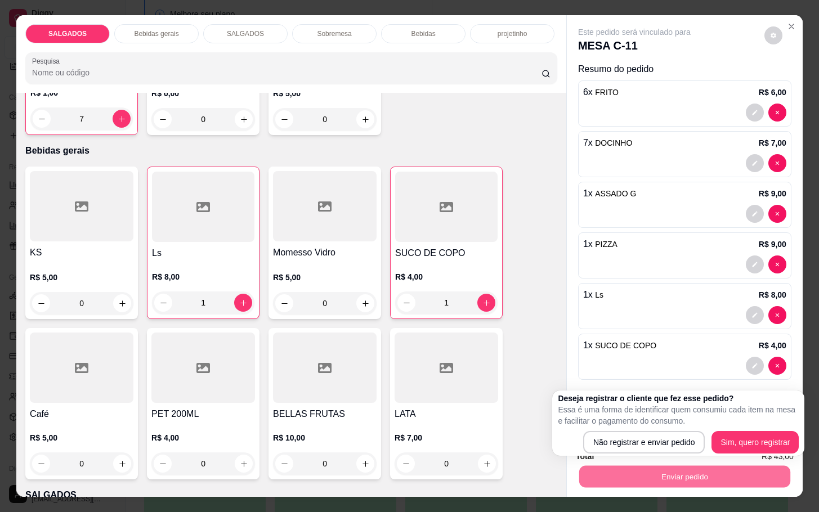
click at [537, 357] on div "KS R$ 5,00 0 Ls R$ 8,00 1 Momesso Vidro R$ 5,00 0 SUCO DE COPO R$ 4,00 1 Café R…" at bounding box center [291, 323] width 532 height 313
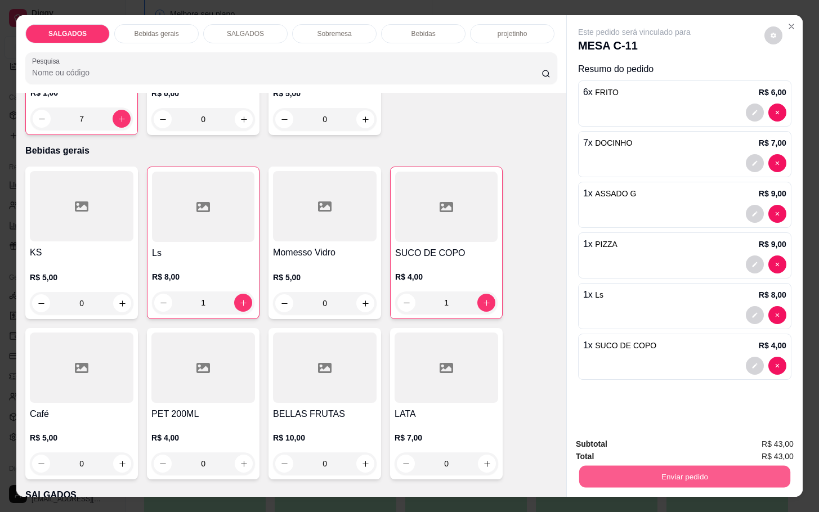
click at [593, 478] on button "Enviar pedido" at bounding box center [684, 476] width 211 height 22
click at [622, 445] on button "Não registrar e enviar pedido" at bounding box center [646, 442] width 114 height 21
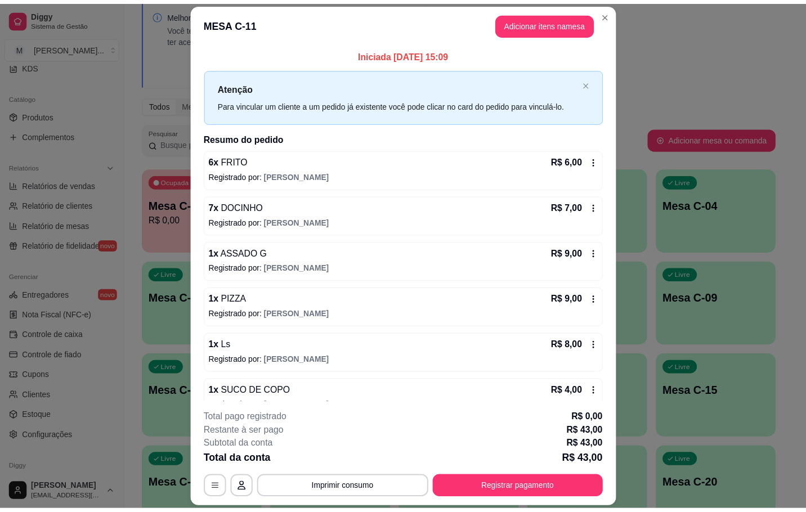
scroll to position [34, 0]
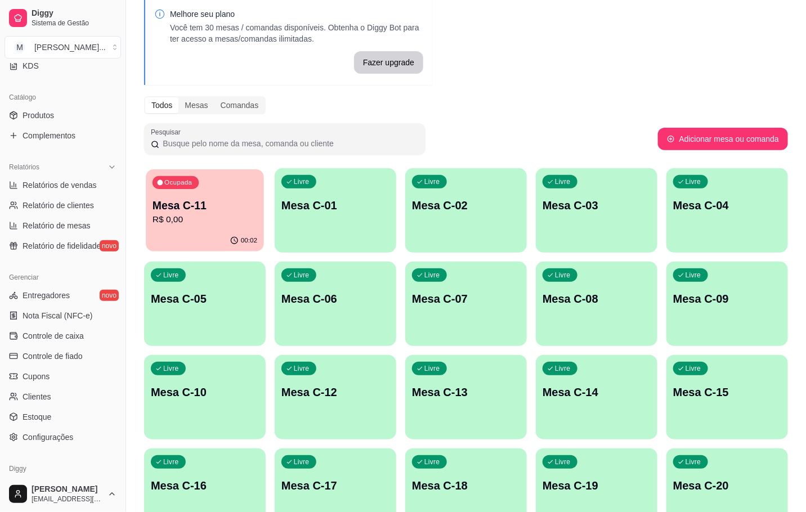
click at [218, 211] on p "Mesa C-11" at bounding box center [205, 205] width 105 height 15
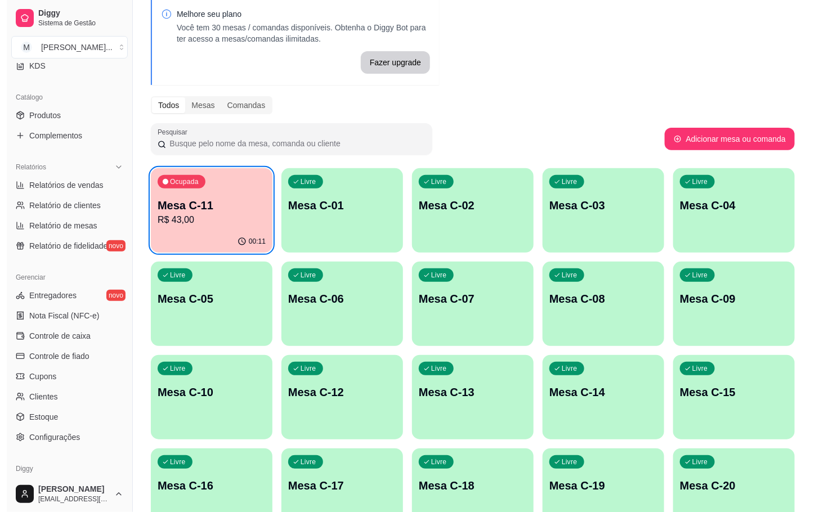
scroll to position [306, 0]
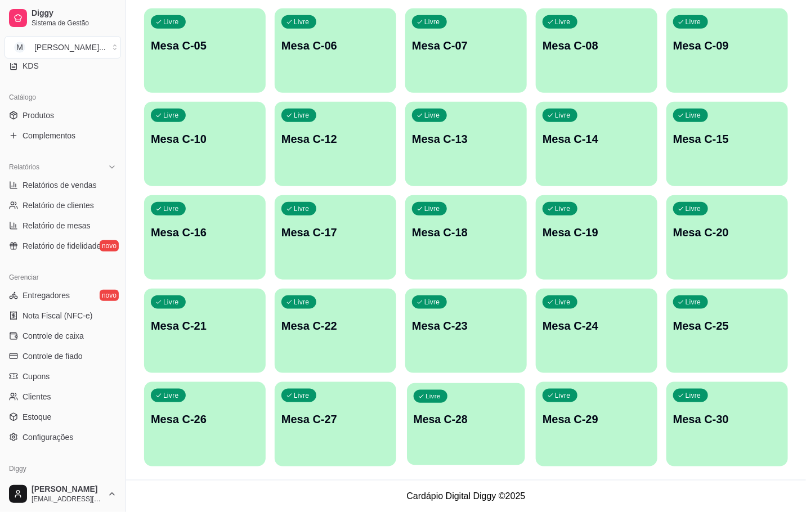
click at [473, 410] on div "Livre Mesa C-28" at bounding box center [466, 417] width 118 height 69
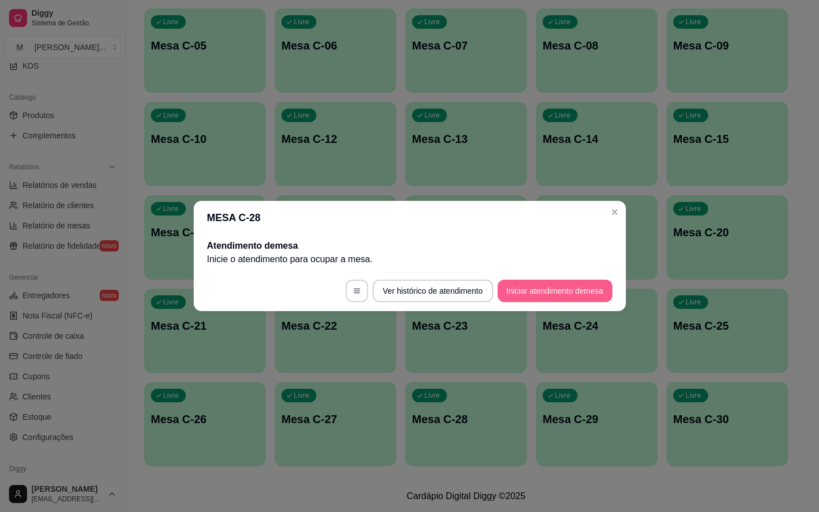
click at [529, 292] on button "Iniciar atendimento de mesa" at bounding box center [555, 291] width 115 height 23
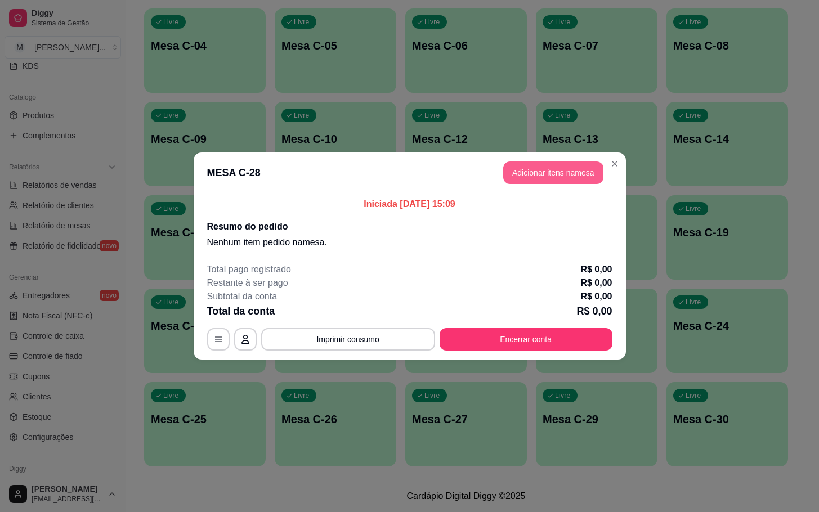
click at [546, 164] on button "Adicionar itens na mesa" at bounding box center [553, 173] width 100 height 23
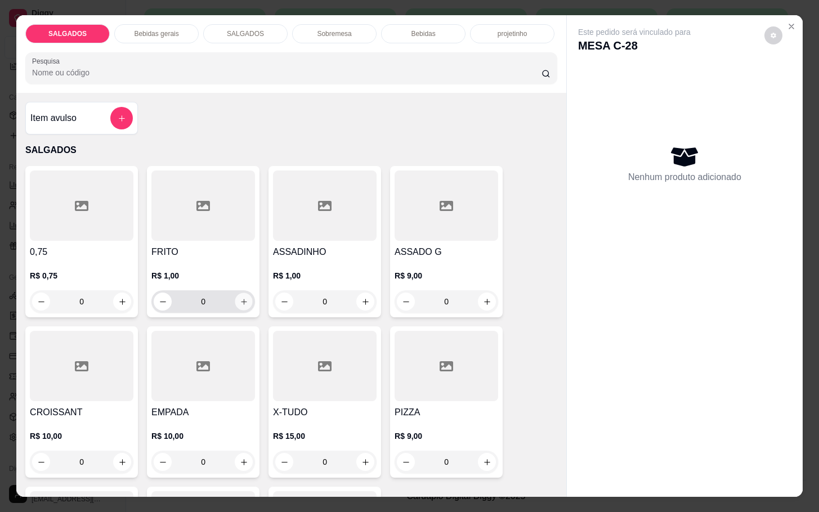
click at [239, 293] on button "increase-product-quantity" at bounding box center [243, 301] width 17 height 17
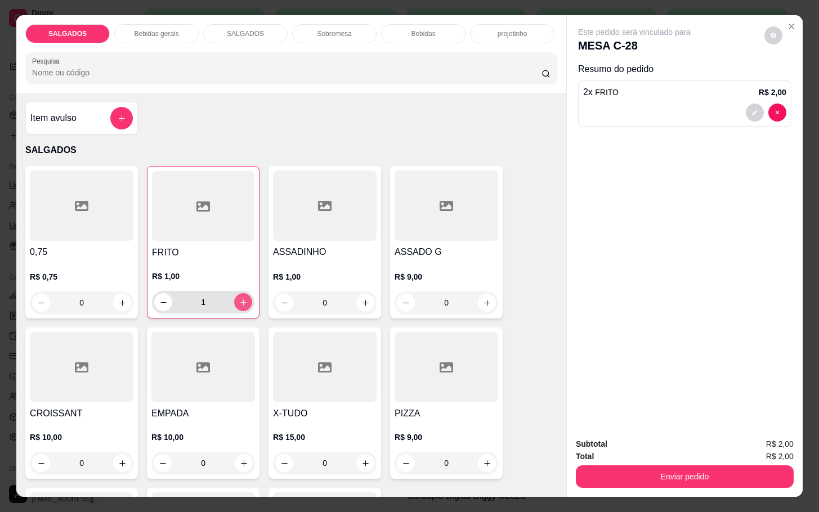
click at [239, 293] on button "increase-product-quantity" at bounding box center [243, 302] width 18 height 18
click at [239, 294] on button "increase-product-quantity" at bounding box center [243, 302] width 17 height 17
click at [239, 293] on button "increase-product-quantity" at bounding box center [243, 302] width 18 height 18
click at [239, 294] on button "increase-product-quantity" at bounding box center [243, 302] width 17 height 17
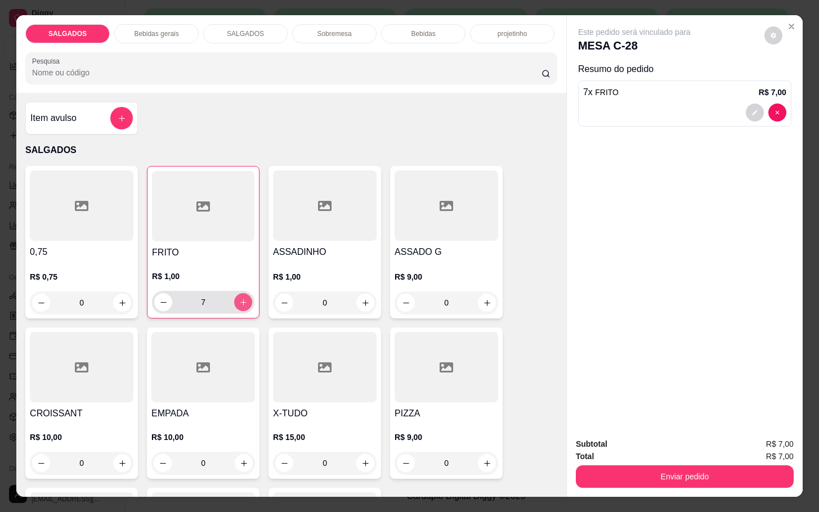
click at [239, 293] on button "increase-product-quantity" at bounding box center [243, 302] width 18 height 18
click at [239, 294] on button "increase-product-quantity" at bounding box center [243, 302] width 17 height 17
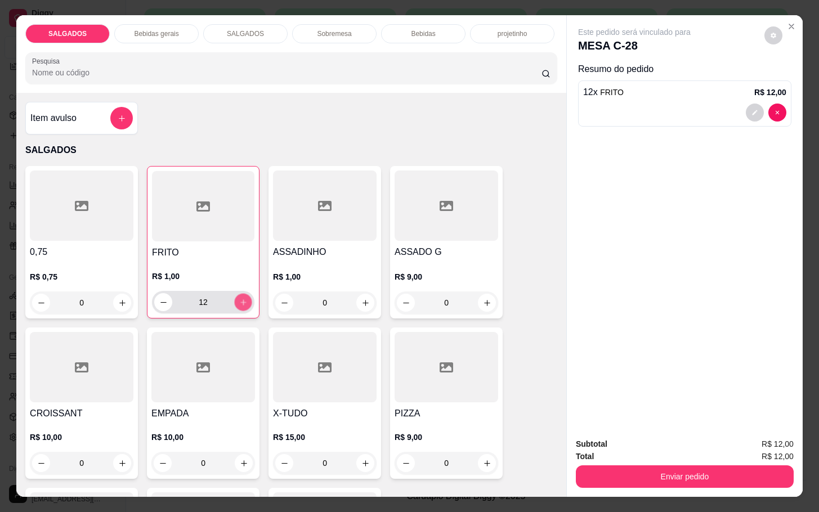
click at [239, 294] on button "increase-product-quantity" at bounding box center [243, 302] width 17 height 17
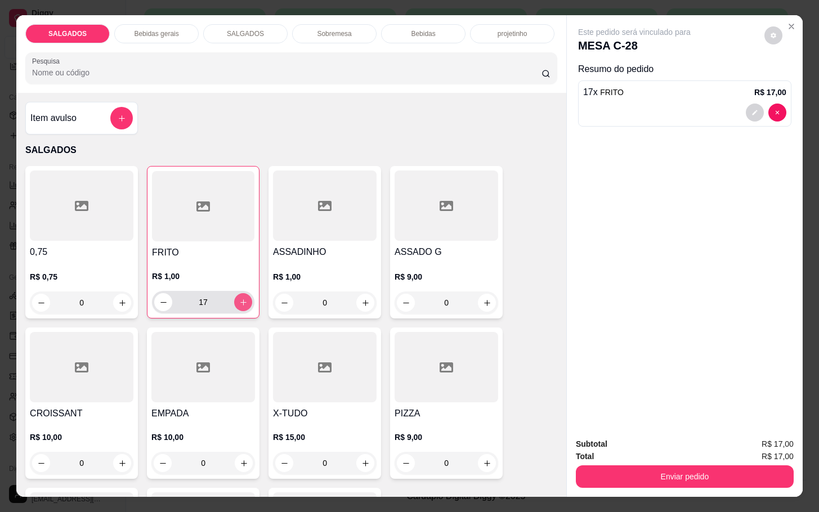
click at [239, 293] on button "increase-product-quantity" at bounding box center [243, 302] width 18 height 18
click at [239, 294] on button "increase-product-quantity" at bounding box center [243, 302] width 17 height 17
click at [239, 293] on button "increase-product-quantity" at bounding box center [243, 302] width 18 height 18
type input "20"
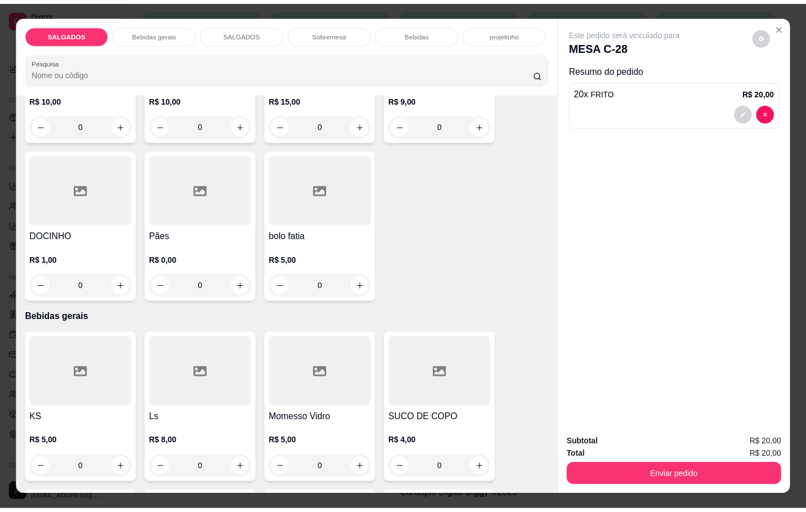
scroll to position [422, 0]
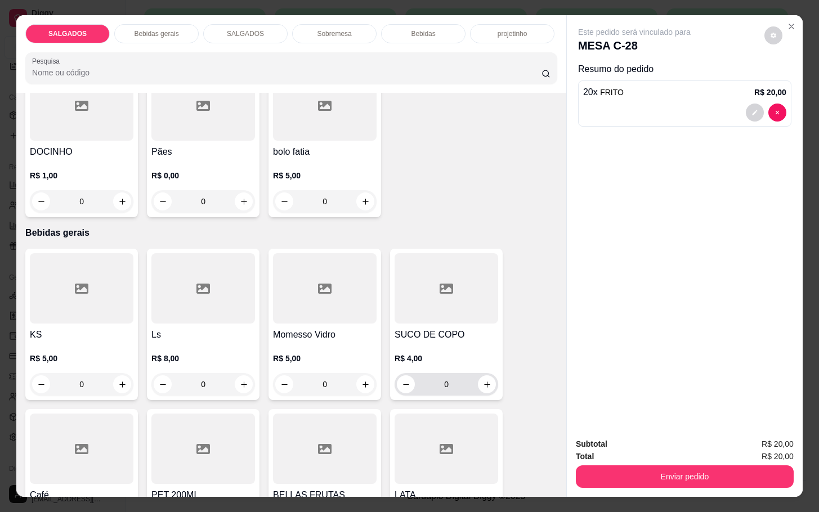
click at [480, 391] on div "0" at bounding box center [446, 384] width 99 height 23
click at [483, 380] on icon "increase-product-quantity" at bounding box center [487, 384] width 8 height 8
type input "1"
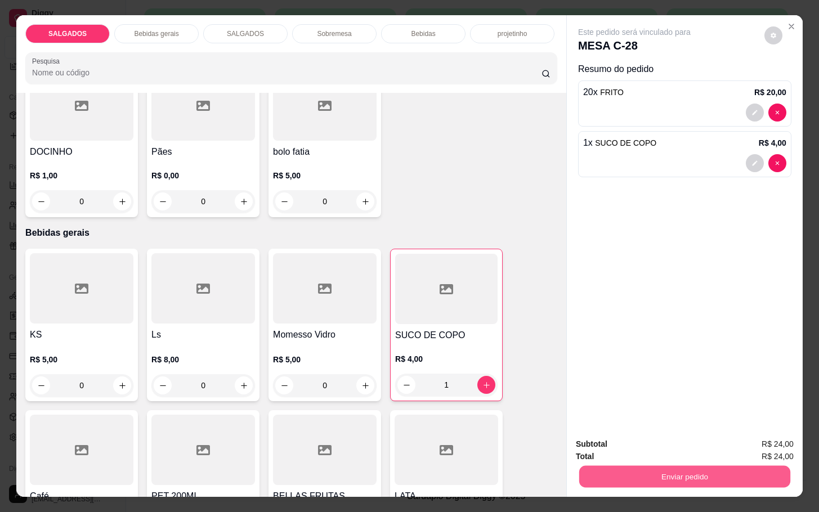
click at [588, 465] on button "Enviar pedido" at bounding box center [684, 476] width 211 height 22
click at [590, 441] on button "Não registrar e enviar pedido" at bounding box center [646, 442] width 114 height 21
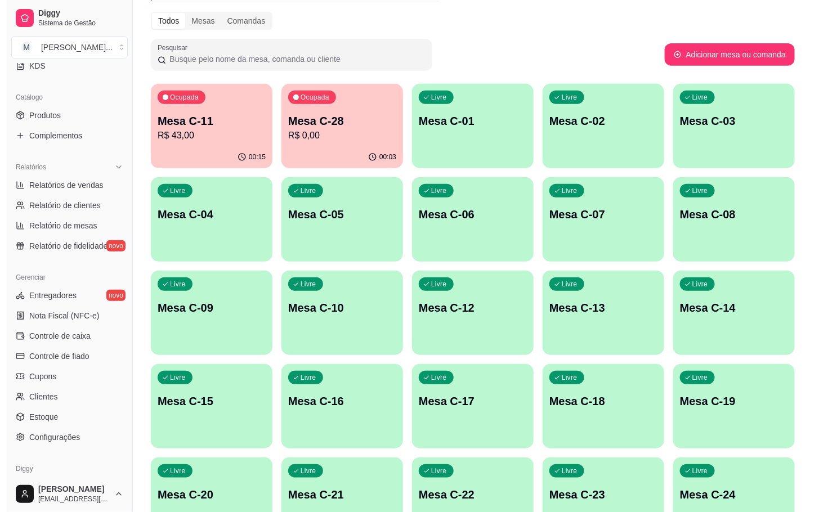
scroll to position [0, 0]
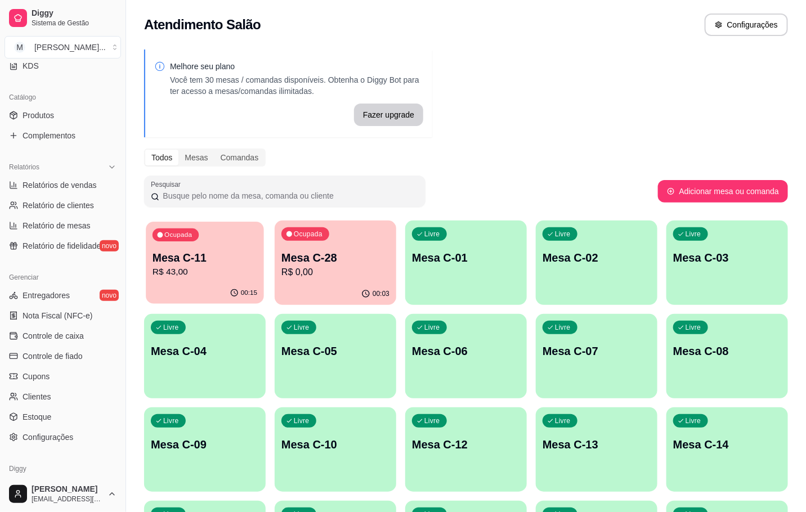
click at [190, 267] on p "R$ 43,00" at bounding box center [205, 272] width 105 height 13
click at [311, 272] on p "R$ 0,00" at bounding box center [335, 272] width 105 height 13
click at [369, 250] on p "Mesa C-28" at bounding box center [335, 258] width 108 height 16
click at [207, 247] on div "Ocupada Mesa C-11 R$ 43,00" at bounding box center [205, 252] width 118 height 61
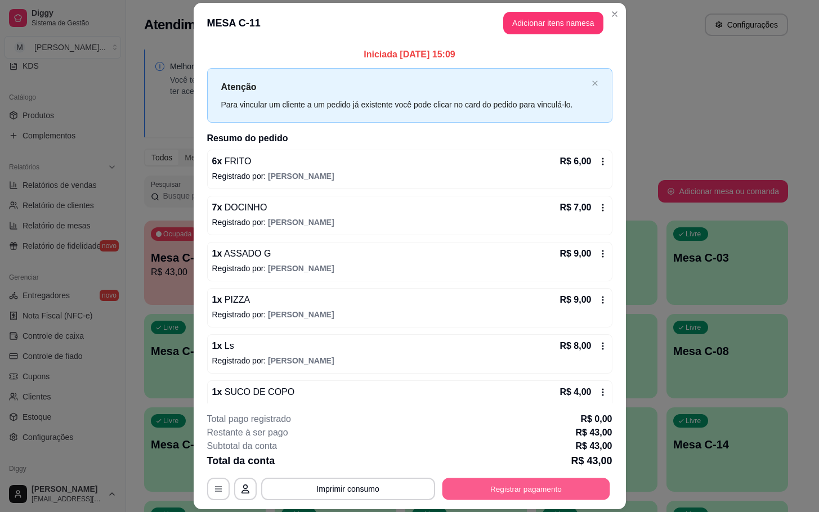
click at [544, 489] on button "Registrar pagamento" at bounding box center [526, 489] width 168 height 22
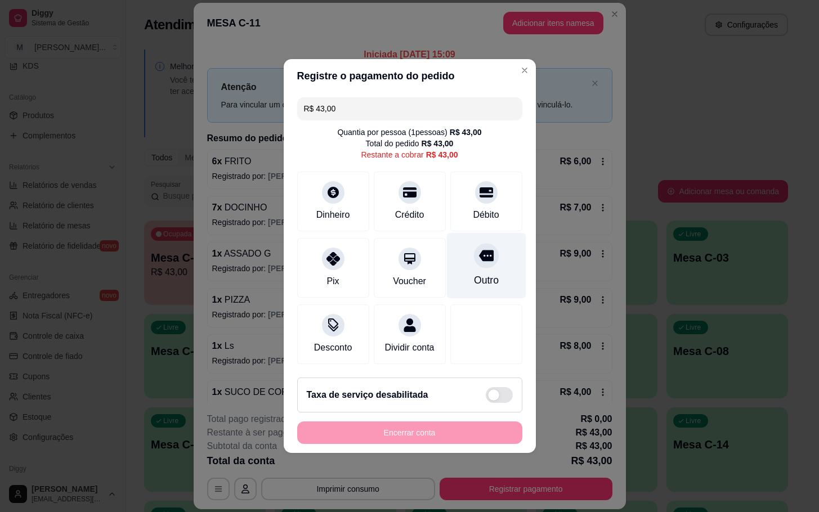
click at [488, 273] on div "Outro" at bounding box center [485, 280] width 25 height 15
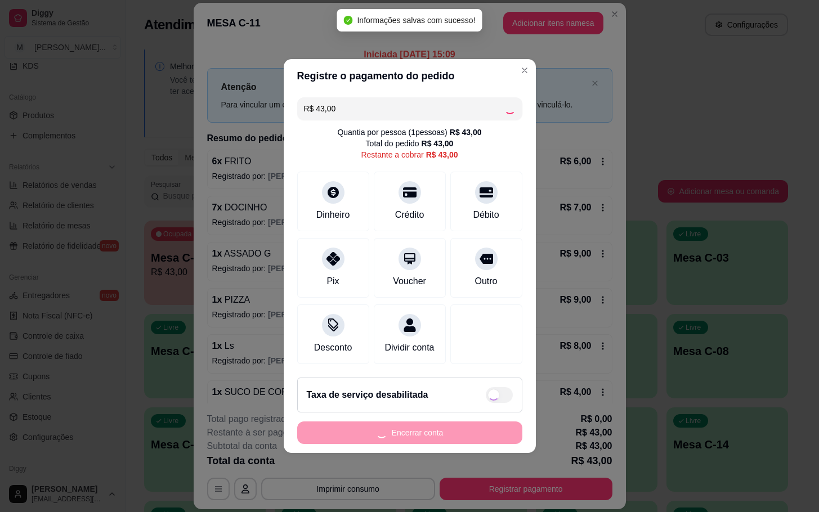
type input "R$ 0,00"
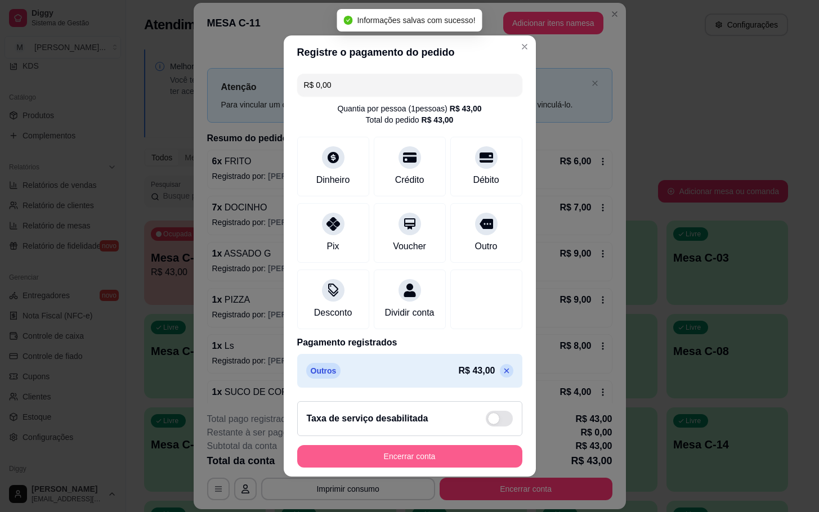
click at [473, 456] on button "Encerrar conta" at bounding box center [409, 456] width 225 height 23
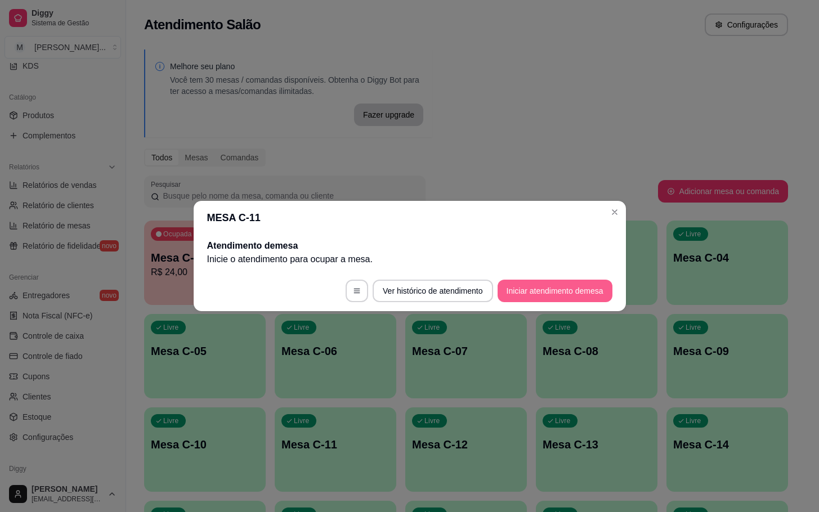
click at [554, 299] on button "Iniciar atendimento de mesa" at bounding box center [555, 291] width 115 height 23
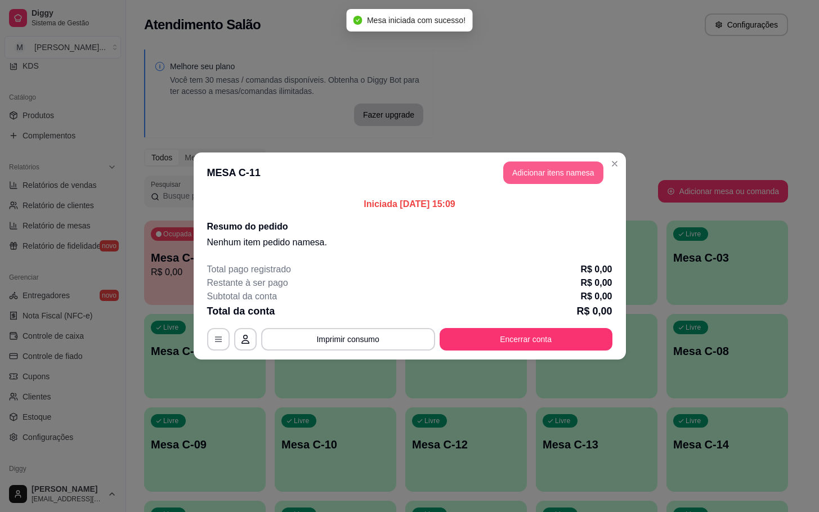
click at [559, 177] on button "Adicionar itens na mesa" at bounding box center [553, 173] width 100 height 23
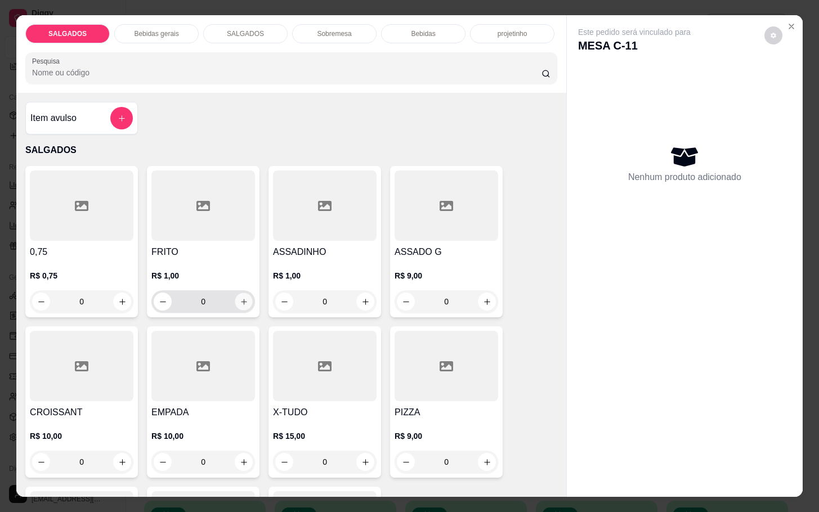
click at [241, 298] on icon "increase-product-quantity" at bounding box center [244, 302] width 8 height 8
click at [241, 295] on button "increase-product-quantity" at bounding box center [243, 301] width 17 height 17
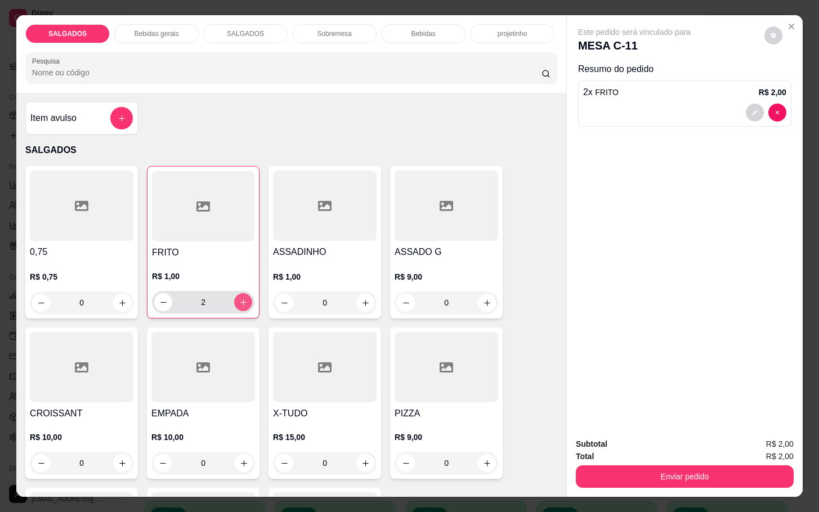
click at [241, 295] on button "increase-product-quantity" at bounding box center [243, 302] width 18 height 18
type input "3"
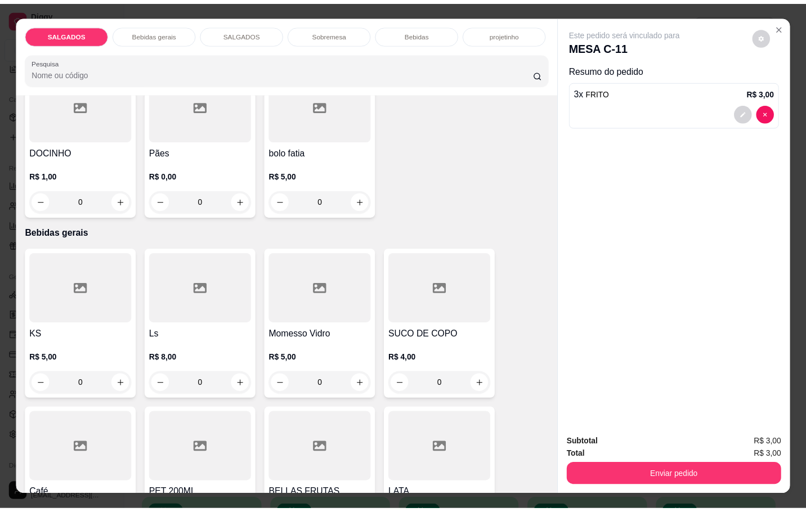
scroll to position [338, 0]
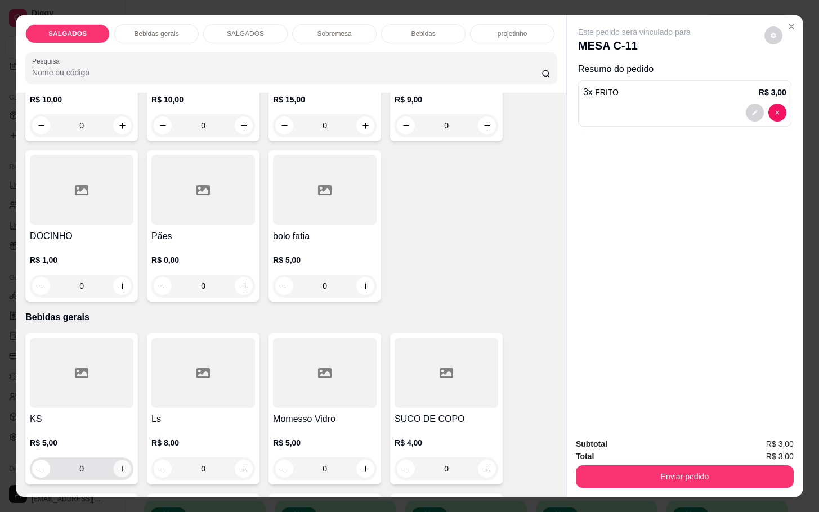
click at [118, 465] on icon "increase-product-quantity" at bounding box center [122, 469] width 8 height 8
type input "1"
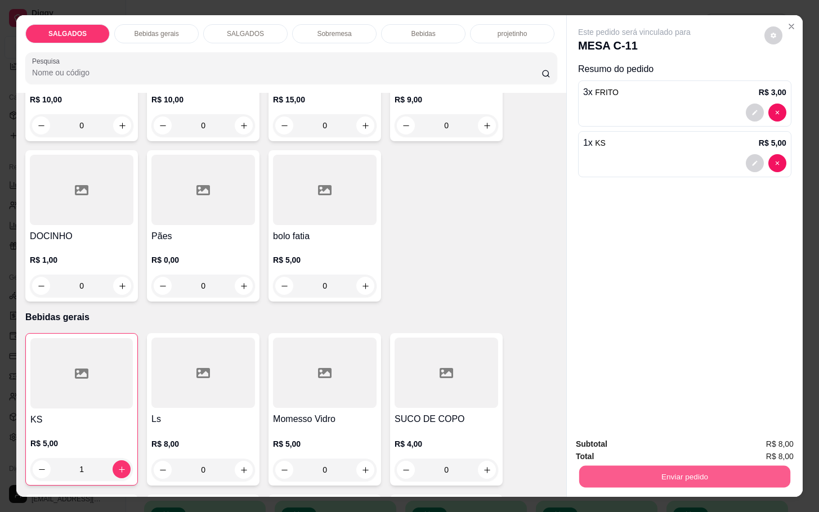
click at [691, 465] on button "Enviar pedido" at bounding box center [684, 476] width 211 height 22
click at [657, 445] on button "Não registrar e enviar pedido" at bounding box center [645, 442] width 117 height 21
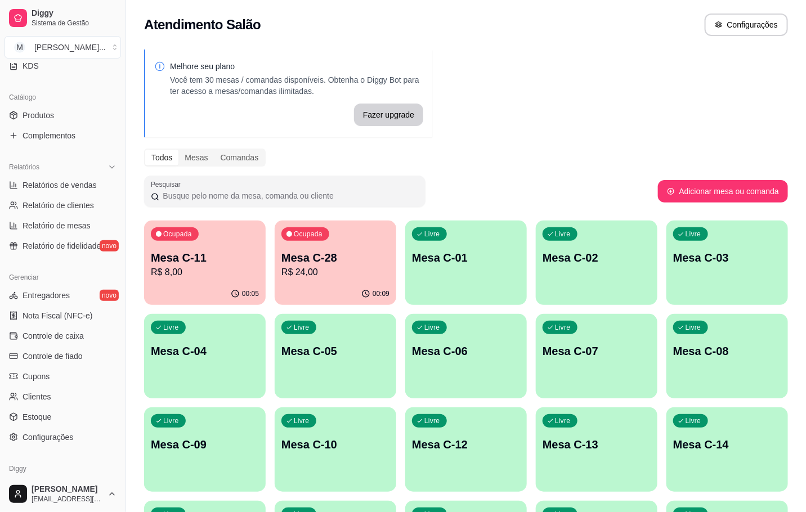
click at [196, 266] on p "R$ 8,00" at bounding box center [205, 273] width 108 height 14
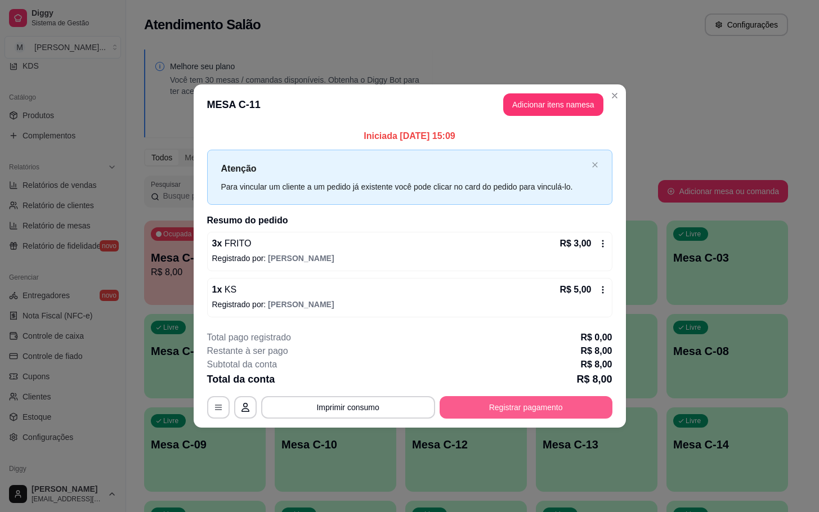
click at [478, 407] on button "Registrar pagamento" at bounding box center [526, 407] width 173 height 23
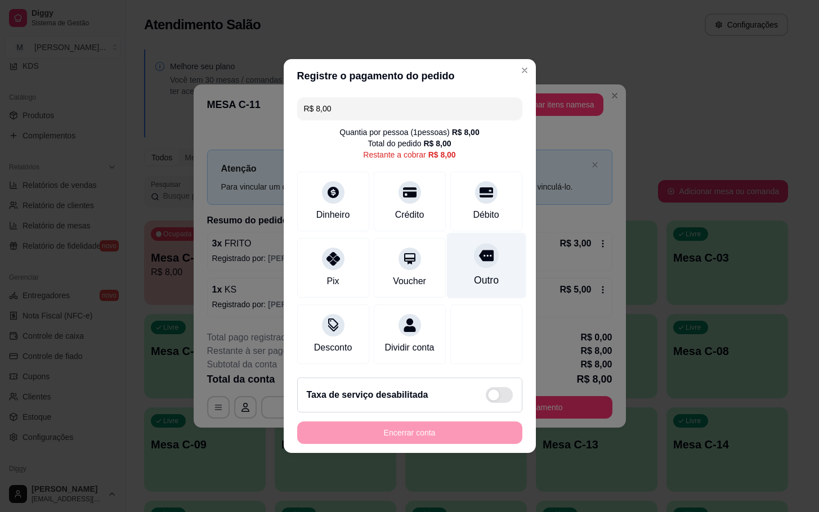
click at [489, 284] on div "Outro" at bounding box center [485, 266] width 79 height 66
type input "R$ 0,00"
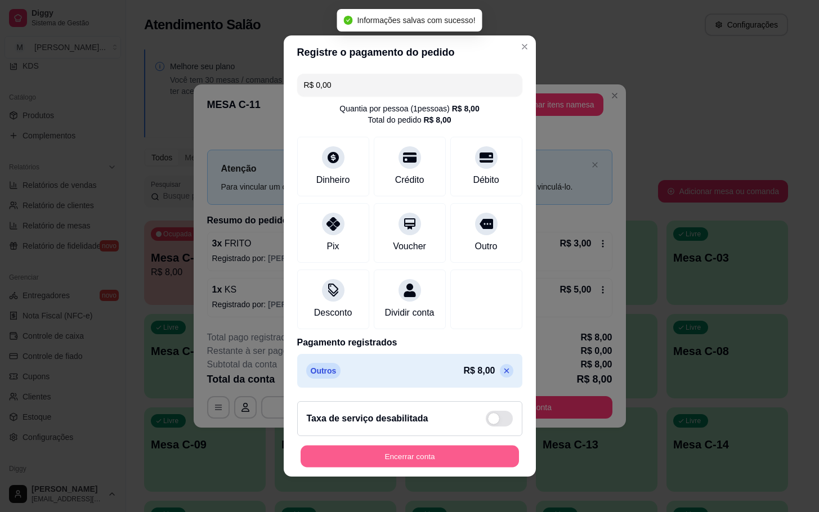
click at [399, 459] on button "Encerrar conta" at bounding box center [410, 457] width 218 height 22
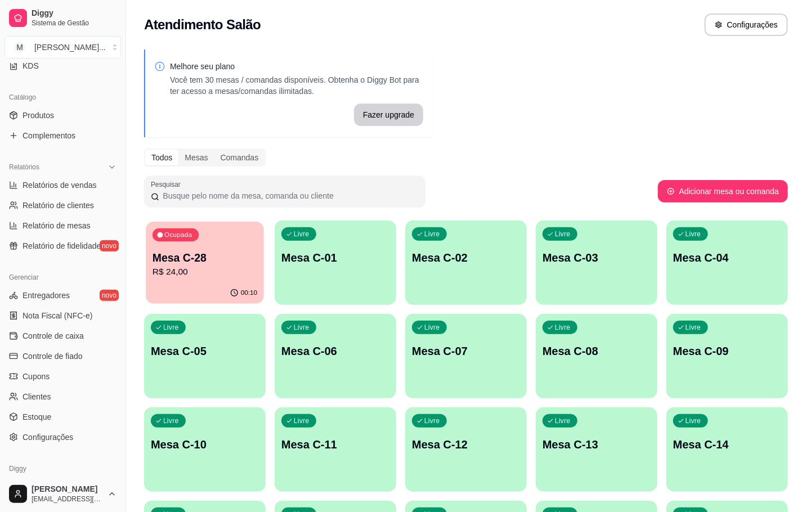
click at [192, 262] on p "Mesa C-28" at bounding box center [205, 257] width 105 height 15
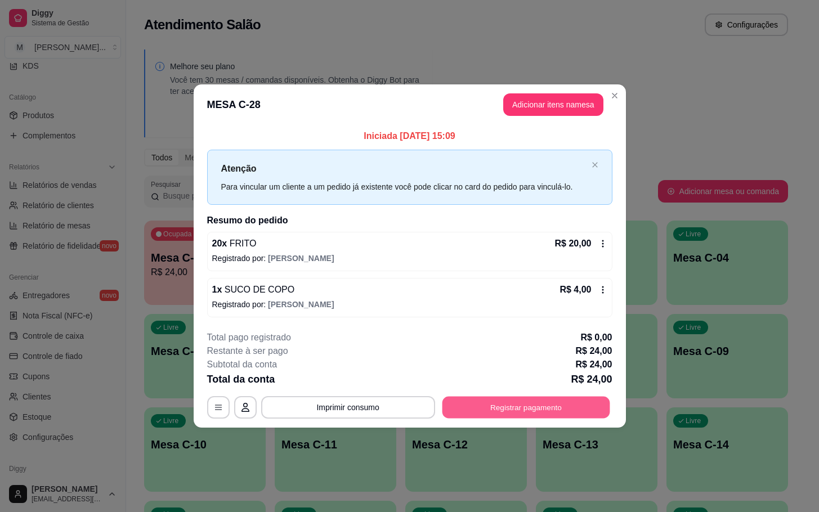
click at [531, 404] on button "Registrar pagamento" at bounding box center [526, 407] width 168 height 22
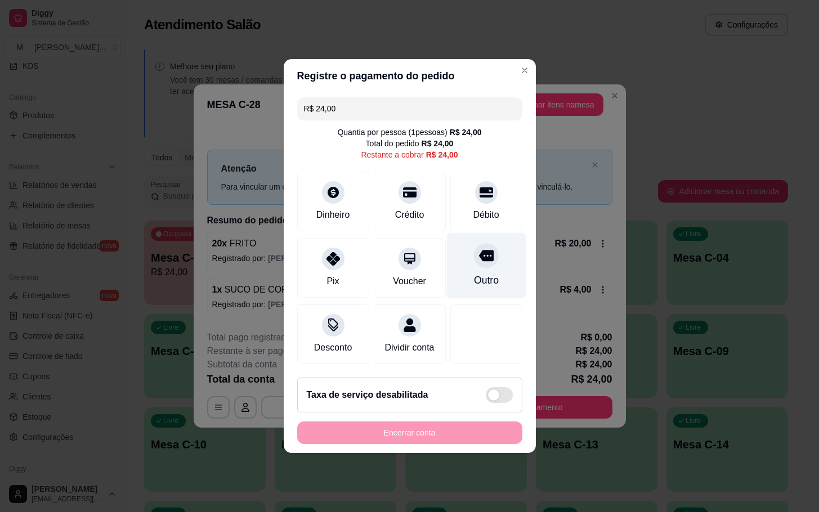
click at [480, 273] on div "Outro" at bounding box center [485, 280] width 25 height 15
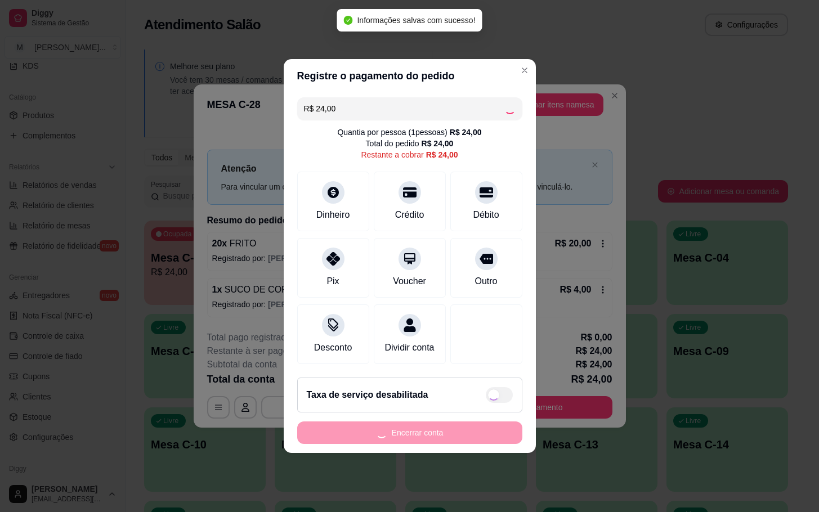
type input "R$ 0,00"
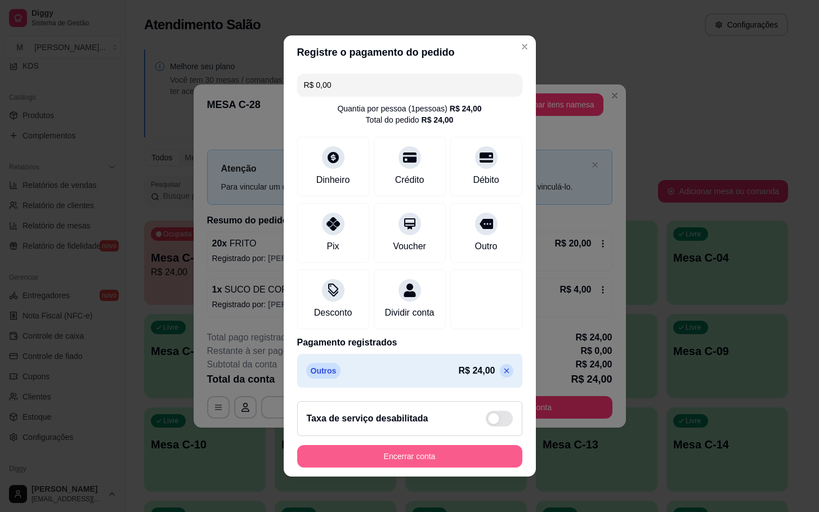
click at [386, 468] on button "Encerrar conta" at bounding box center [409, 456] width 225 height 23
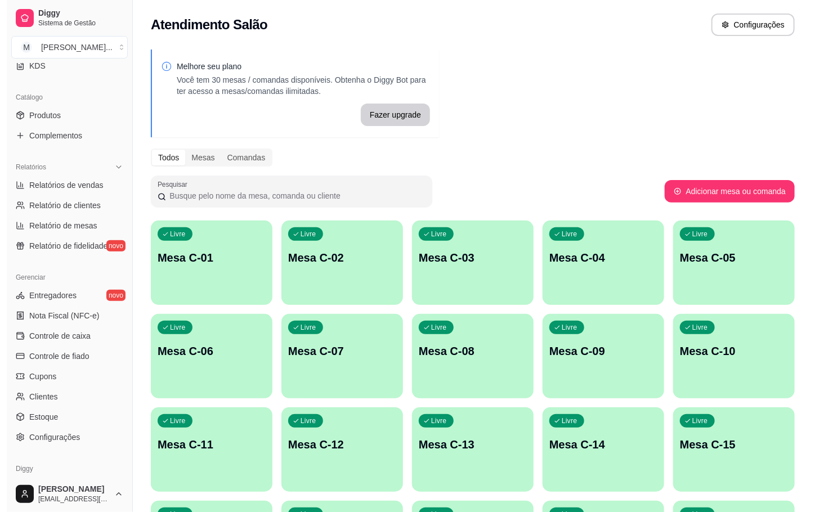
scroll to position [306, 0]
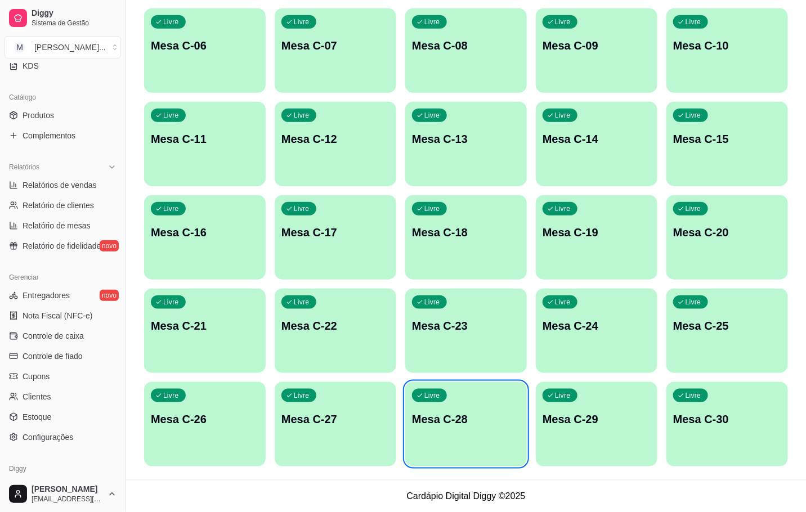
click at [615, 419] on p "Mesa C-29" at bounding box center [597, 419] width 108 height 16
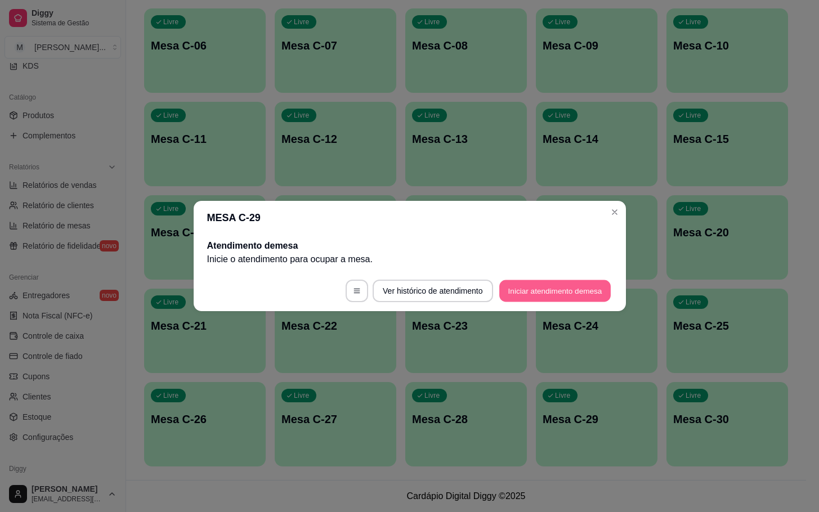
click at [532, 299] on button "Iniciar atendimento de mesa" at bounding box center [554, 291] width 111 height 22
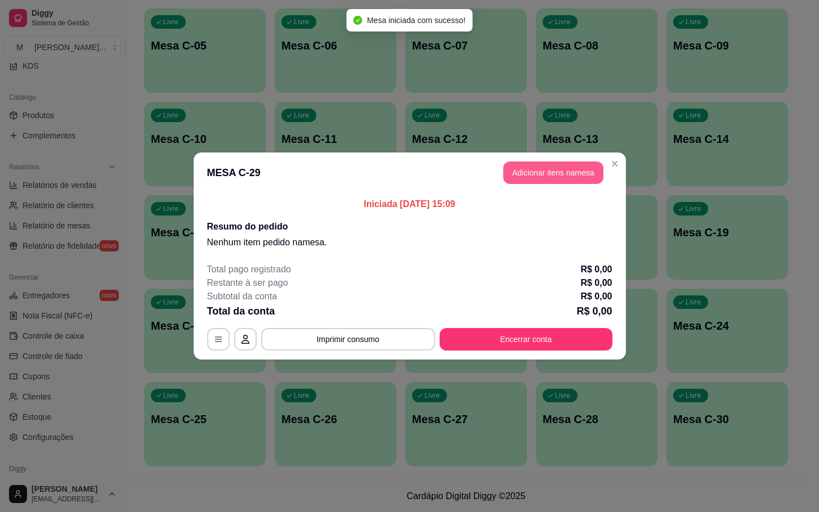
click at [547, 174] on button "Adicionar itens na mesa" at bounding box center [553, 173] width 100 height 23
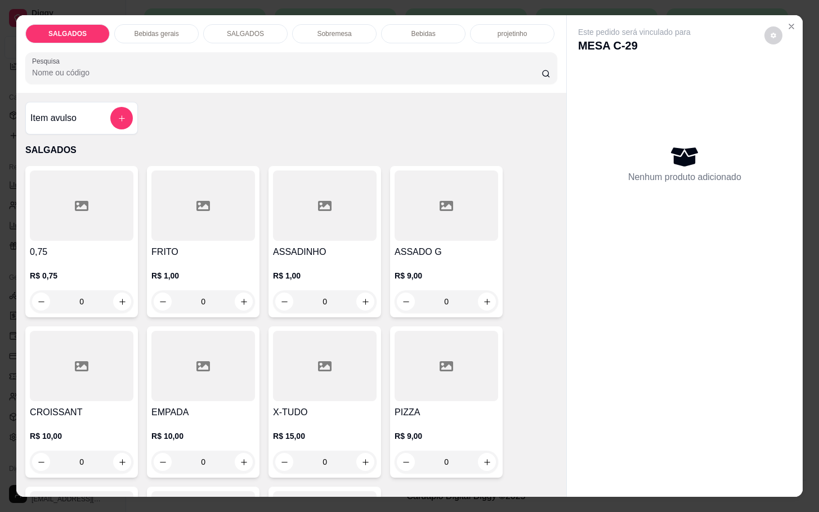
scroll to position [84, 0]
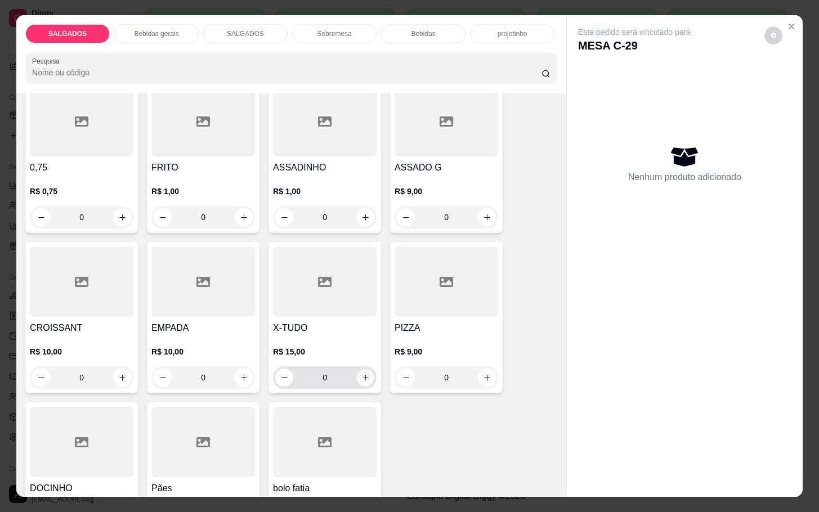
click at [357, 369] on button "increase-product-quantity" at bounding box center [365, 377] width 17 height 17
type input "1"
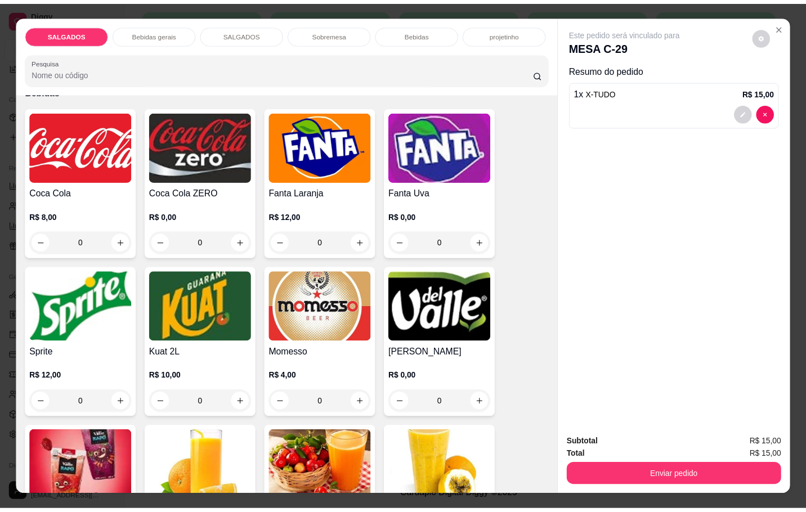
scroll to position [2026, 0]
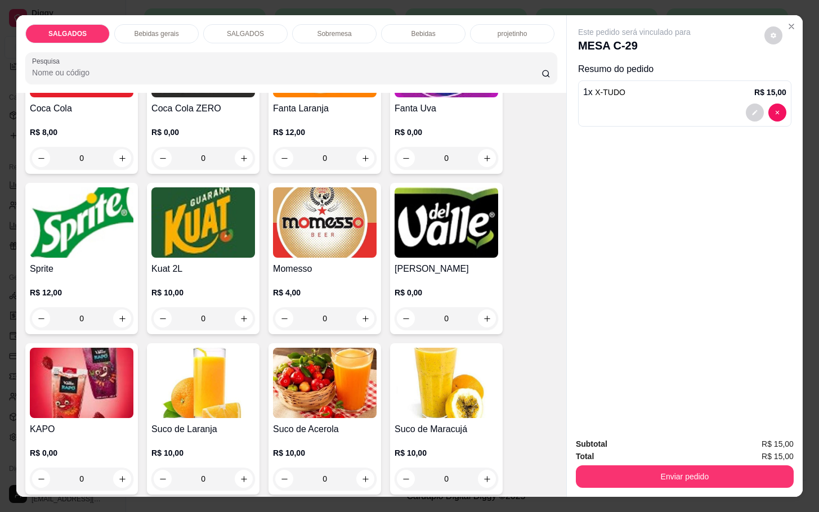
click at [400, 267] on h4 "[PERSON_NAME]" at bounding box center [447, 269] width 104 height 14
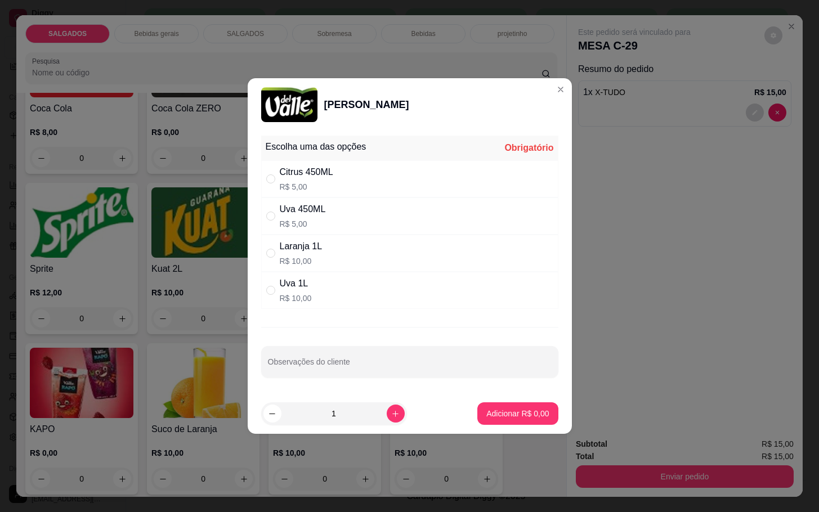
click at [372, 204] on div "Uva 450ML R$ 5,00" at bounding box center [409, 216] width 297 height 37
radio input "true"
click at [423, 163] on div "Citrus 450ML R$ 5,00" at bounding box center [409, 178] width 297 height 37
radio input "true"
radio input "false"
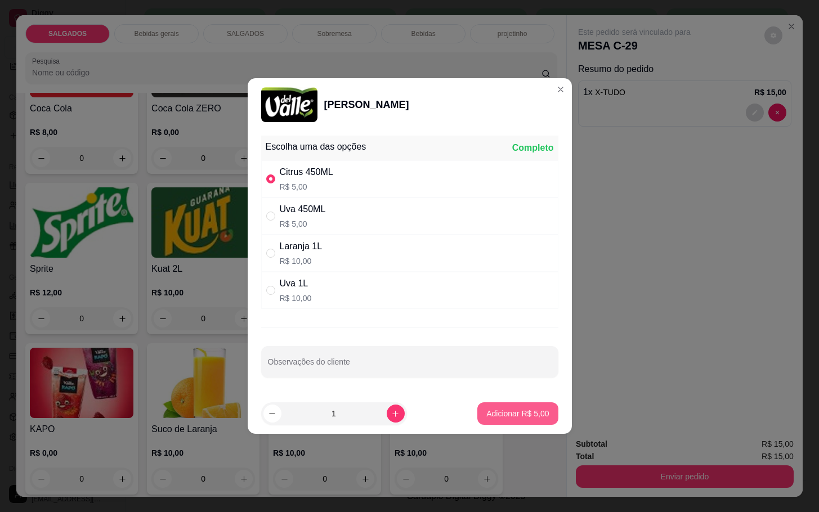
click at [522, 424] on button "Adicionar R$ 5,00" at bounding box center [517, 413] width 80 height 23
type input "1"
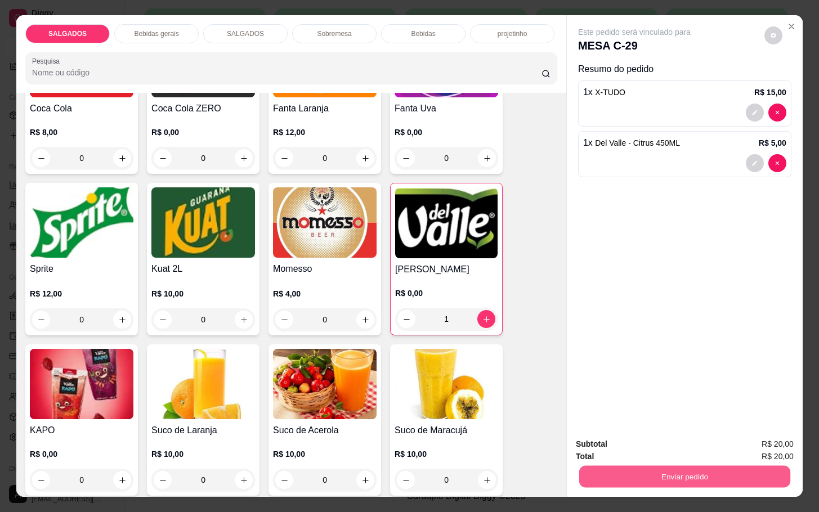
click at [649, 474] on button "Enviar pedido" at bounding box center [684, 476] width 211 height 22
click at [647, 448] on button "Não registrar e enviar pedido" at bounding box center [645, 442] width 117 height 21
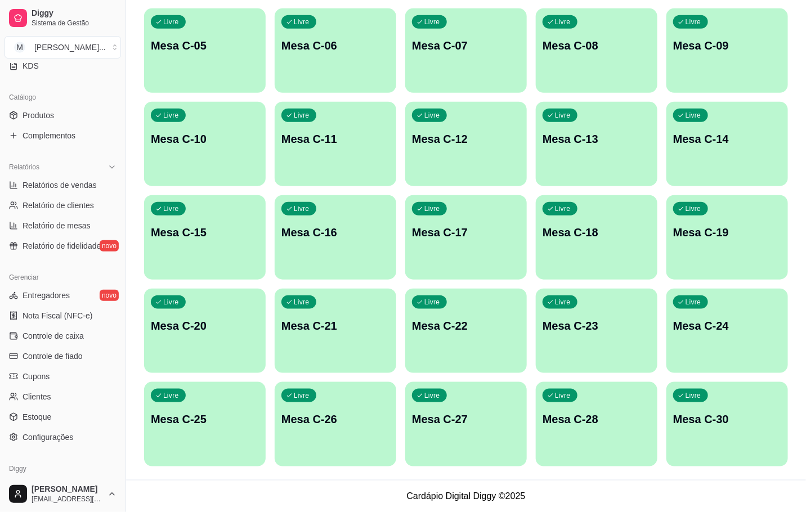
scroll to position [137, 0]
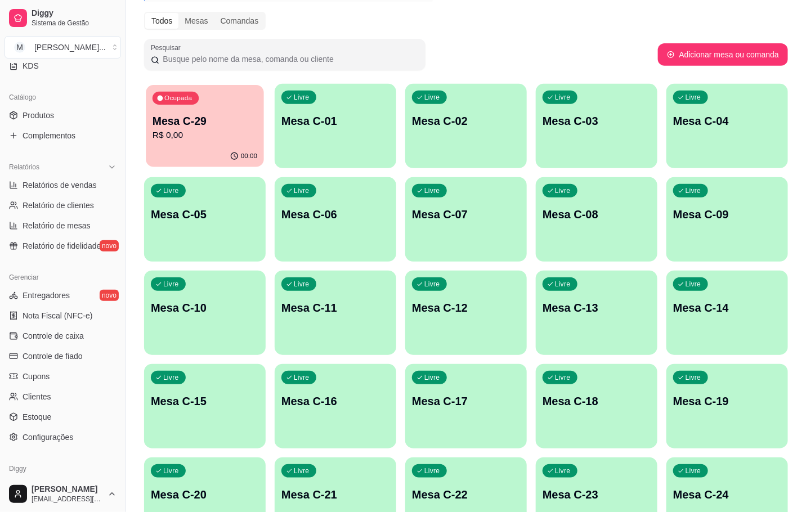
click at [207, 119] on p "Mesa C-29" at bounding box center [205, 121] width 105 height 15
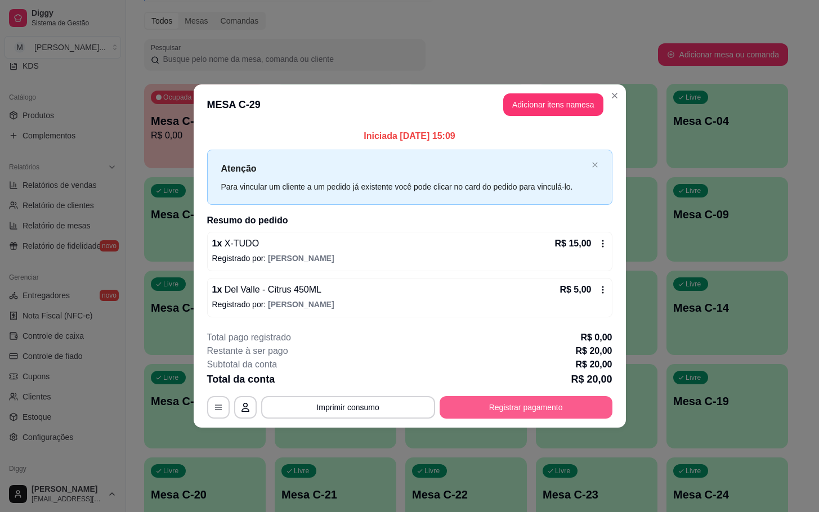
click at [572, 415] on button "Registrar pagamento" at bounding box center [526, 407] width 173 height 23
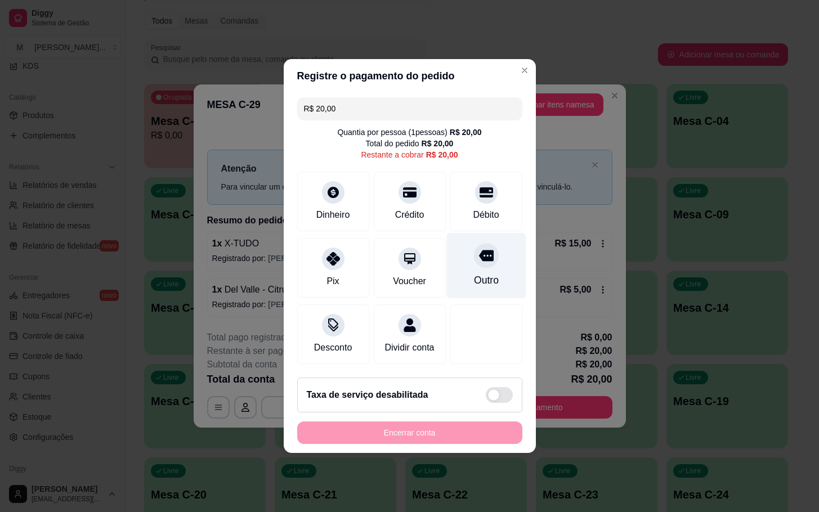
click at [485, 274] on div "Outro" at bounding box center [485, 280] width 25 height 15
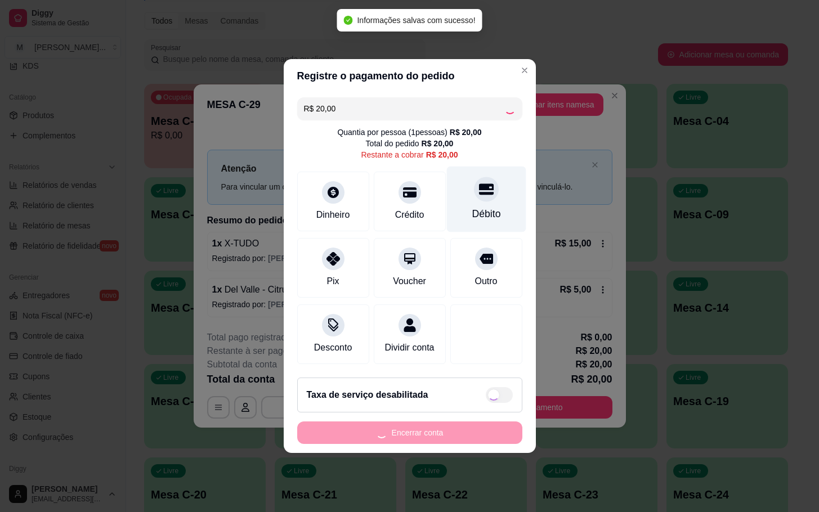
type input "R$ 0,00"
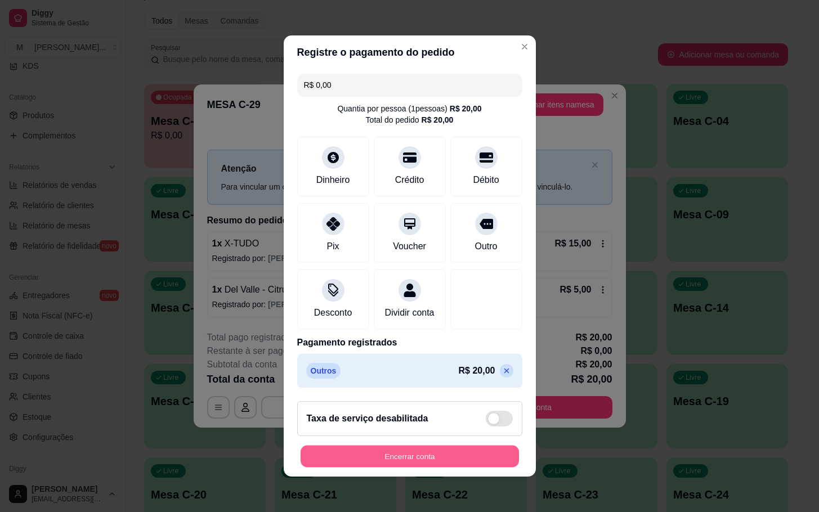
click at [461, 468] on button "Encerrar conta" at bounding box center [410, 457] width 218 height 22
